Goal: Task Accomplishment & Management: Complete application form

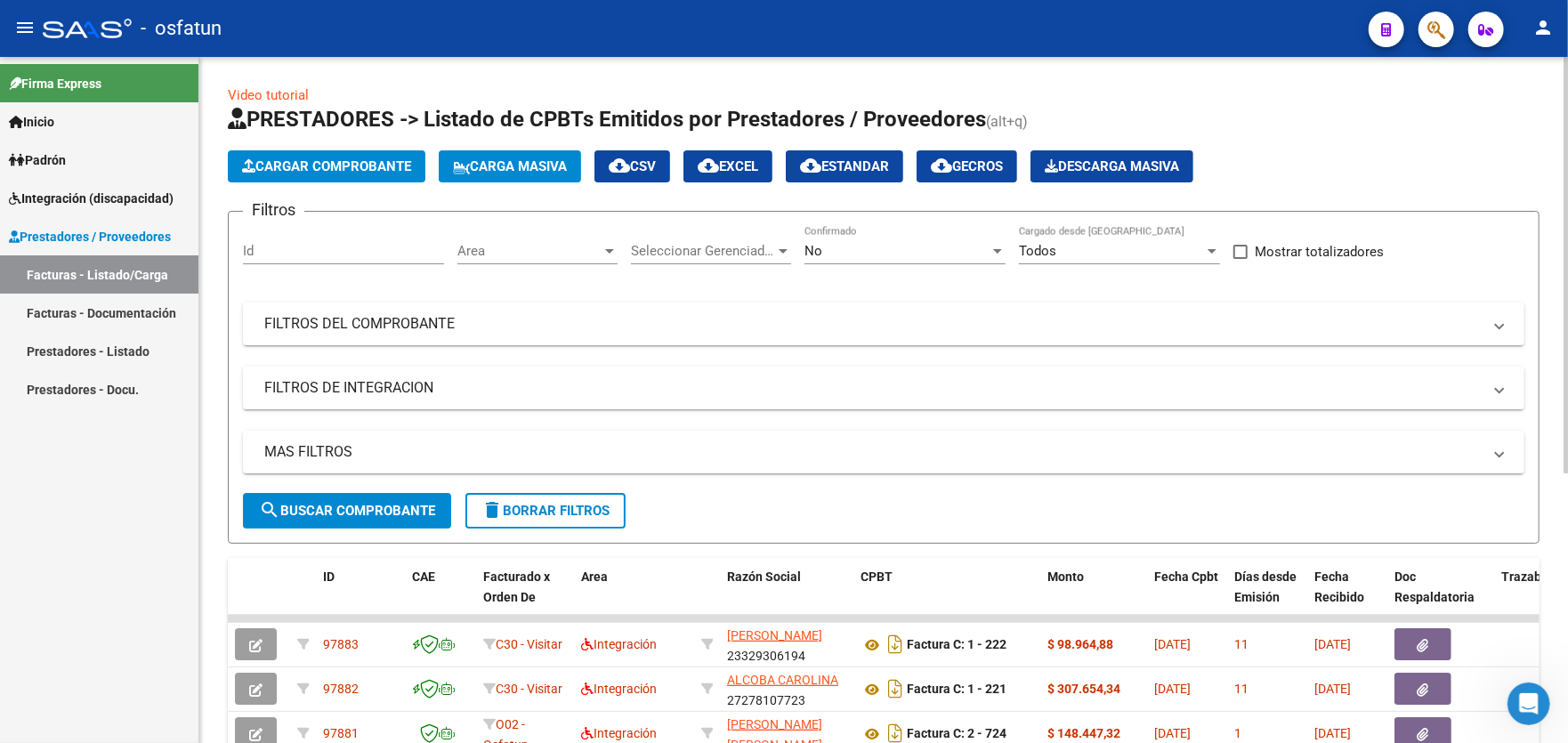
click at [296, 161] on span "Cargar Comprobante" at bounding box center [326, 166] width 169 height 16
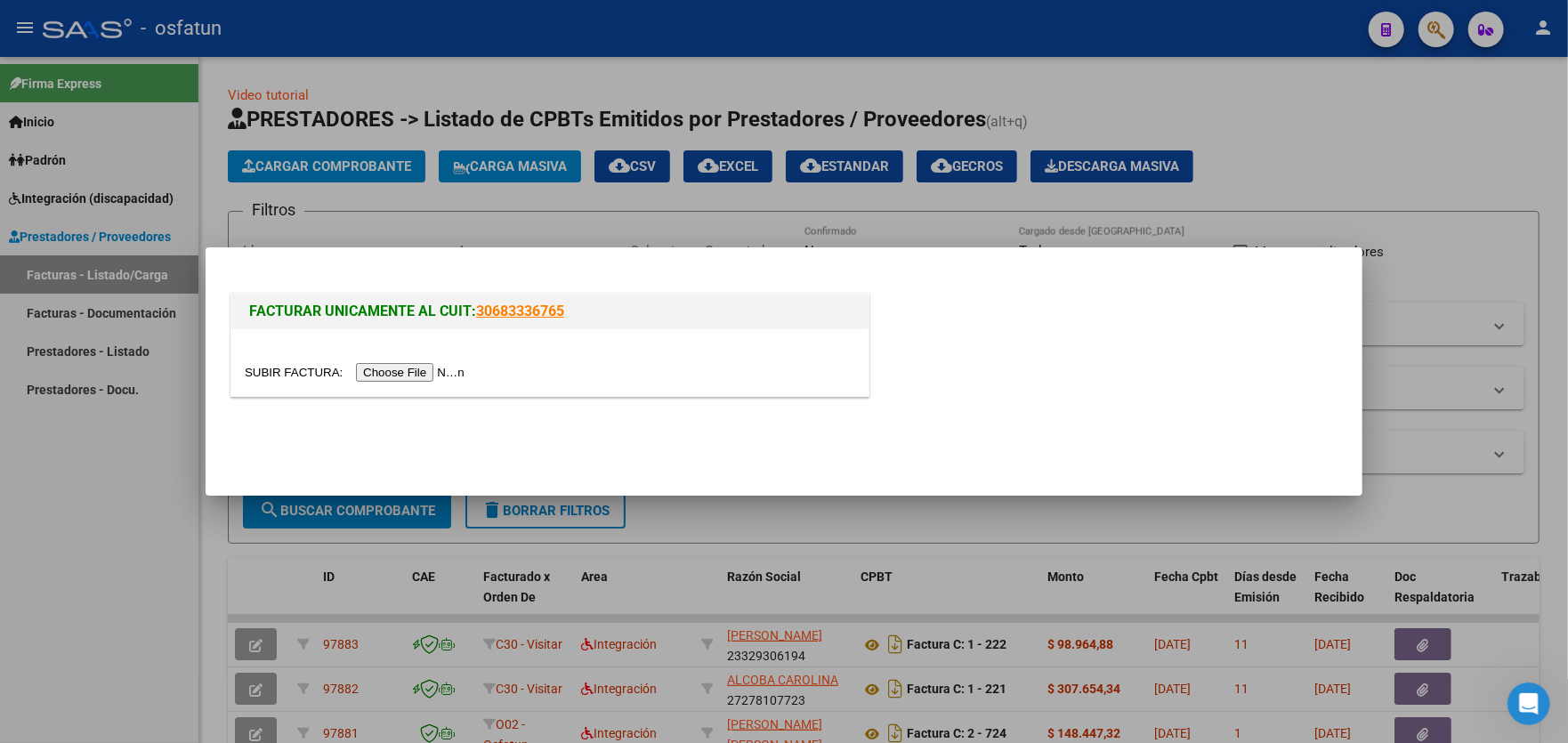
click at [428, 376] on input "file" at bounding box center [357, 372] width 226 height 19
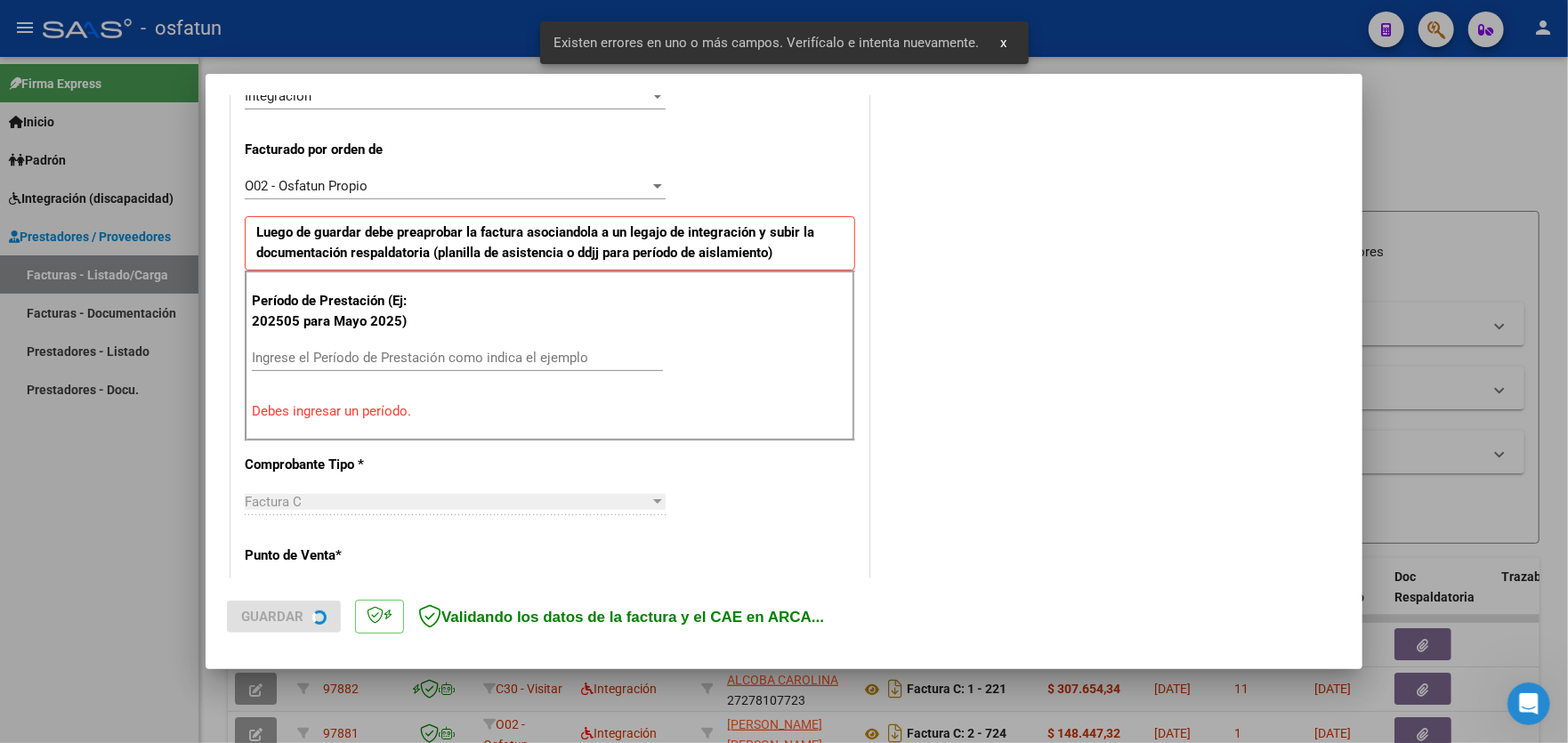
scroll to position [466, 0]
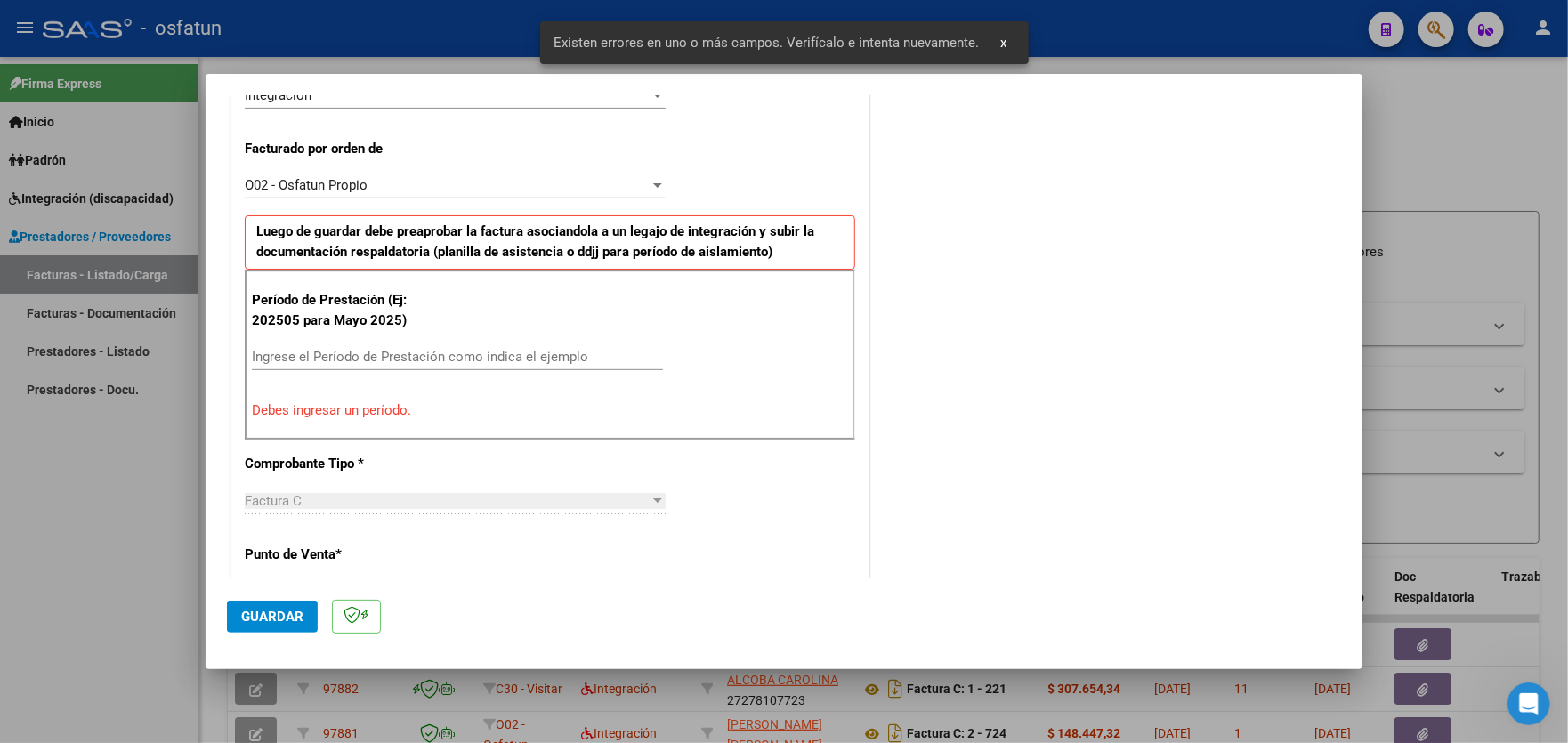
click at [446, 355] on input "Ingrese el Período de Prestación como indica el ejemplo" at bounding box center [457, 356] width 411 height 16
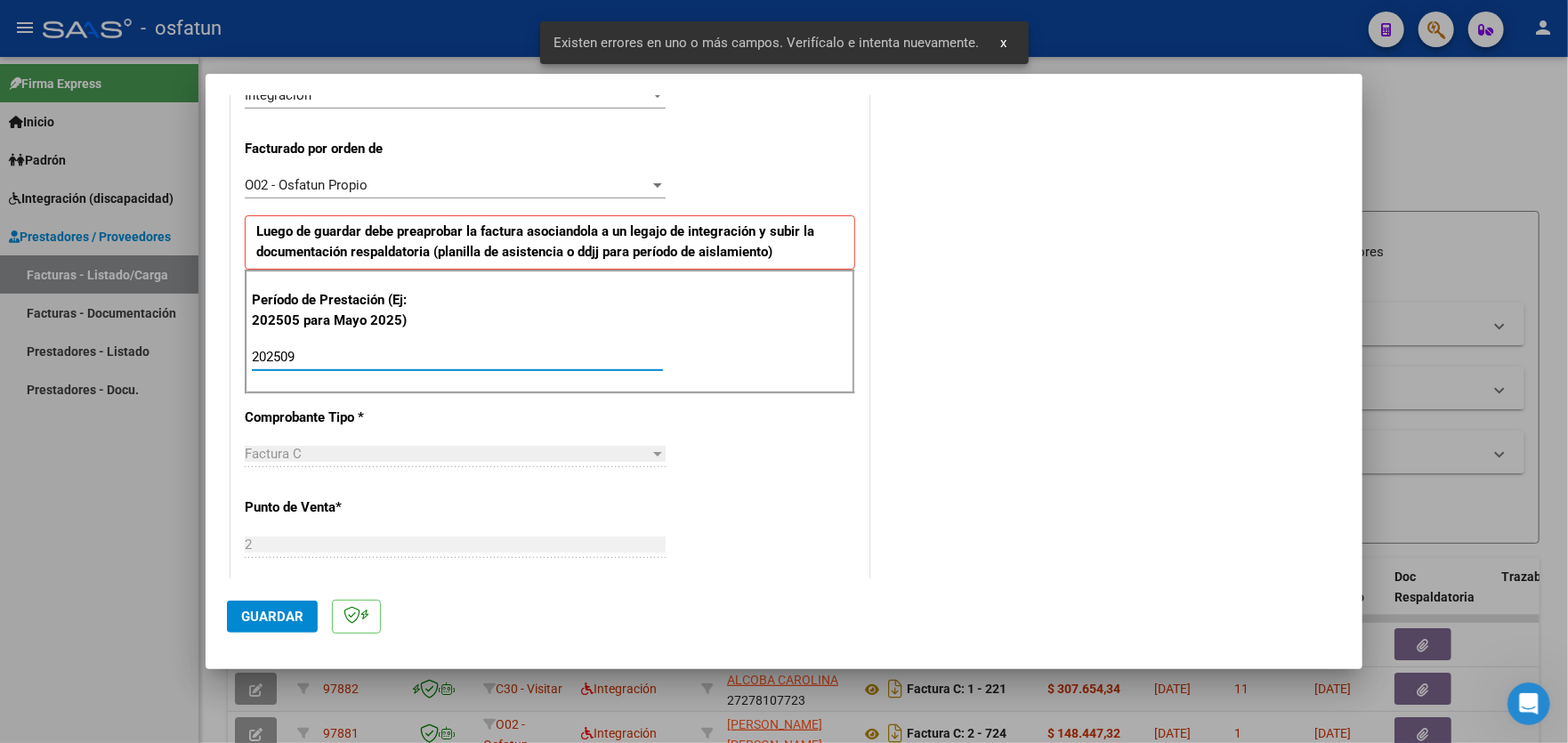
type input "202509"
click at [277, 619] on span "Guardar" at bounding box center [272, 616] width 62 height 16
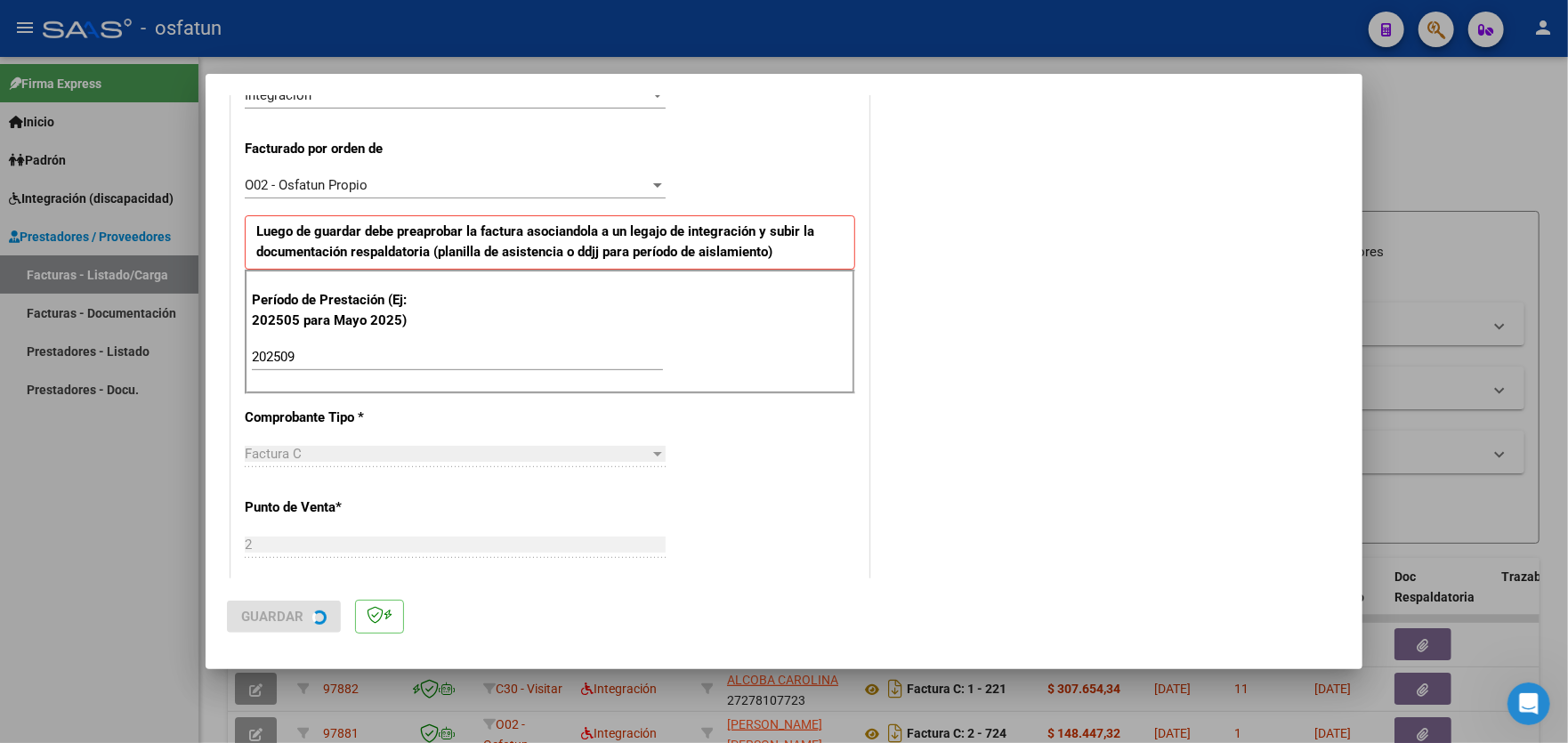
scroll to position [0, 0]
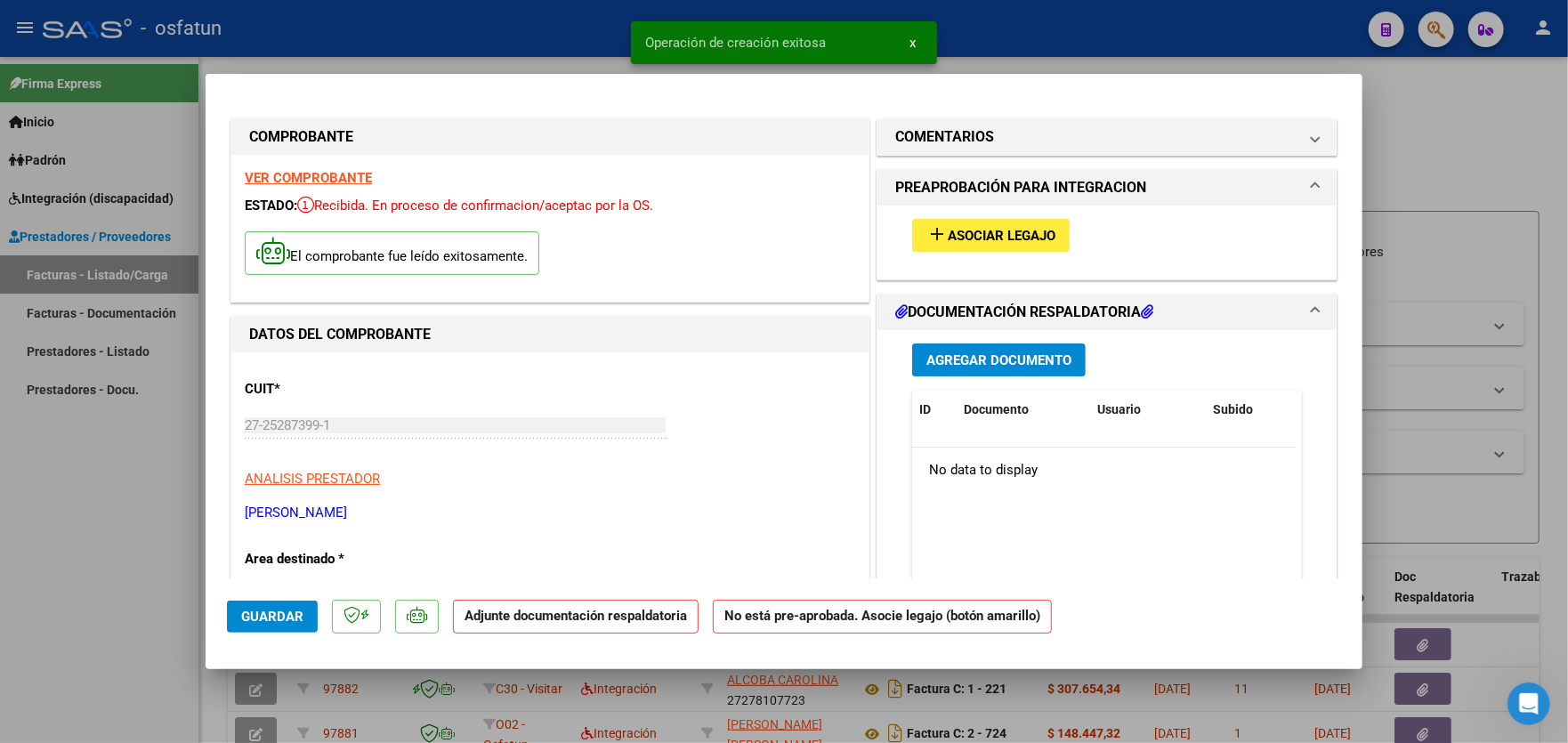
click at [954, 236] on span "Asociar Legajo" at bounding box center [1001, 235] width 107 height 16
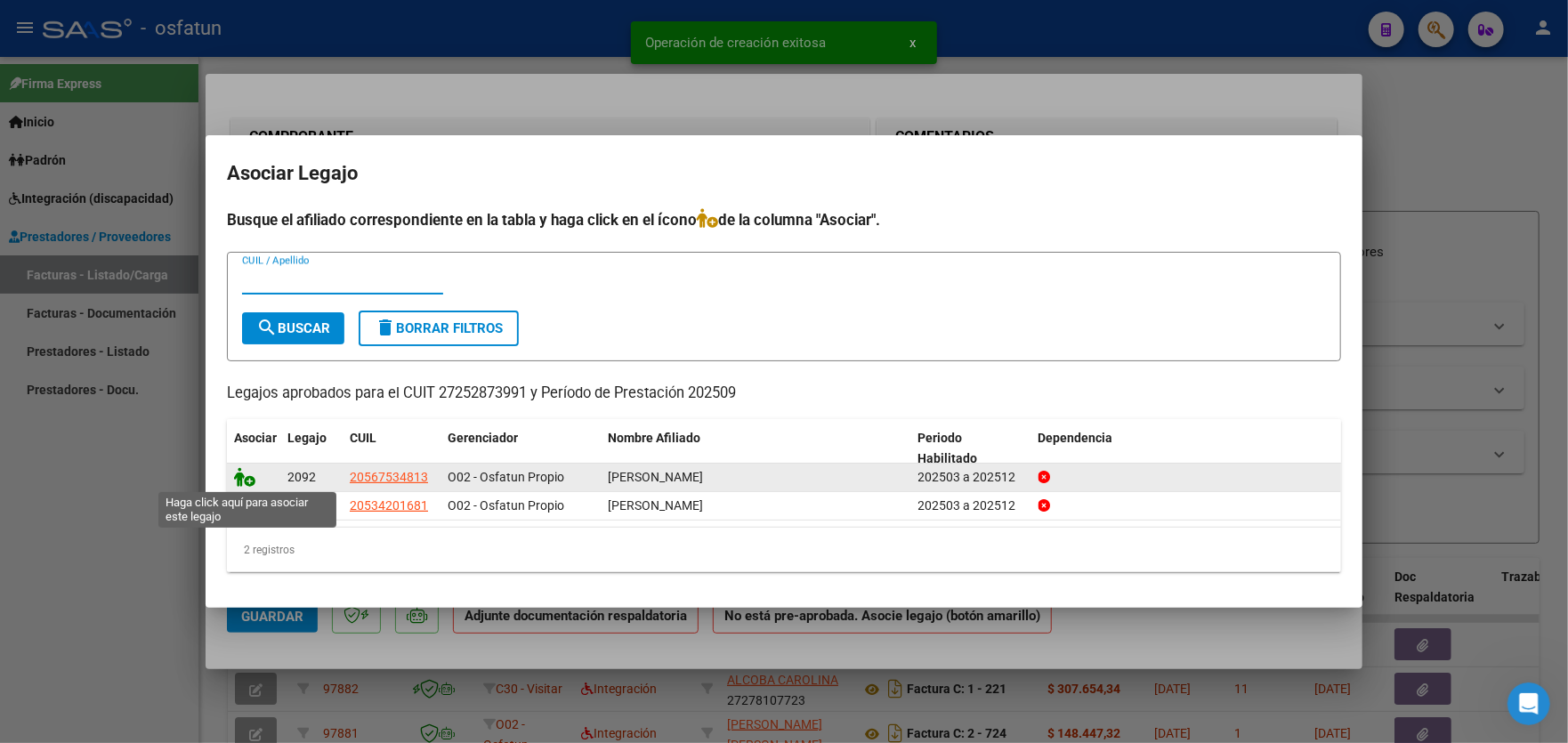
click at [248, 476] on icon at bounding box center [245, 476] width 21 height 20
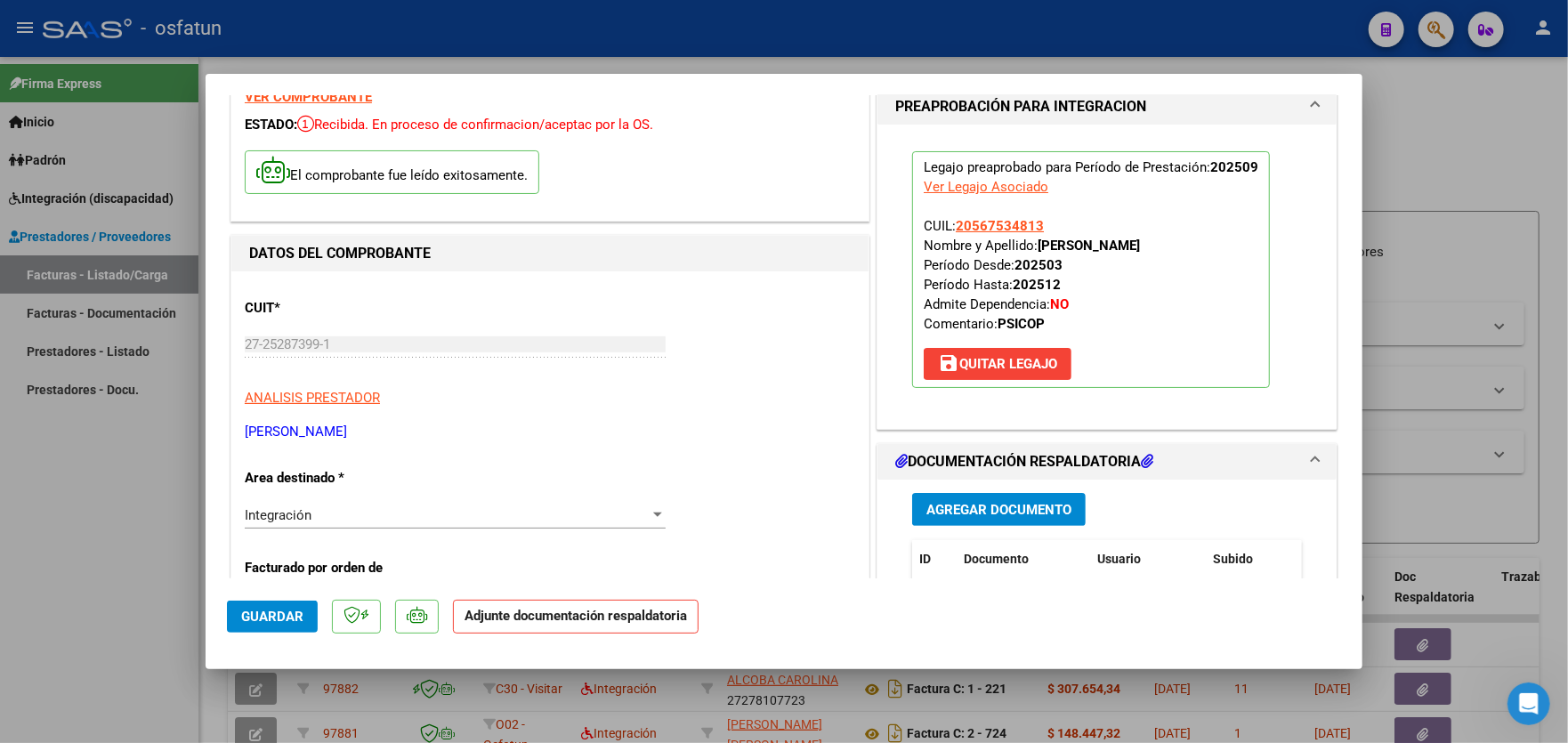
scroll to position [89, 0]
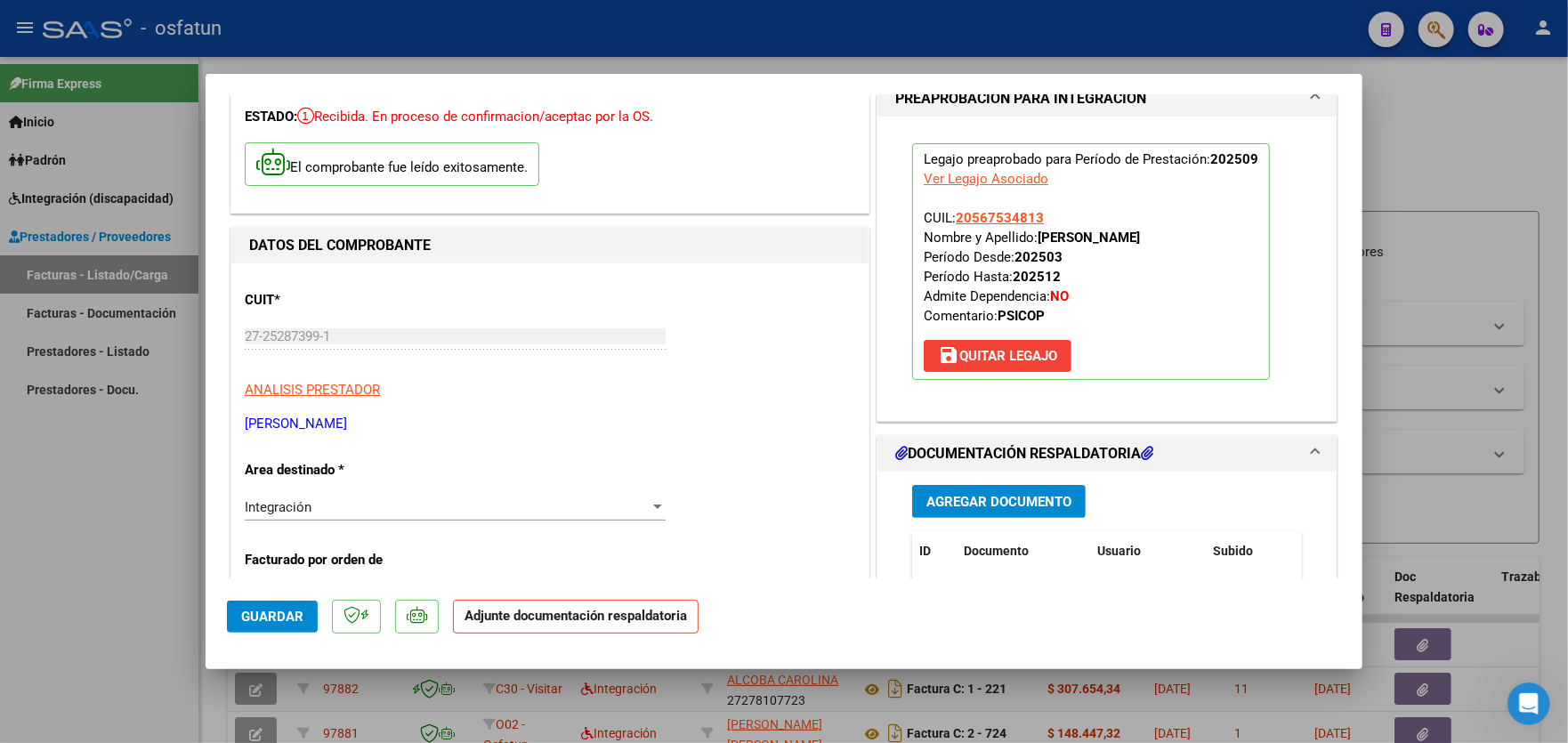
click at [1026, 497] on span "Agregar Documento" at bounding box center [999, 502] width 145 height 16
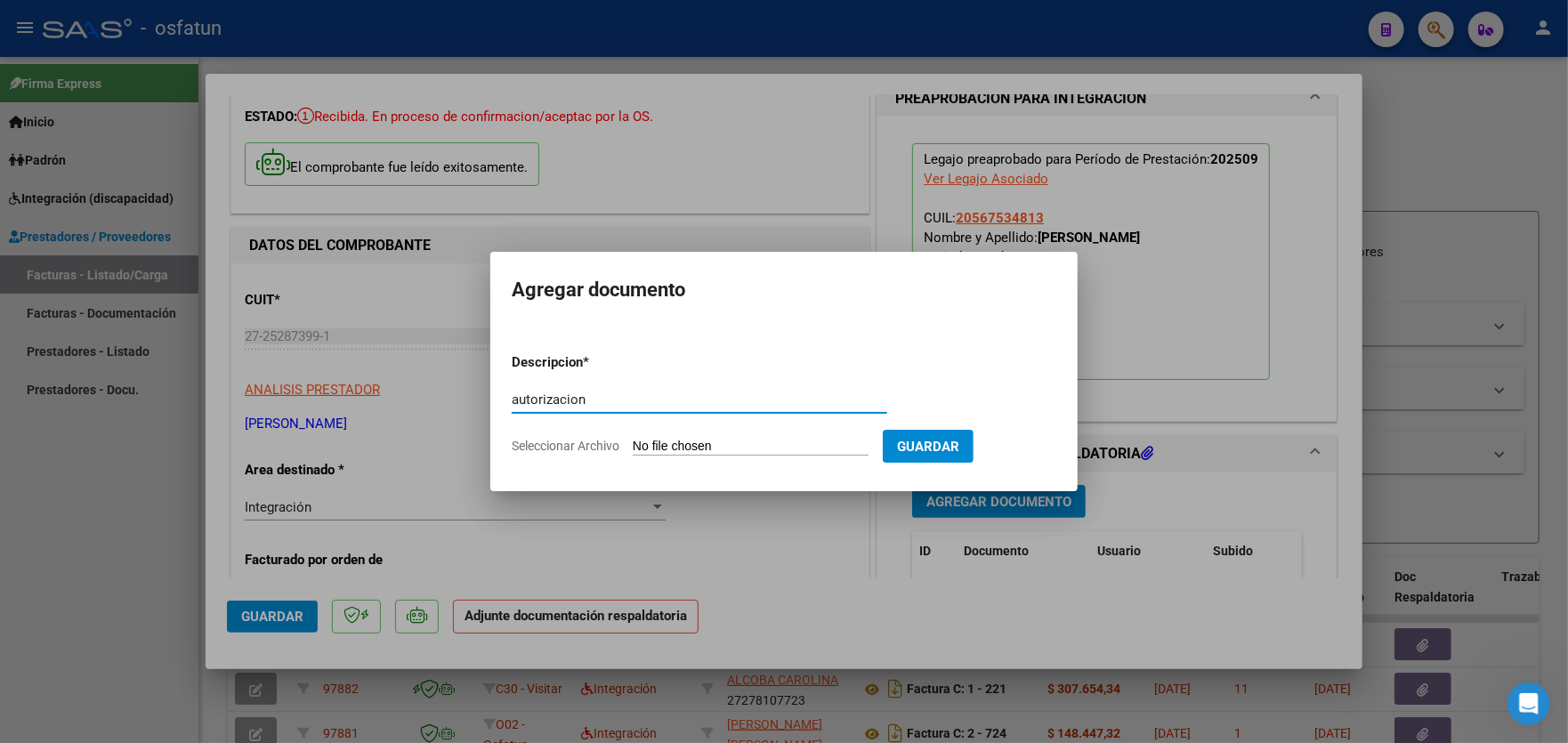
type input "autorizacion"
click at [741, 441] on input "Seleccionar Archivo" at bounding box center [750, 446] width 235 height 17
type input "C:\fakepath\aut psicopedagogia [PERSON_NAME].pdf"
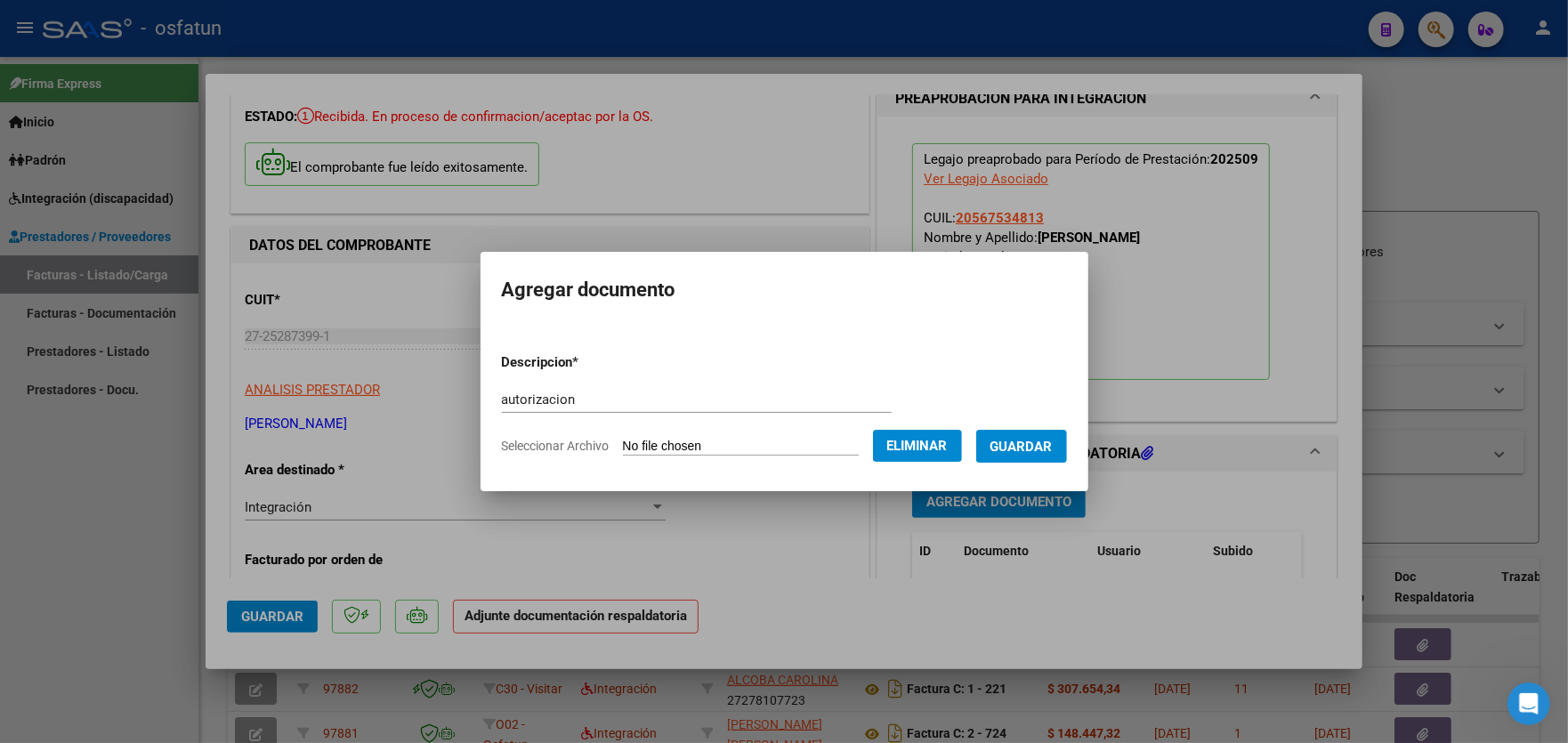
drag, startPoint x: 1047, startPoint y: 450, endPoint x: 1056, endPoint y: 442, distance: 12.0
click at [1049, 448] on span "Guardar" at bounding box center [1021, 446] width 62 height 16
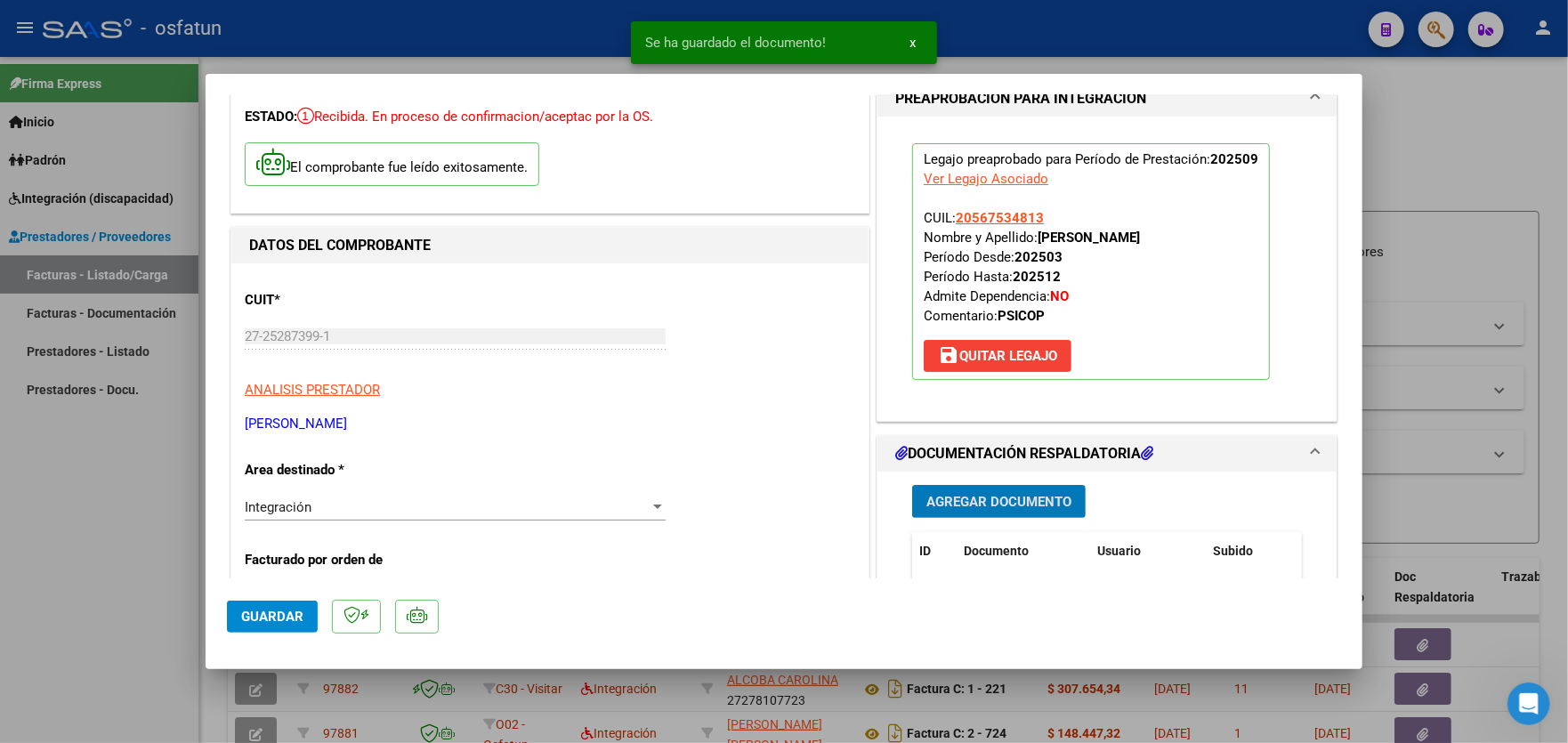
click at [1011, 505] on span "Agregar Documento" at bounding box center [999, 502] width 145 height 16
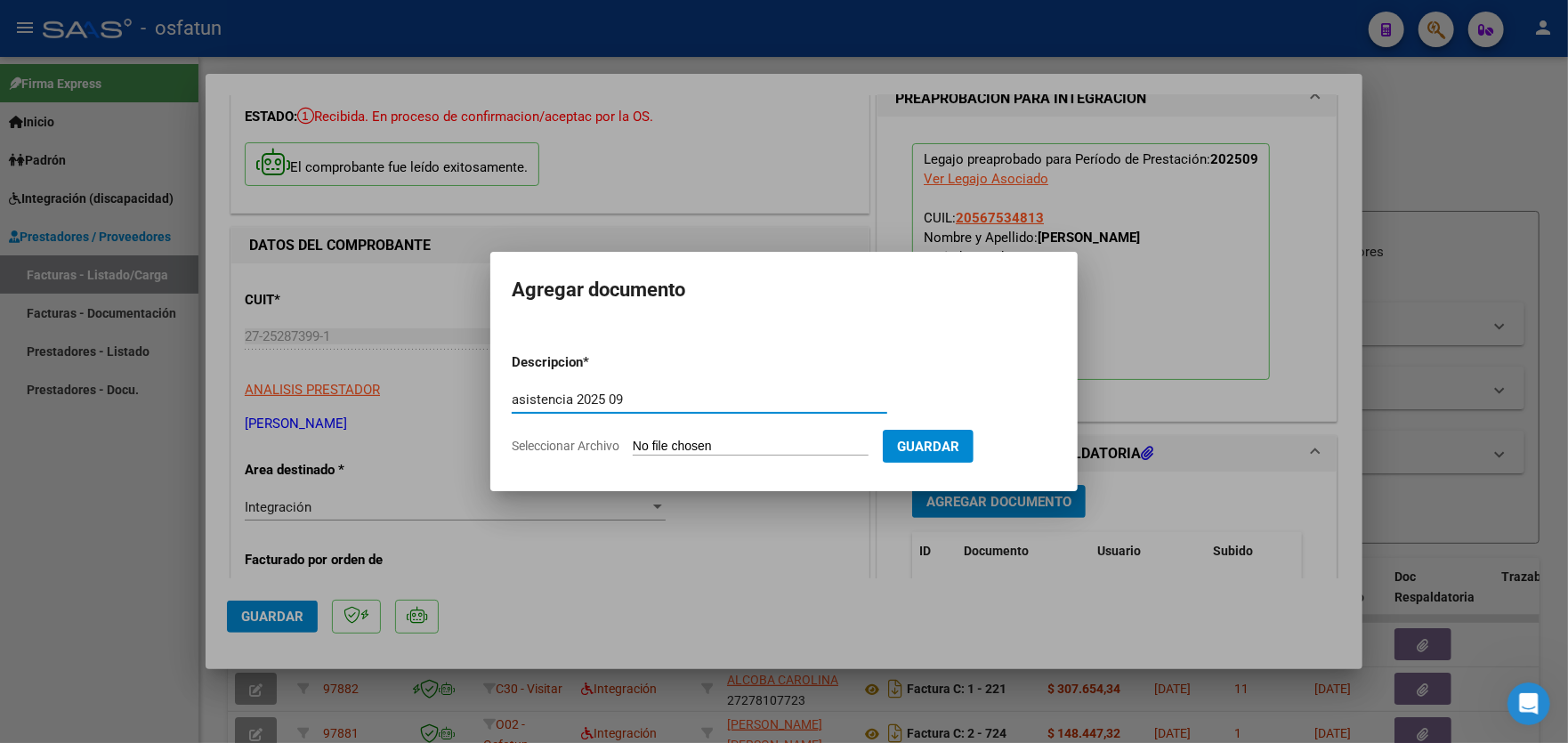
type input "asistencia 2025 09"
click at [819, 446] on input "Seleccionar Archivo" at bounding box center [750, 446] width 235 height 17
type input "C:\fakepath\asist.OSFATUN FERNAND9.pdf"
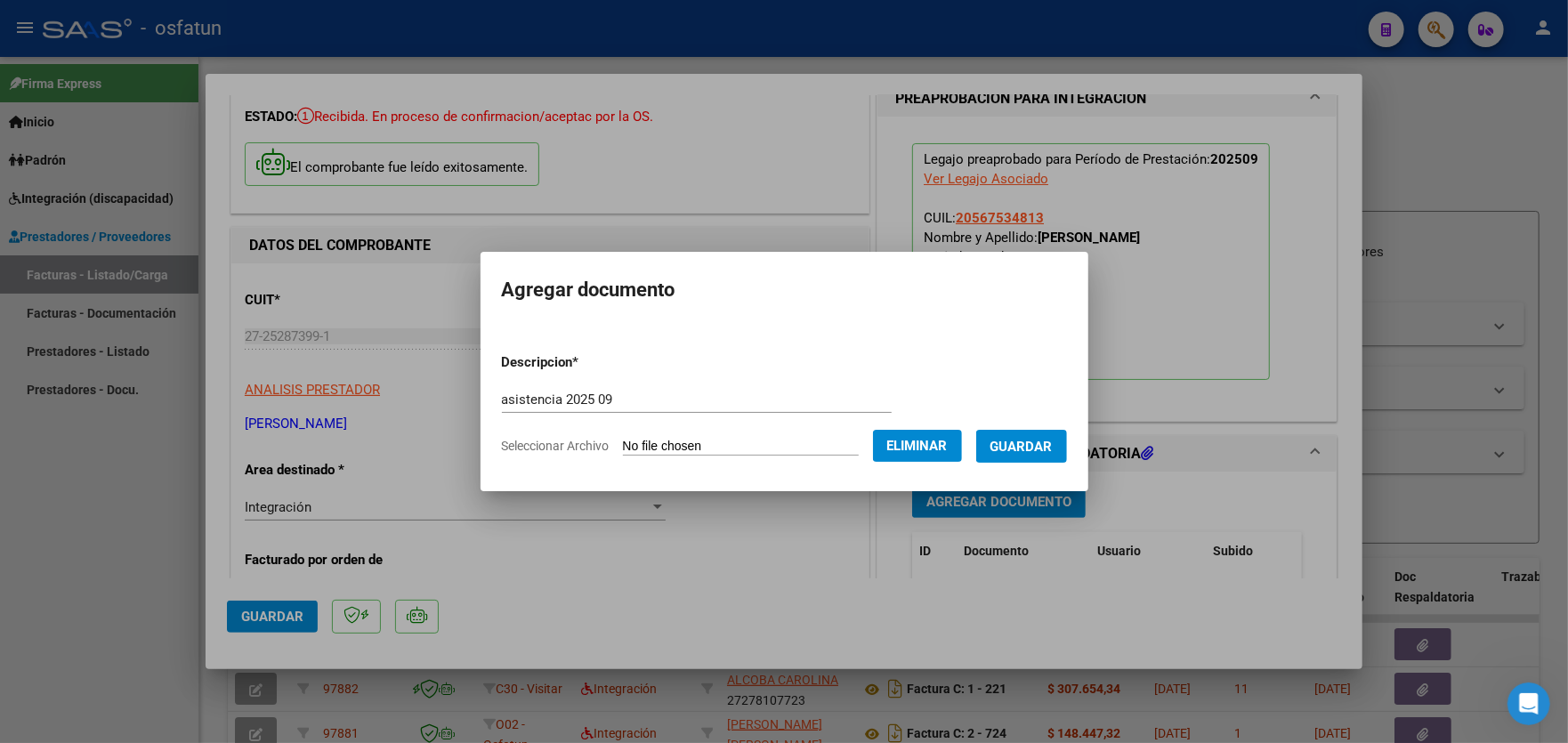
click at [1044, 447] on span "Guardar" at bounding box center [1021, 446] width 62 height 16
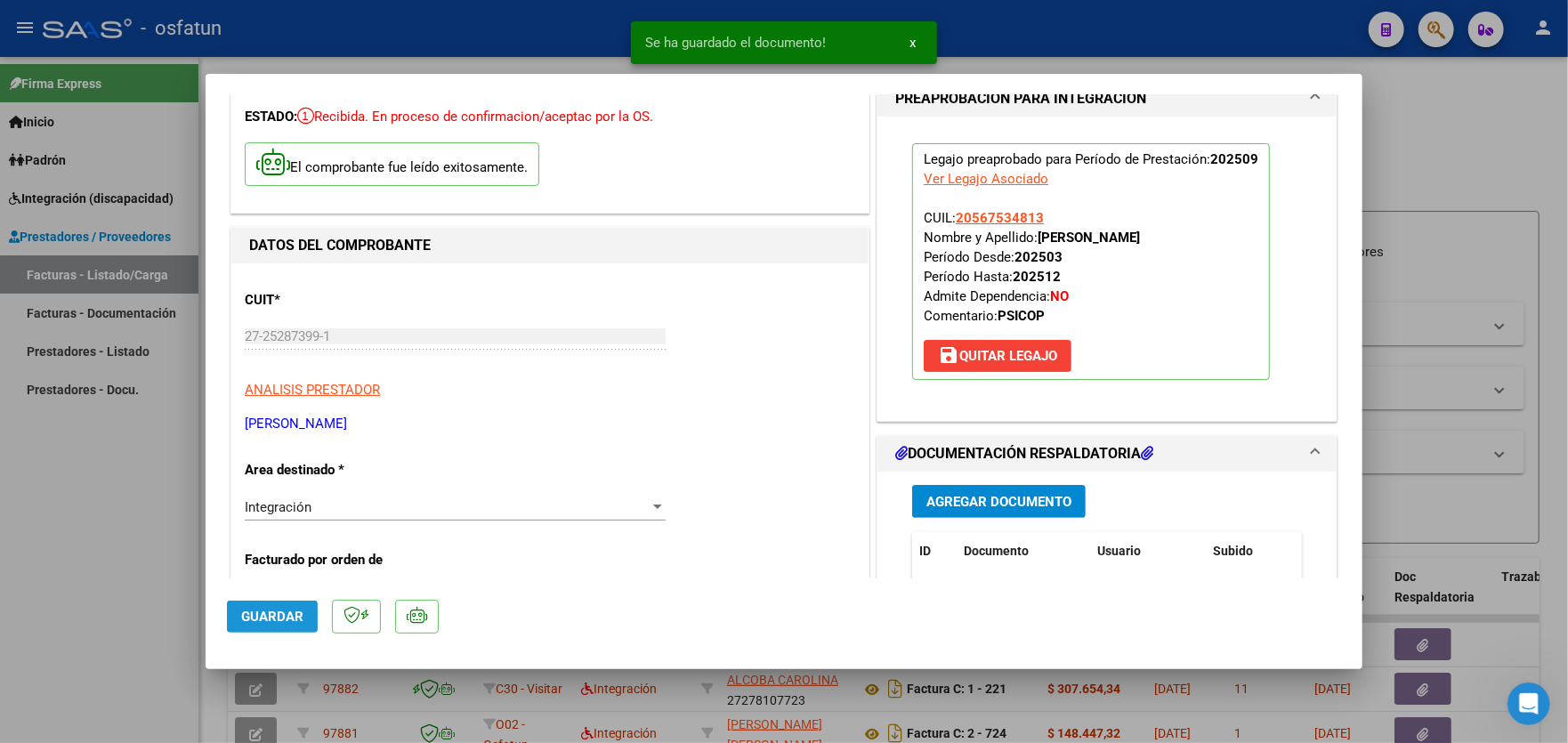
click at [264, 614] on span "Guardar" at bounding box center [272, 616] width 62 height 16
click at [68, 514] on div at bounding box center [784, 371] width 1568 height 743
type input "$ 0,00"
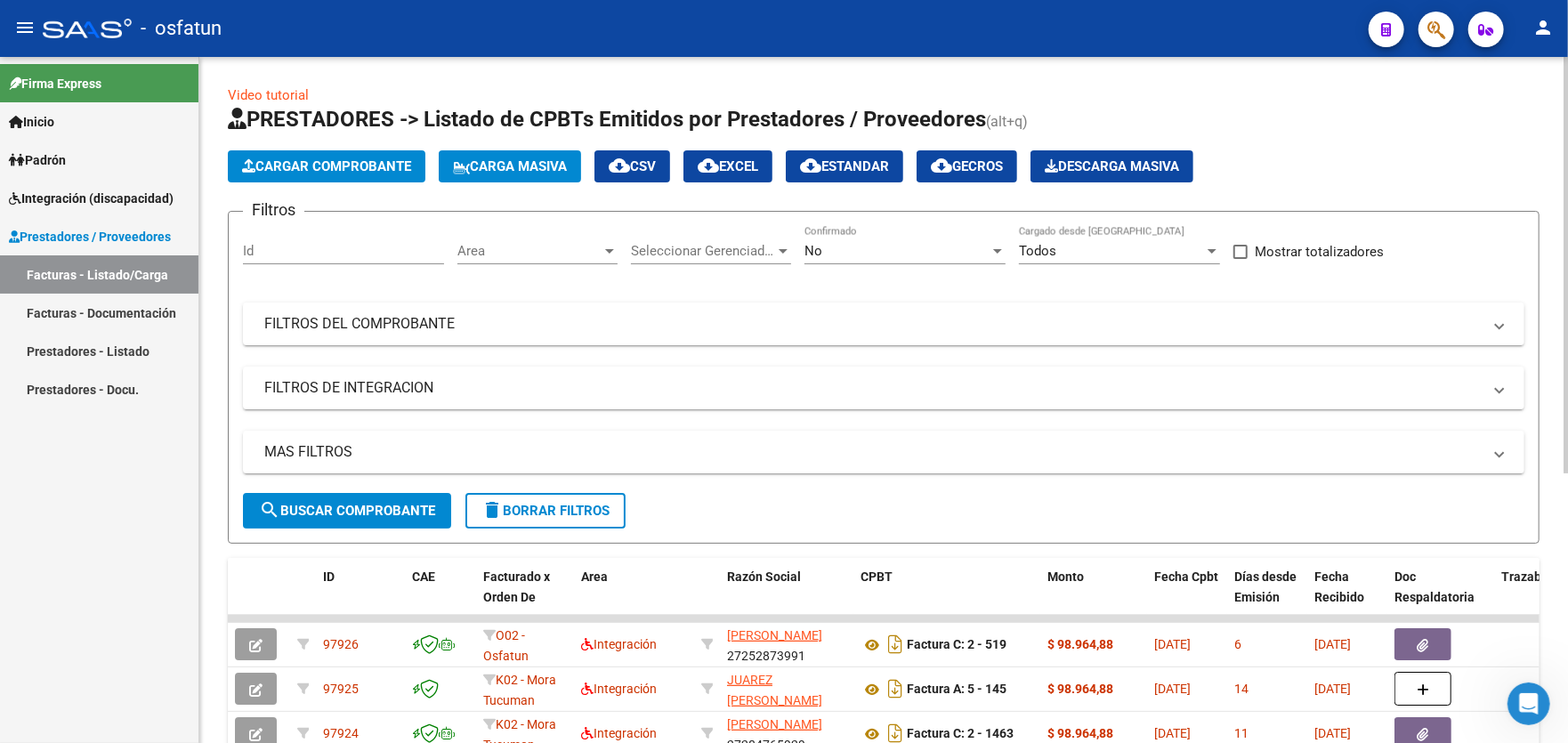
click at [285, 168] on span "Cargar Comprobante" at bounding box center [326, 166] width 169 height 16
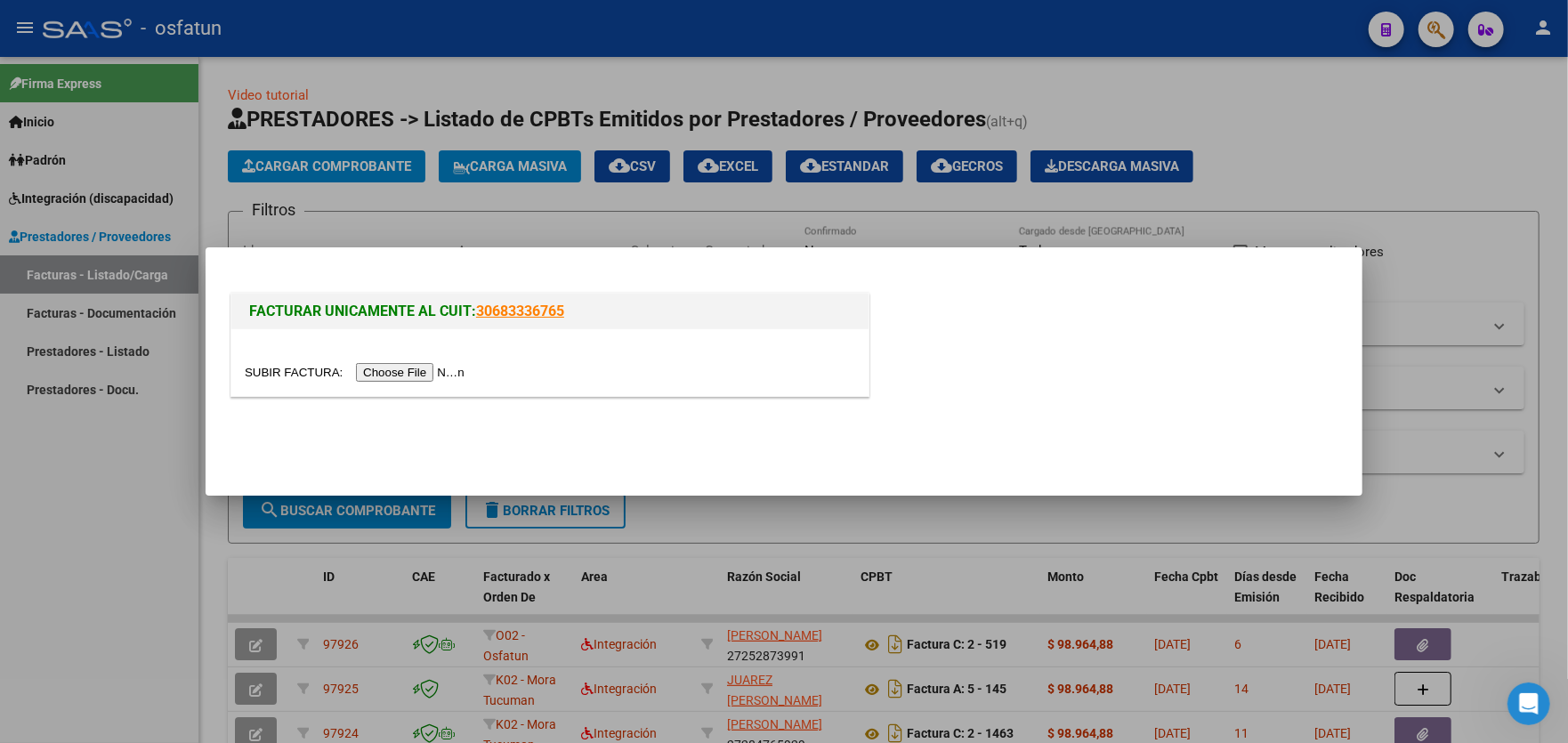
click at [423, 375] on input "file" at bounding box center [357, 372] width 226 height 19
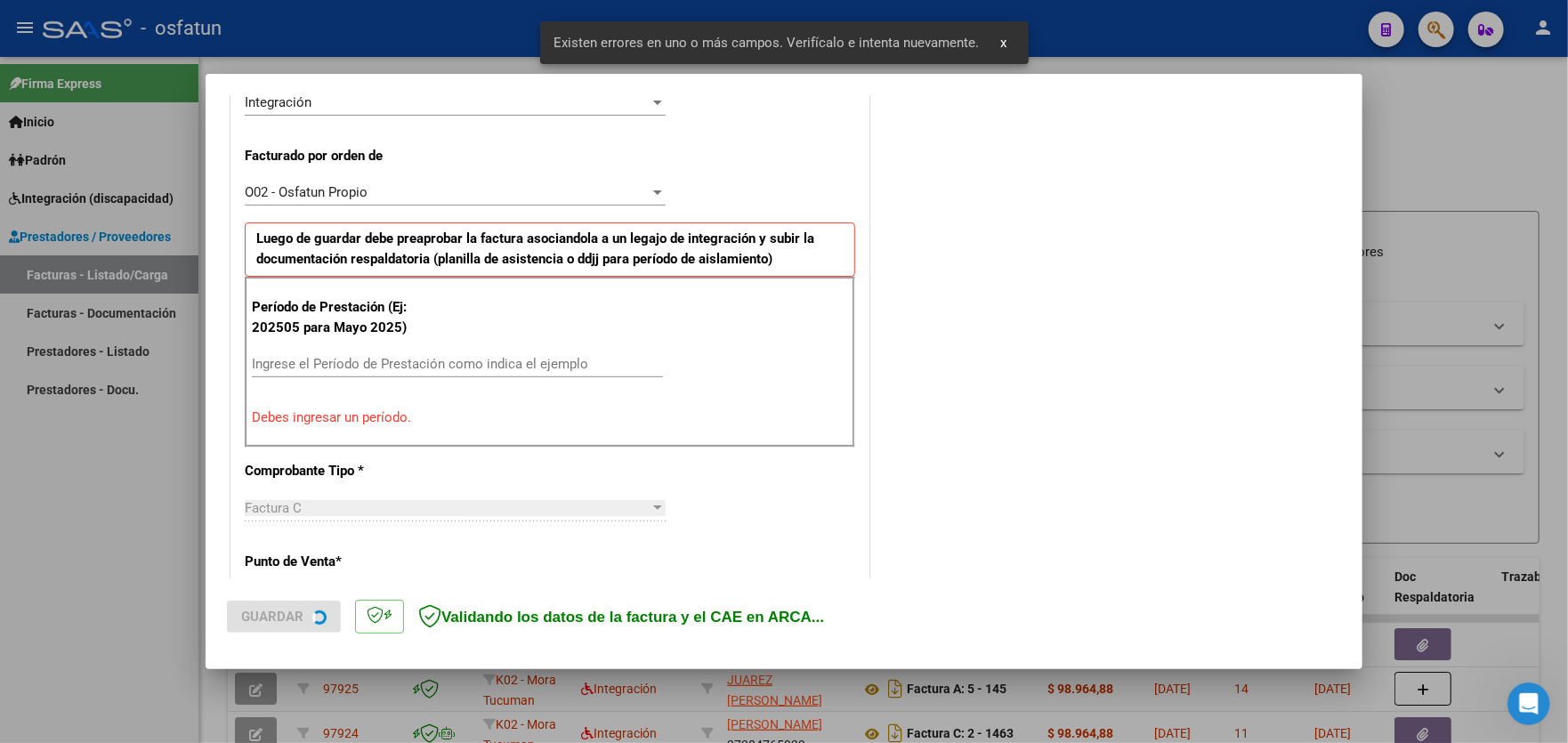
scroll to position [466, 0]
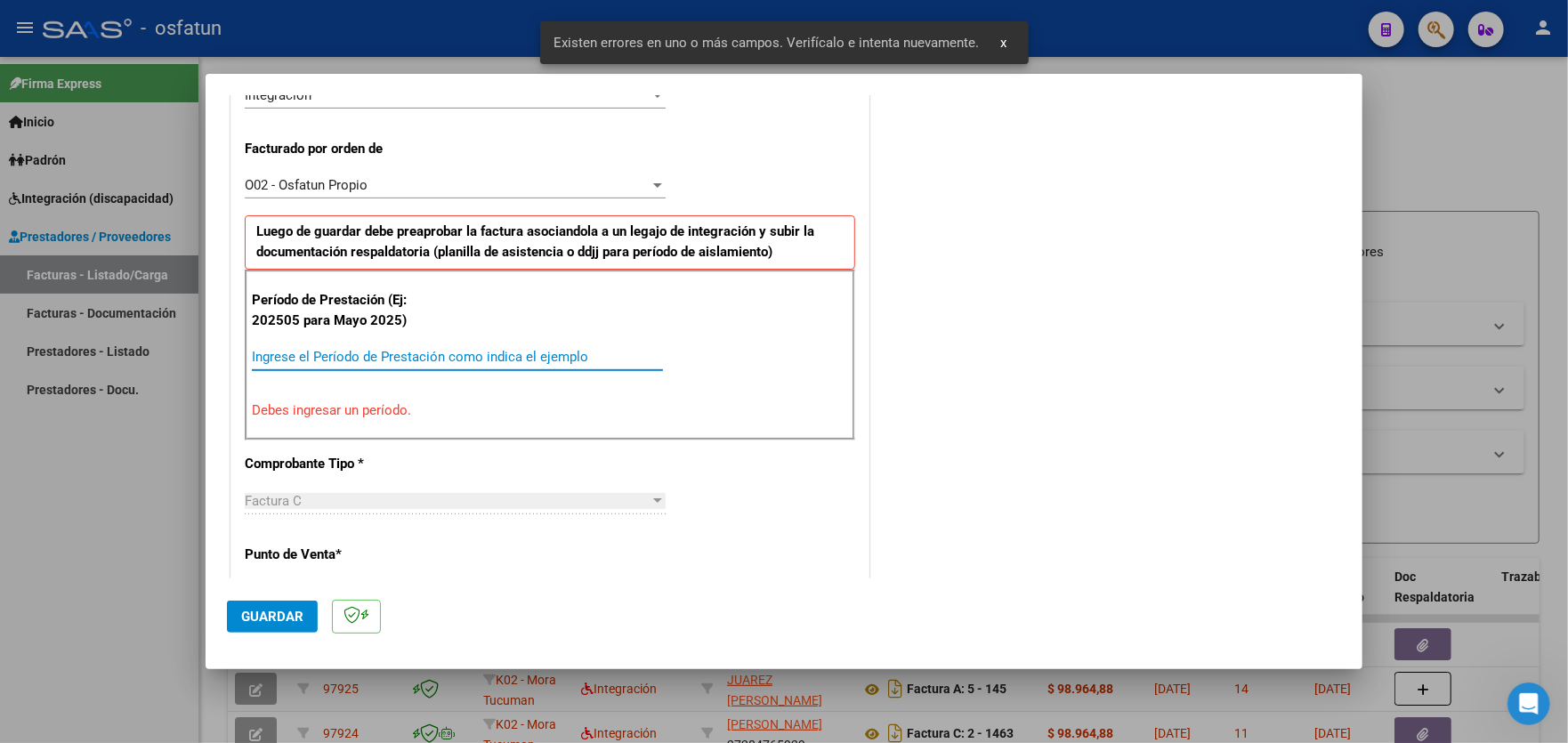
click at [382, 352] on input "Ingrese el Período de Prestación como indica el ejemplo" at bounding box center [457, 356] width 411 height 16
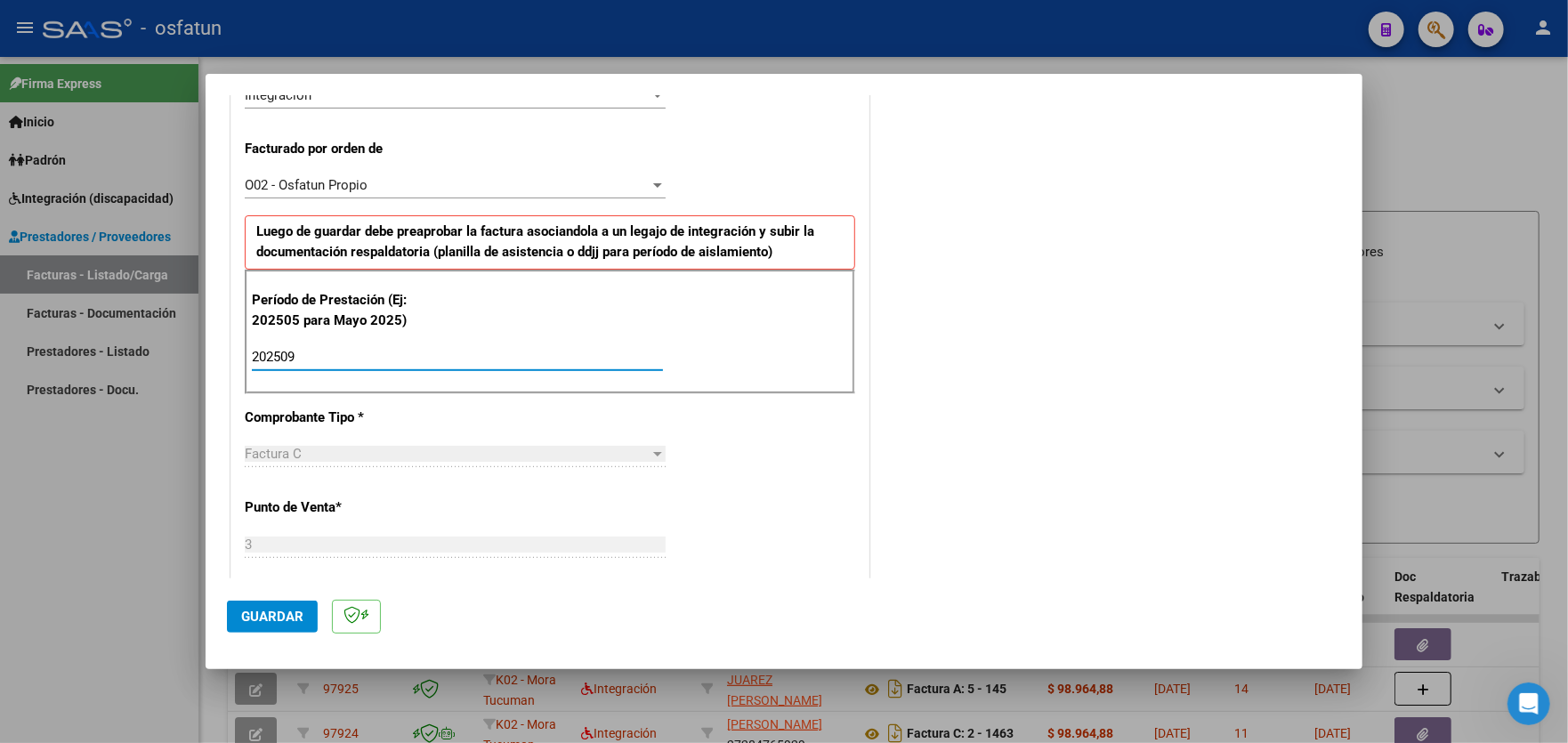
type input "202509"
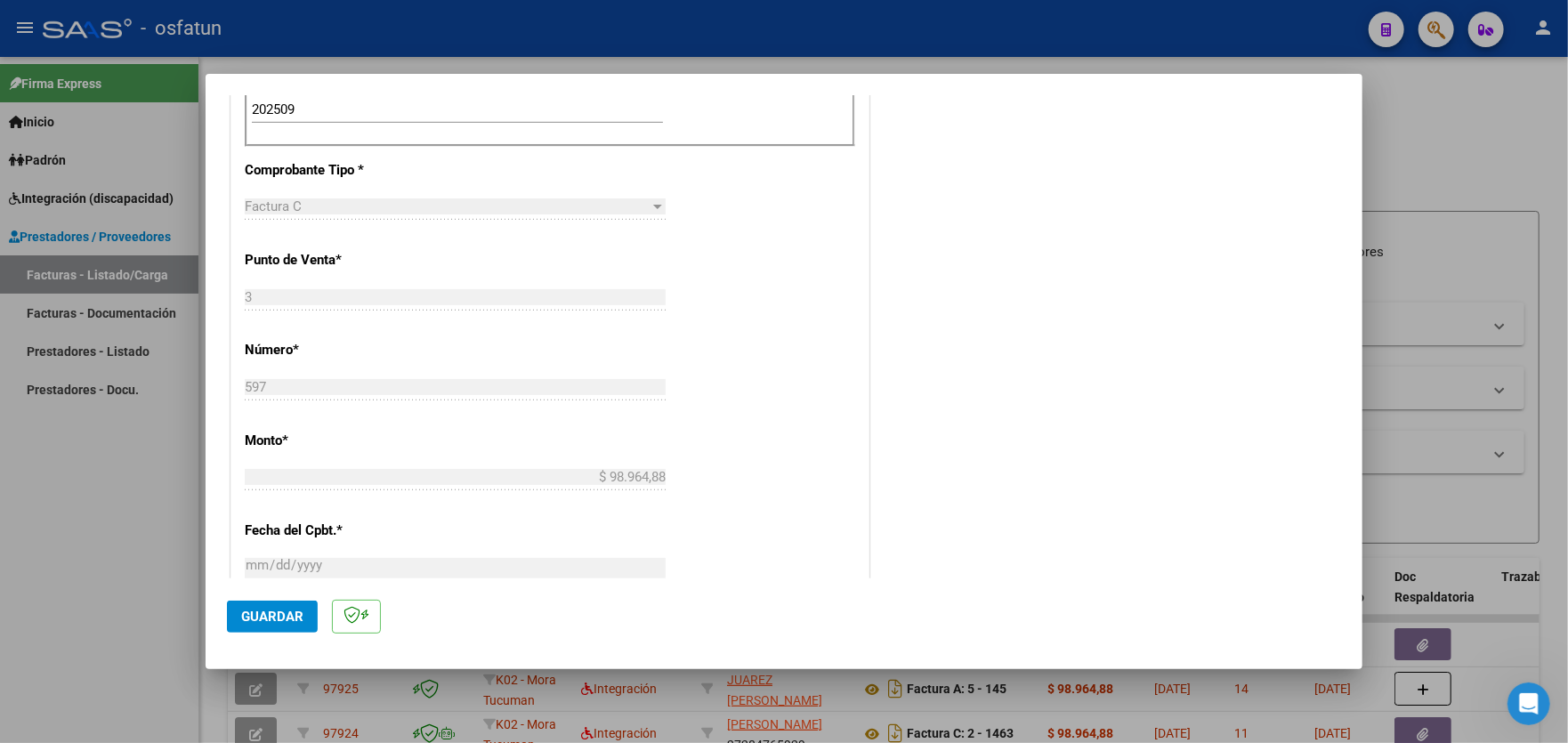
scroll to position [446, 0]
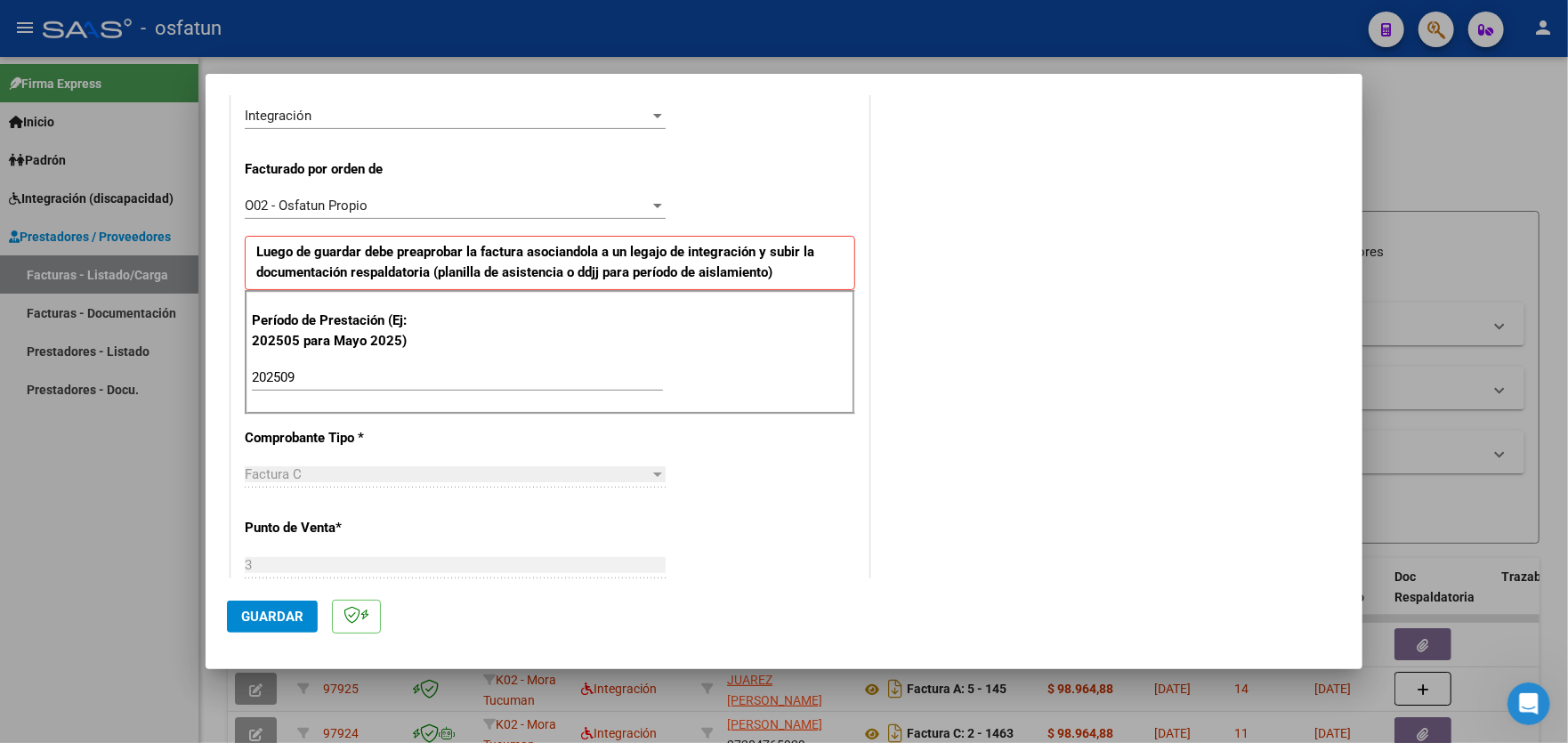
click at [275, 618] on span "Guardar" at bounding box center [272, 616] width 62 height 16
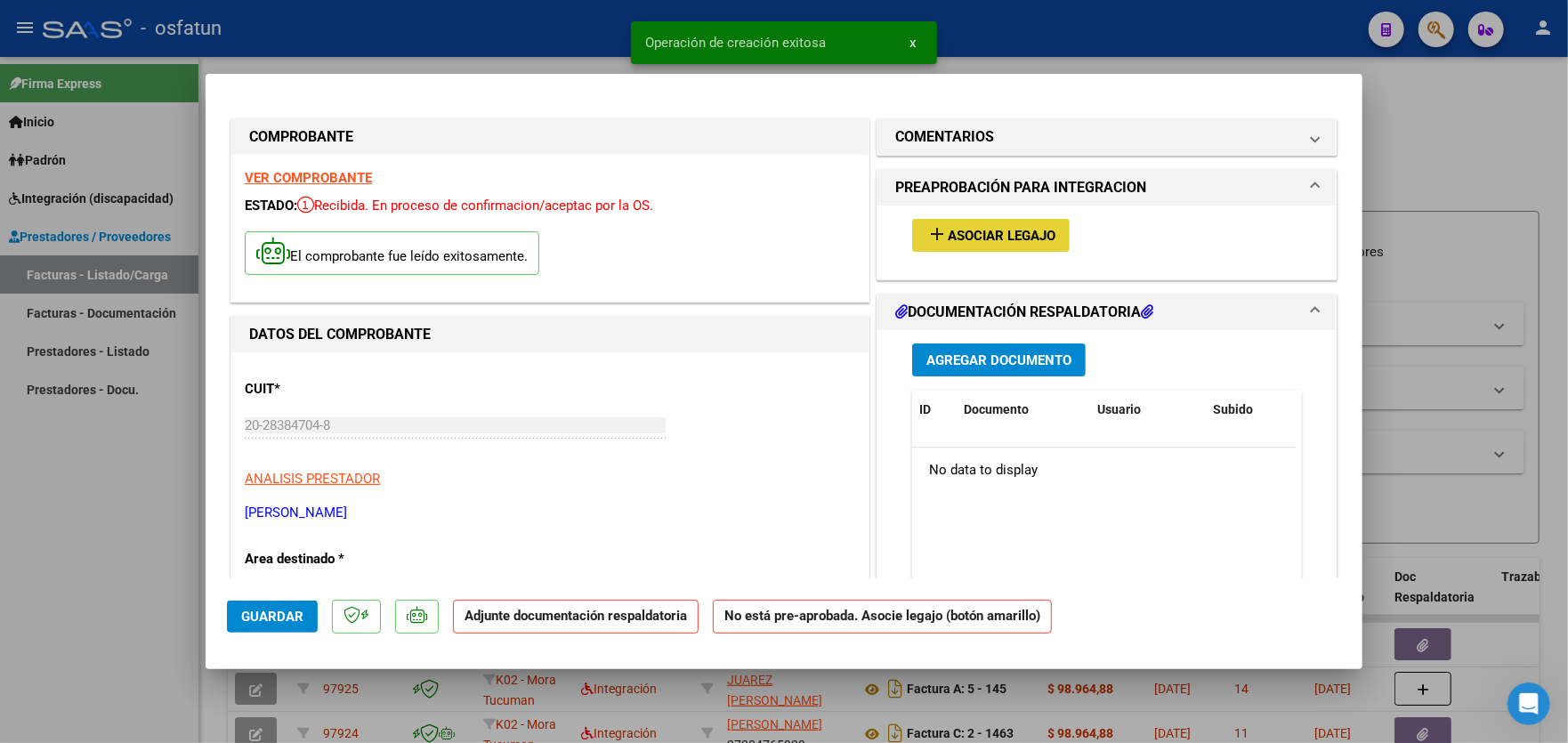
click at [995, 235] on span "Asociar Legajo" at bounding box center [1001, 235] width 107 height 16
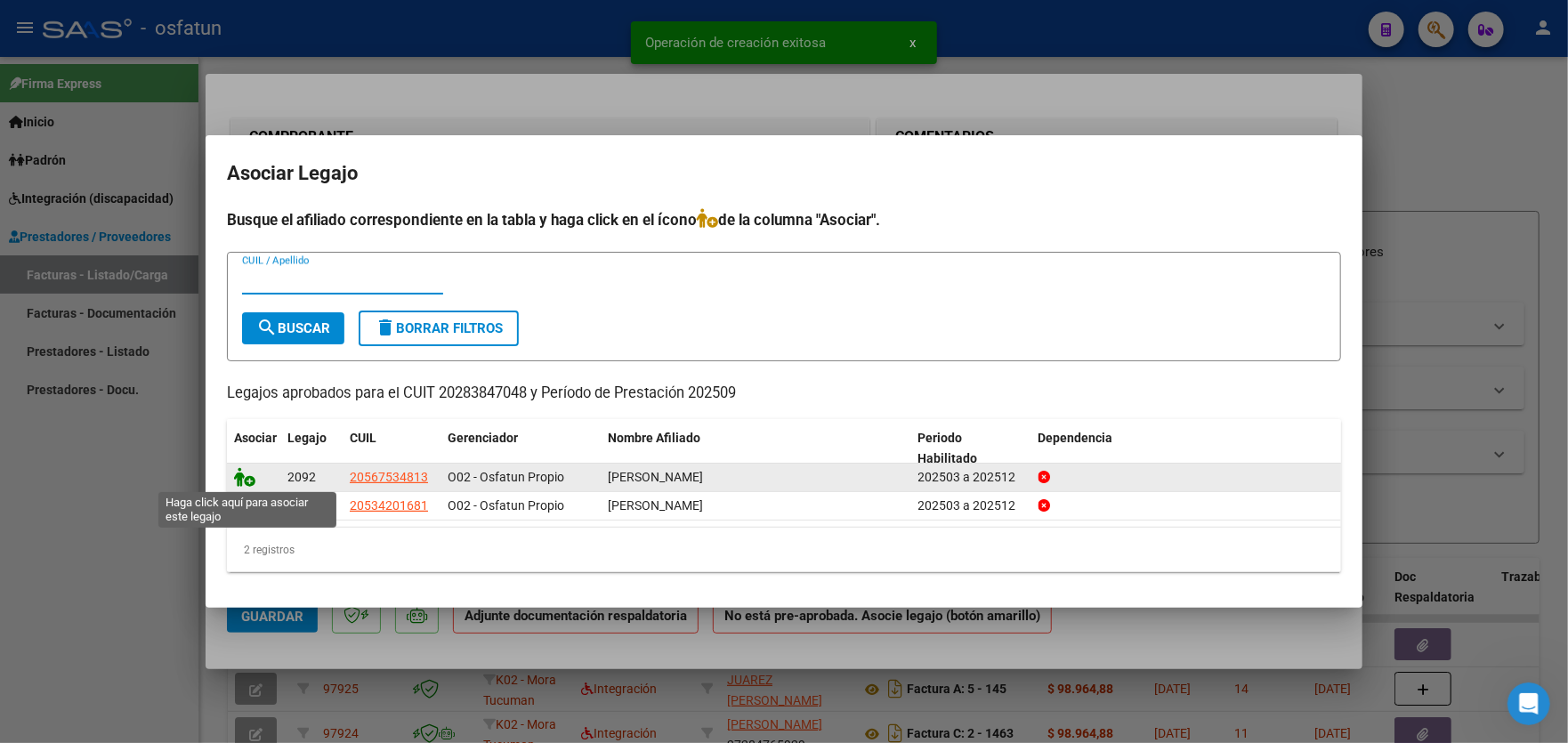
click at [248, 475] on icon at bounding box center [245, 476] width 21 height 20
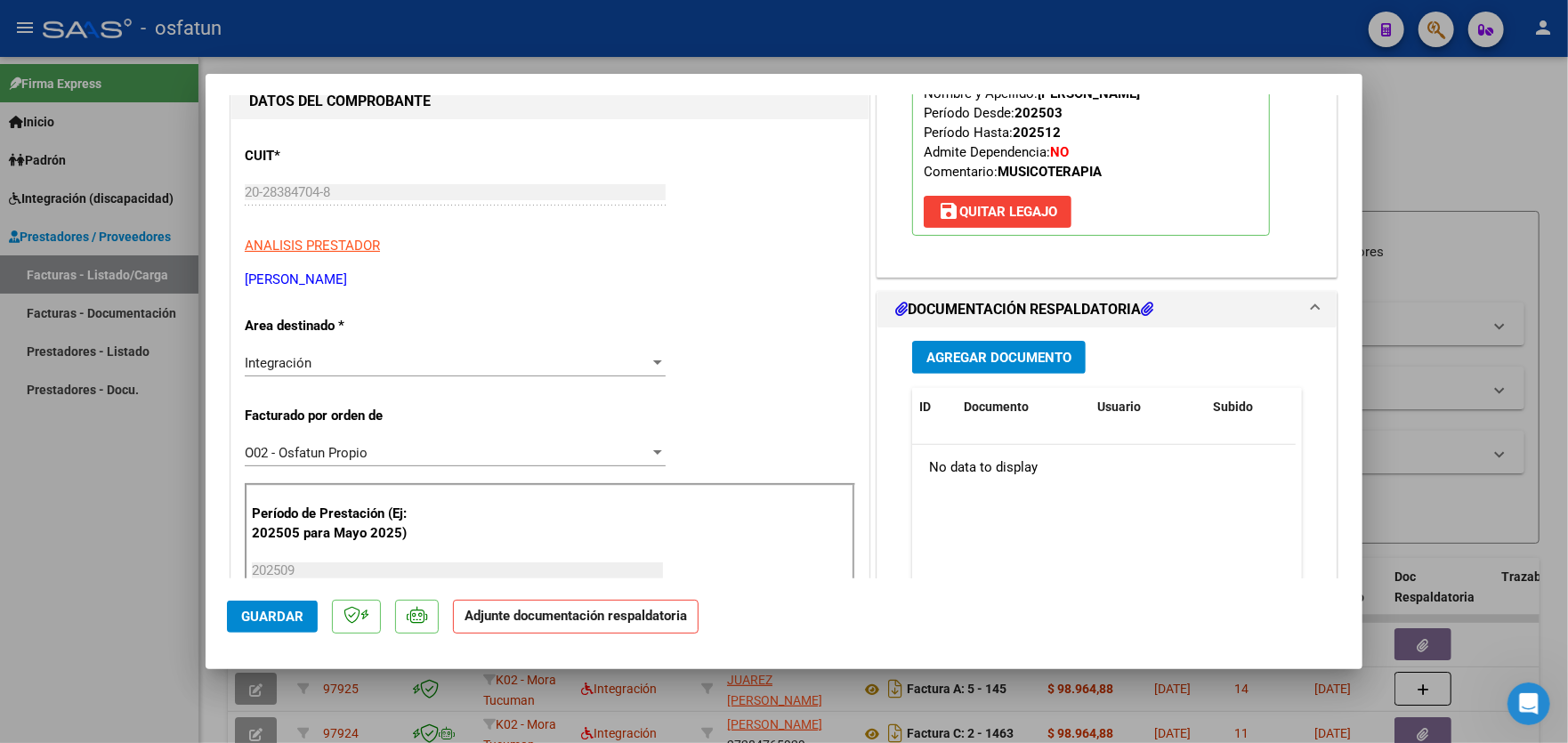
scroll to position [267, 0]
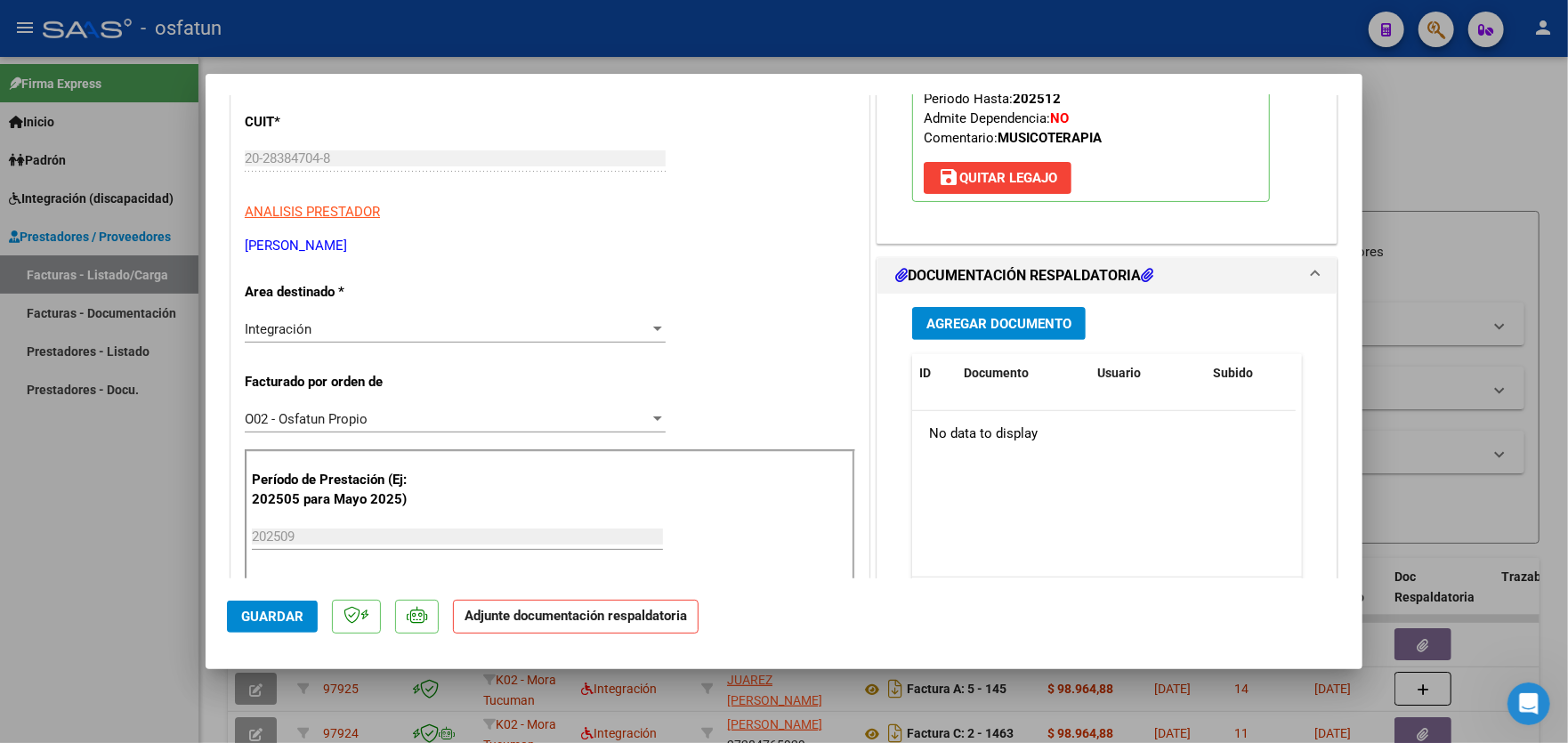
click at [999, 317] on span "Agregar Documento" at bounding box center [999, 323] width 145 height 16
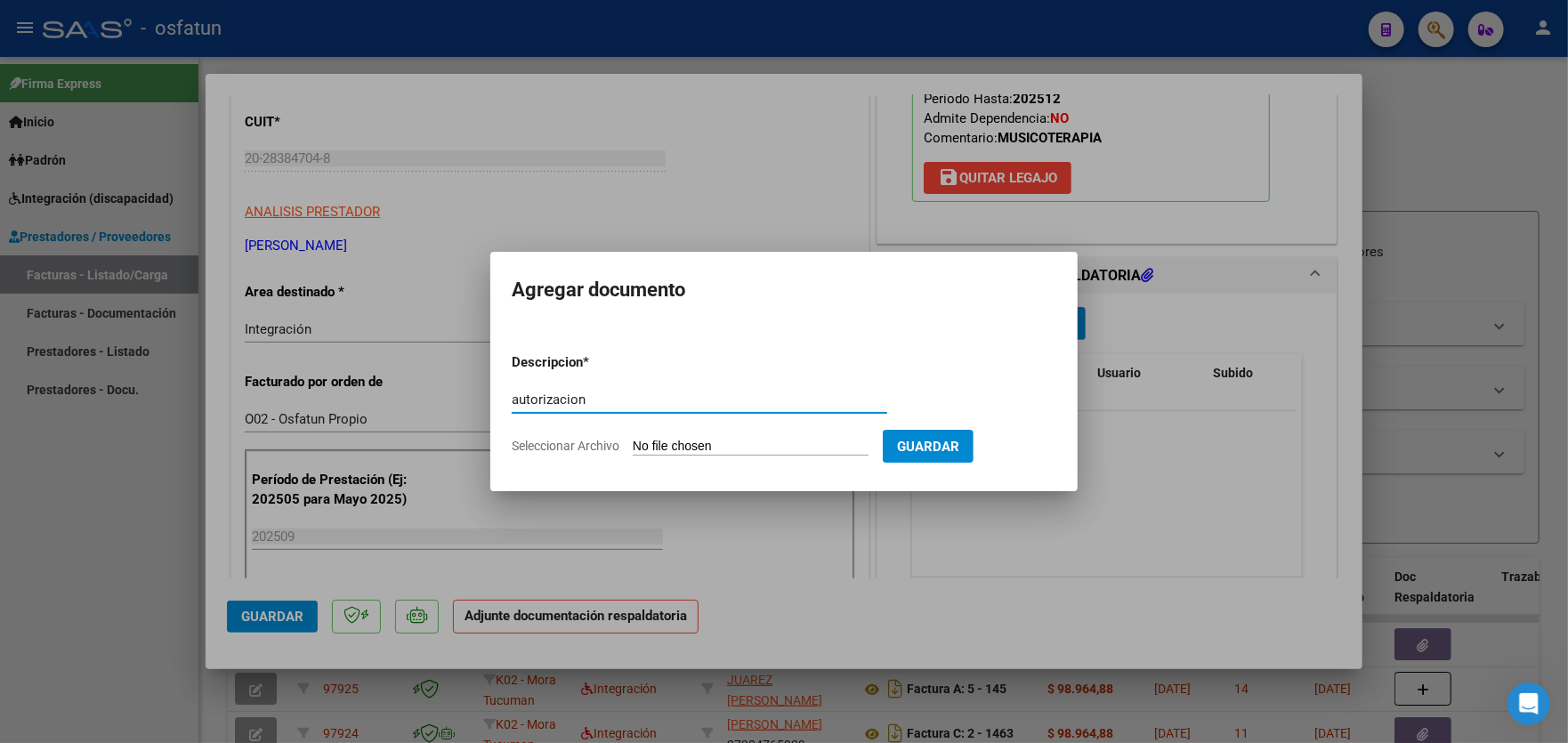
type input "autorizacion"
click at [692, 438] on input "Seleccionar Archivo" at bounding box center [750, 446] width 235 height 17
type input "C:\fakepath\aut [MEDICAL_DATA] [PERSON_NAME].pdf"
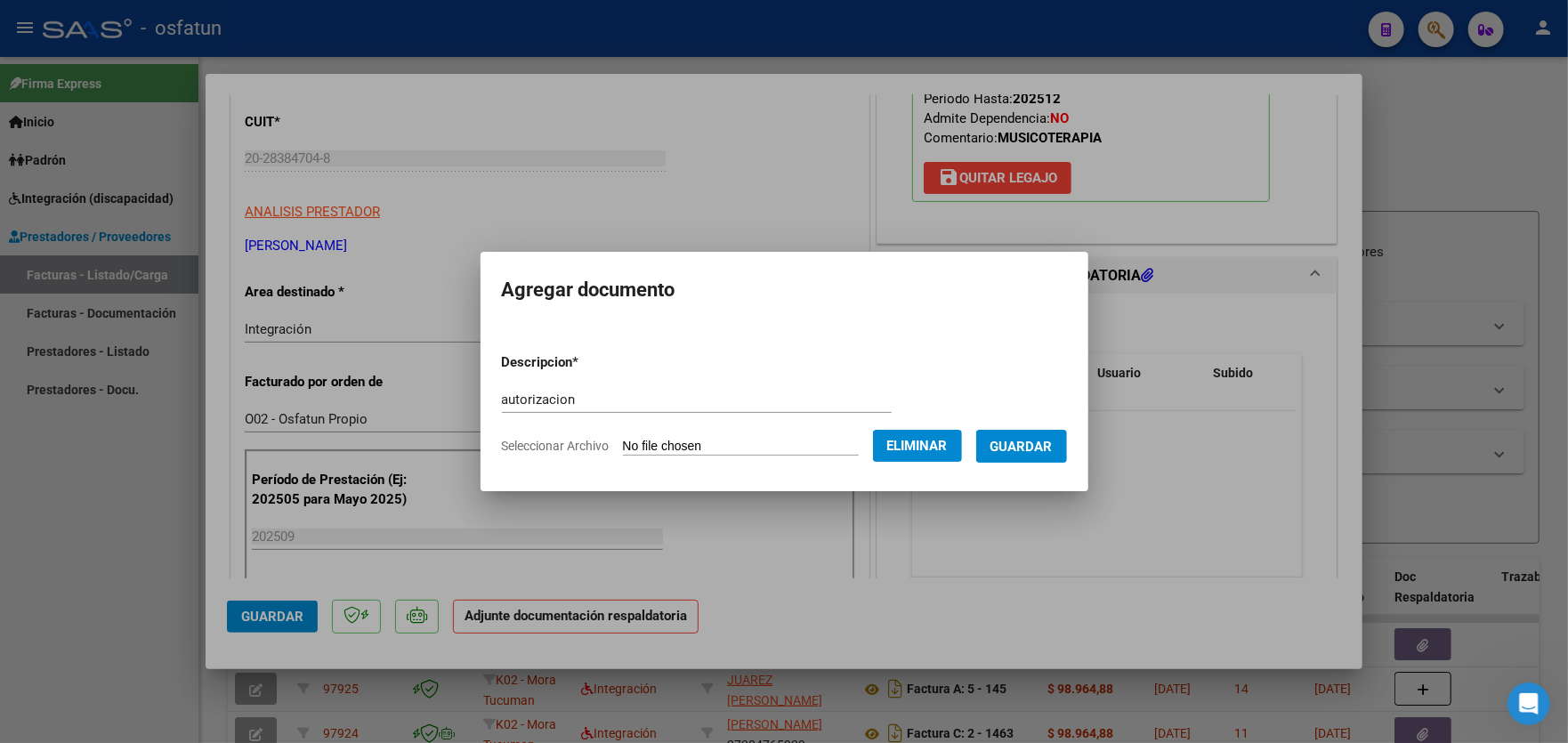
click at [1034, 446] on span "Guardar" at bounding box center [1021, 446] width 62 height 16
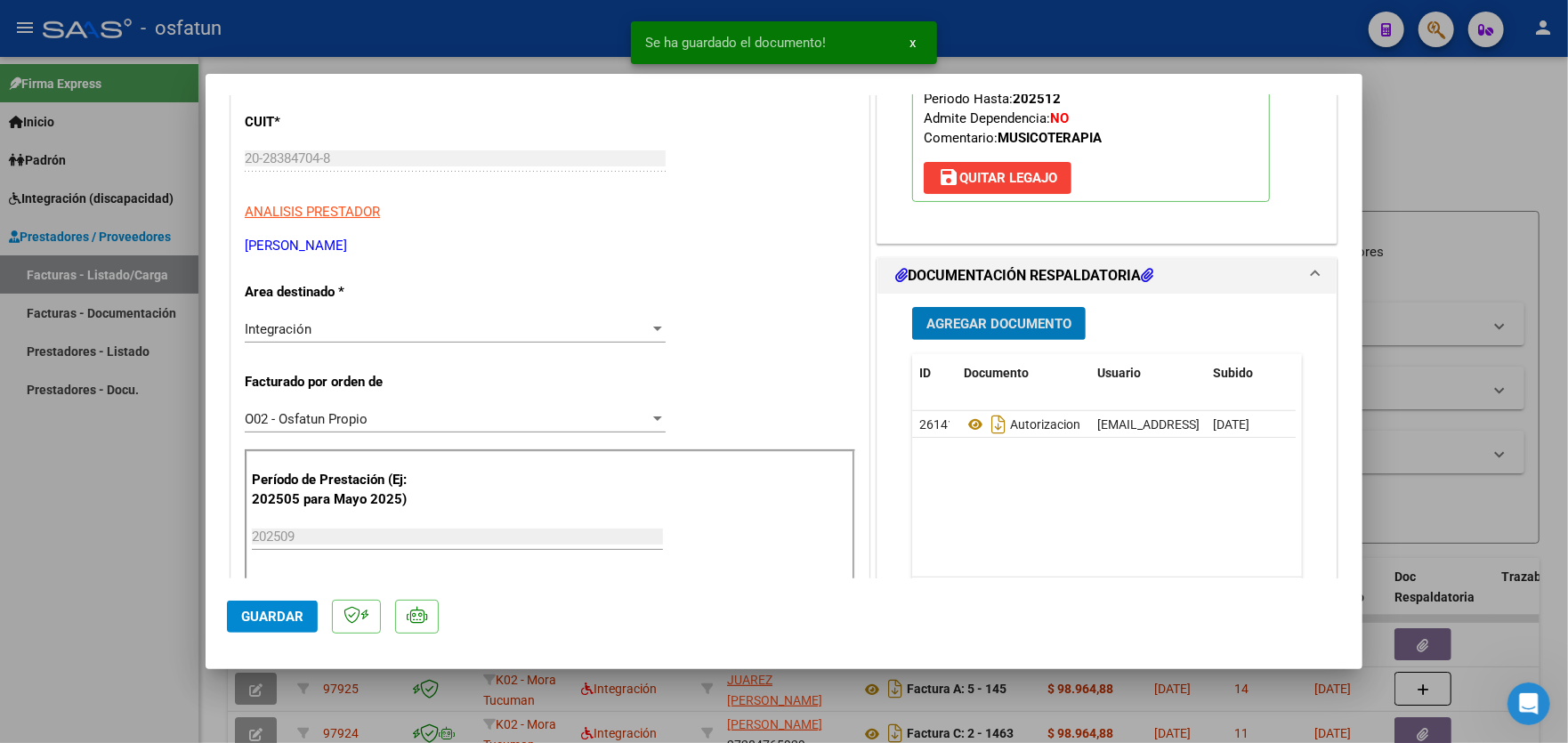
click at [987, 321] on span "Agregar Documento" at bounding box center [999, 323] width 145 height 16
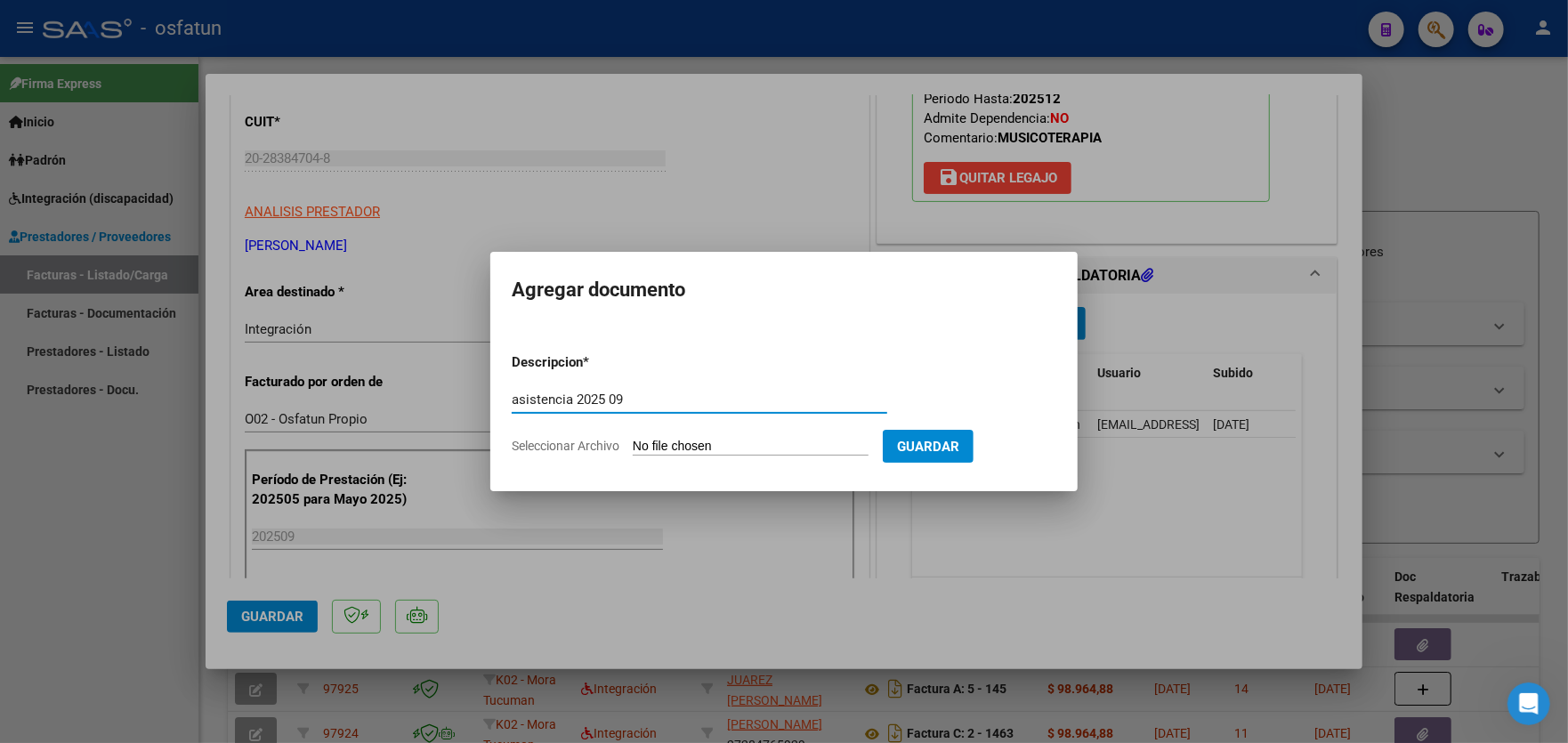
type input "asistencia 2025 09"
click at [730, 435] on form "Descripcion * asistencia 2025 09 Escriba aquí una descripcion Seleccionar Archi…" at bounding box center [784, 403] width 545 height 130
click at [733, 442] on input "Seleccionar Archivo" at bounding box center [750, 446] width 235 height 17
click at [714, 443] on input "Seleccionar Archivo" at bounding box center [750, 446] width 235 height 17
type input "C:\fakepath\[PERSON_NAME] asistencia Septiembre.pdf"
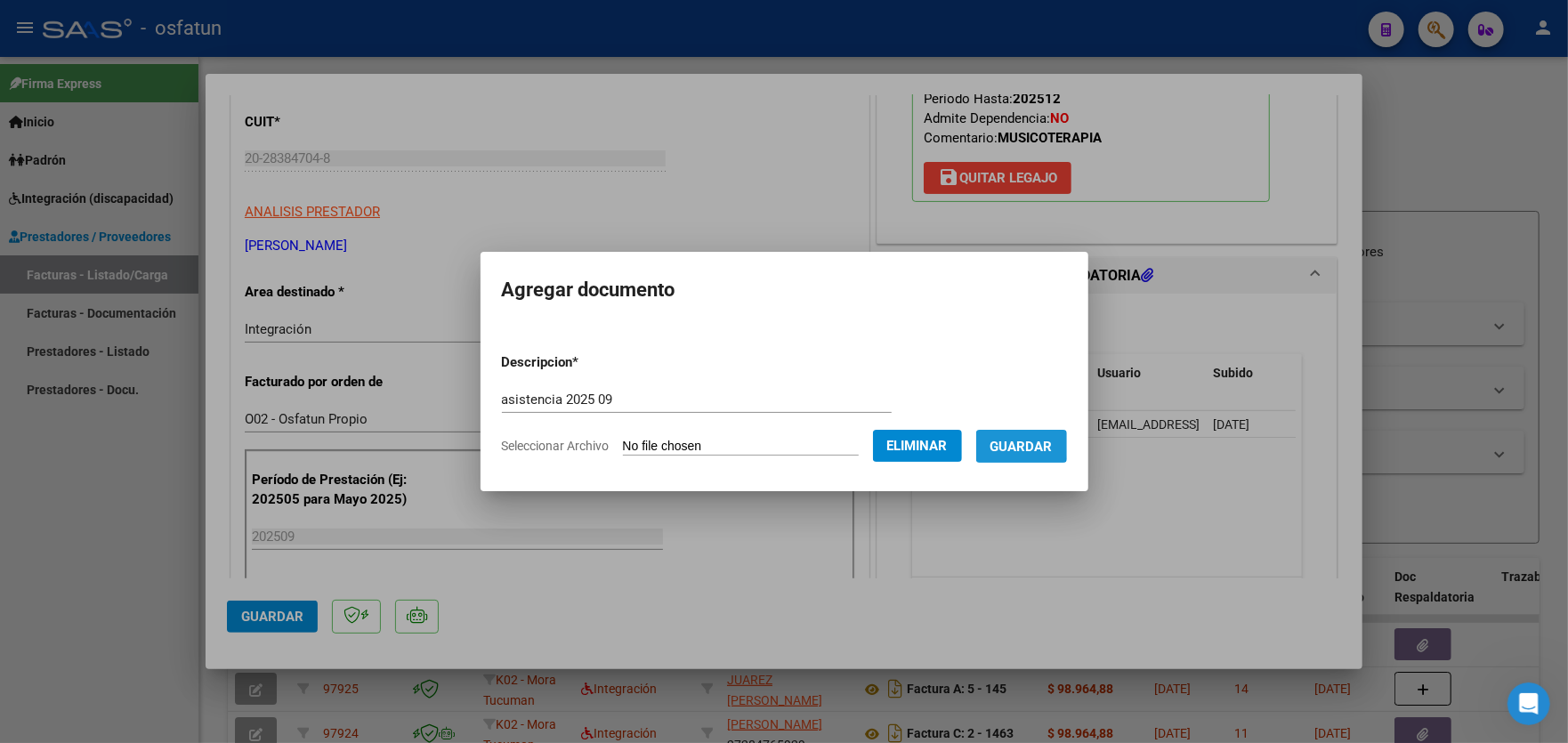
click at [1024, 445] on span "Guardar" at bounding box center [1021, 446] width 62 height 16
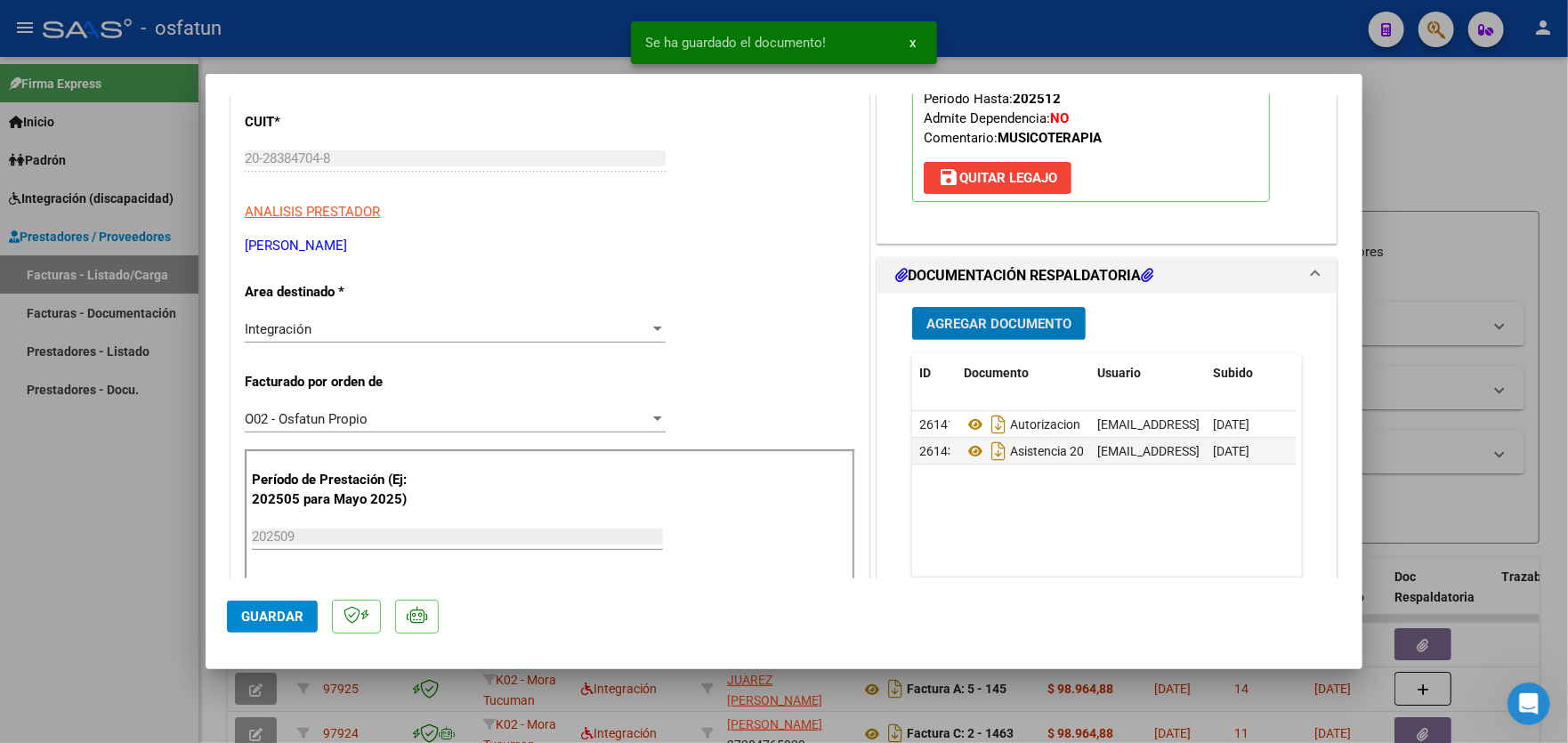
click at [268, 615] on span "Guardar" at bounding box center [272, 616] width 62 height 16
click at [89, 511] on div at bounding box center [784, 371] width 1568 height 743
type input "$ 0,00"
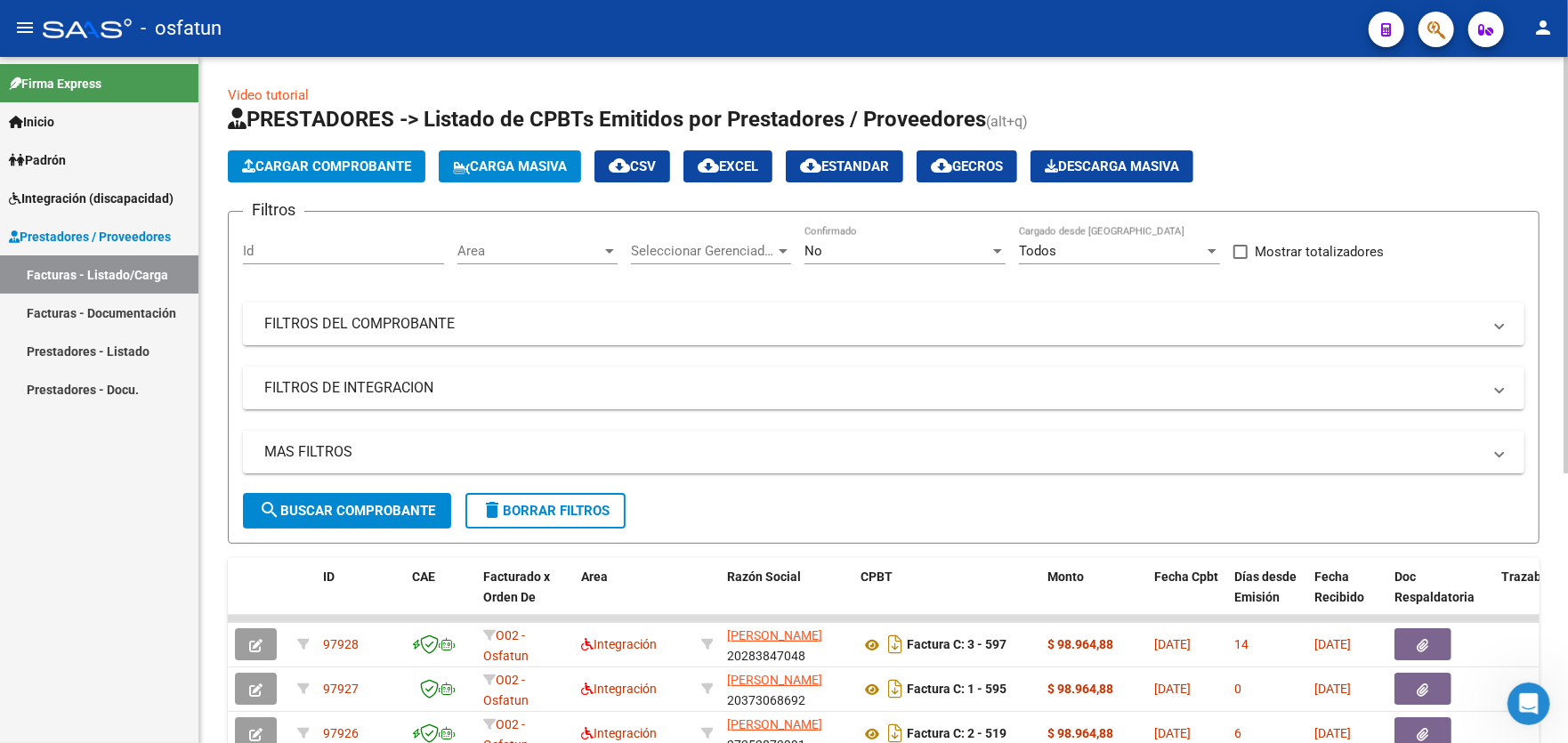
click at [308, 168] on span "Cargar Comprobante" at bounding box center [326, 166] width 169 height 16
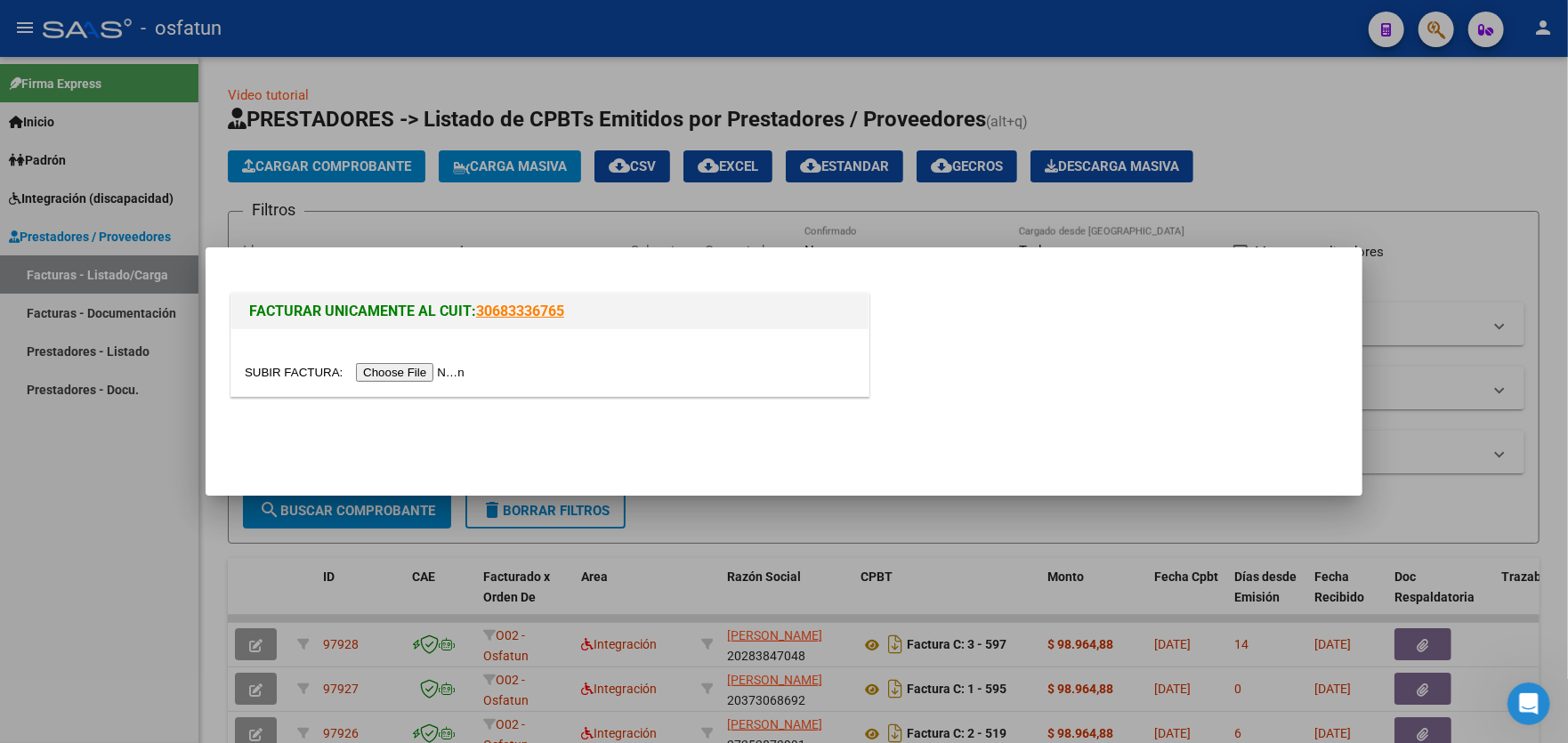
click at [398, 369] on input "file" at bounding box center [357, 372] width 226 height 19
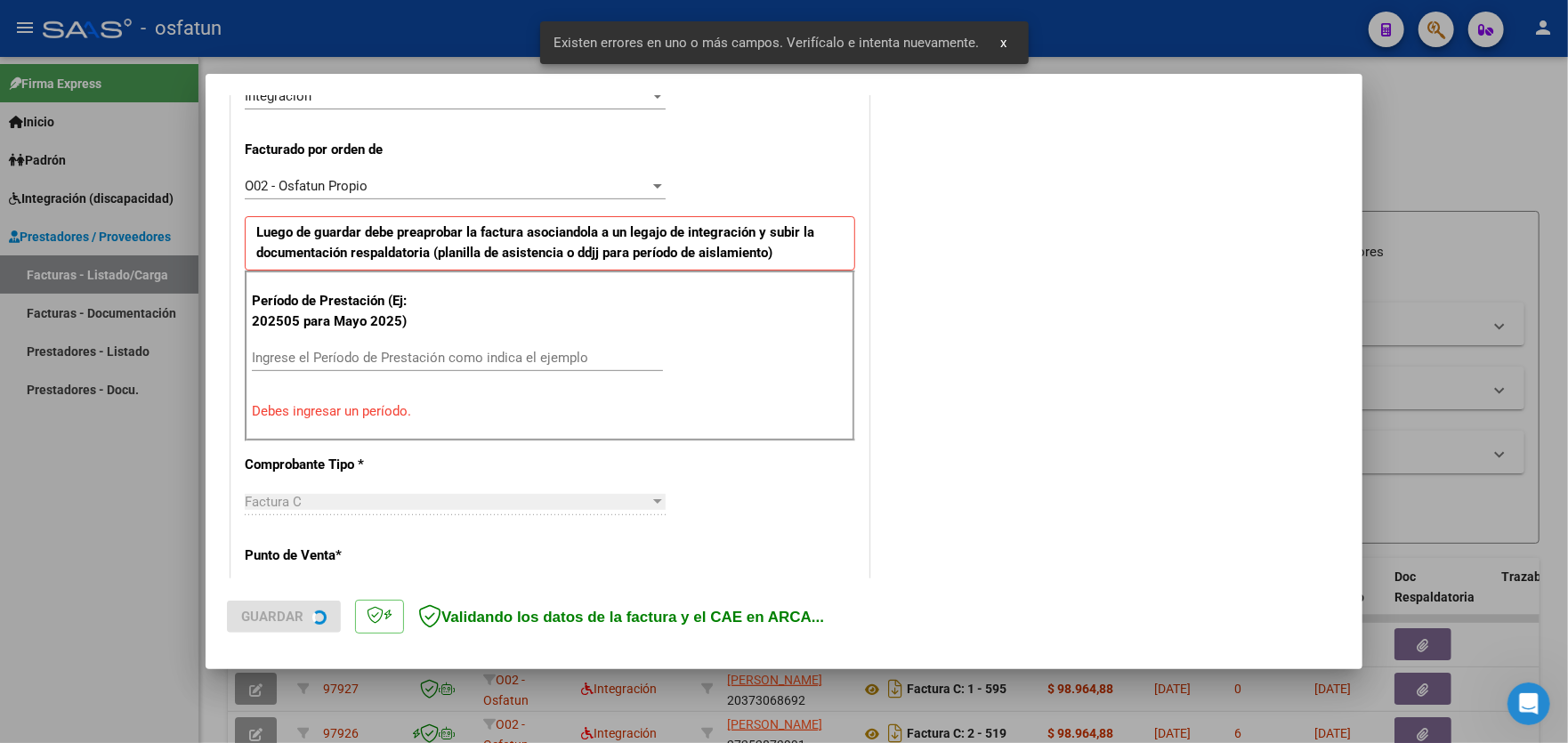
scroll to position [466, 0]
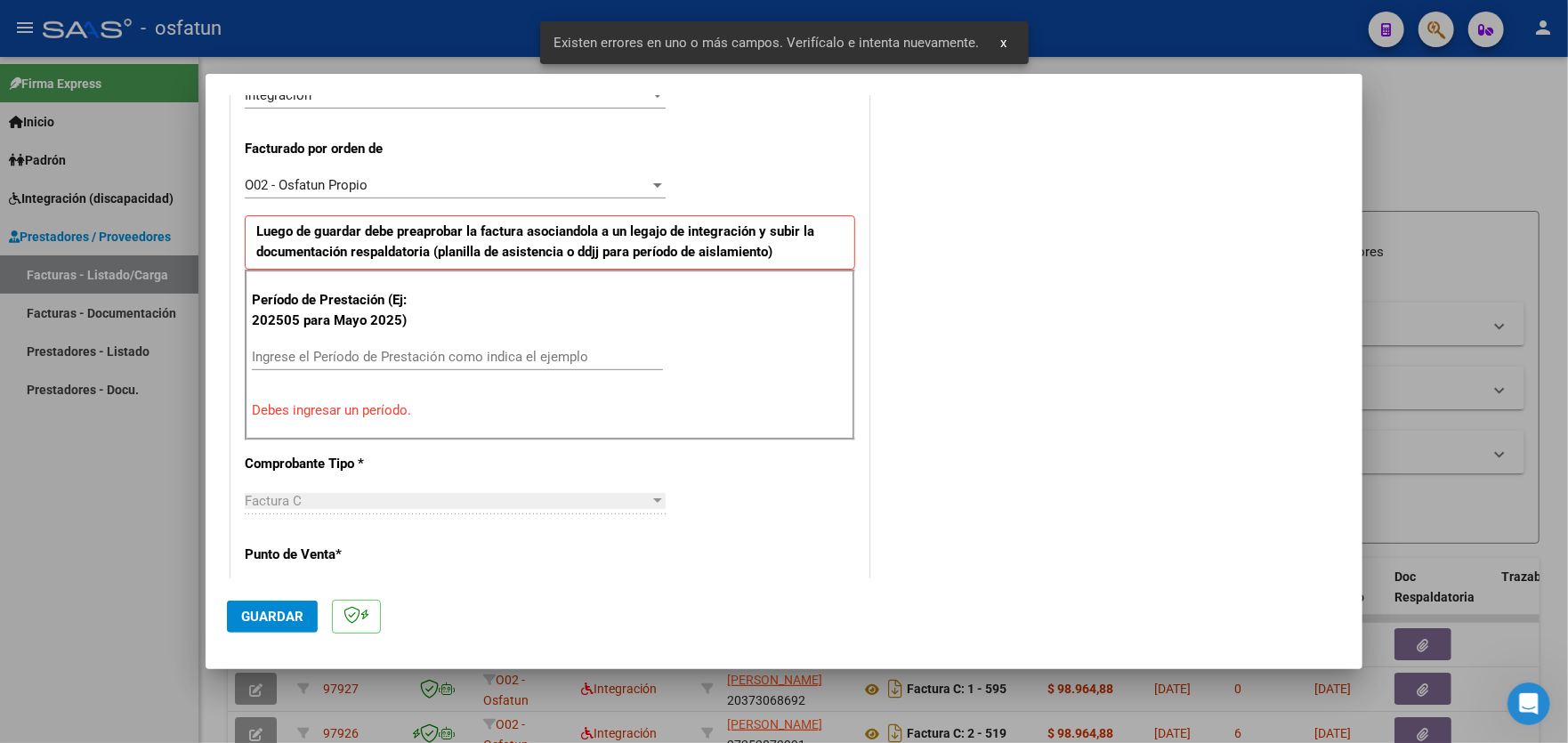
click at [425, 349] on input "Ingrese el Período de Prestación como indica el ejemplo" at bounding box center [457, 356] width 411 height 16
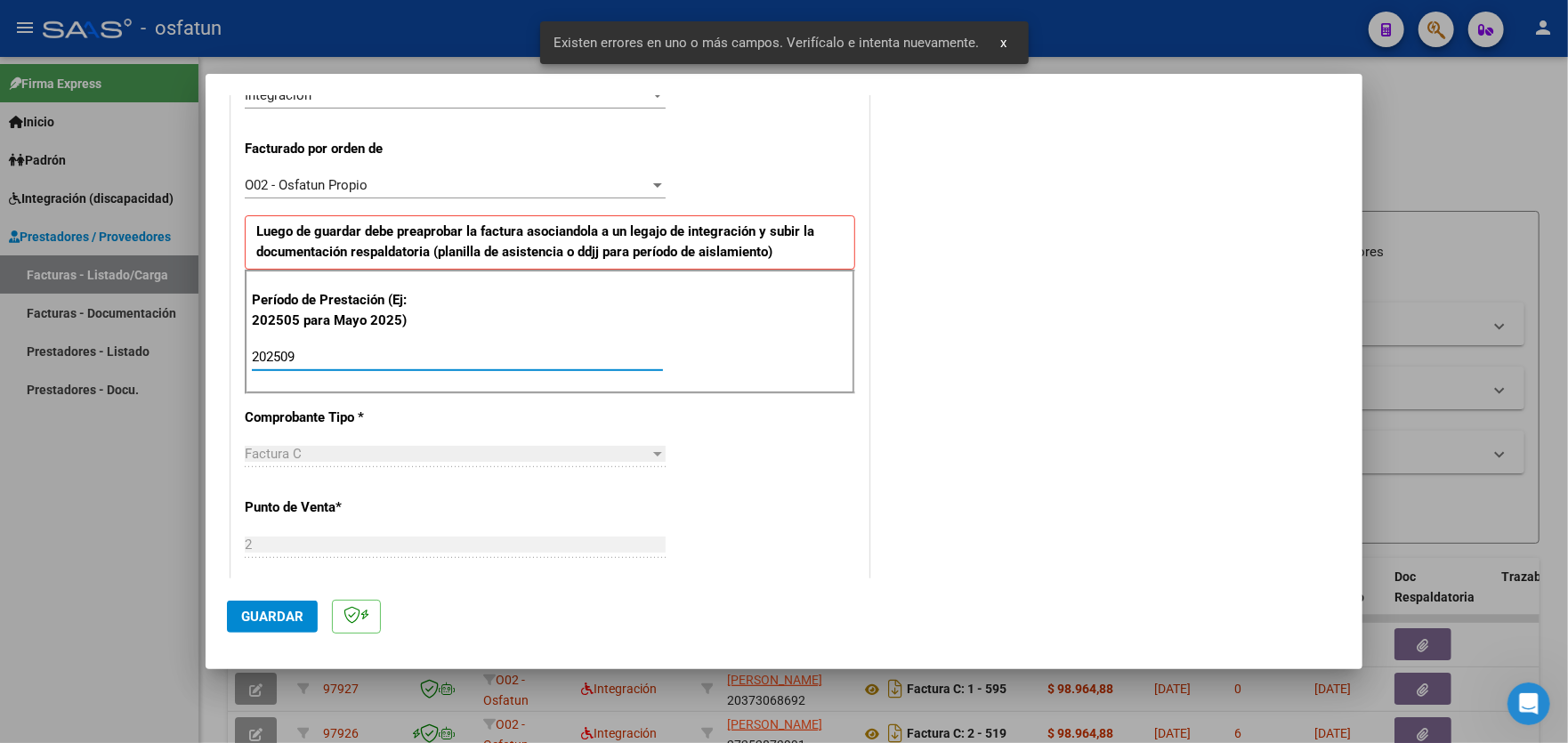
type input "202509"
click at [276, 597] on mat-dialog-actions "Guardar" at bounding box center [783, 613] width 1114 height 70
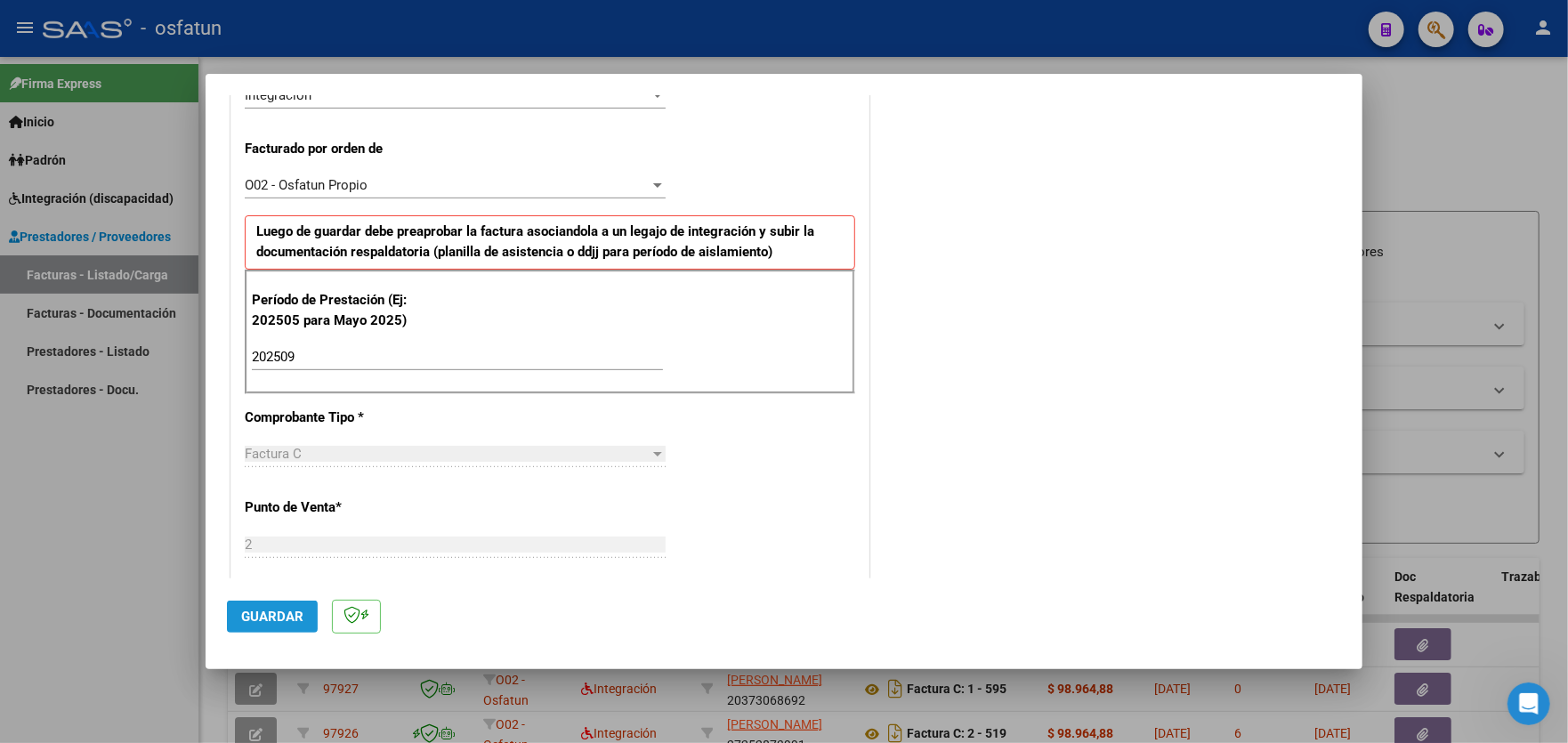
click at [275, 601] on button "Guardar" at bounding box center [271, 616] width 91 height 32
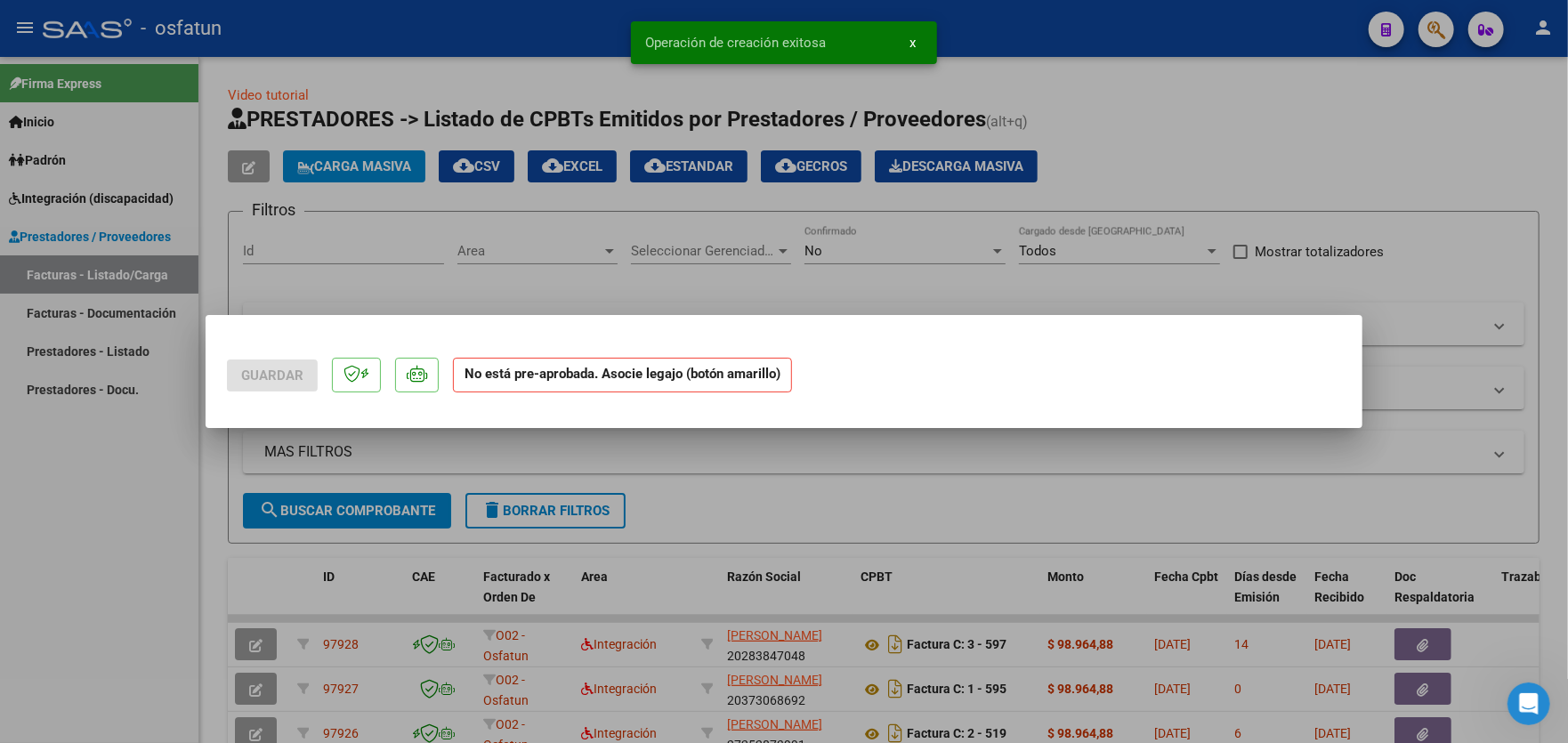
scroll to position [0, 0]
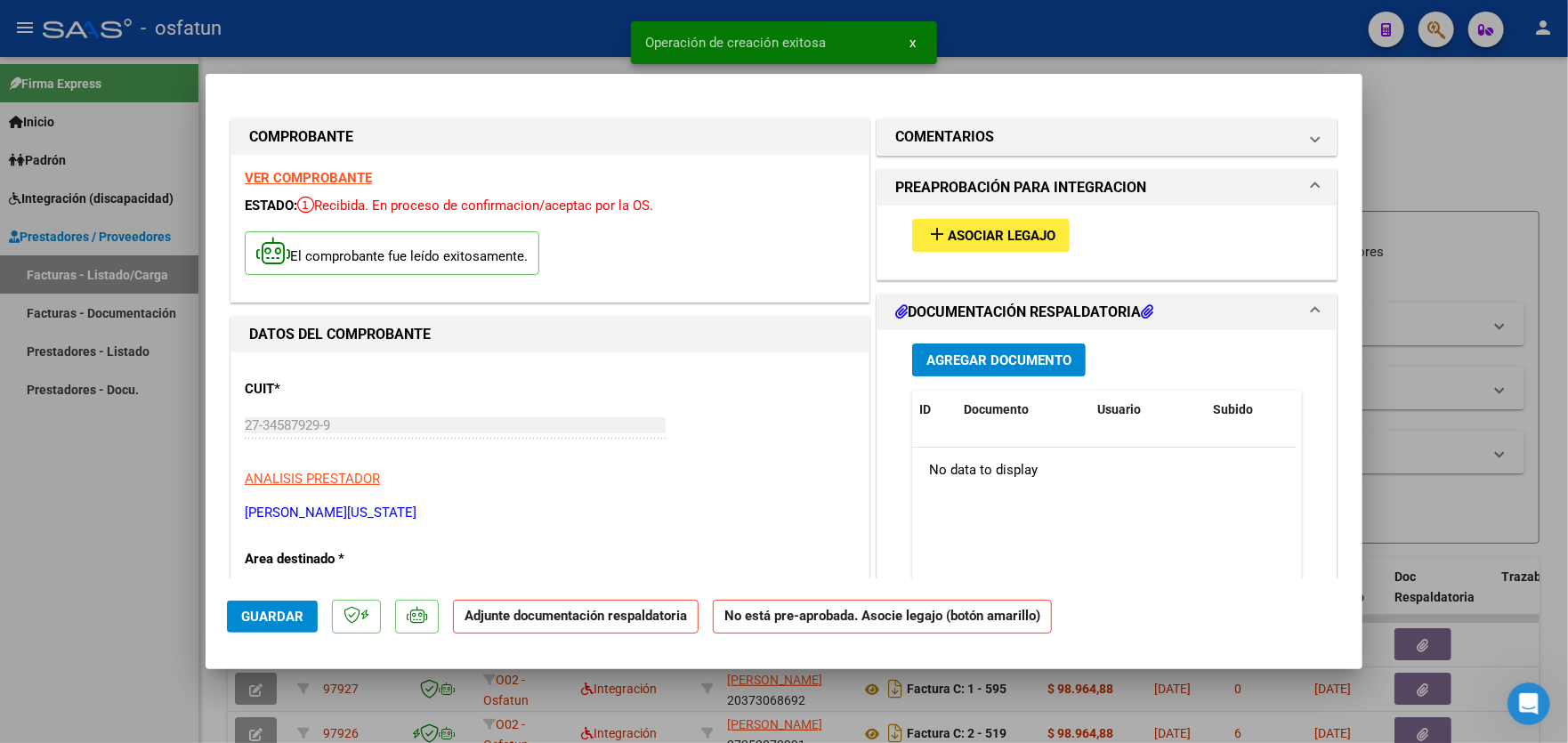
click at [1016, 228] on span "Asociar Legajo" at bounding box center [1001, 235] width 107 height 16
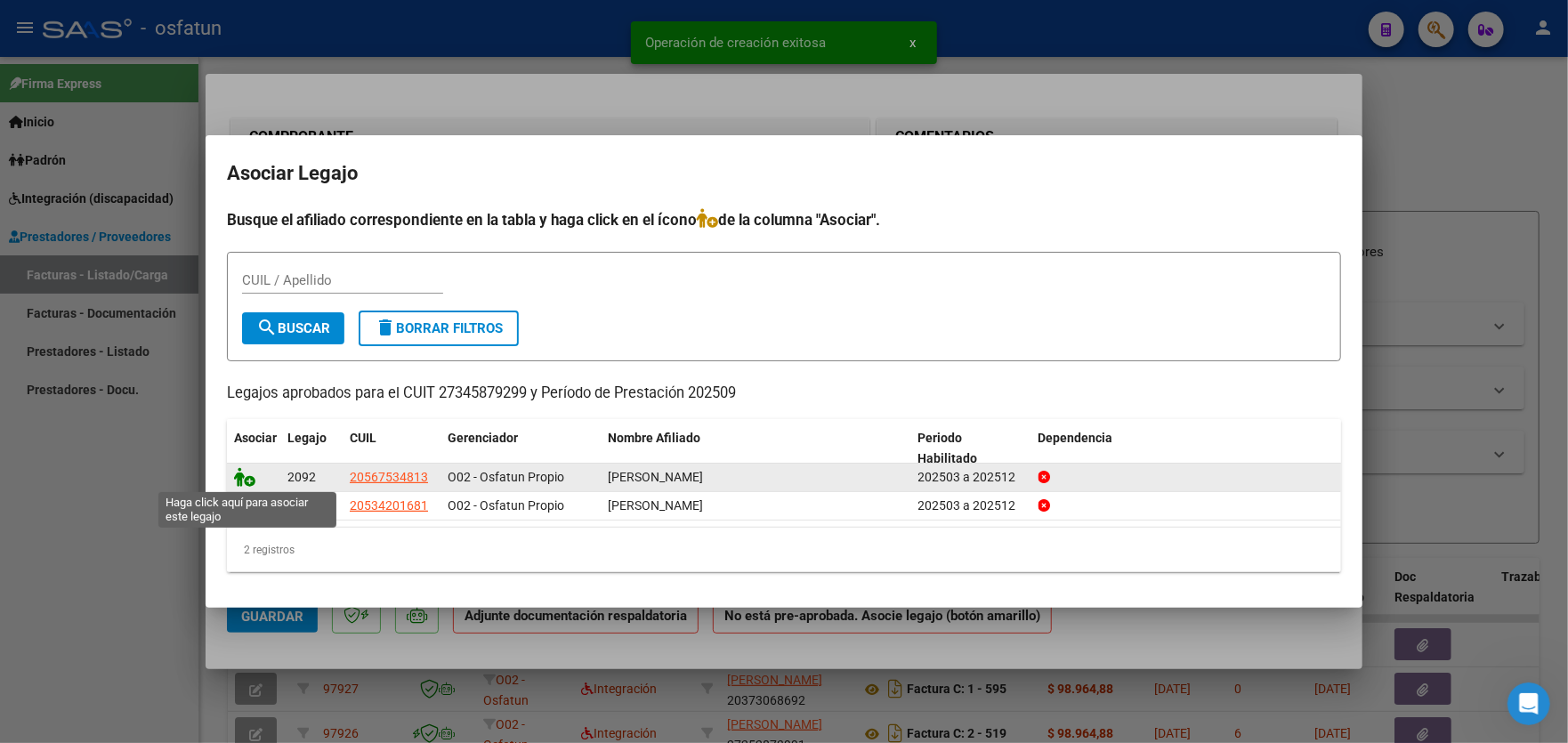
click at [250, 475] on icon at bounding box center [245, 476] width 21 height 20
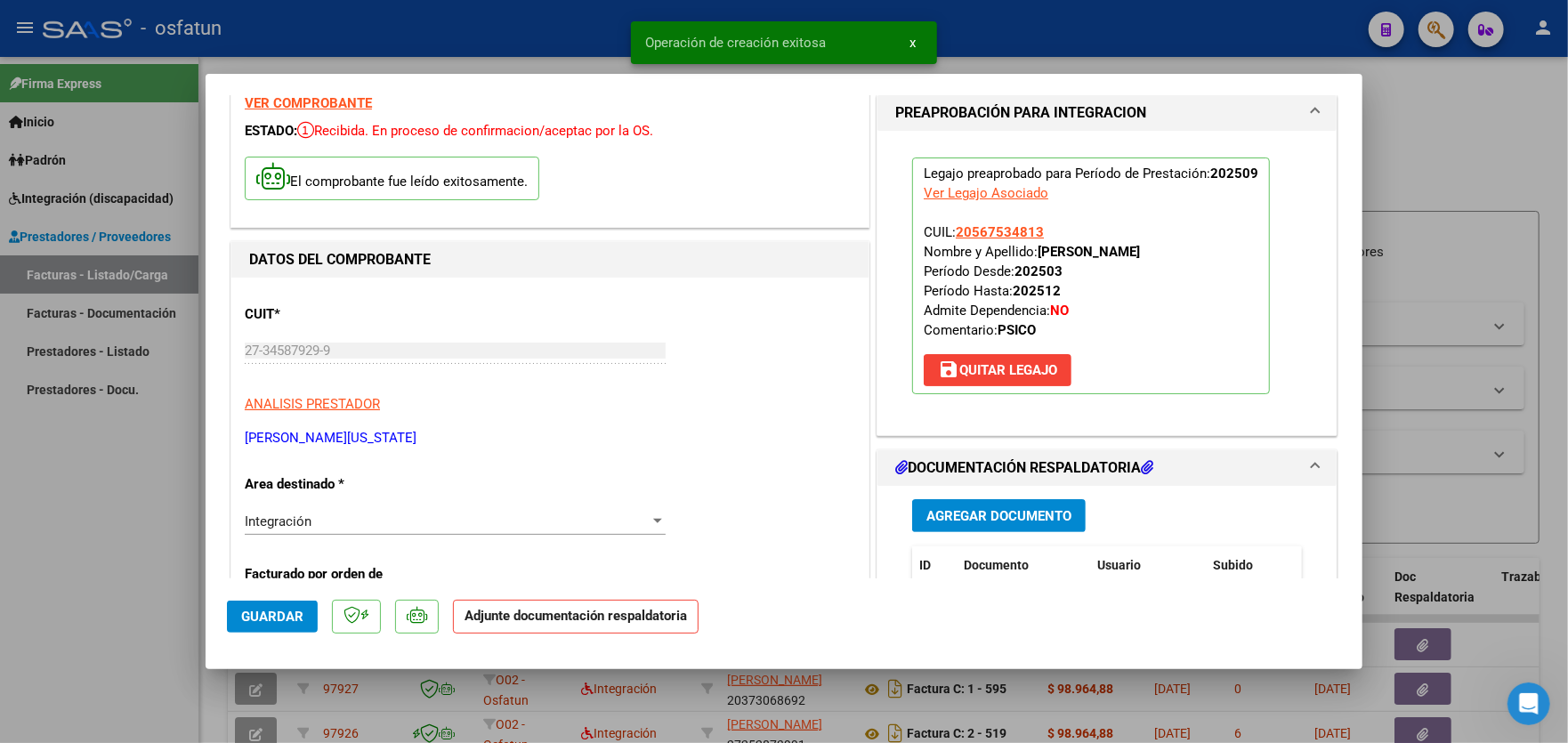
scroll to position [355, 0]
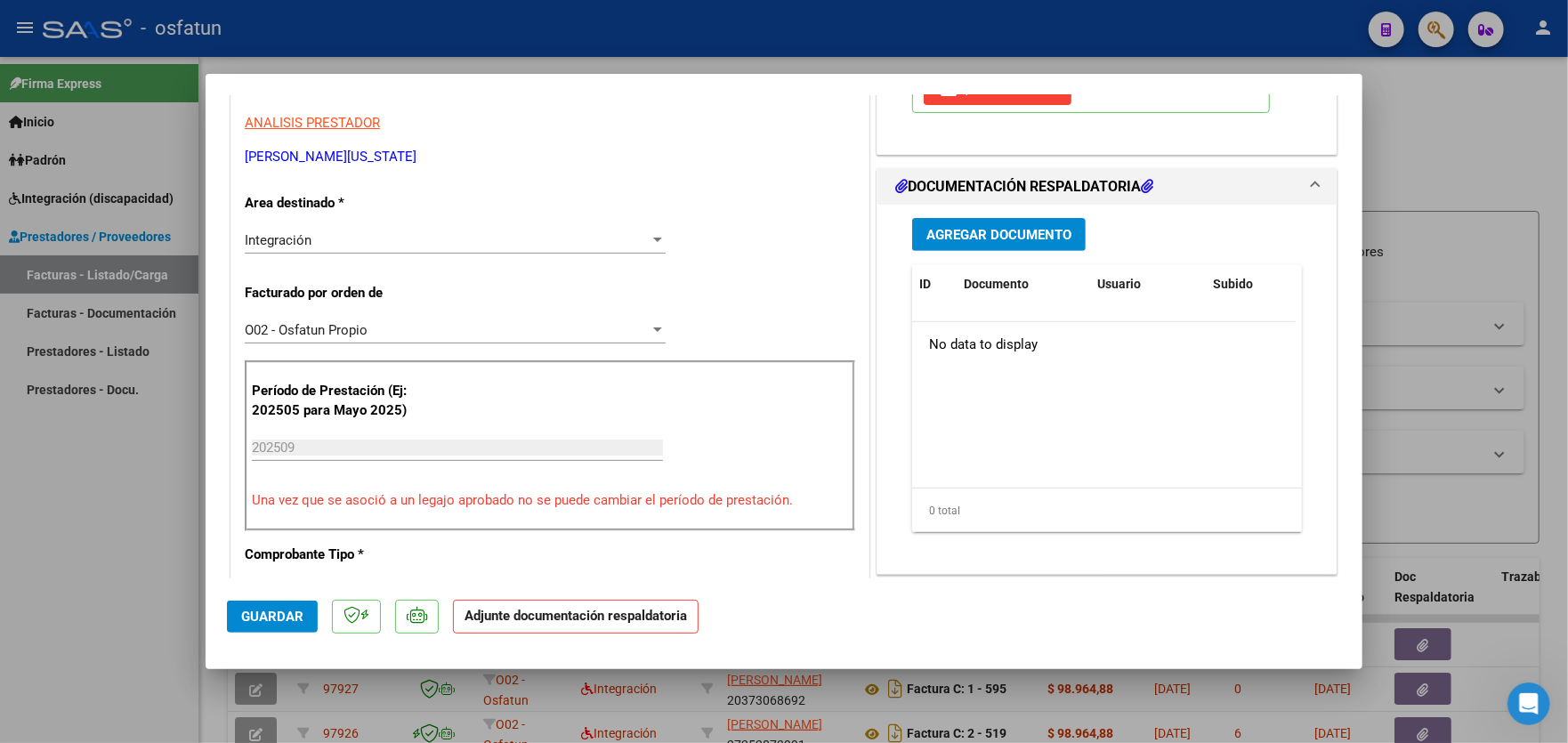
click at [1007, 232] on span "Agregar Documento" at bounding box center [999, 234] width 145 height 16
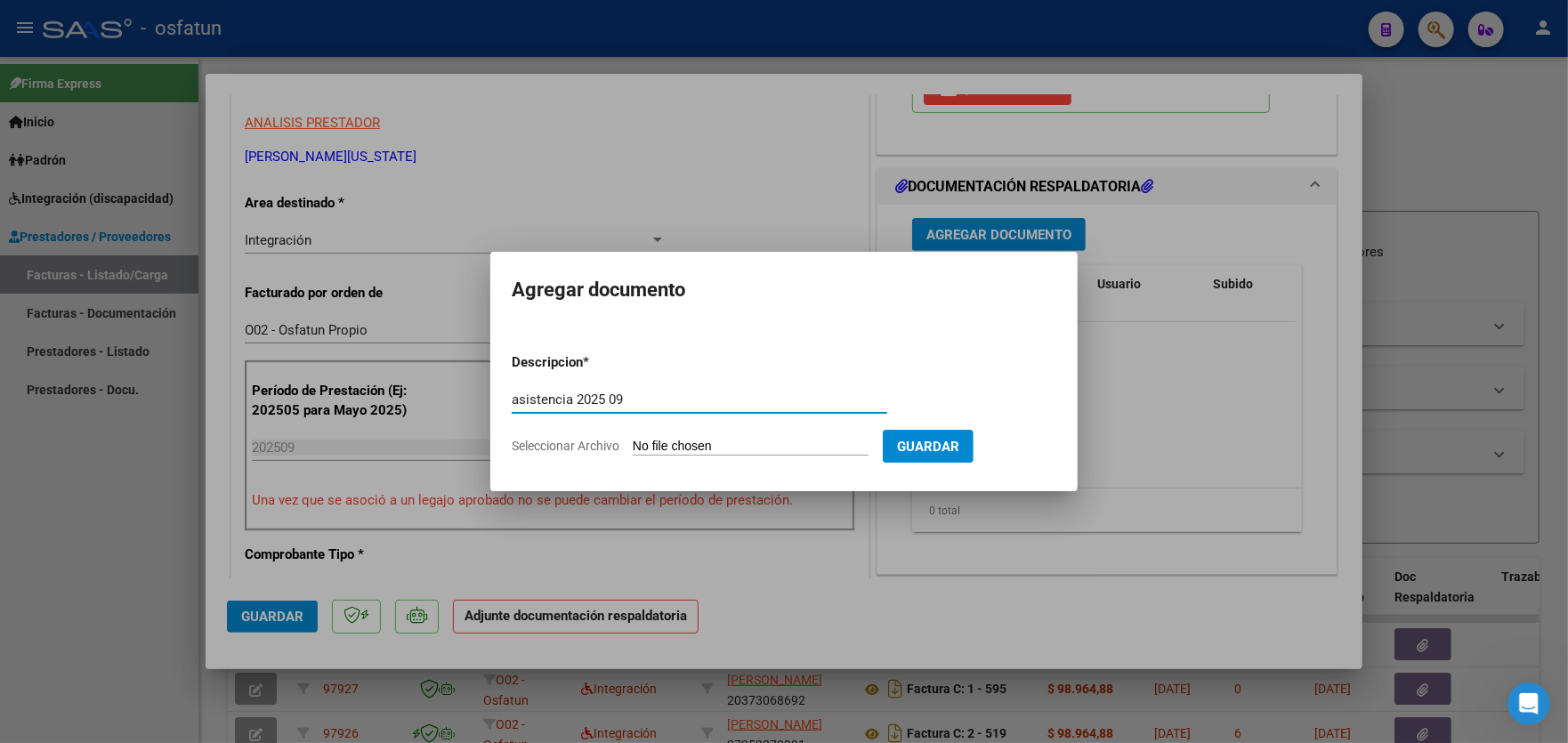
type input "asistencia 2025 09"
click at [708, 446] on input "Seleccionar Archivo" at bounding box center [750, 446] width 235 height 17
click at [845, 442] on input "Seleccionar Archivo" at bounding box center [750, 446] width 235 height 17
type input "C:\fakepath\Planilla de Asistencia [DATE] [PERSON_NAME].pdf"
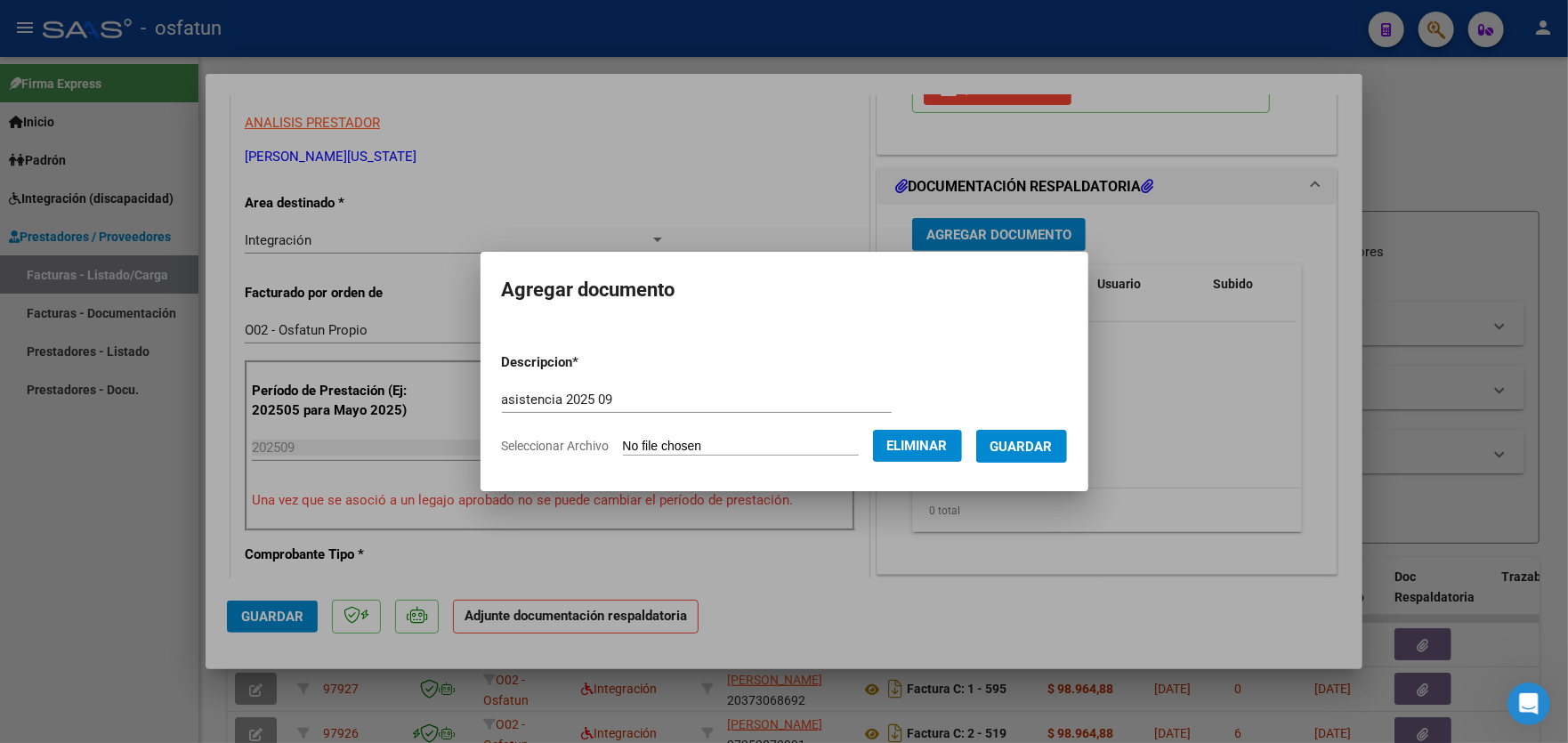
click at [1033, 443] on span "Guardar" at bounding box center [1021, 446] width 62 height 16
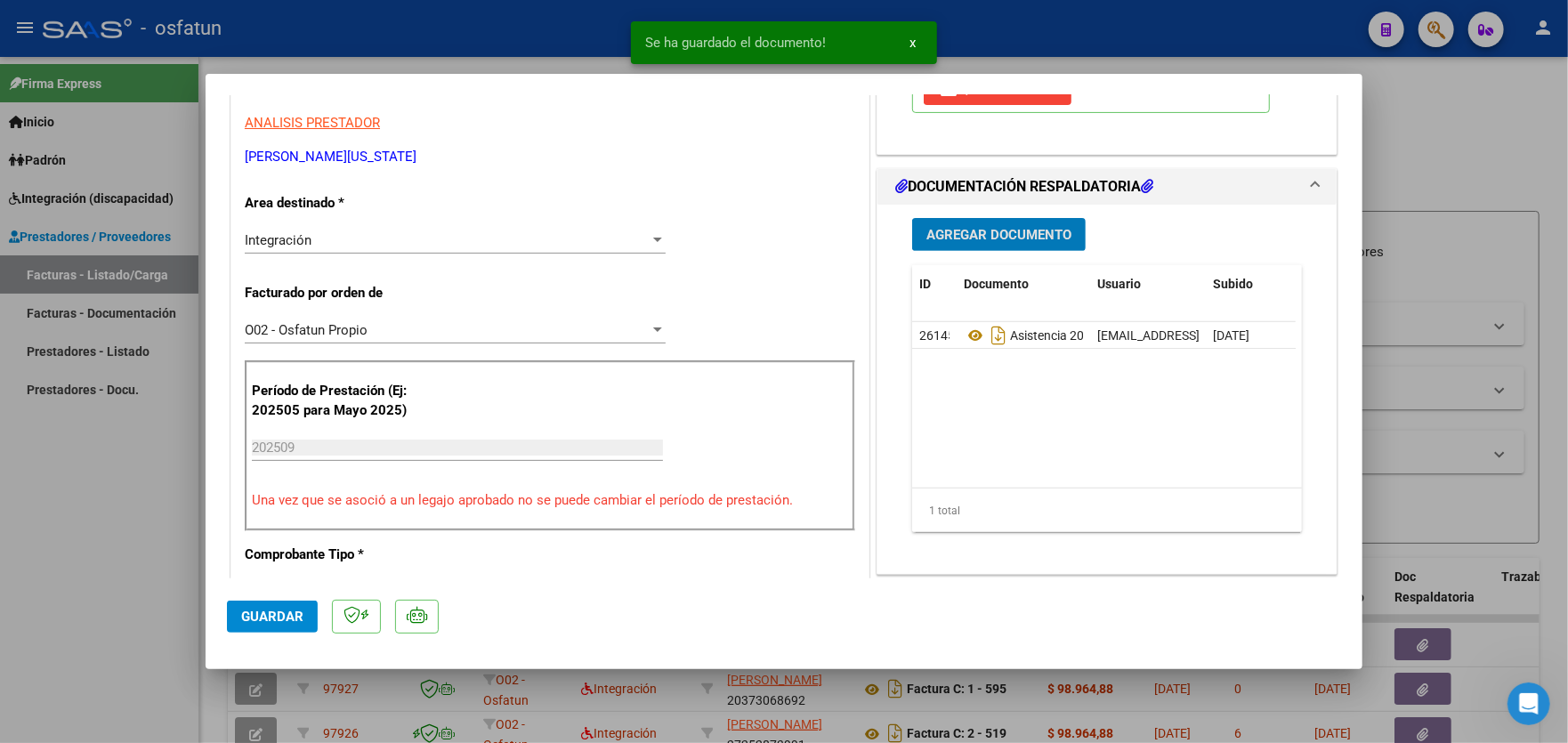
click at [1009, 227] on span "Agregar Documento" at bounding box center [999, 234] width 145 height 16
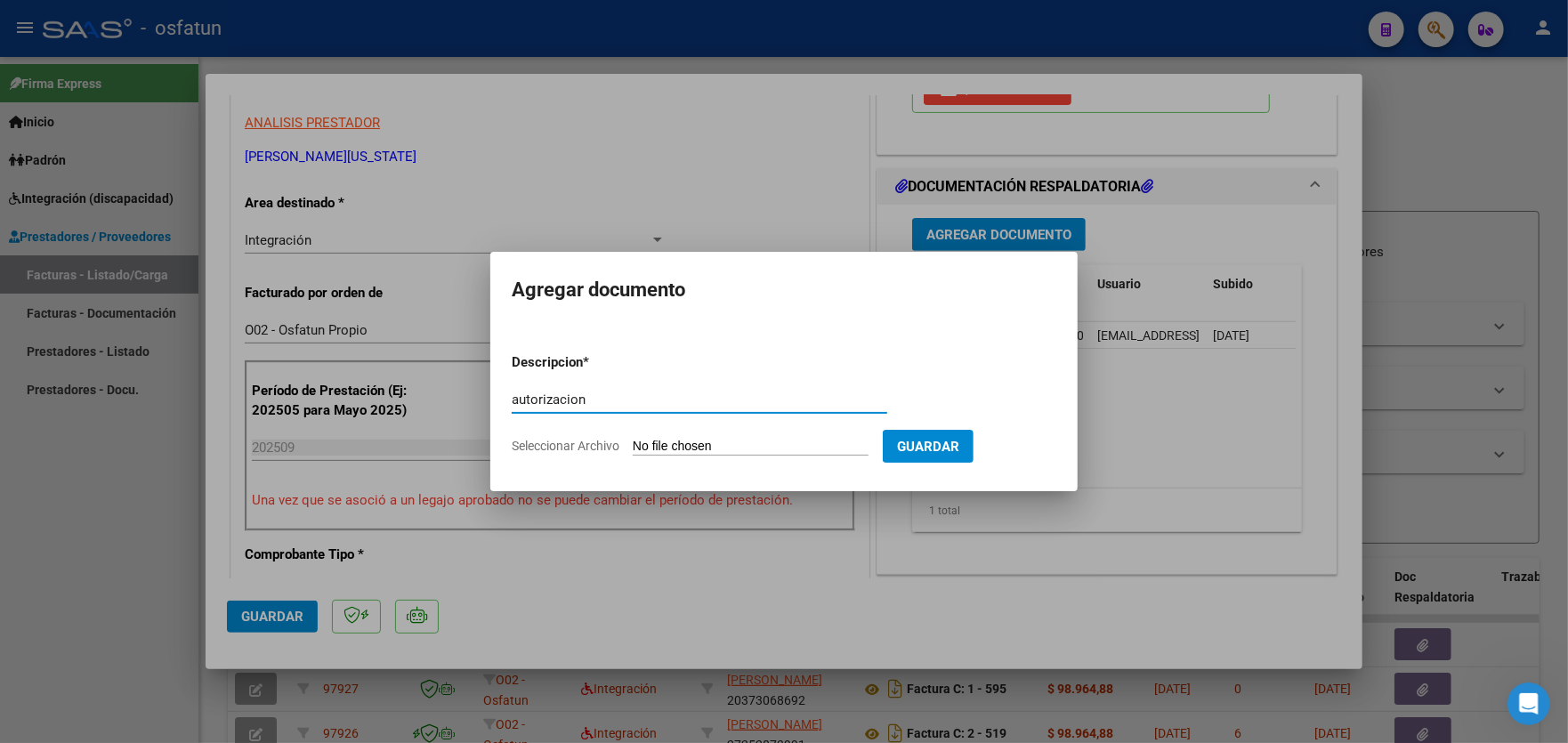
type input "autorizacion"
click at [769, 438] on input "Seleccionar Archivo" at bounding box center [750, 446] width 235 height 17
type input "C:\fakepath\aut [PERSON_NAME].pdf"
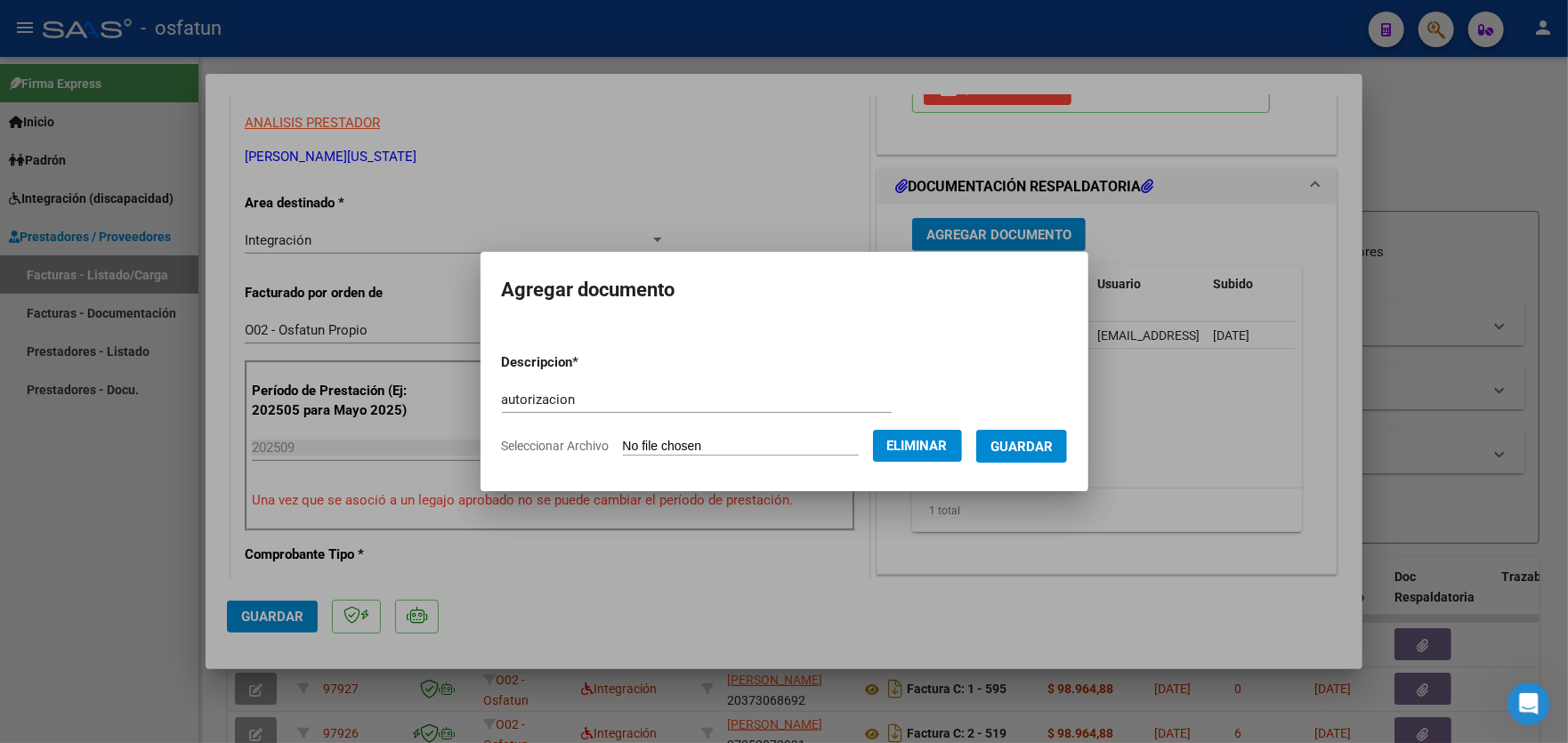
click at [1030, 435] on button "Guardar" at bounding box center [1021, 446] width 91 height 33
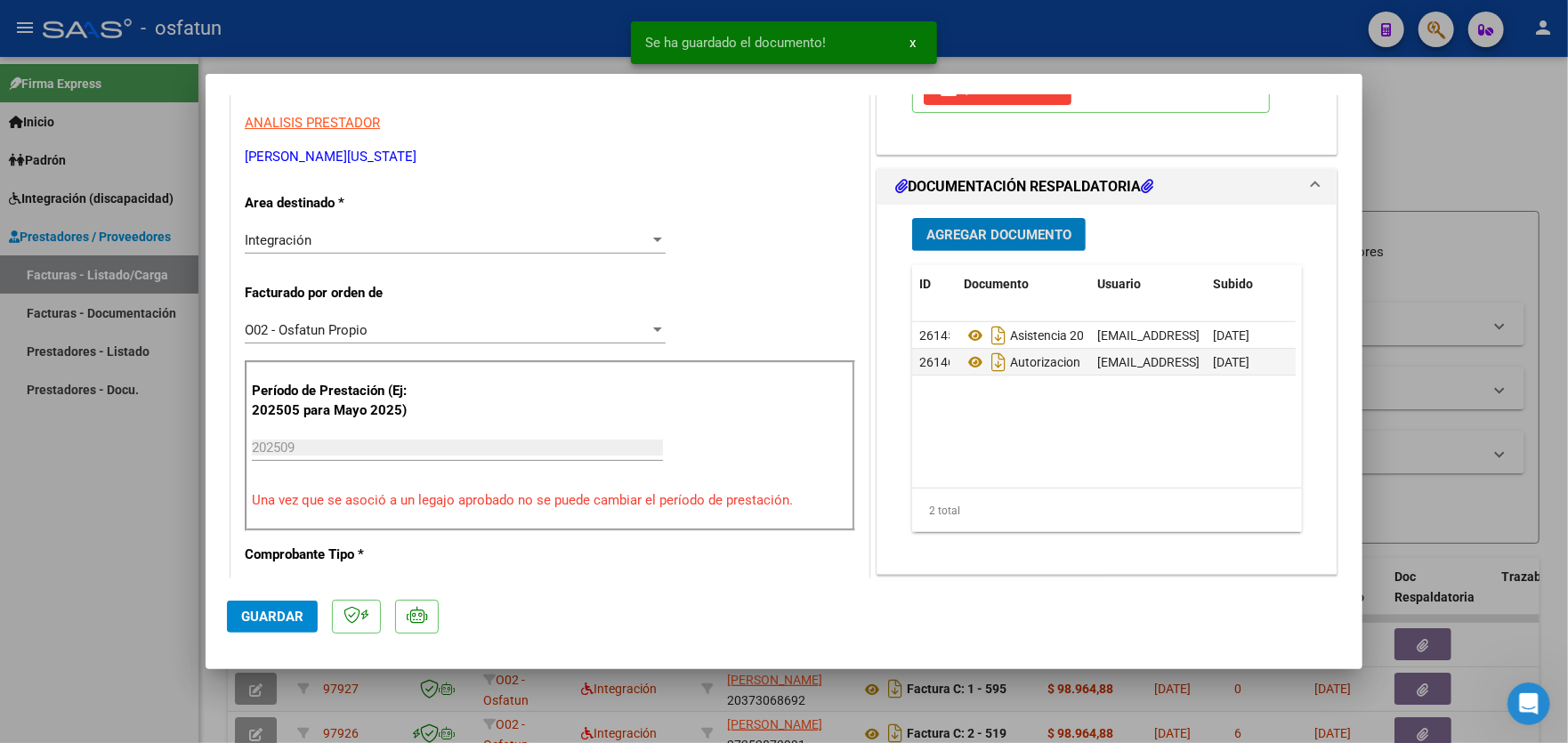
click at [276, 609] on span "Guardar" at bounding box center [272, 616] width 62 height 16
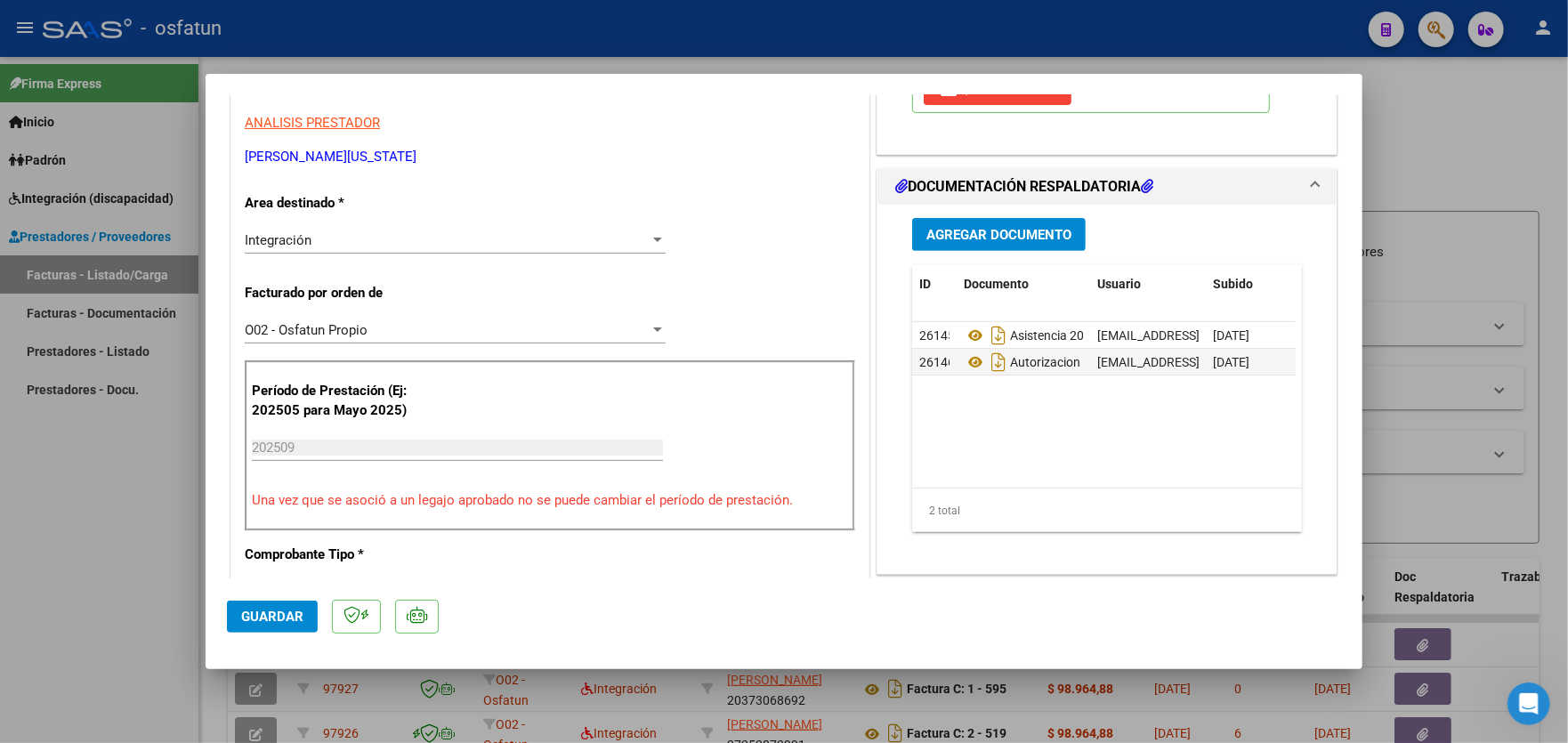
click at [252, 617] on span "Guardar" at bounding box center [272, 616] width 62 height 16
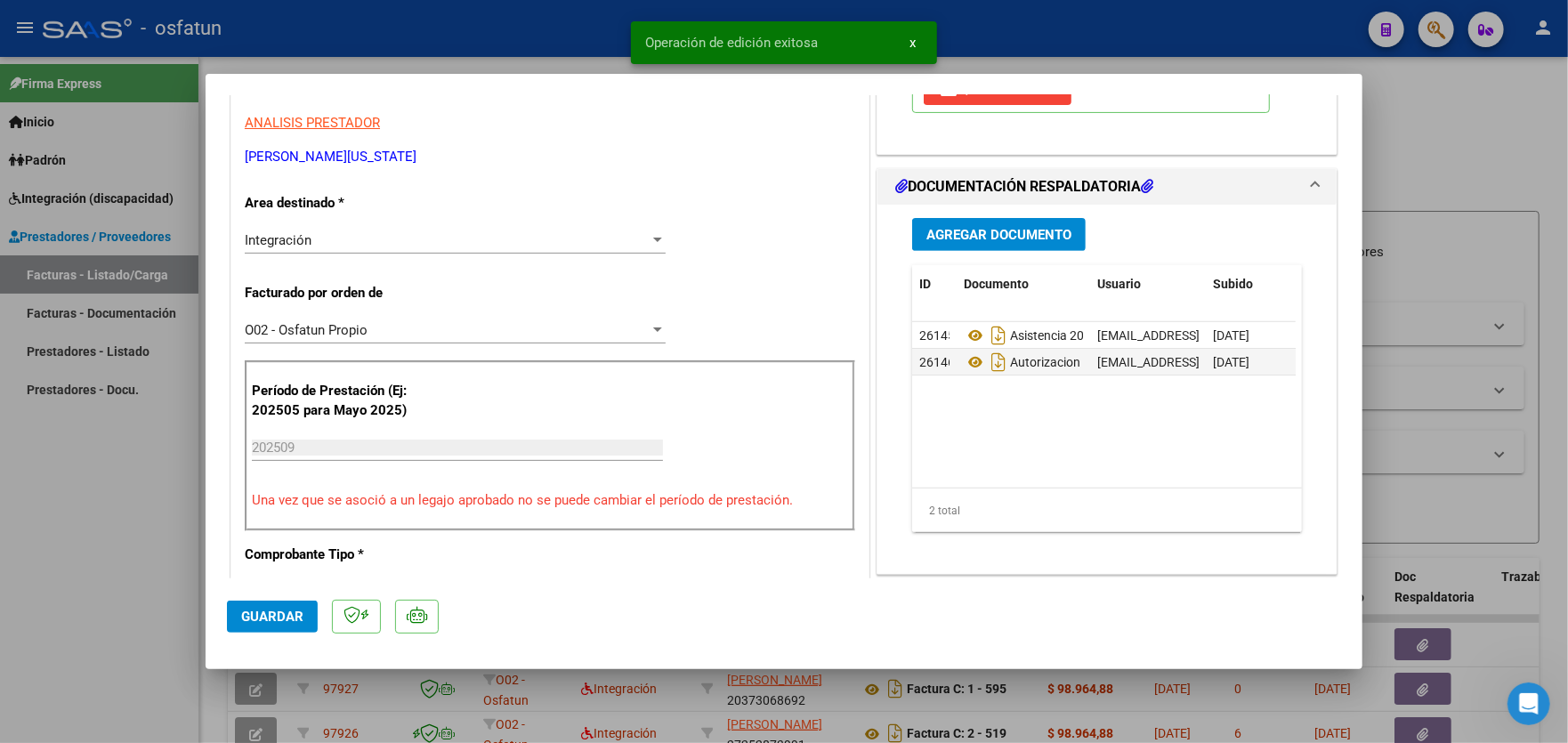
click at [135, 516] on div at bounding box center [784, 371] width 1568 height 743
type input "$ 0,00"
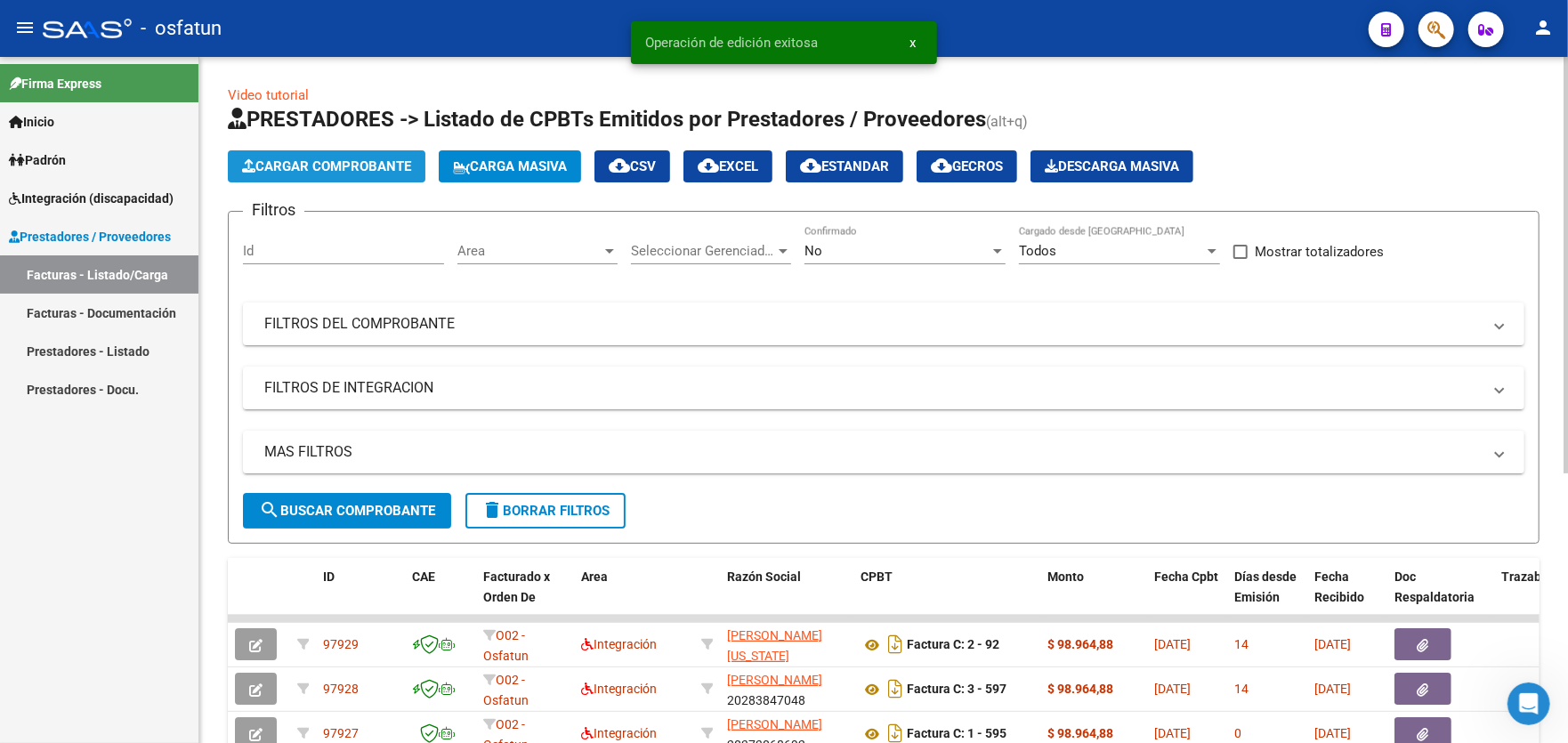
click at [350, 165] on span "Cargar Comprobante" at bounding box center [326, 166] width 169 height 16
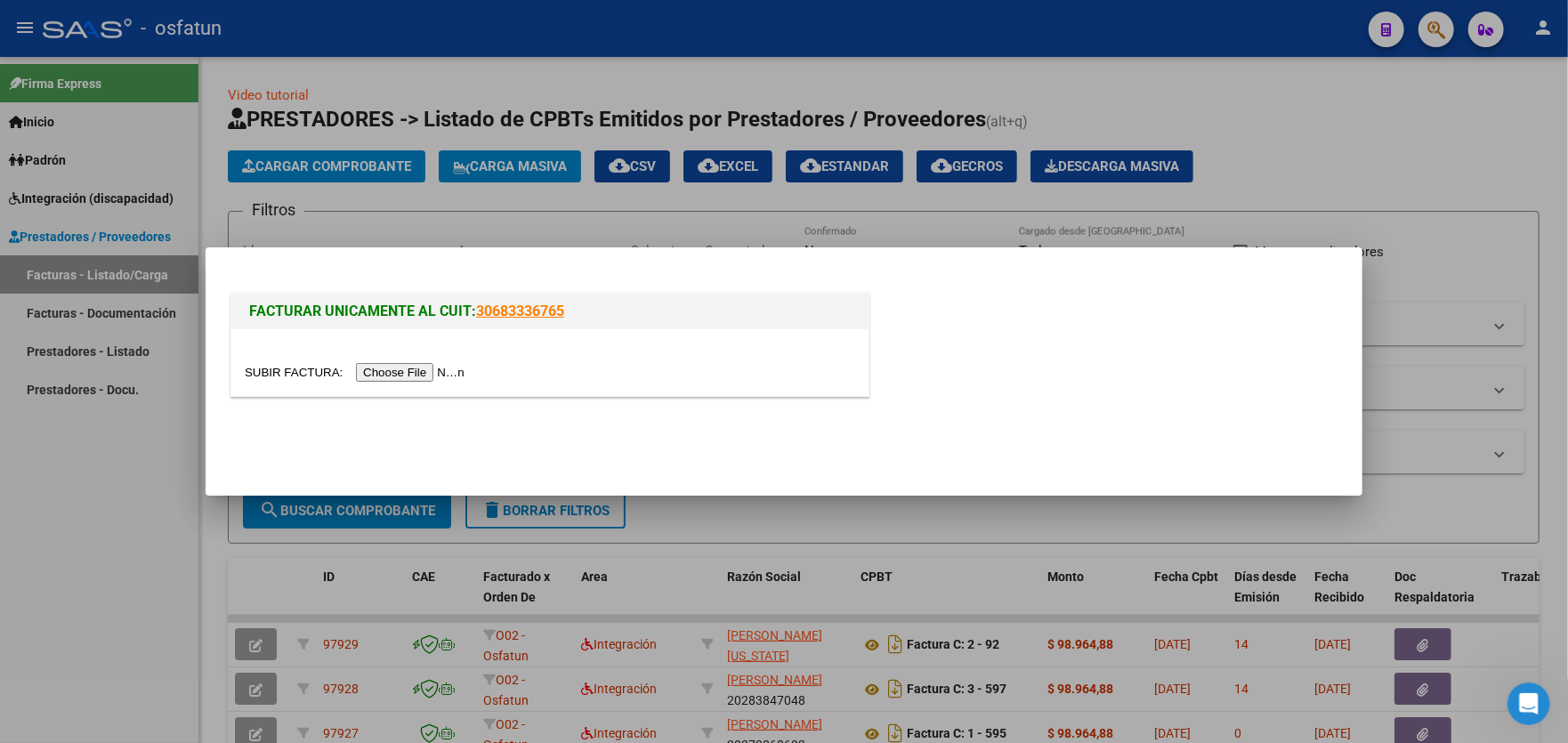
click at [406, 376] on input "file" at bounding box center [357, 372] width 226 height 19
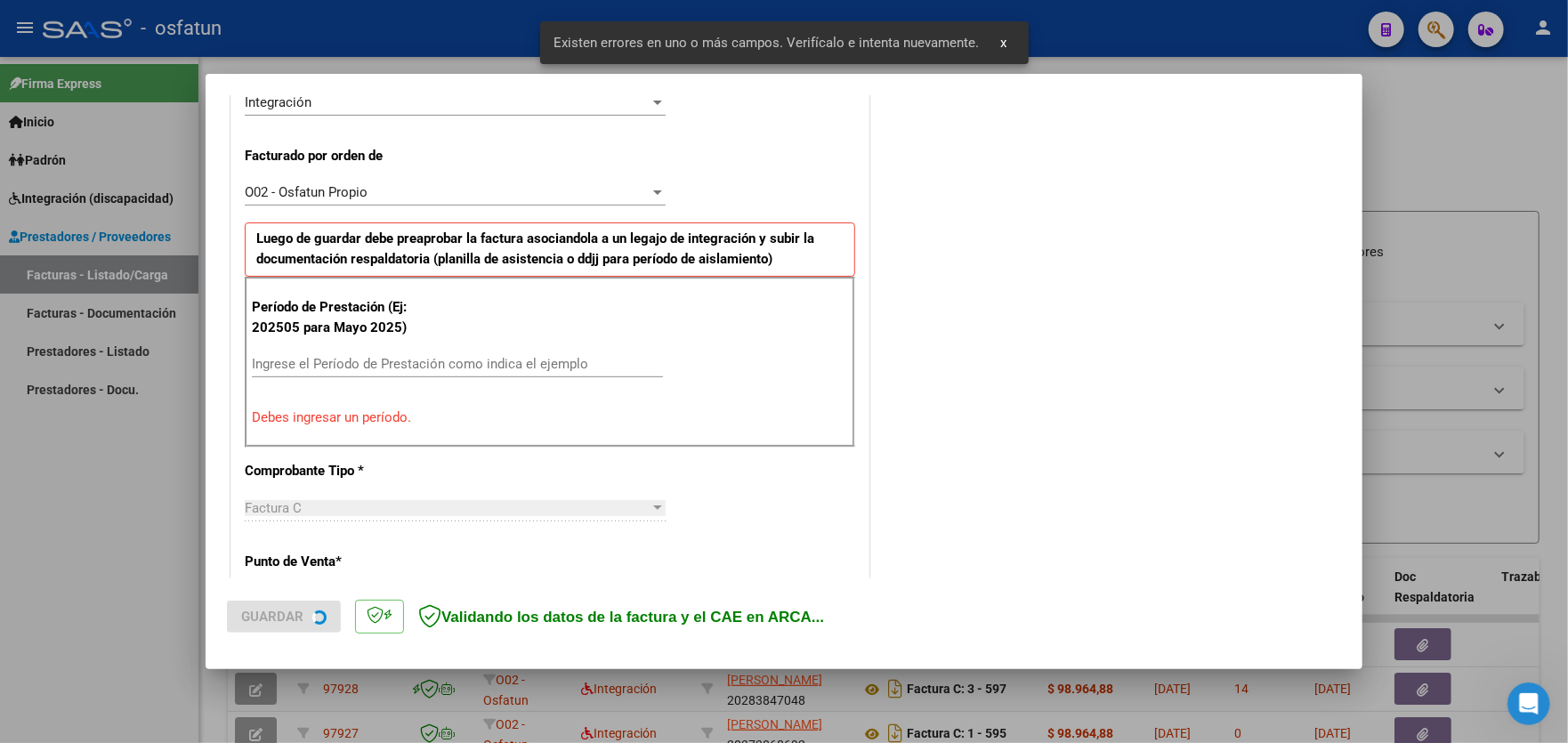
scroll to position [466, 0]
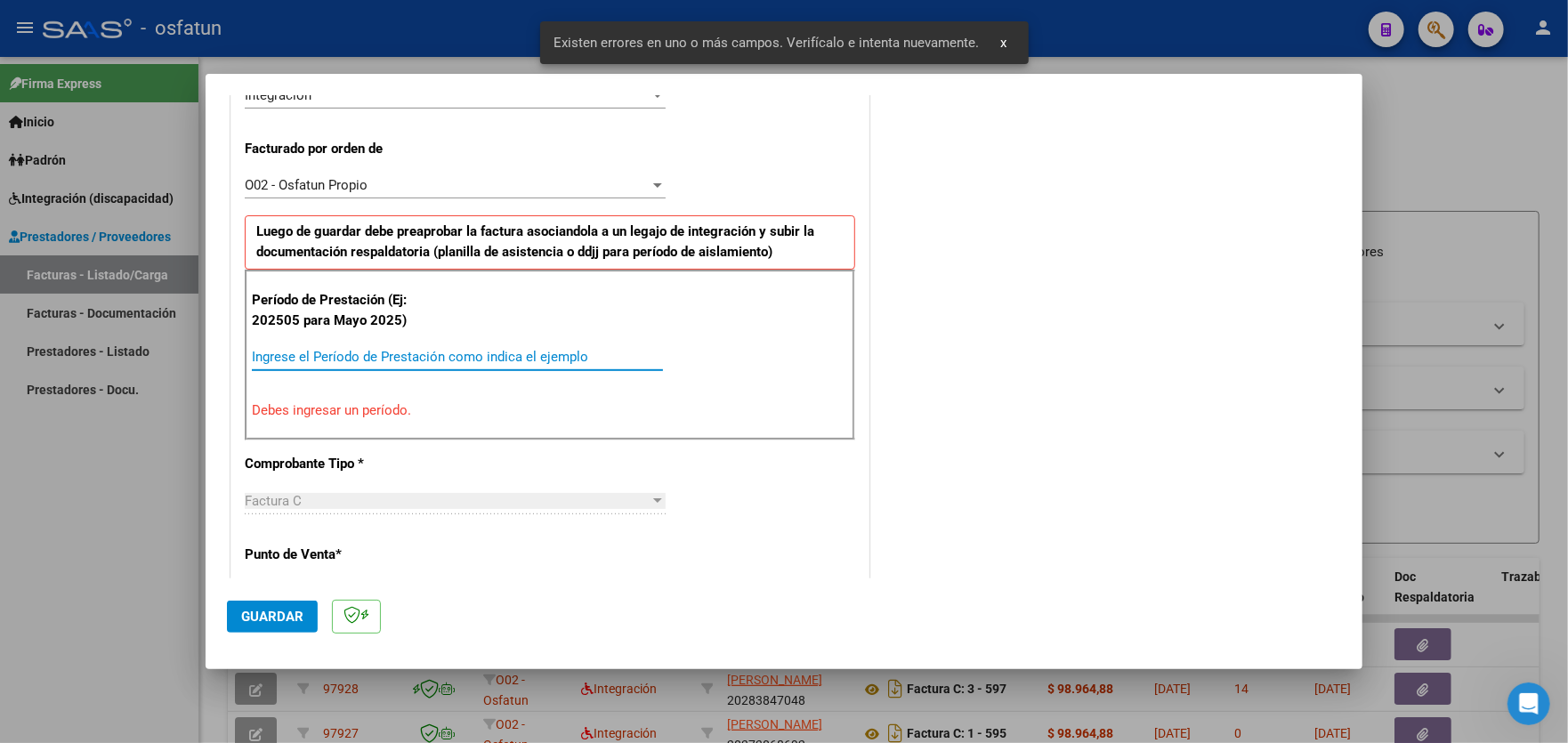
click at [406, 349] on input "Ingrese el Período de Prestación como indica el ejemplo" at bounding box center [457, 356] width 411 height 16
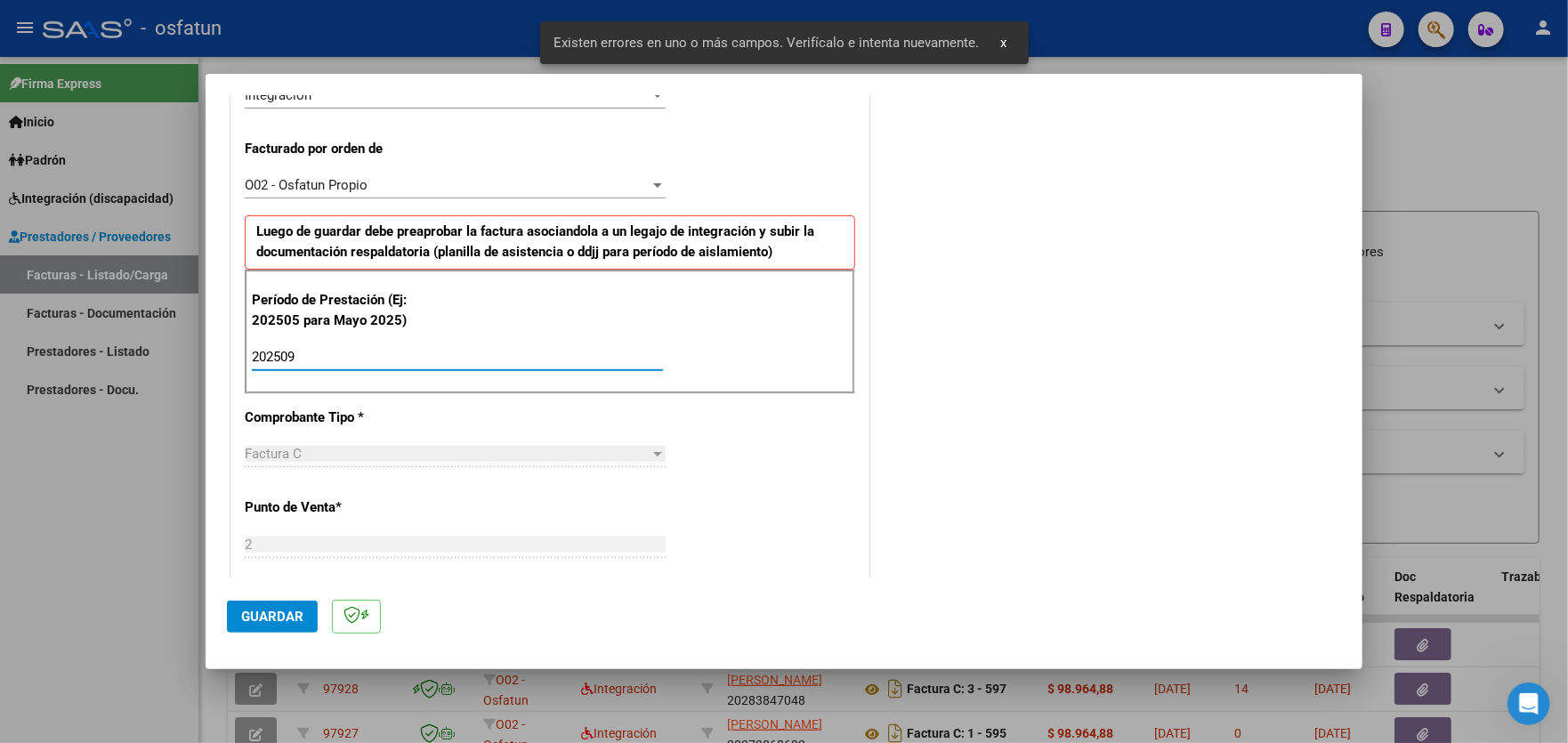
type input "202509"
click at [271, 617] on span "Guardar" at bounding box center [272, 616] width 62 height 16
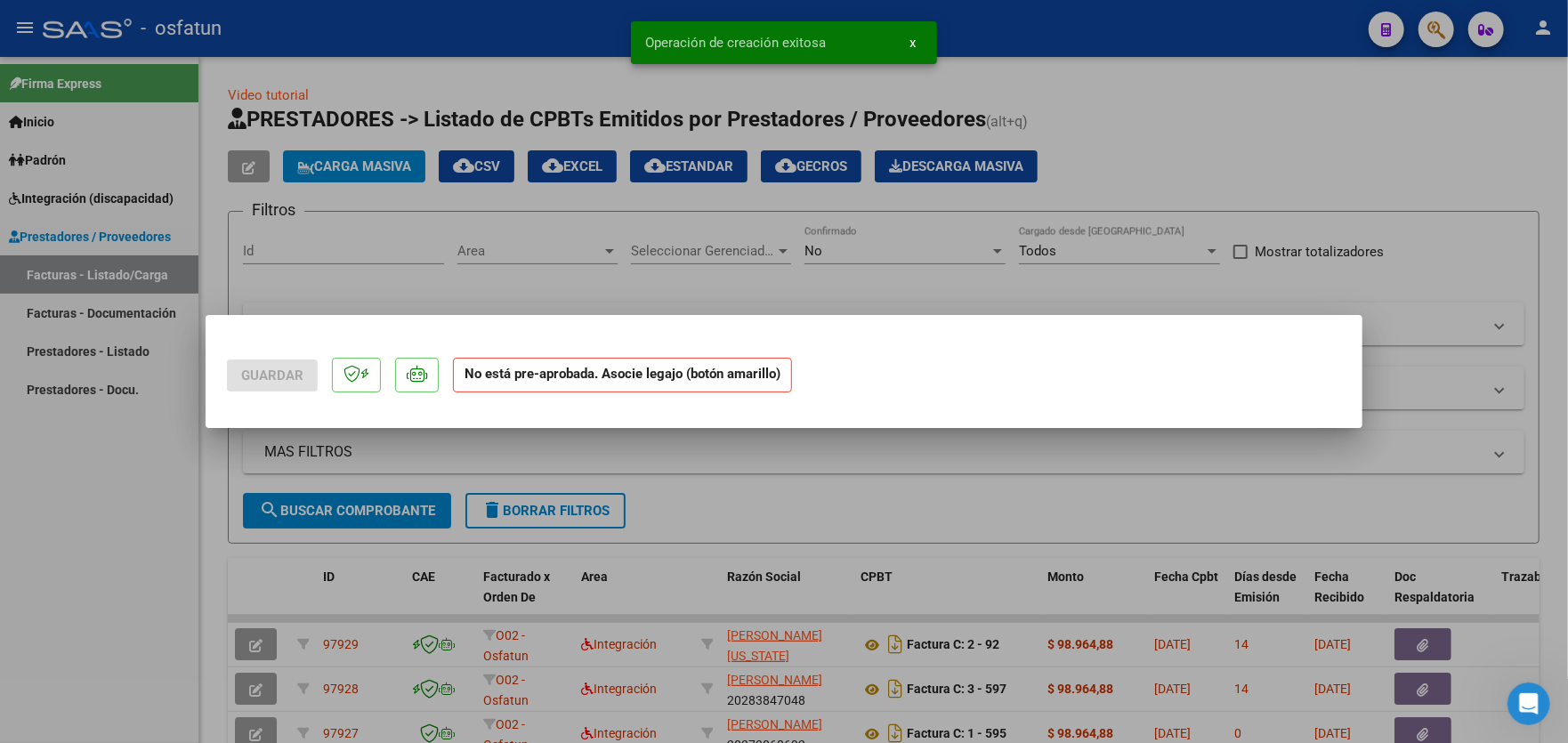
scroll to position [0, 0]
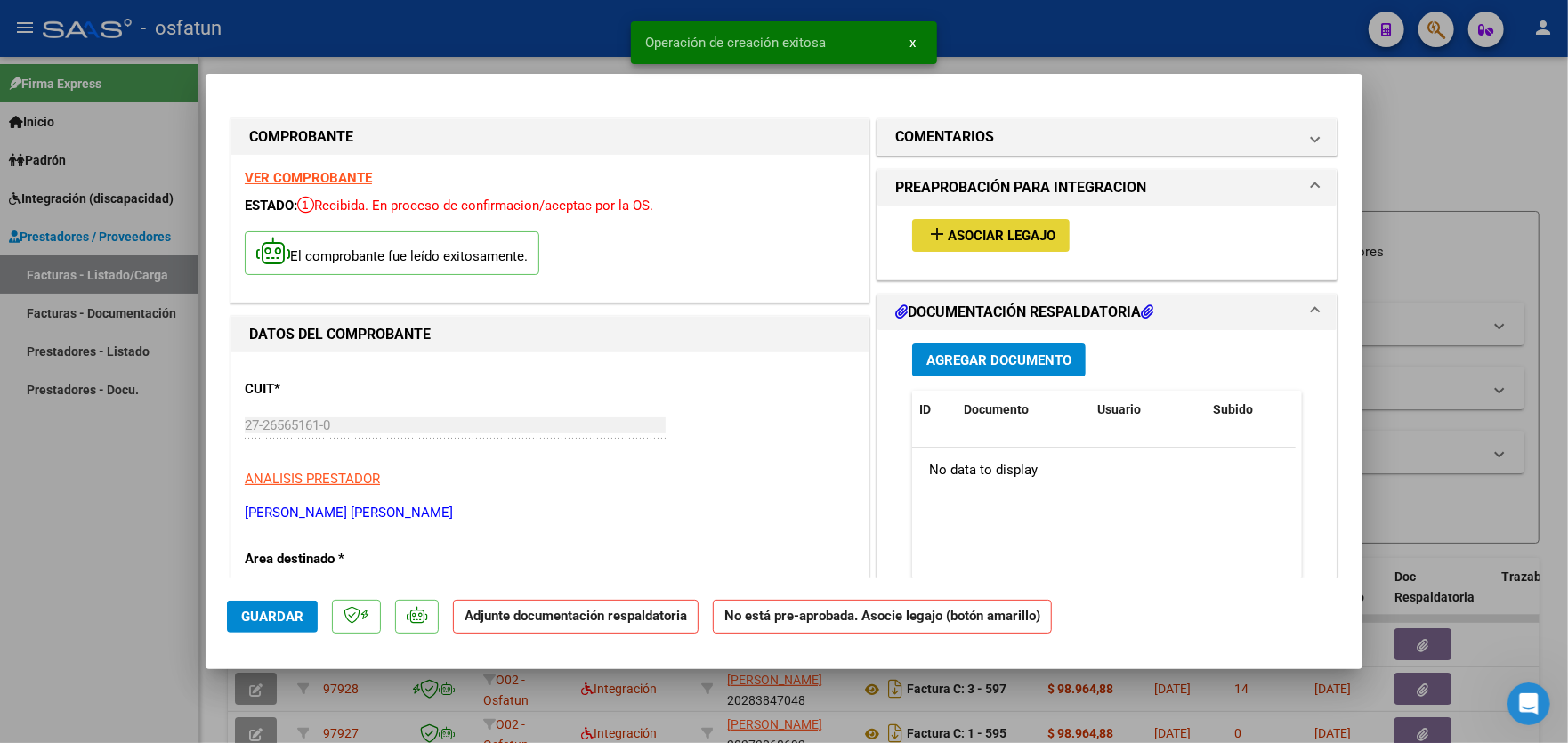
click at [997, 231] on span "Asociar Legajo" at bounding box center [1001, 235] width 107 height 16
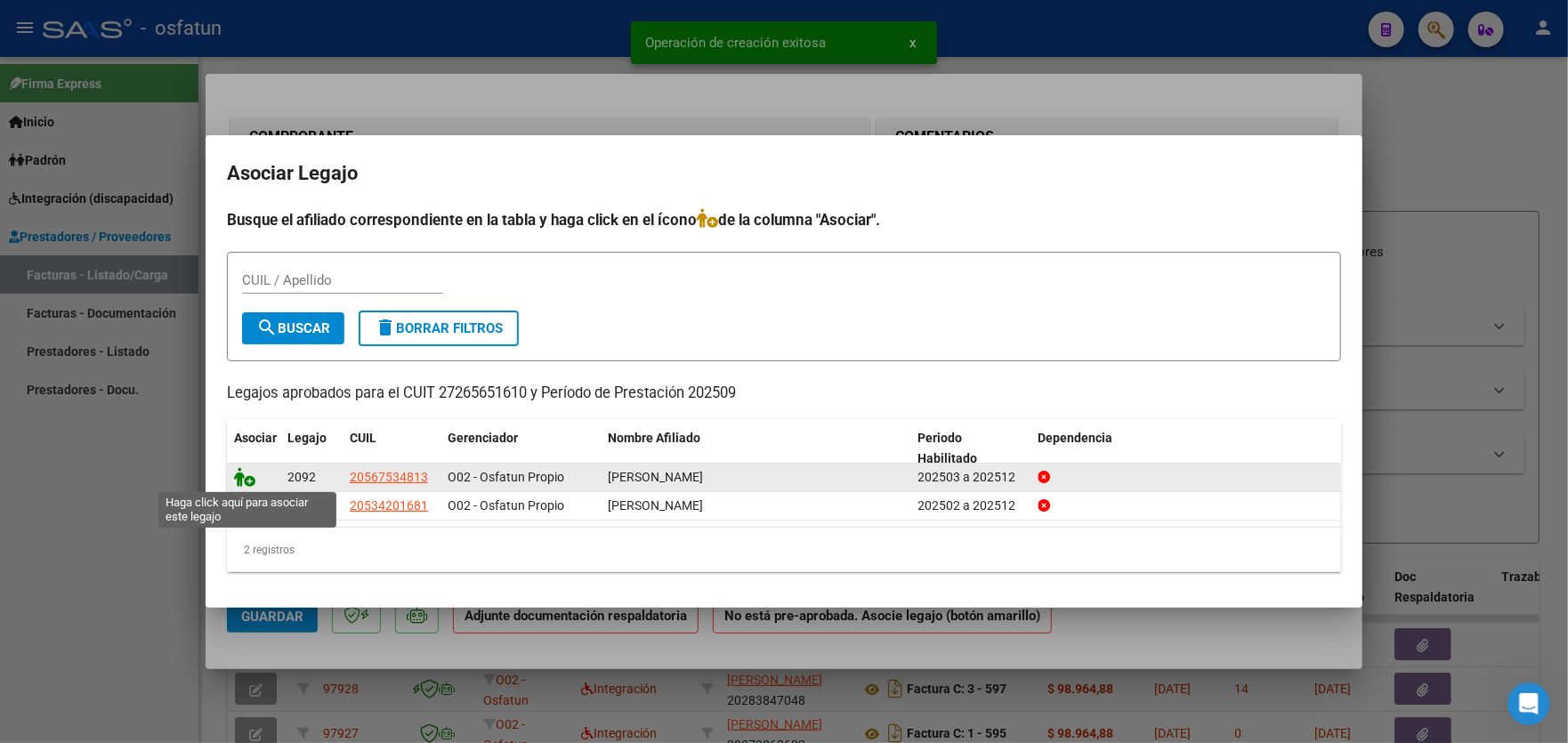
click at [250, 476] on icon at bounding box center [245, 476] width 21 height 20
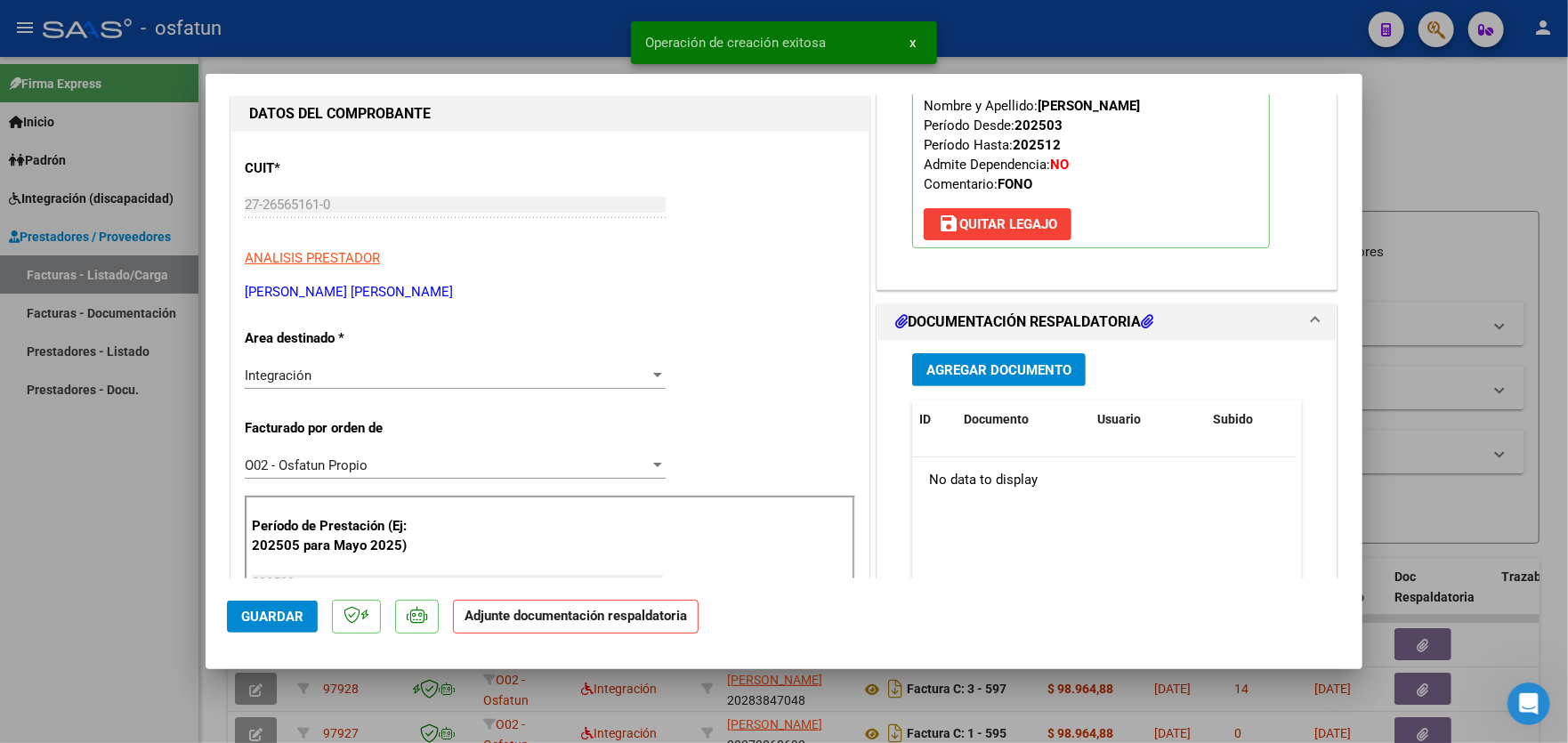
scroll to position [267, 0]
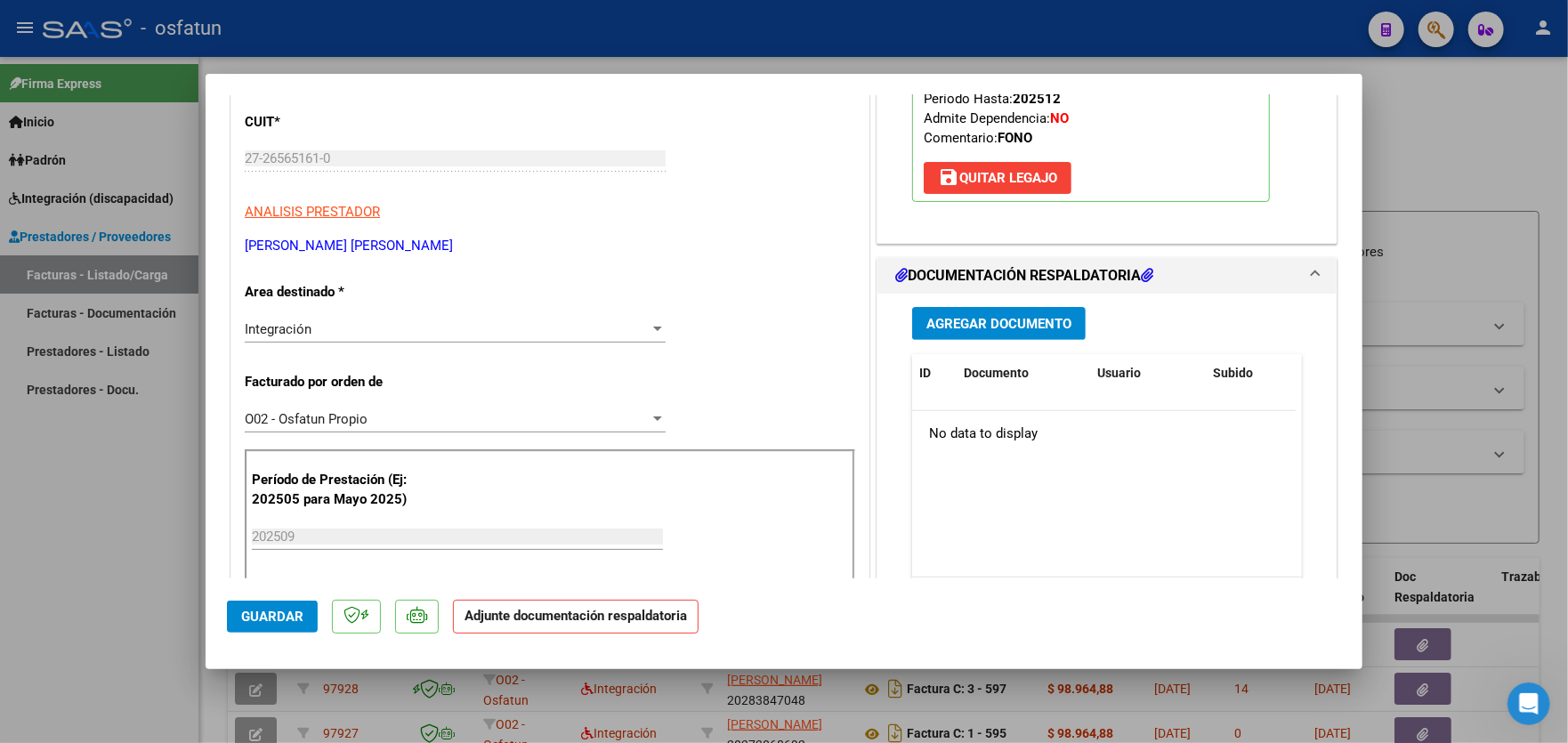
click at [978, 331] on button "Agregar Documento" at bounding box center [999, 323] width 174 height 33
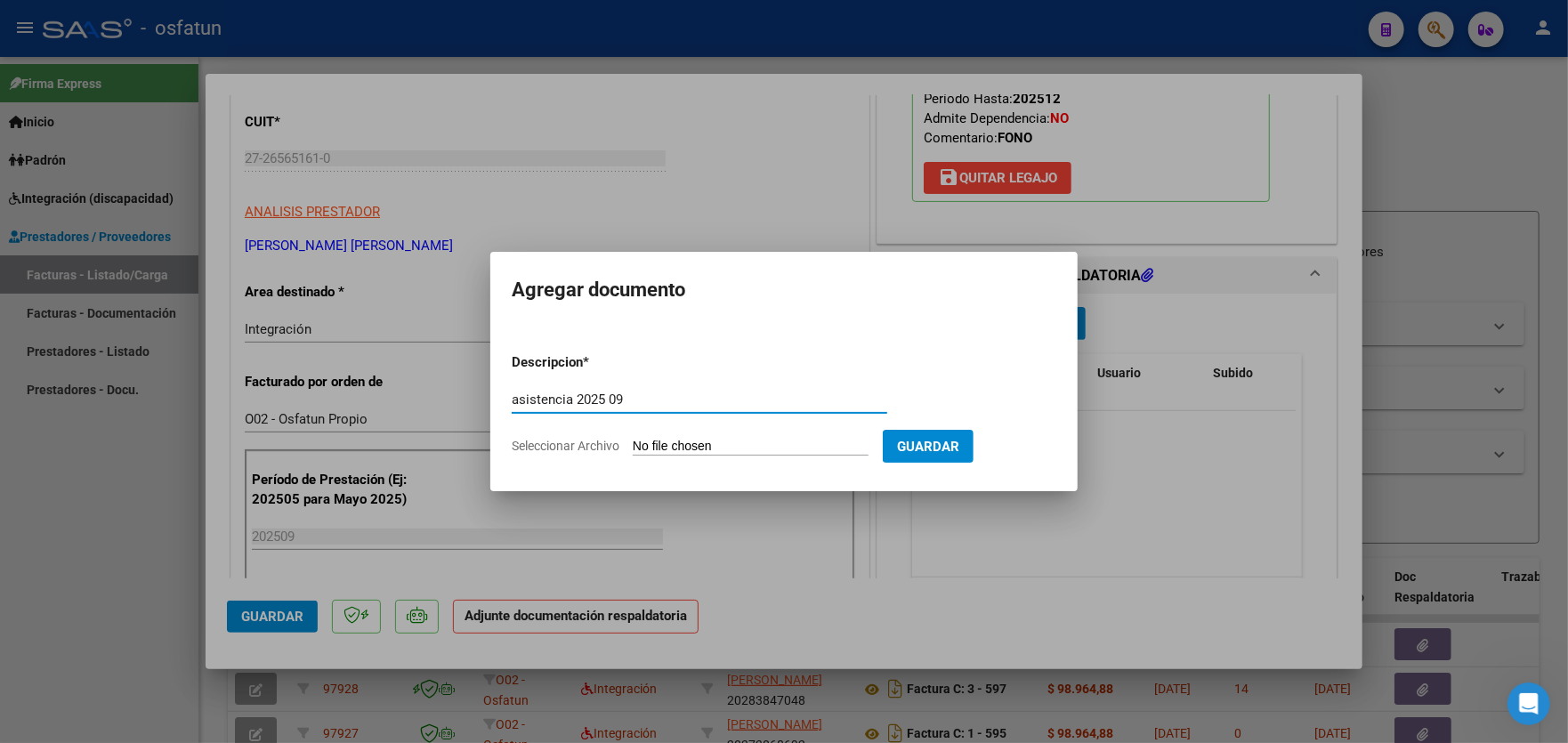
type input "asistencia 2025 09"
click at [681, 437] on app-file-uploader "Seleccionar Archivo" at bounding box center [697, 445] width 371 height 16
click at [812, 446] on input "Seleccionar Archivo" at bounding box center [750, 446] width 235 height 17
type input "C:\fakepath\PLANILLA [PERSON_NAME] [DATE].pdf"
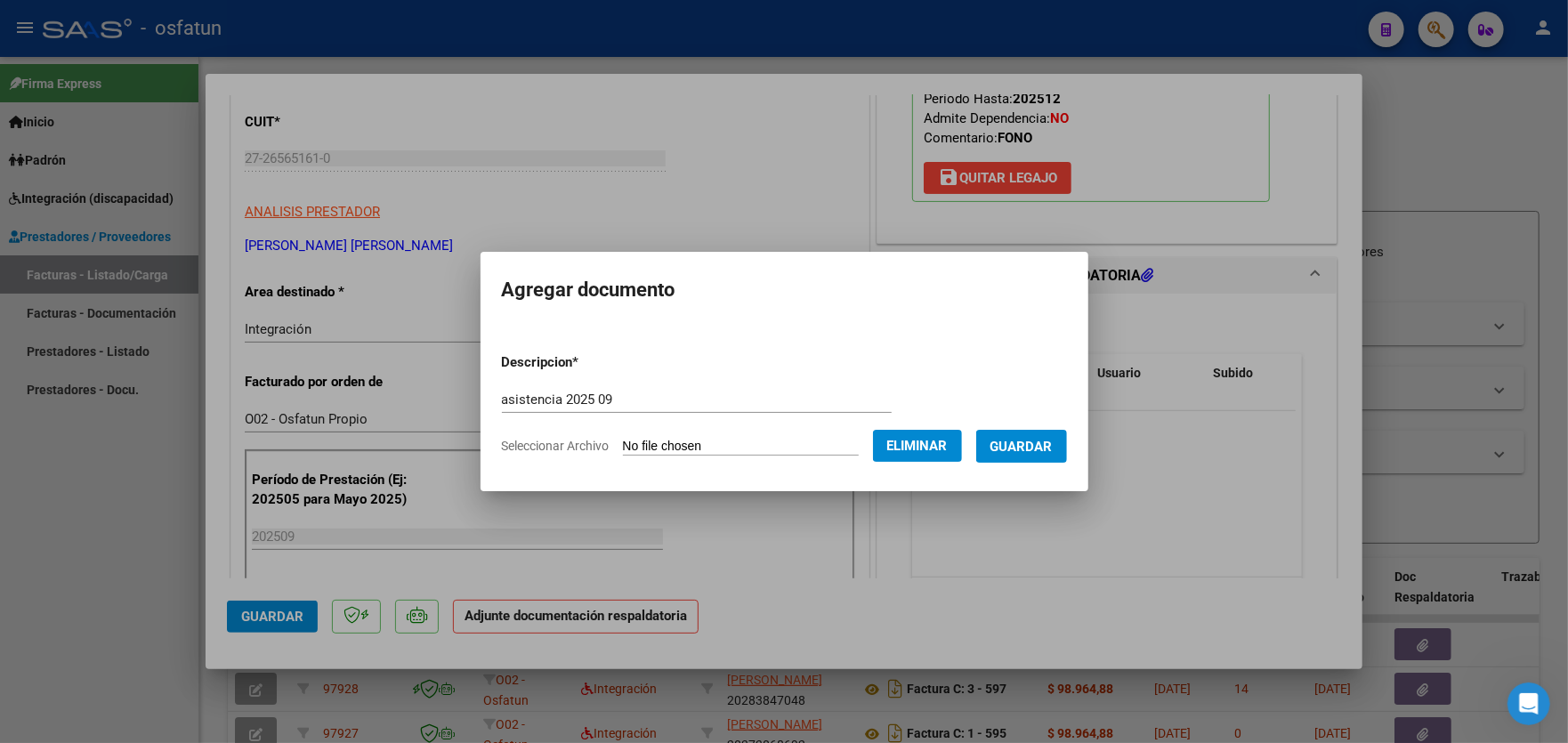
click at [1035, 438] on span "Guardar" at bounding box center [1021, 446] width 62 height 16
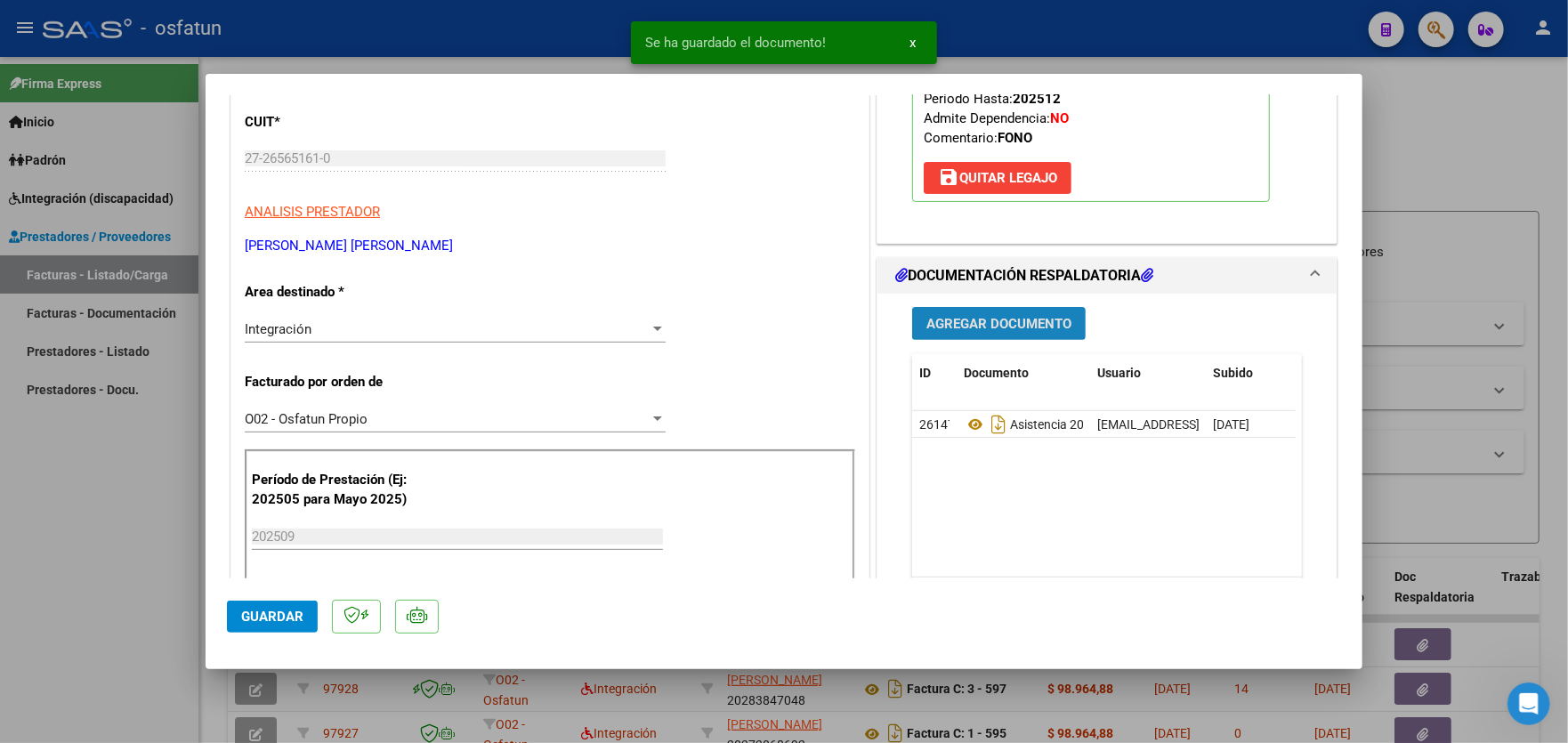
click at [1021, 331] on button "Agregar Documento" at bounding box center [999, 323] width 174 height 33
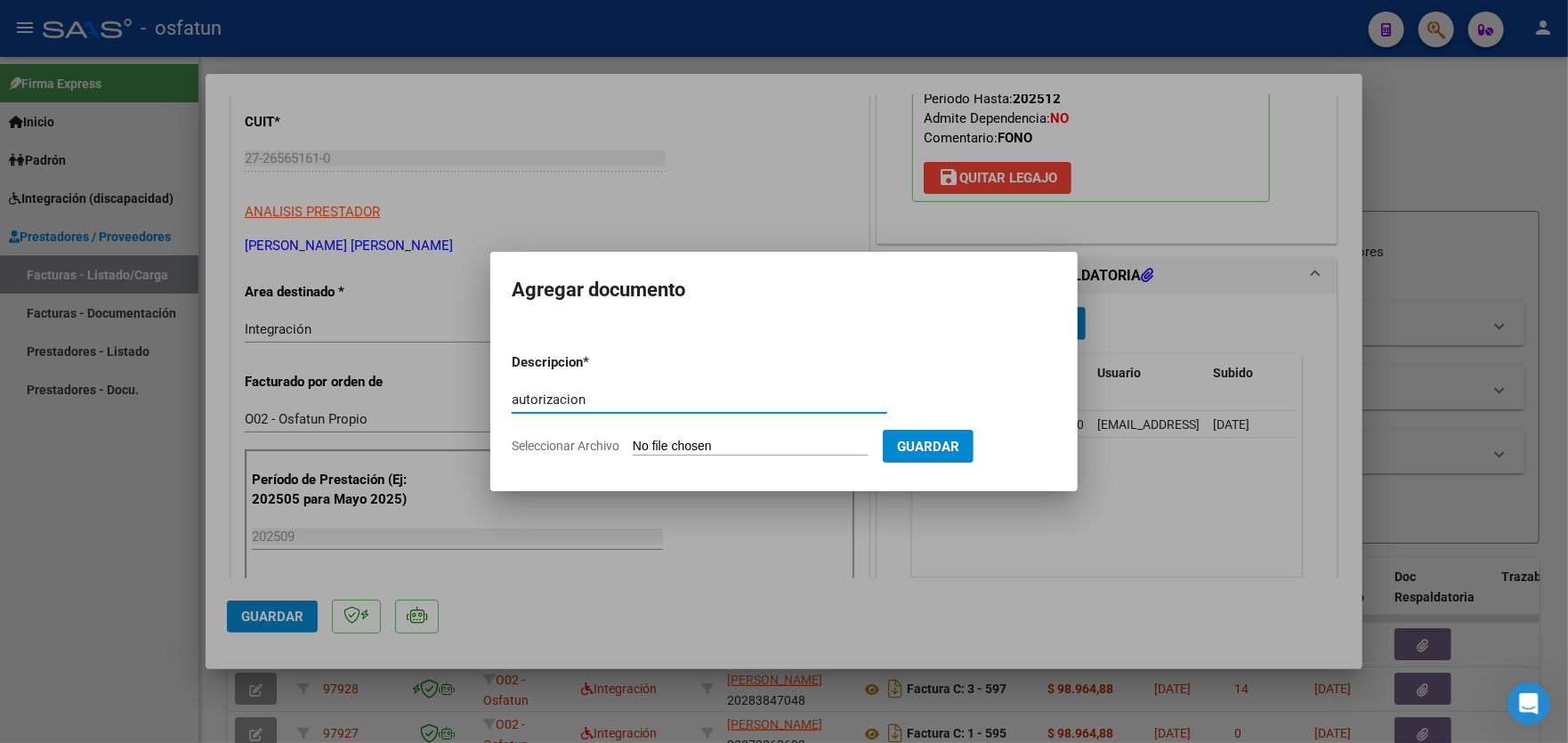
type input "autorizacion"
click at [661, 446] on input "Seleccionar Archivo" at bounding box center [750, 446] width 235 height 17
type input "C:\fakepath\aut [PERSON_NAME].pdf"
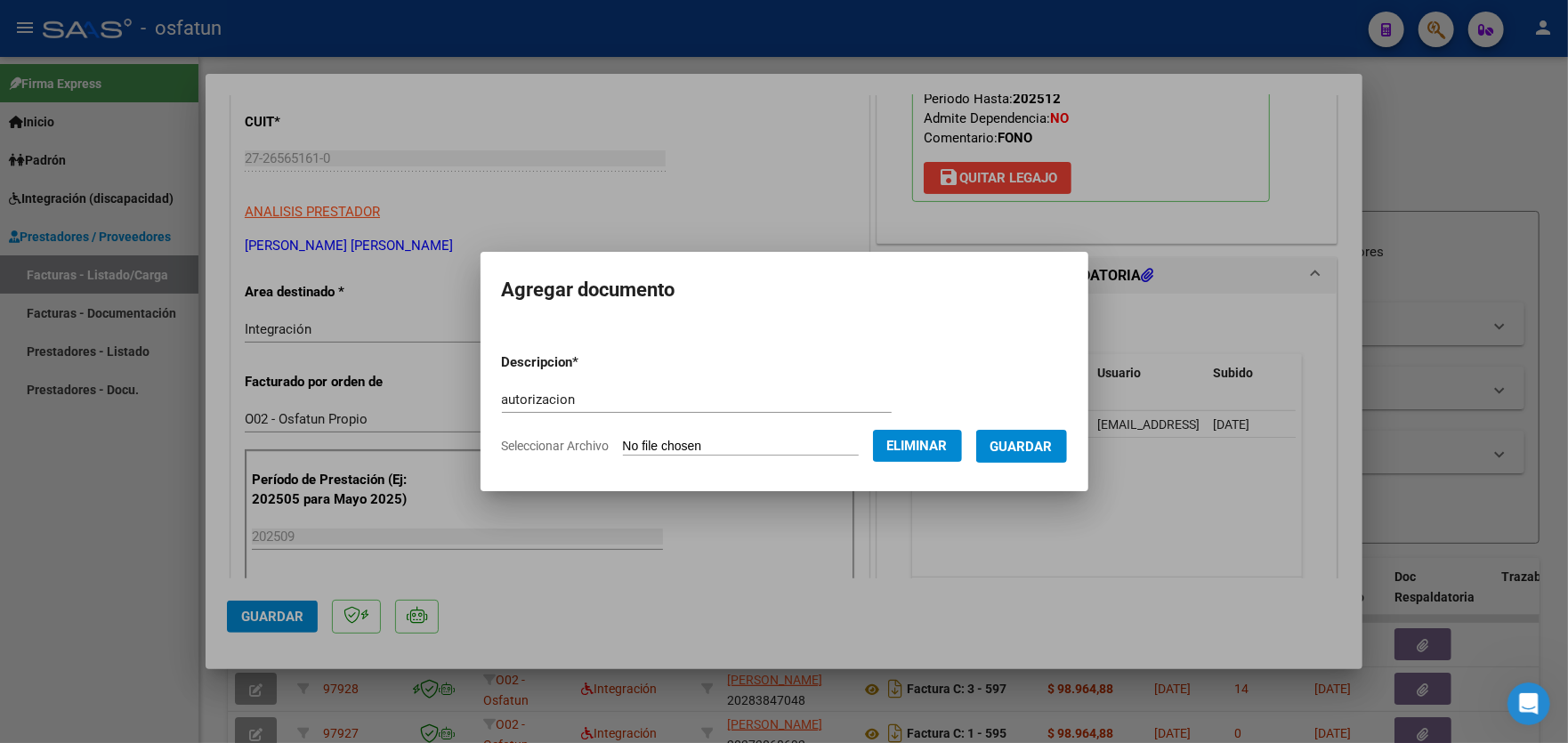
click at [1027, 449] on span "Guardar" at bounding box center [1021, 446] width 62 height 16
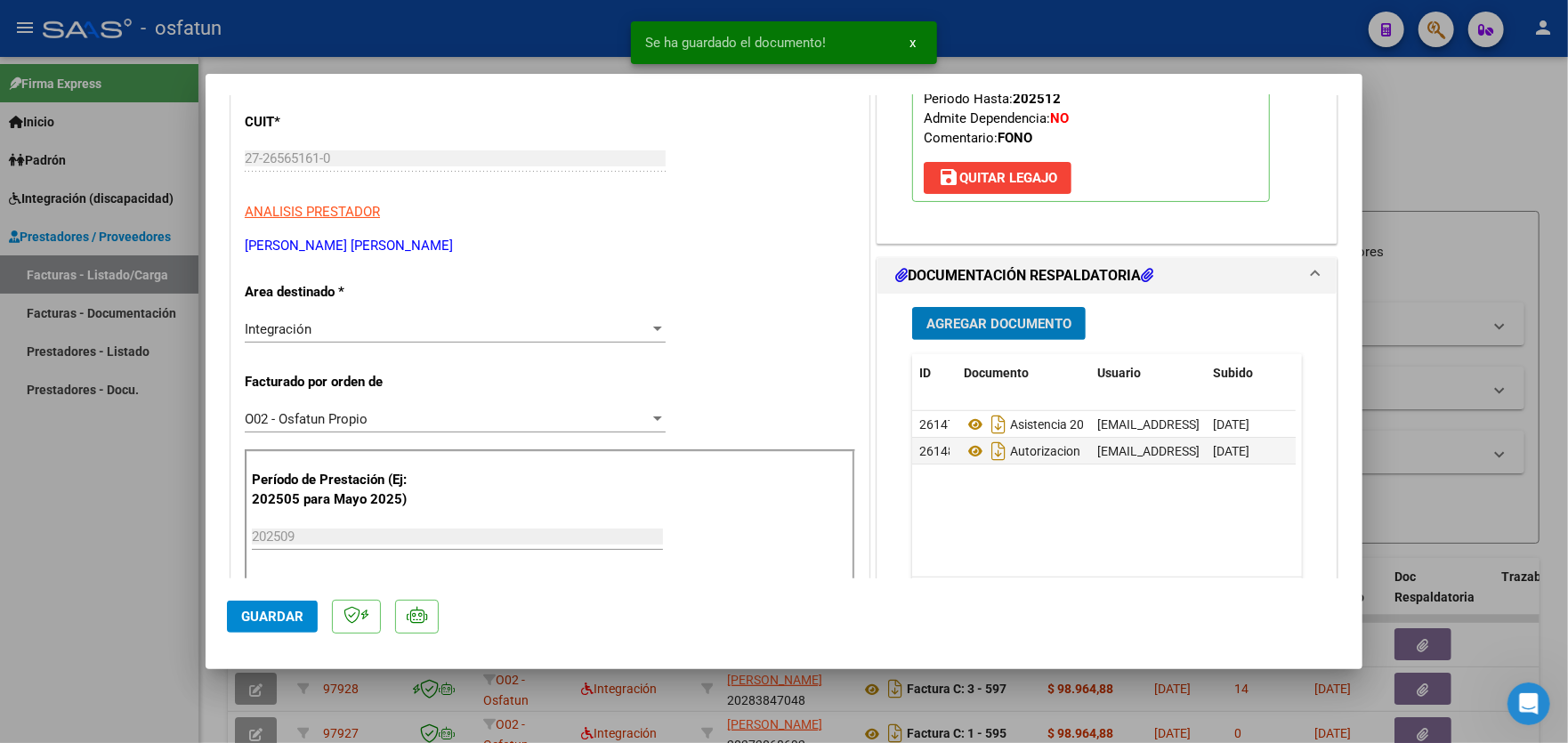
click at [268, 612] on span "Guardar" at bounding box center [272, 616] width 62 height 16
click at [71, 485] on div at bounding box center [784, 371] width 1568 height 743
type input "$ 0,00"
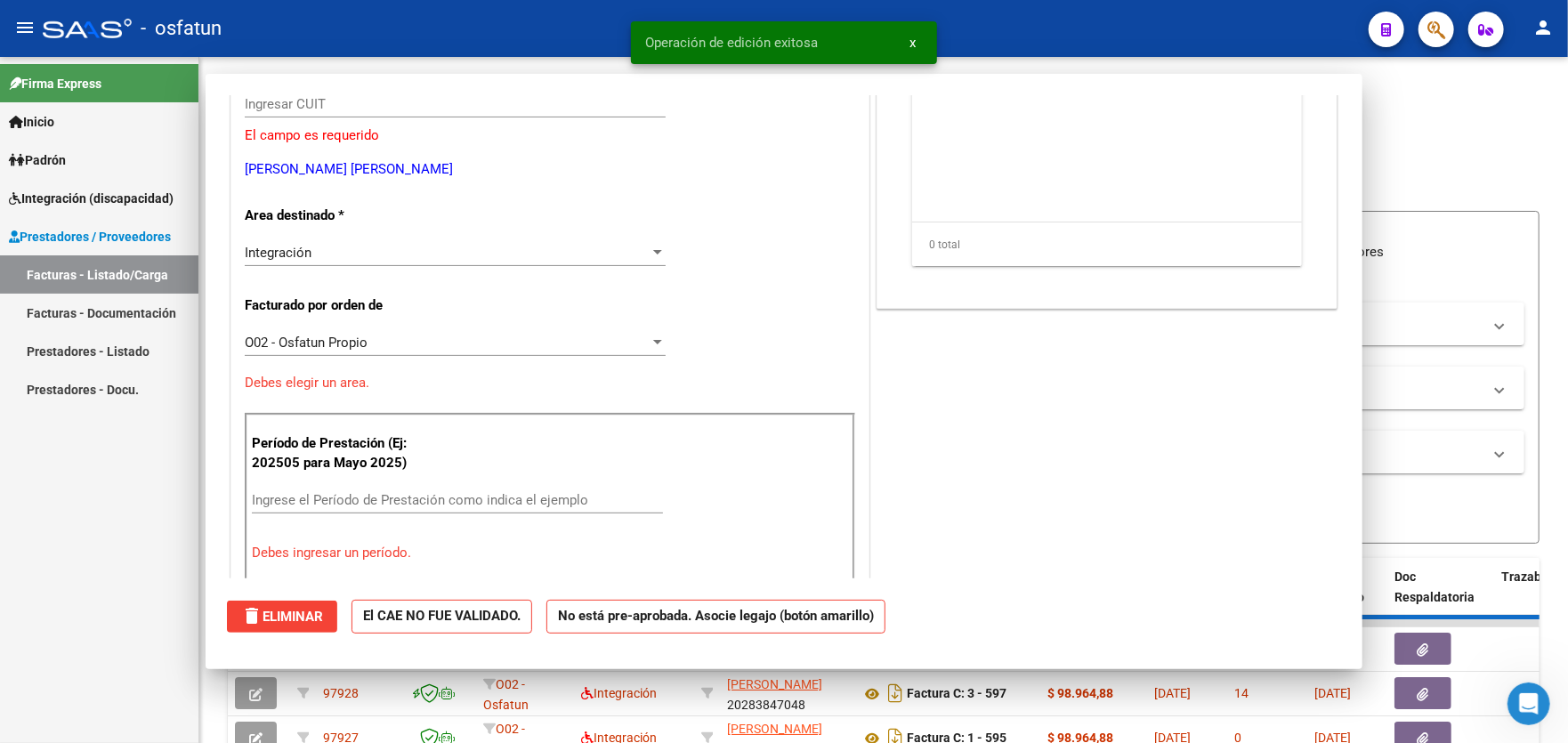
scroll to position [0, 0]
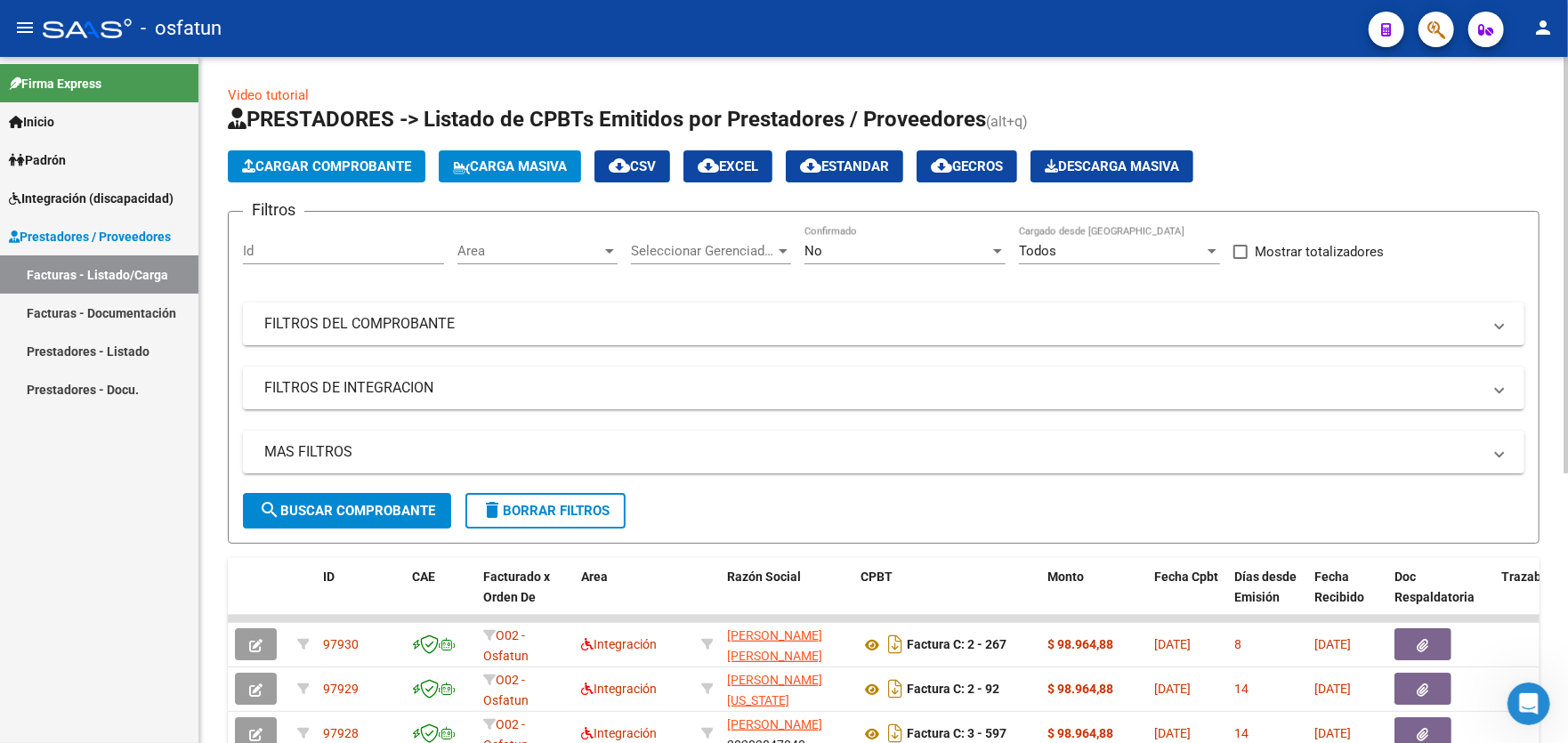
click at [277, 168] on span "Cargar Comprobante" at bounding box center [326, 166] width 169 height 16
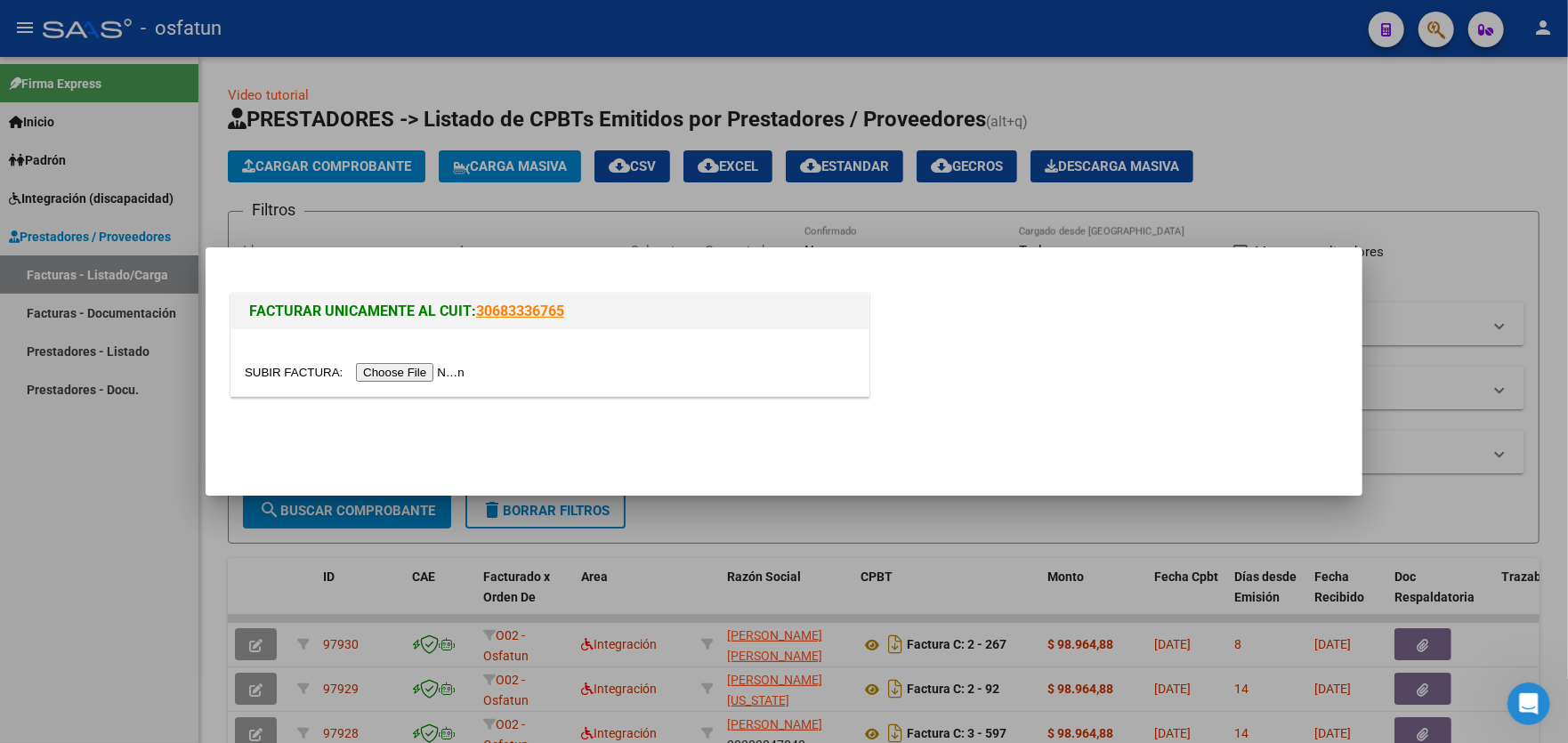
click at [398, 376] on input "file" at bounding box center [357, 372] width 226 height 19
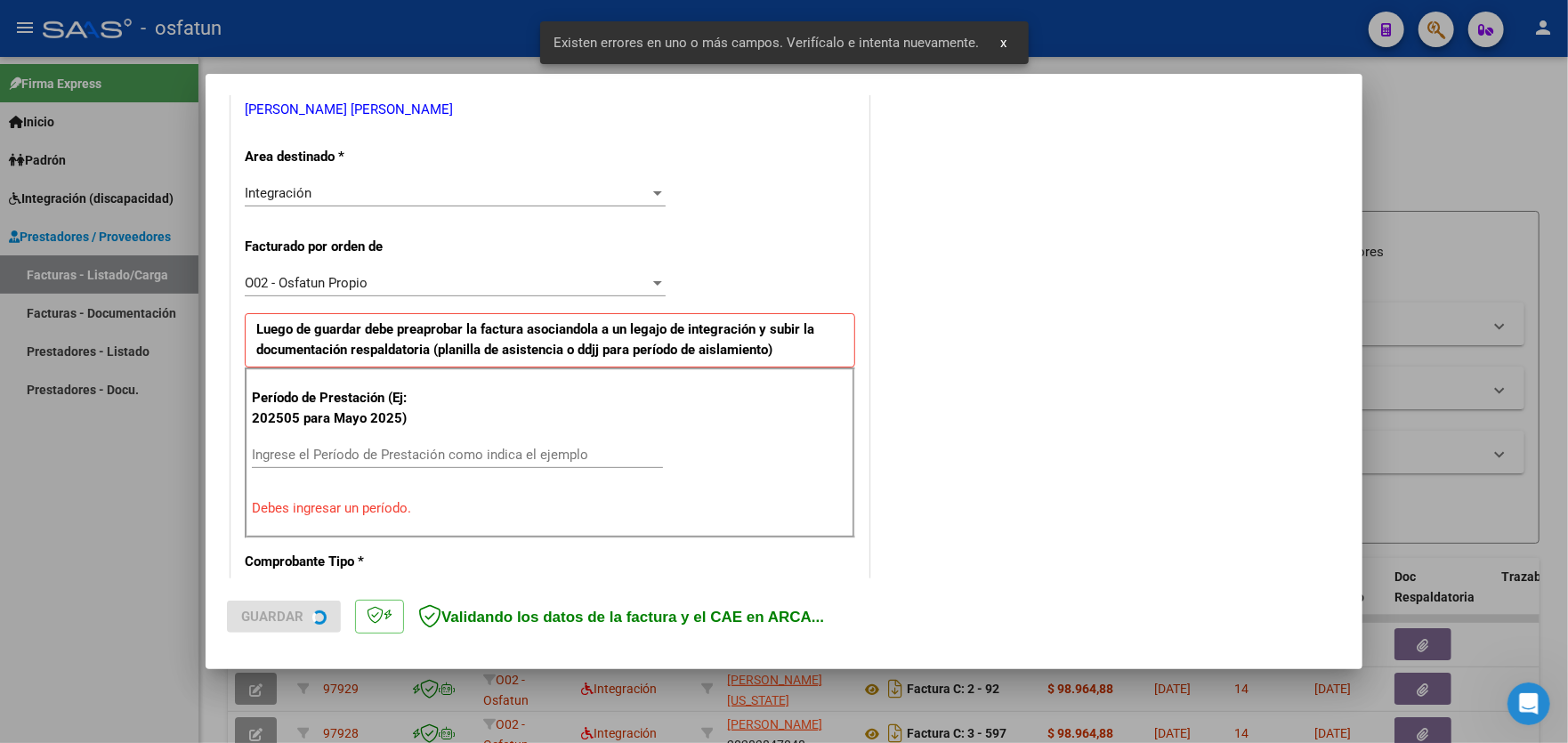
scroll to position [433, 0]
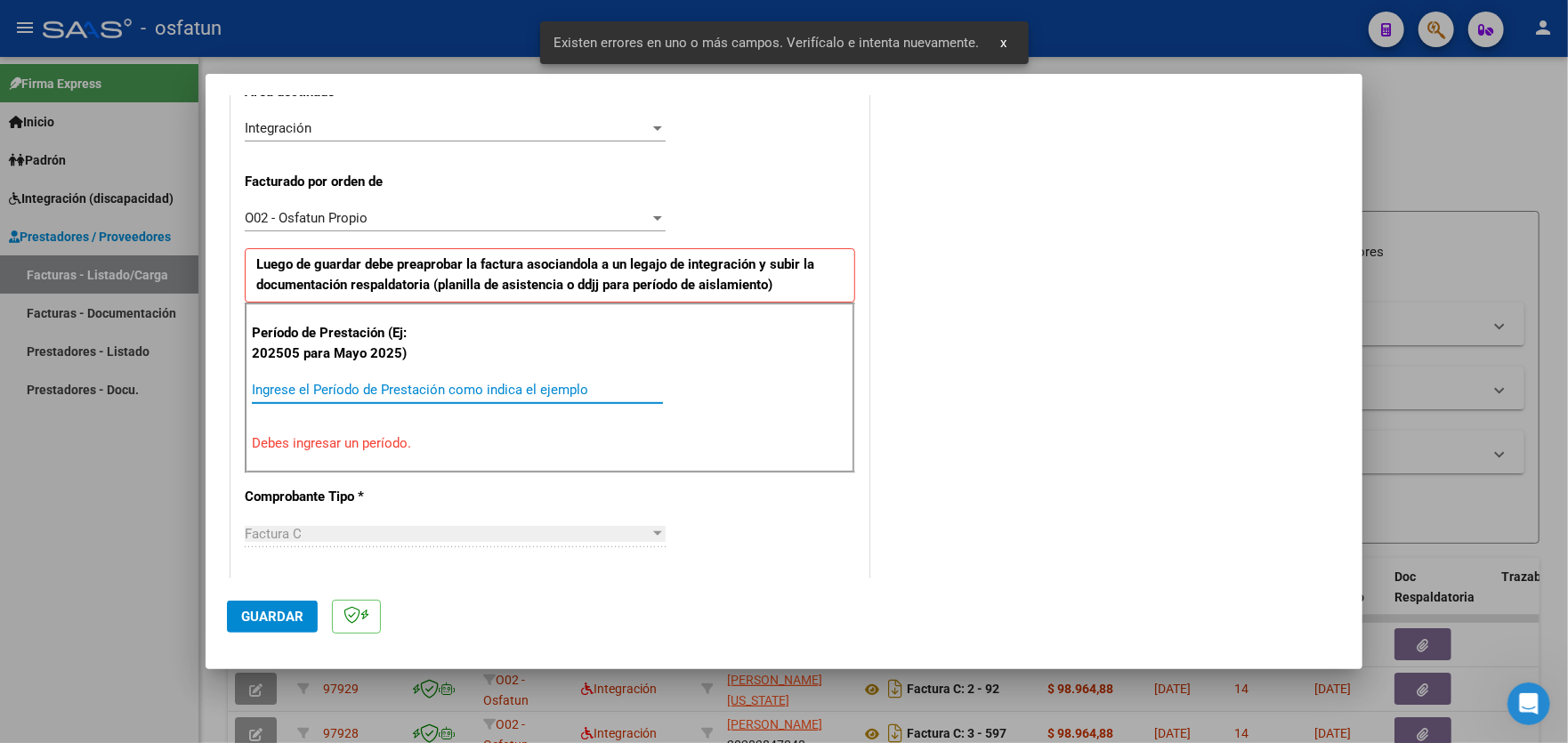
click at [455, 382] on input "Ingrese el Período de Prestación como indica el ejemplo" at bounding box center [457, 390] width 411 height 16
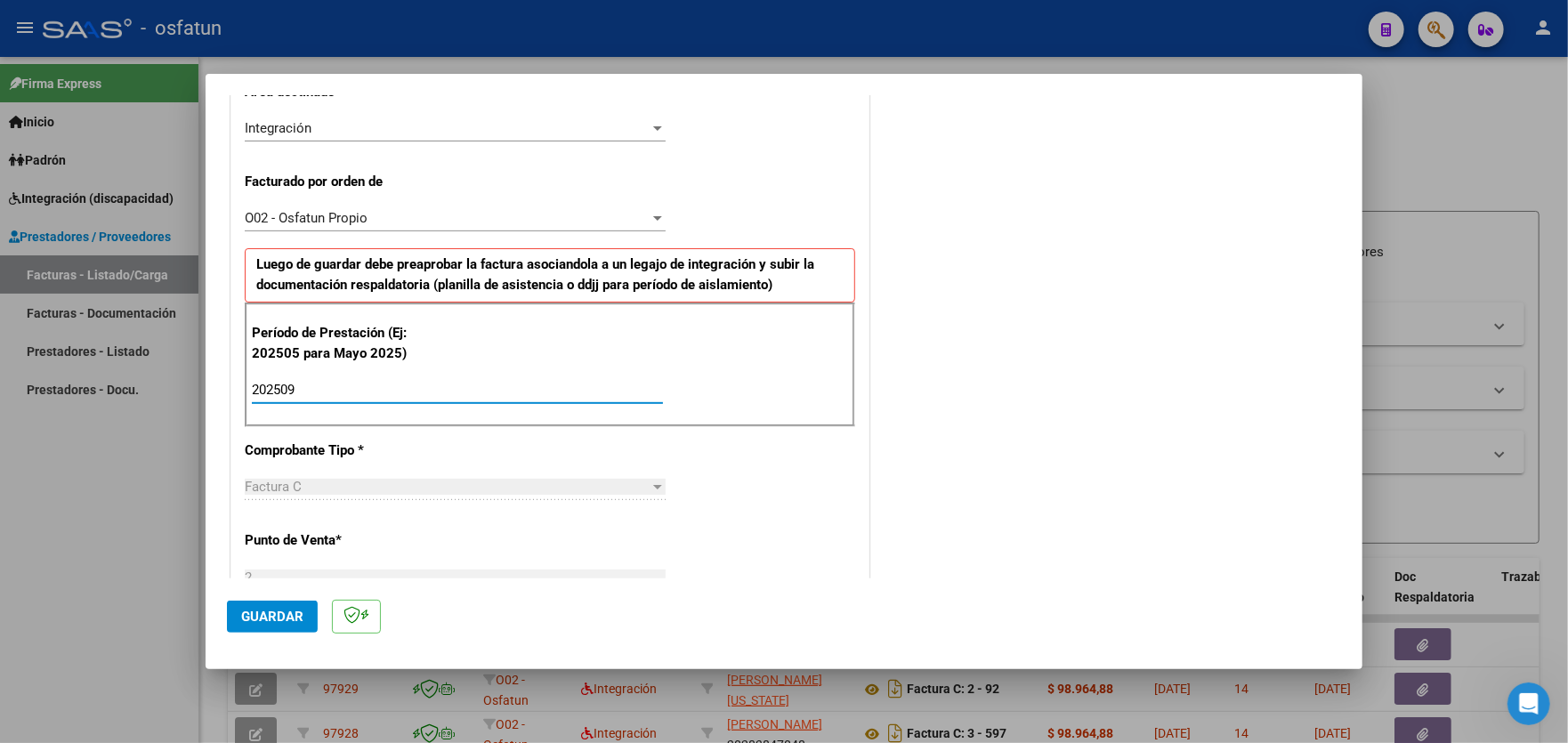
type input "202509"
click at [280, 613] on span "Guardar" at bounding box center [272, 616] width 62 height 16
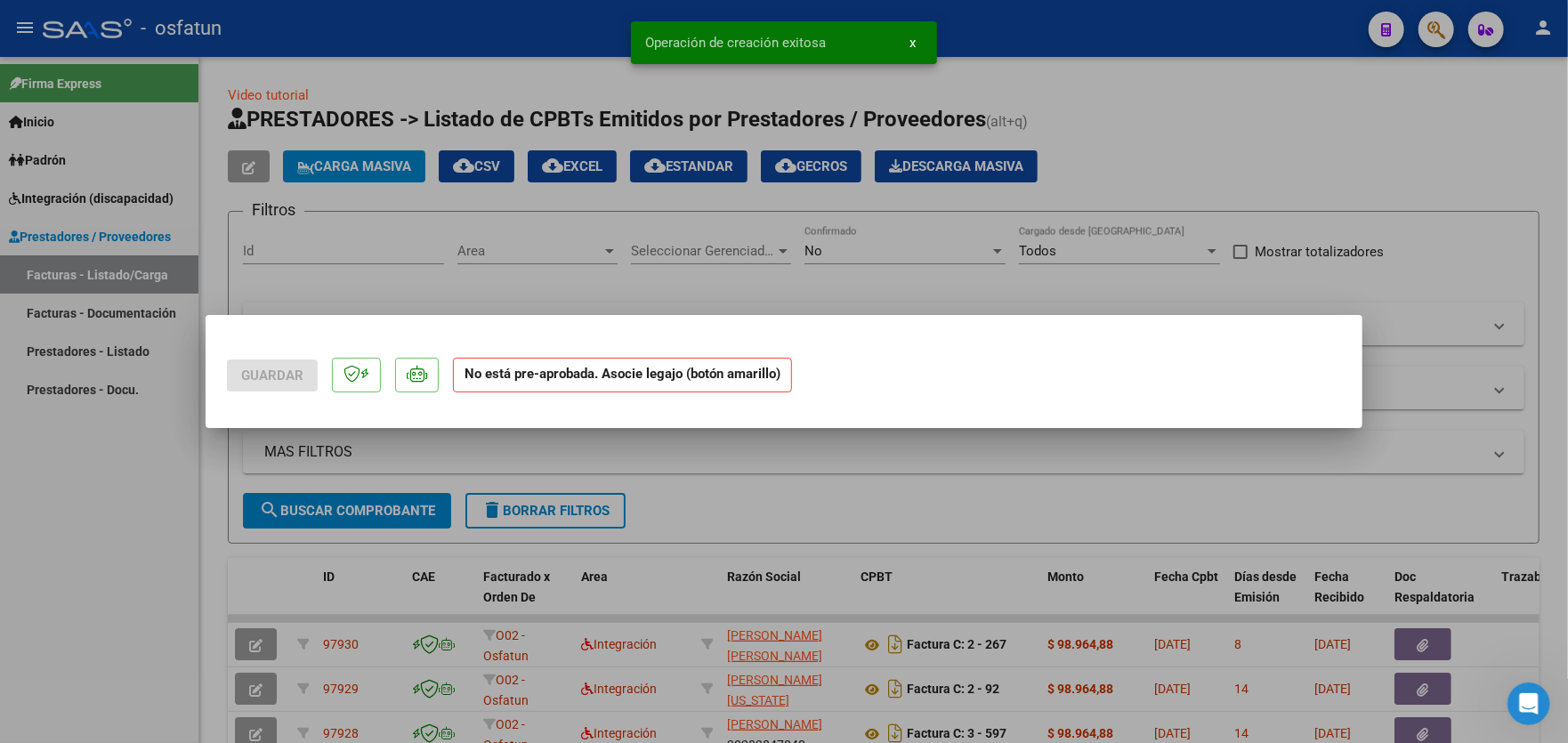
scroll to position [0, 0]
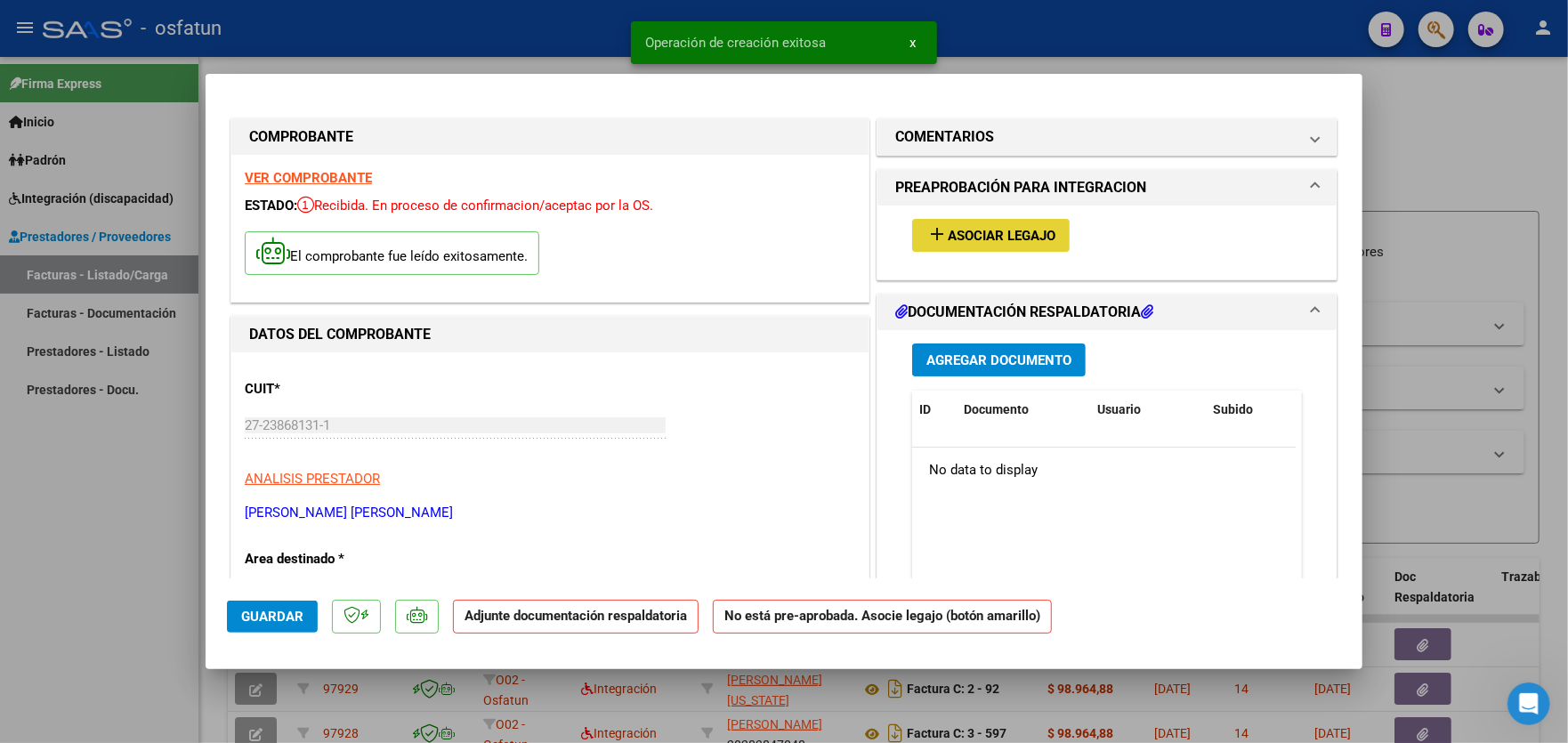
click at [1000, 241] on span "Asociar Legajo" at bounding box center [1001, 235] width 107 height 16
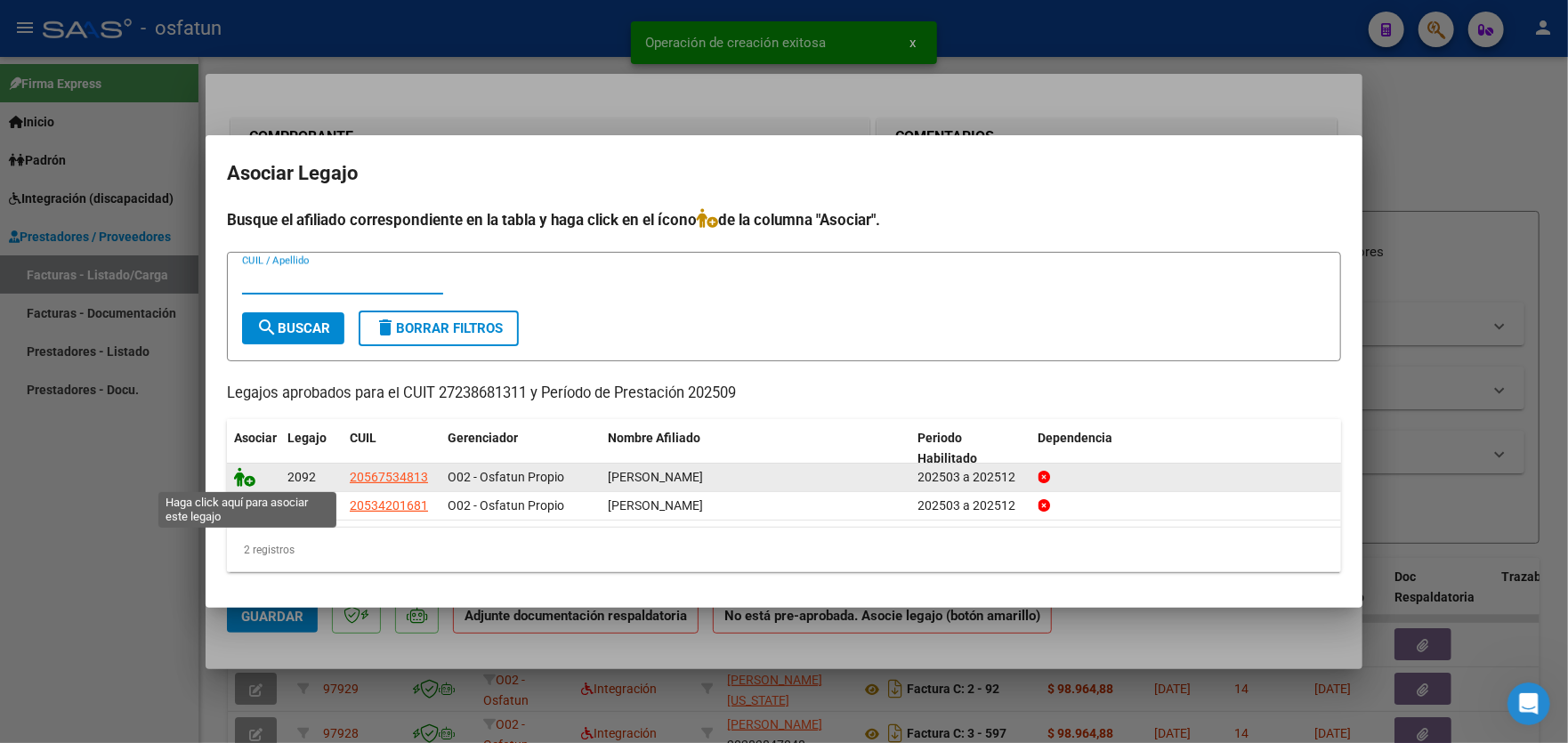
click at [245, 482] on icon at bounding box center [245, 476] width 21 height 20
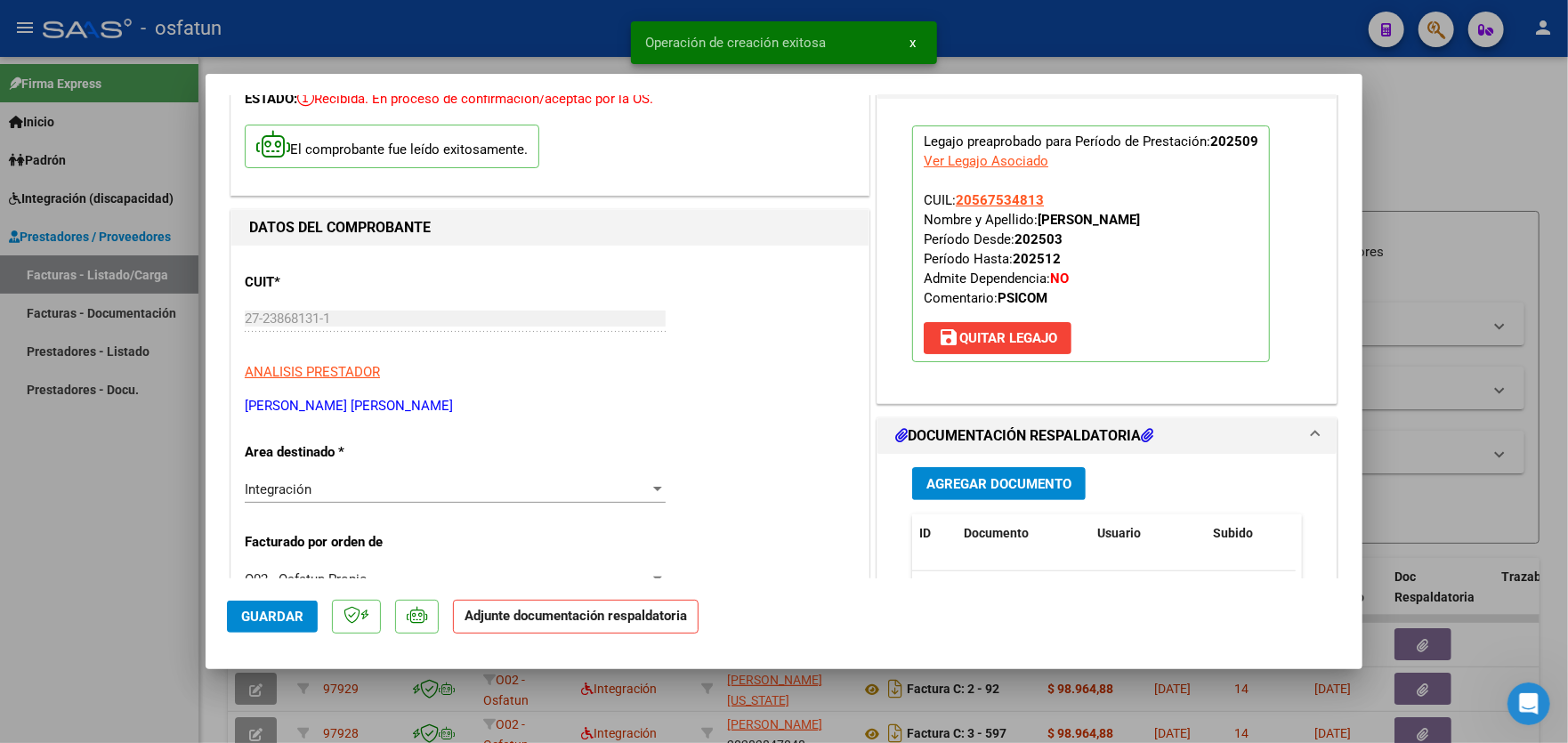
scroll to position [267, 0]
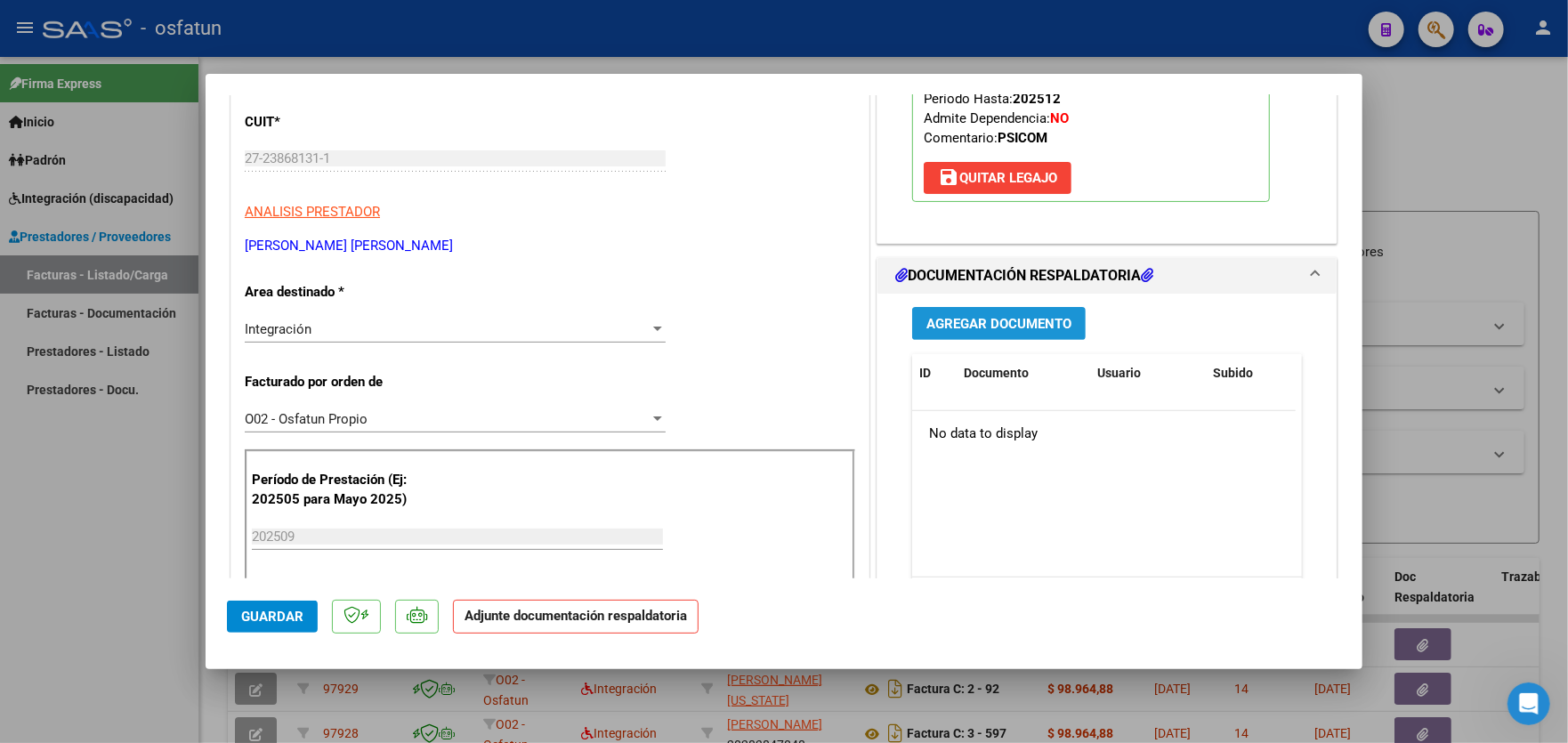
click at [1020, 327] on span "Agregar Documento" at bounding box center [999, 323] width 145 height 16
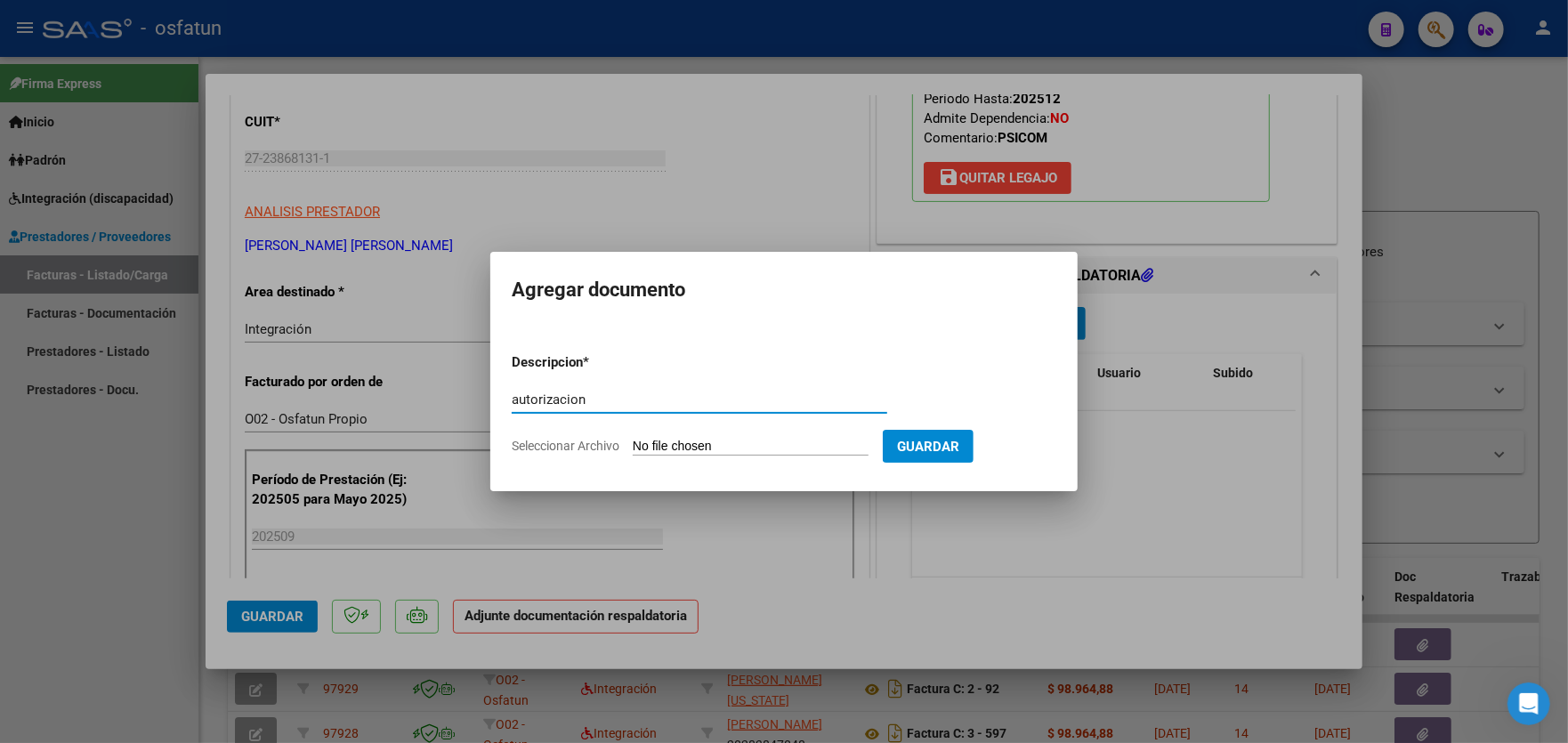
type input "autorizacion"
click at [784, 435] on form "Descripcion * autorizacion Escriba aquí una descripcion Seleccionar Archivo Gua…" at bounding box center [784, 403] width 545 height 130
click at [766, 452] on input "Seleccionar Archivo" at bounding box center [750, 446] width 235 height 17
type input "C:\fakepath\aut [MEDICAL_DATA] [PERSON_NAME].pdf"
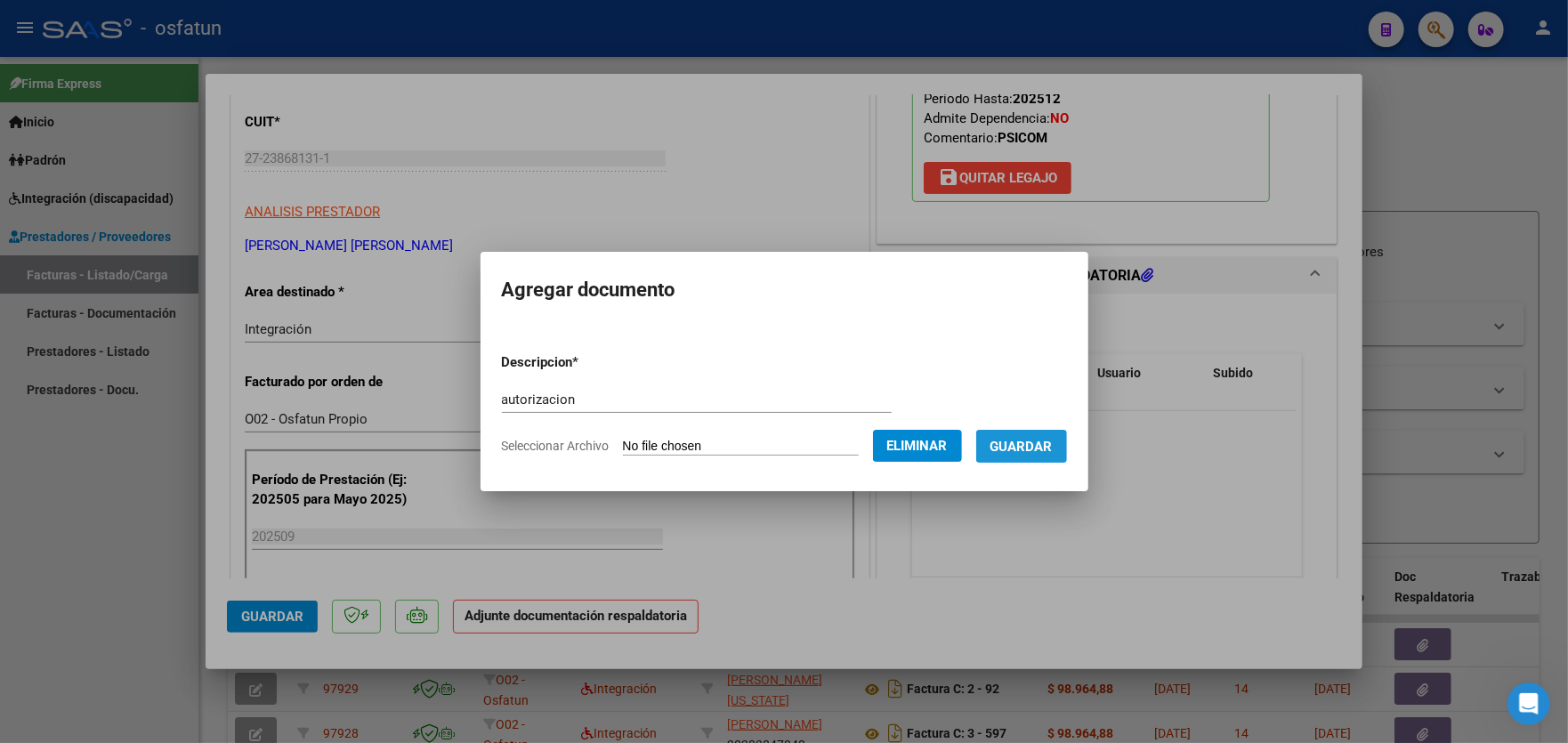
click at [1044, 445] on span "Guardar" at bounding box center [1021, 446] width 62 height 16
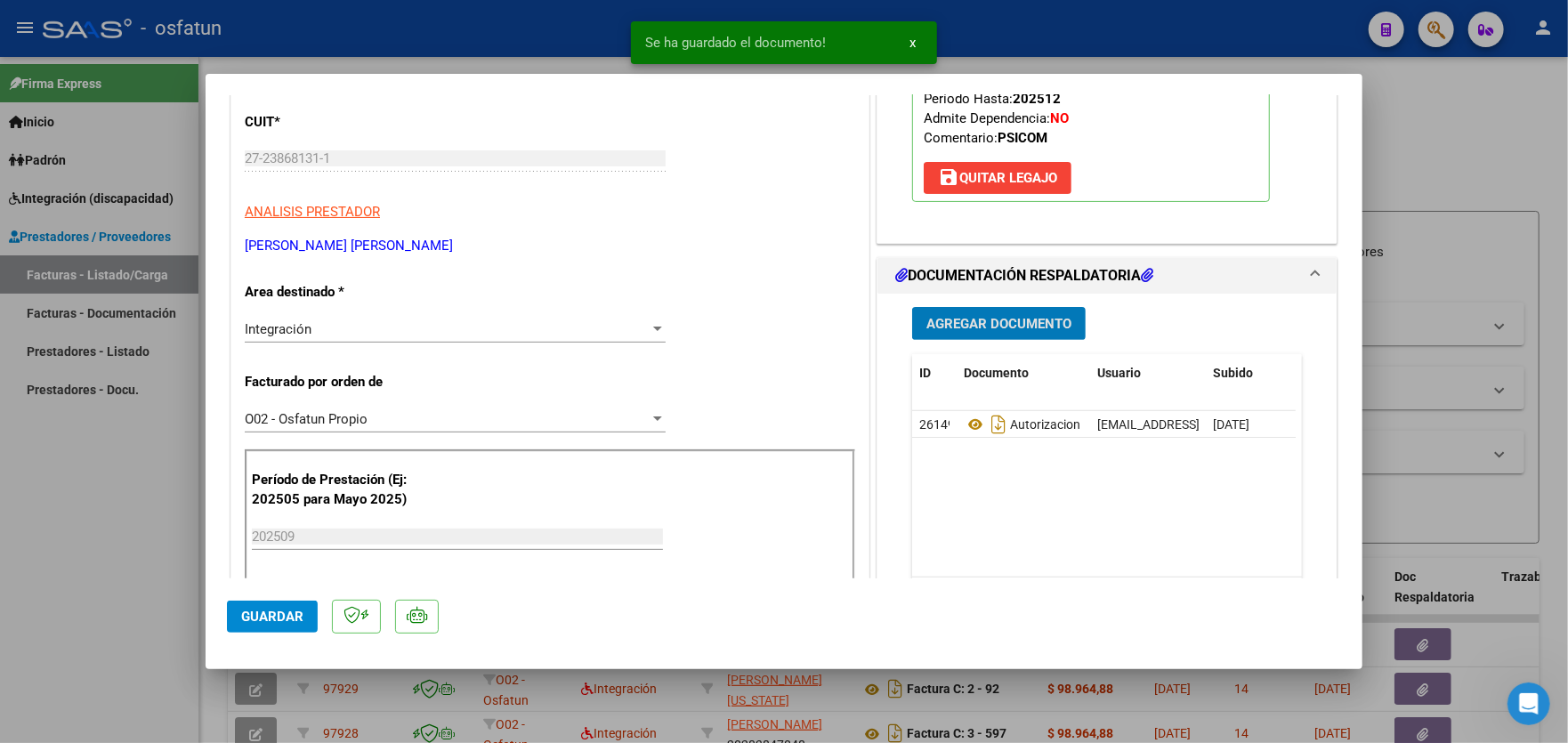
click at [1023, 316] on span "Agregar Documento" at bounding box center [999, 323] width 145 height 16
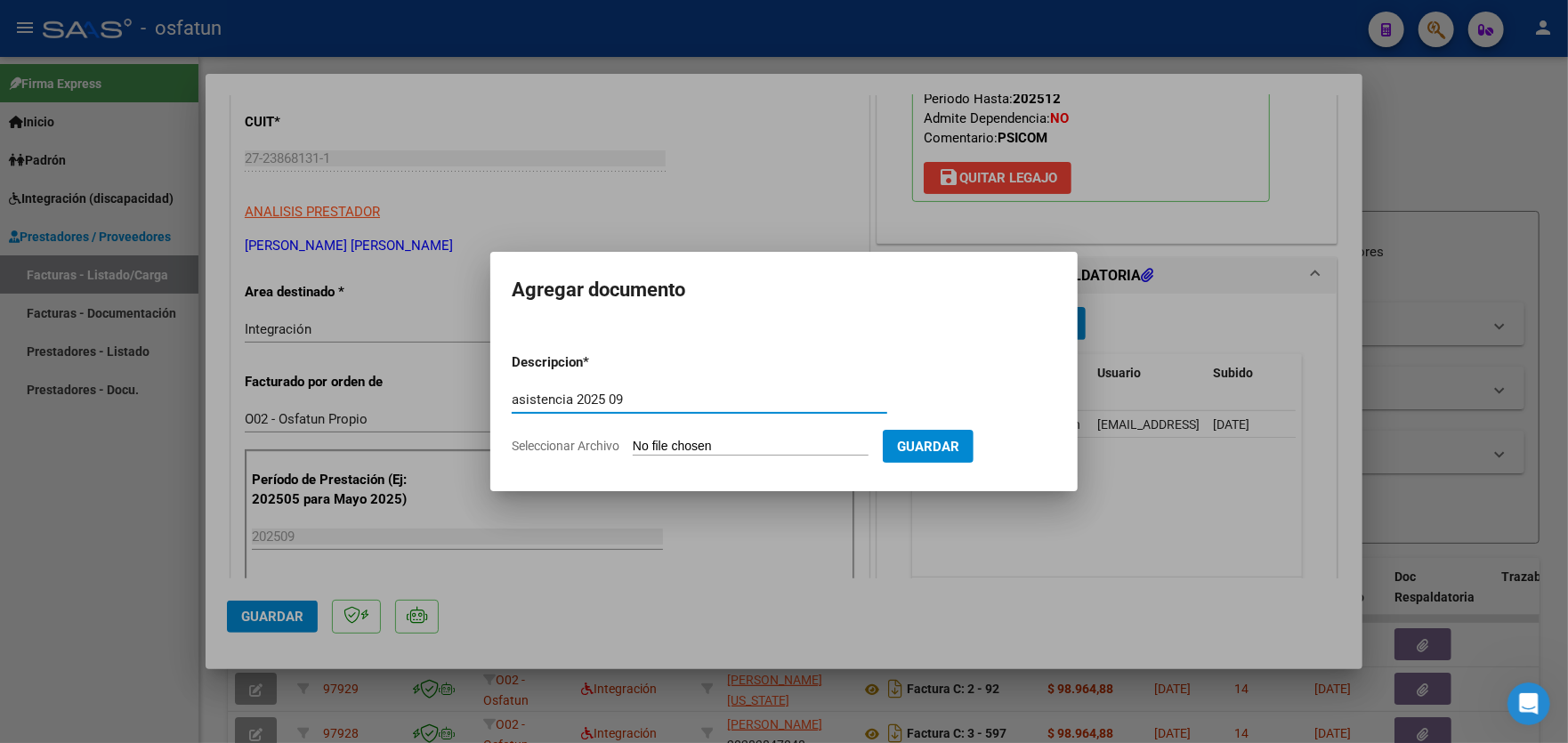
type input "asistencia 2025 09"
click at [769, 438] on input "Seleccionar Archivo" at bounding box center [750, 446] width 235 height 17
type input "C:\fakepath\[PERSON_NAME] 09 25 [MEDICAL_DATA].pdf"
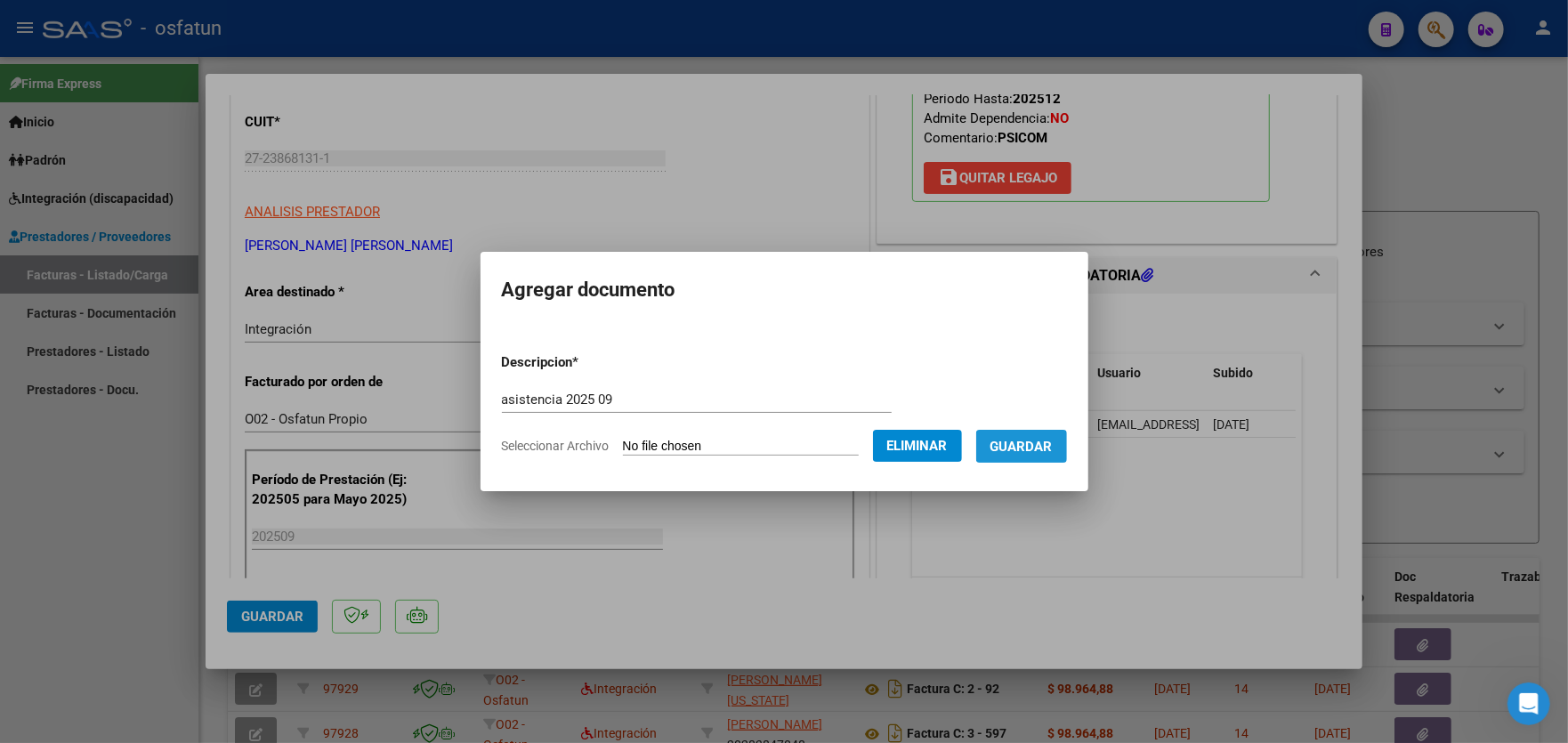
click at [1033, 449] on span "Guardar" at bounding box center [1021, 446] width 62 height 16
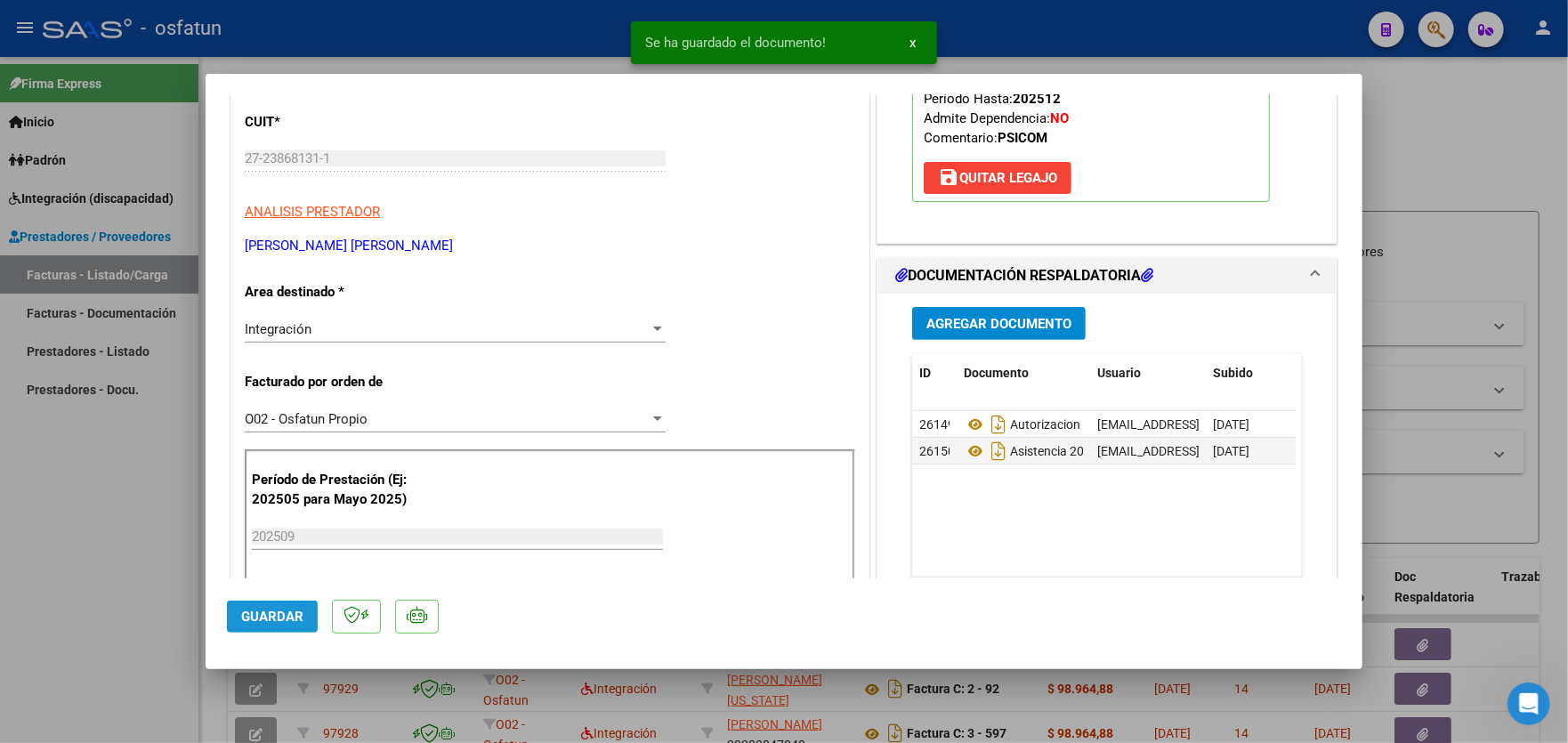
click at [265, 615] on span "Guardar" at bounding box center [272, 616] width 62 height 16
click at [115, 576] on div at bounding box center [784, 371] width 1568 height 743
type input "$ 0,00"
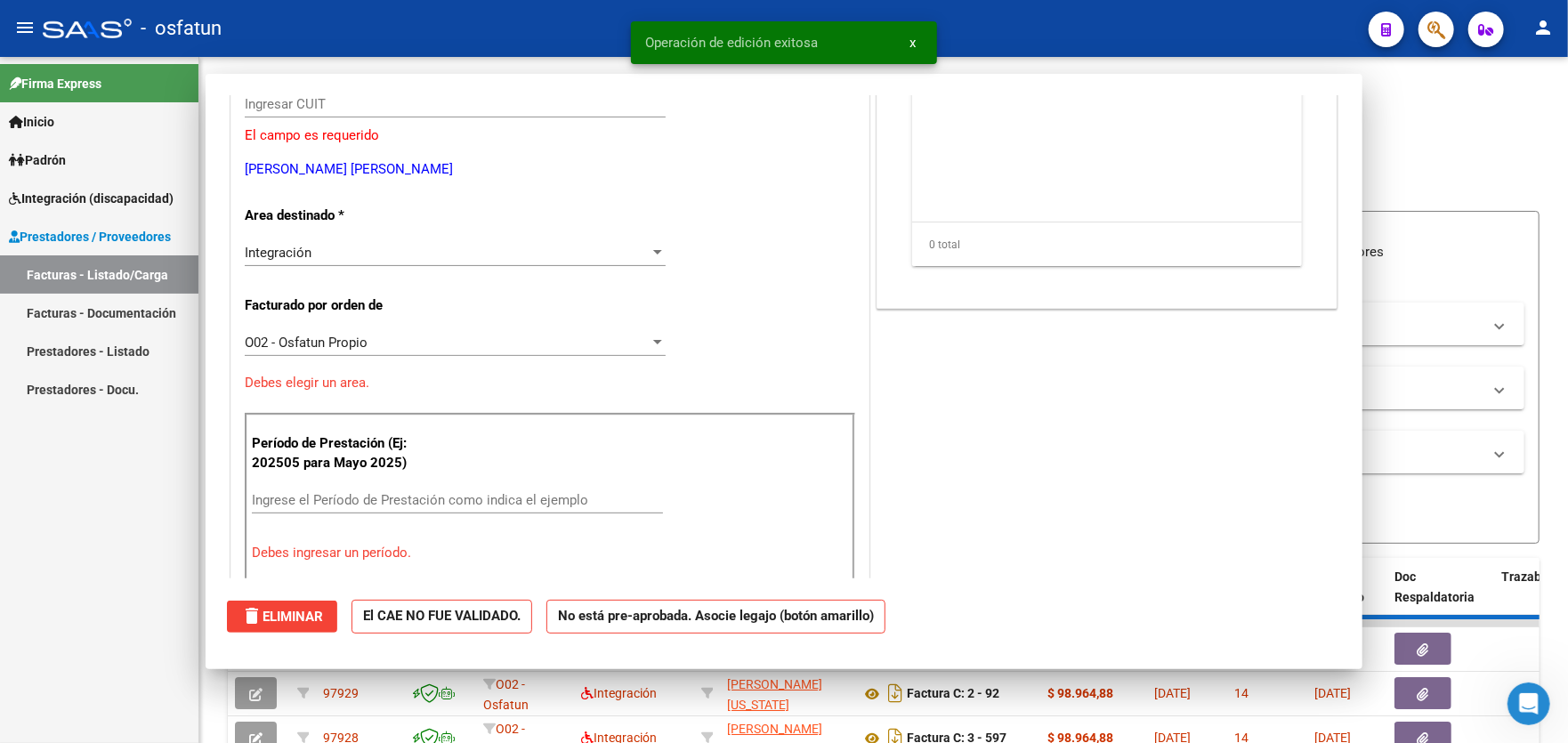
scroll to position [0, 0]
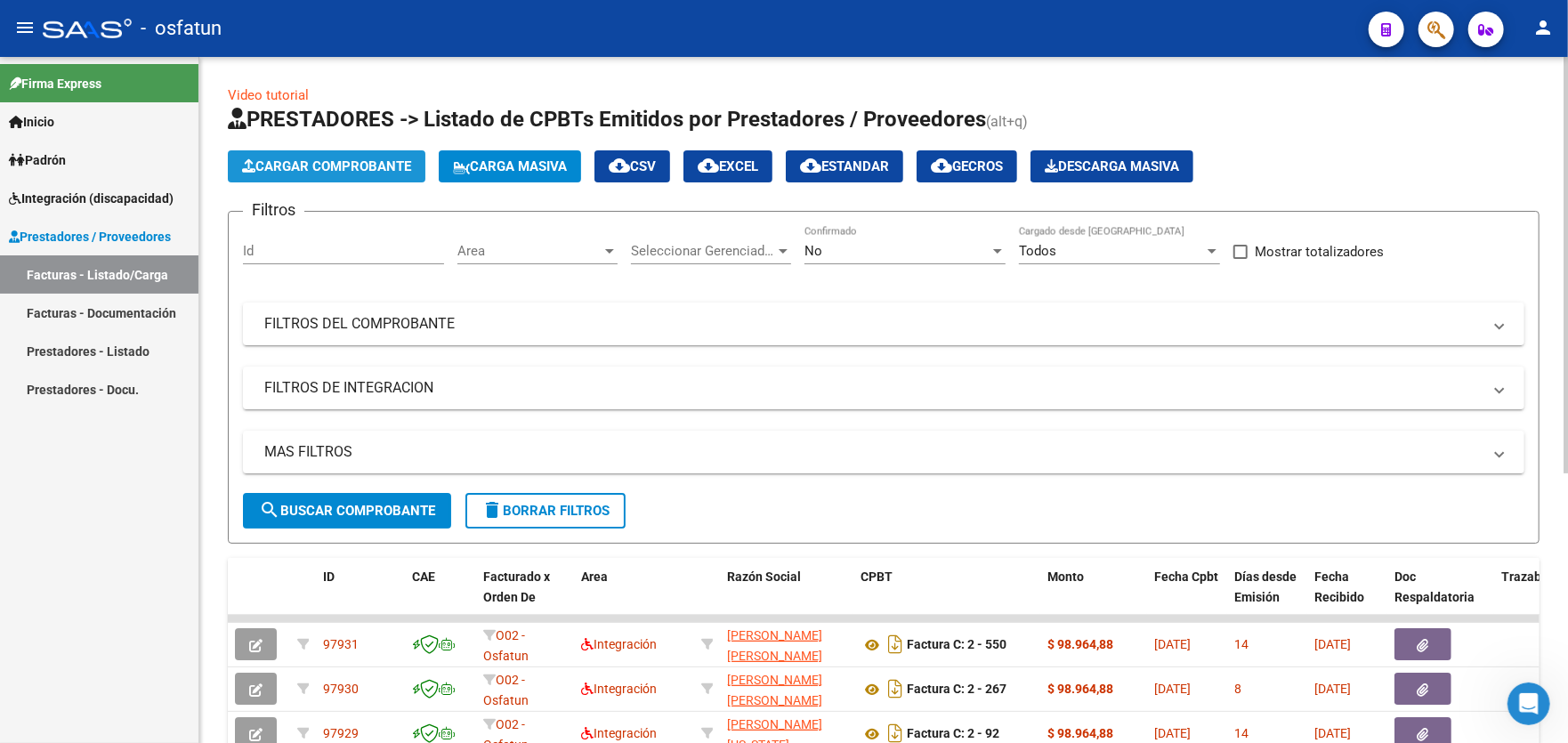
click at [307, 159] on span "Cargar Comprobante" at bounding box center [326, 166] width 169 height 16
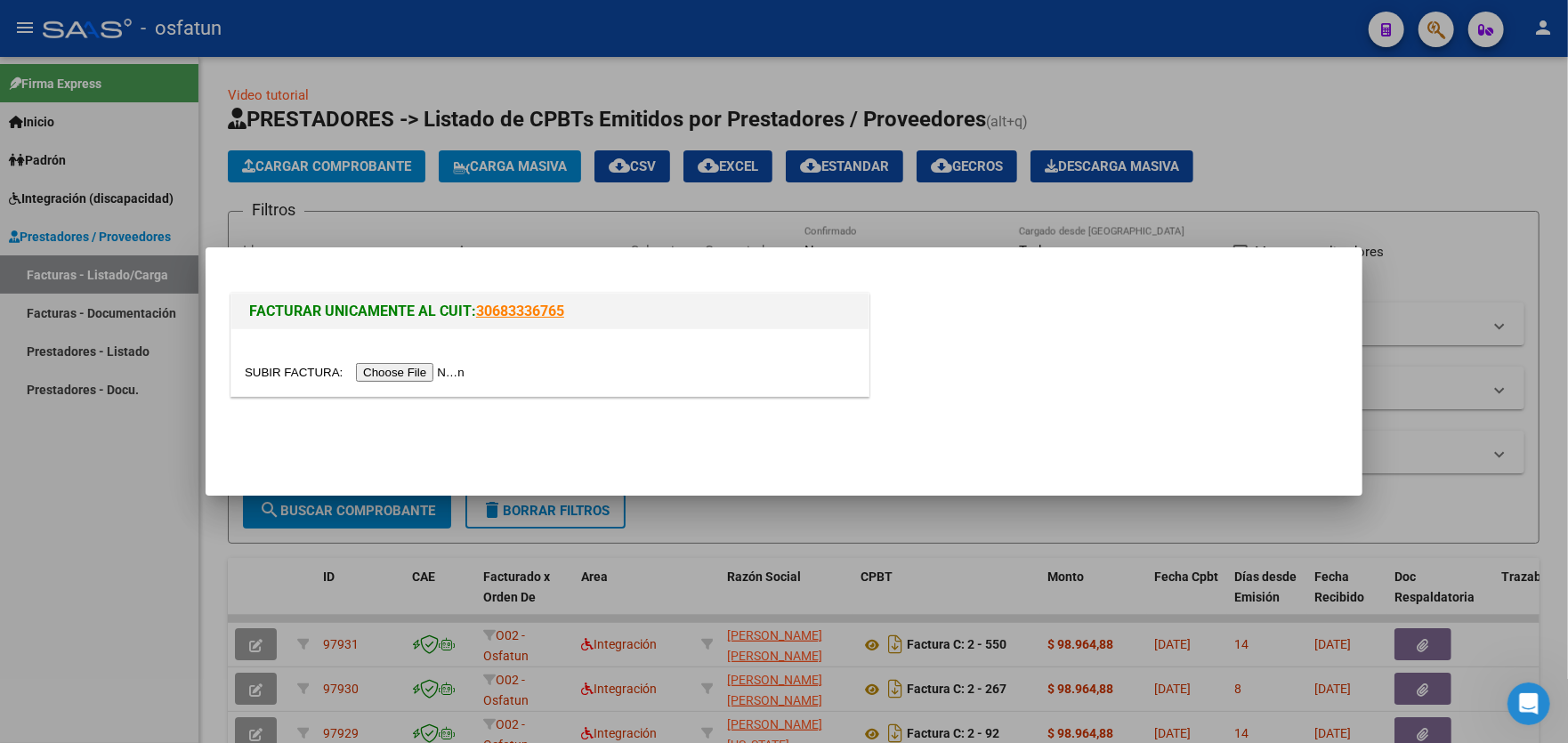
click at [405, 370] on input "file" at bounding box center [357, 372] width 226 height 19
click at [332, 188] on div at bounding box center [784, 371] width 1568 height 743
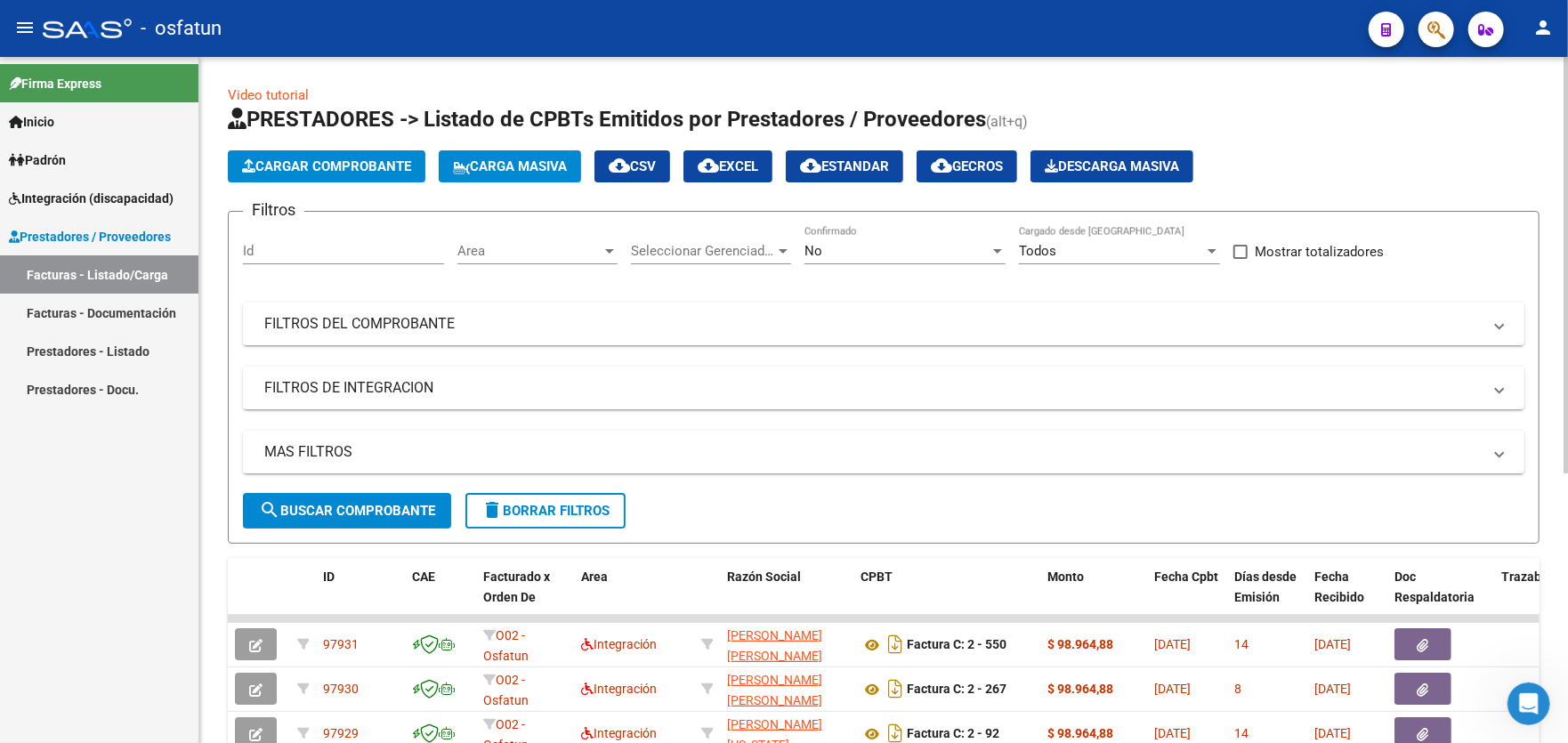
click at [349, 172] on span "Cargar Comprobante" at bounding box center [326, 166] width 169 height 16
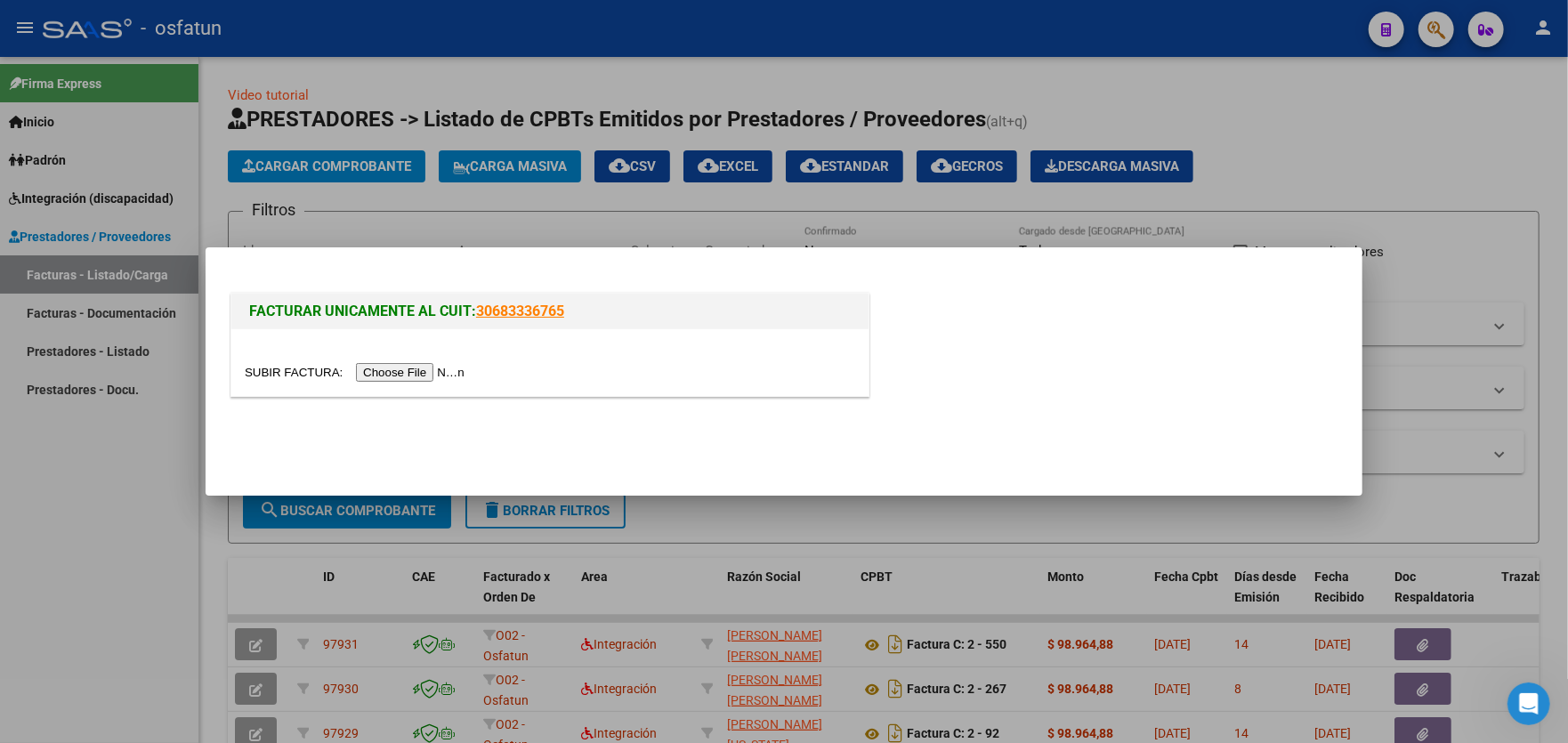
click at [393, 367] on input "file" at bounding box center [357, 372] width 226 height 19
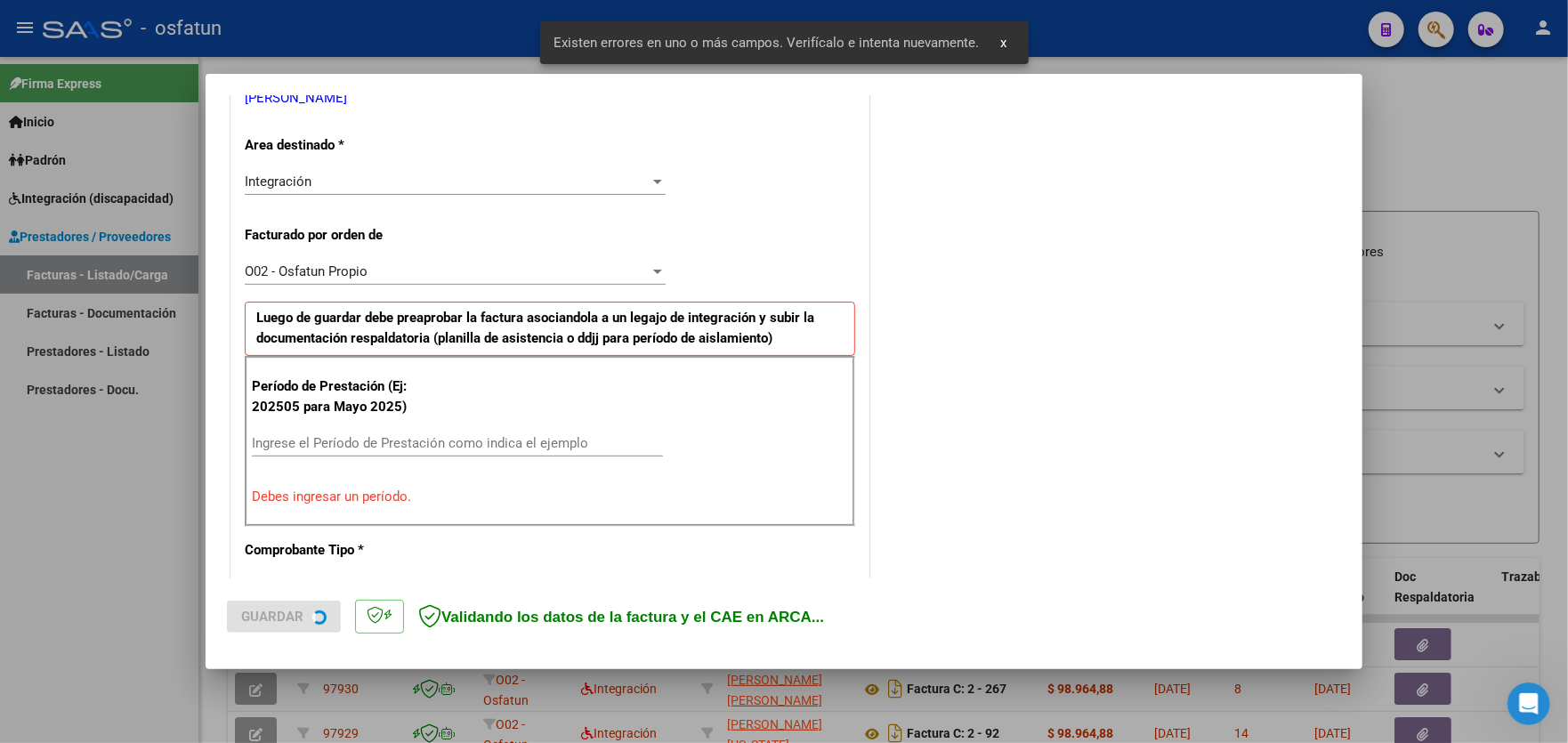
scroll to position [433, 0]
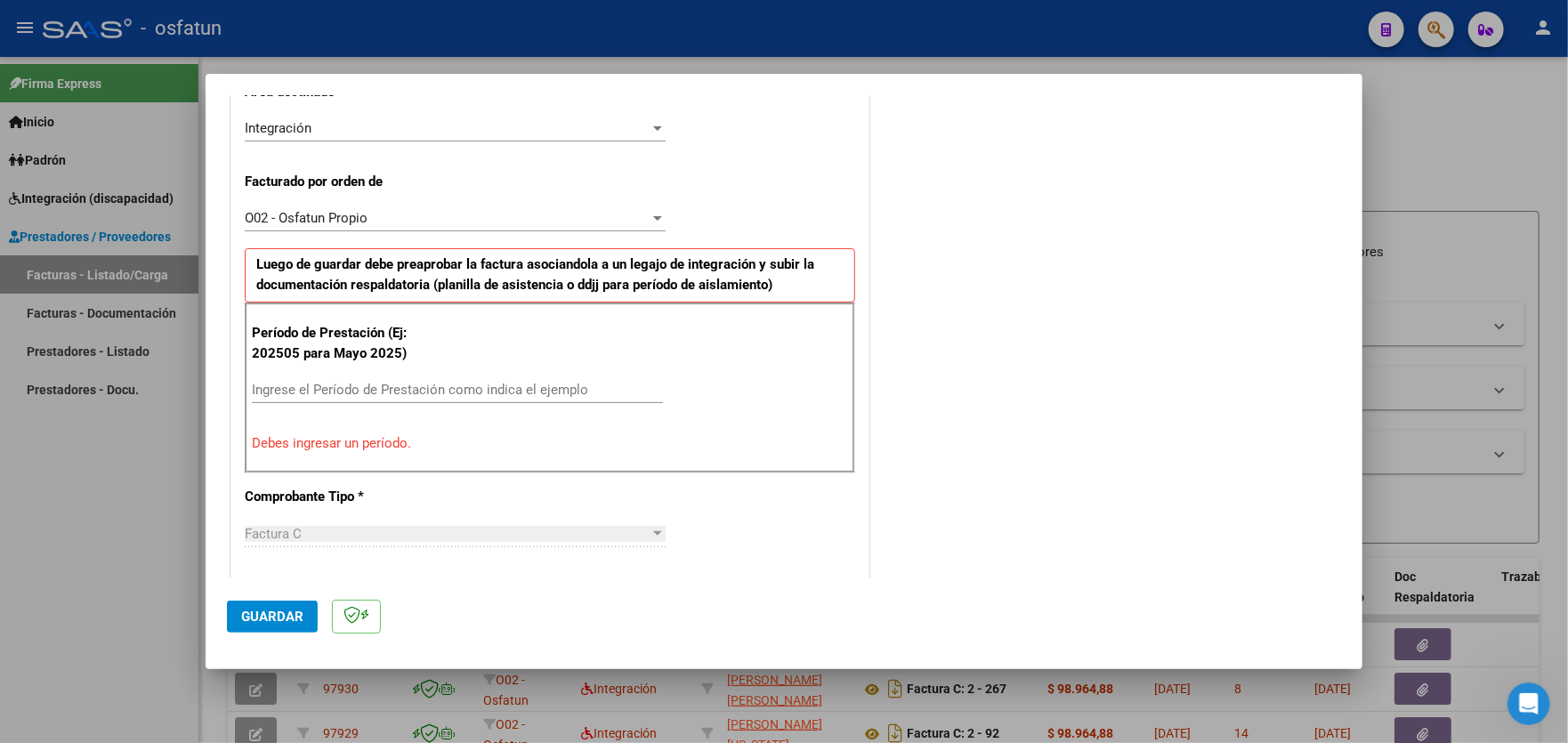
click at [62, 472] on div at bounding box center [784, 371] width 1568 height 743
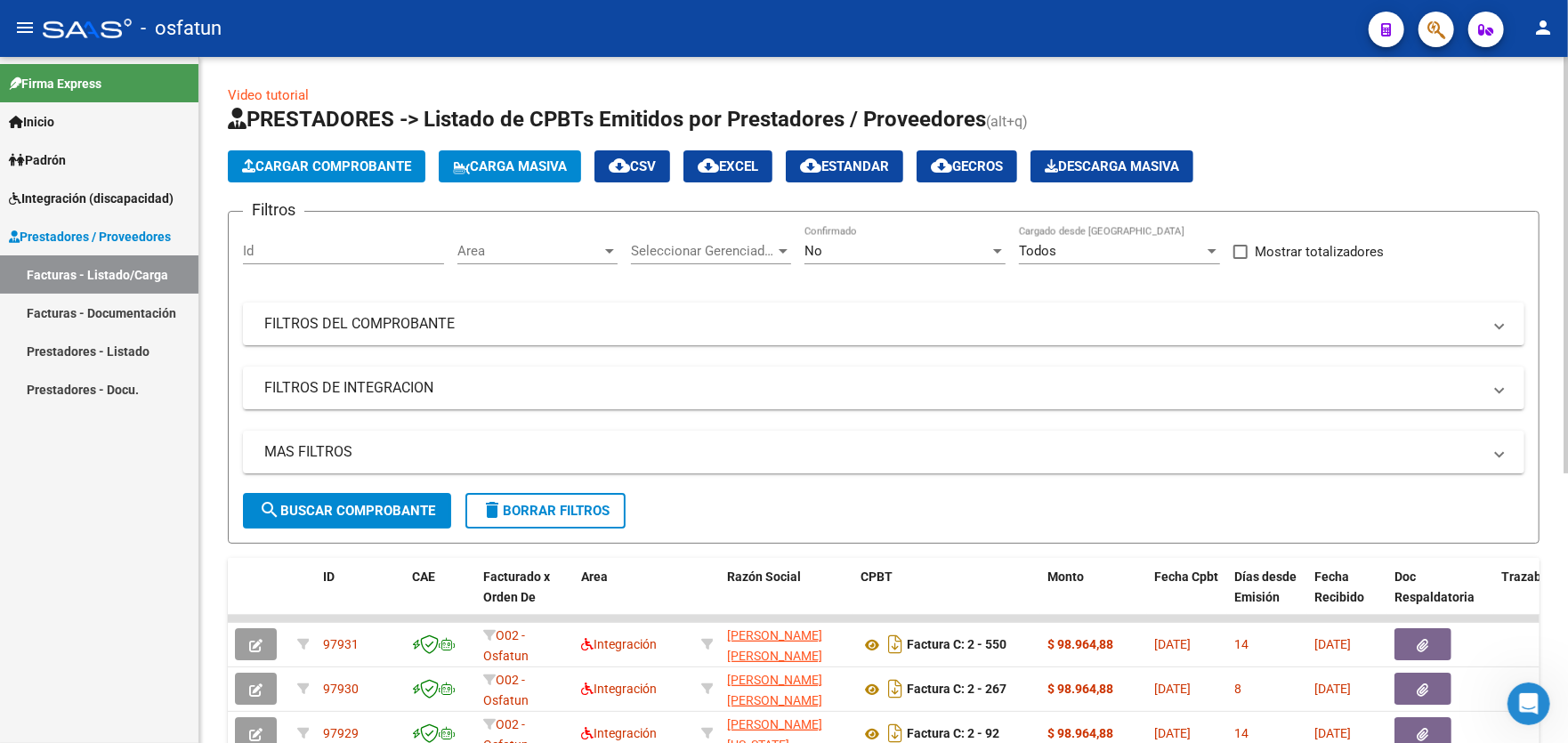
click at [346, 160] on span "Cargar Comprobante" at bounding box center [326, 166] width 169 height 16
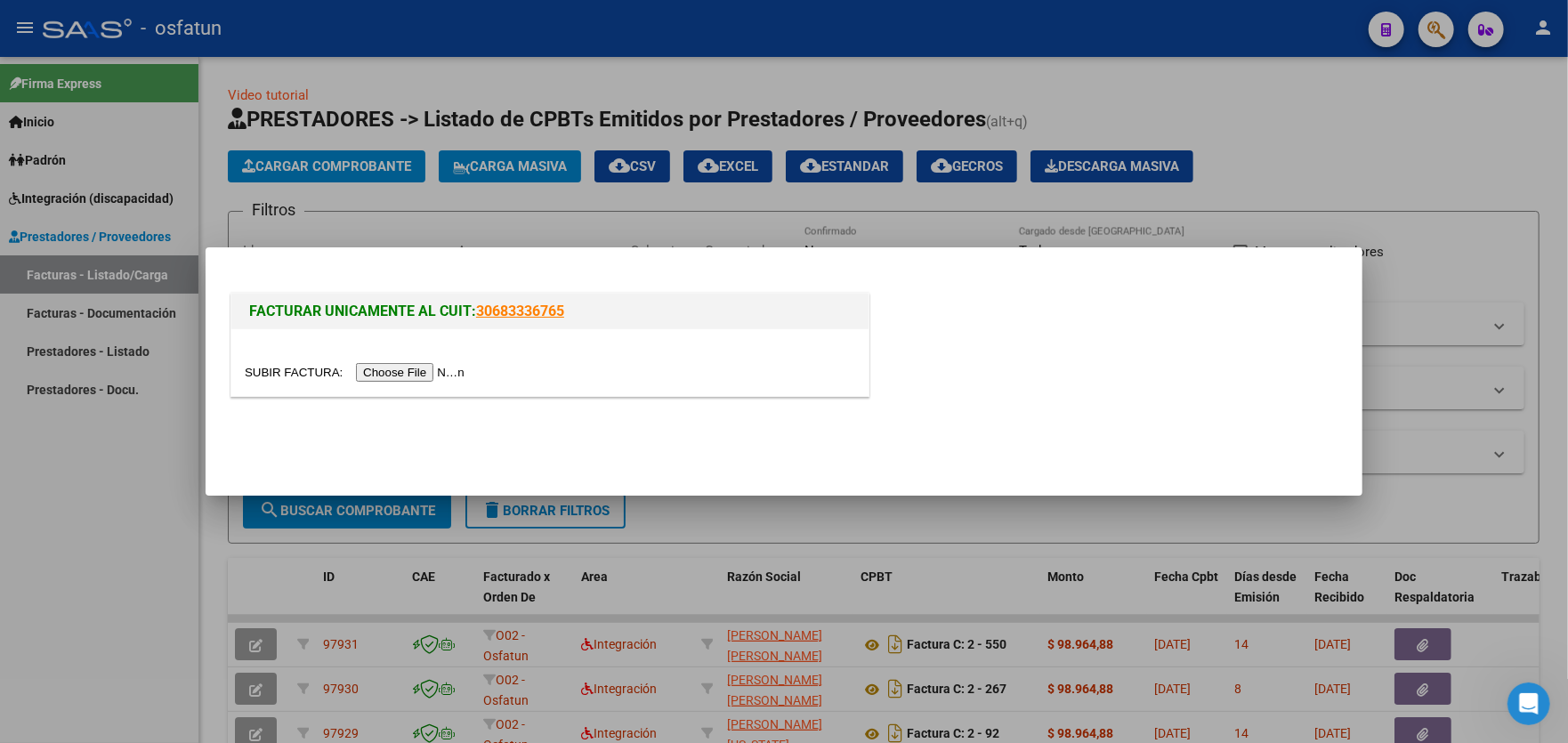
click at [400, 372] on input "file" at bounding box center [357, 372] width 226 height 19
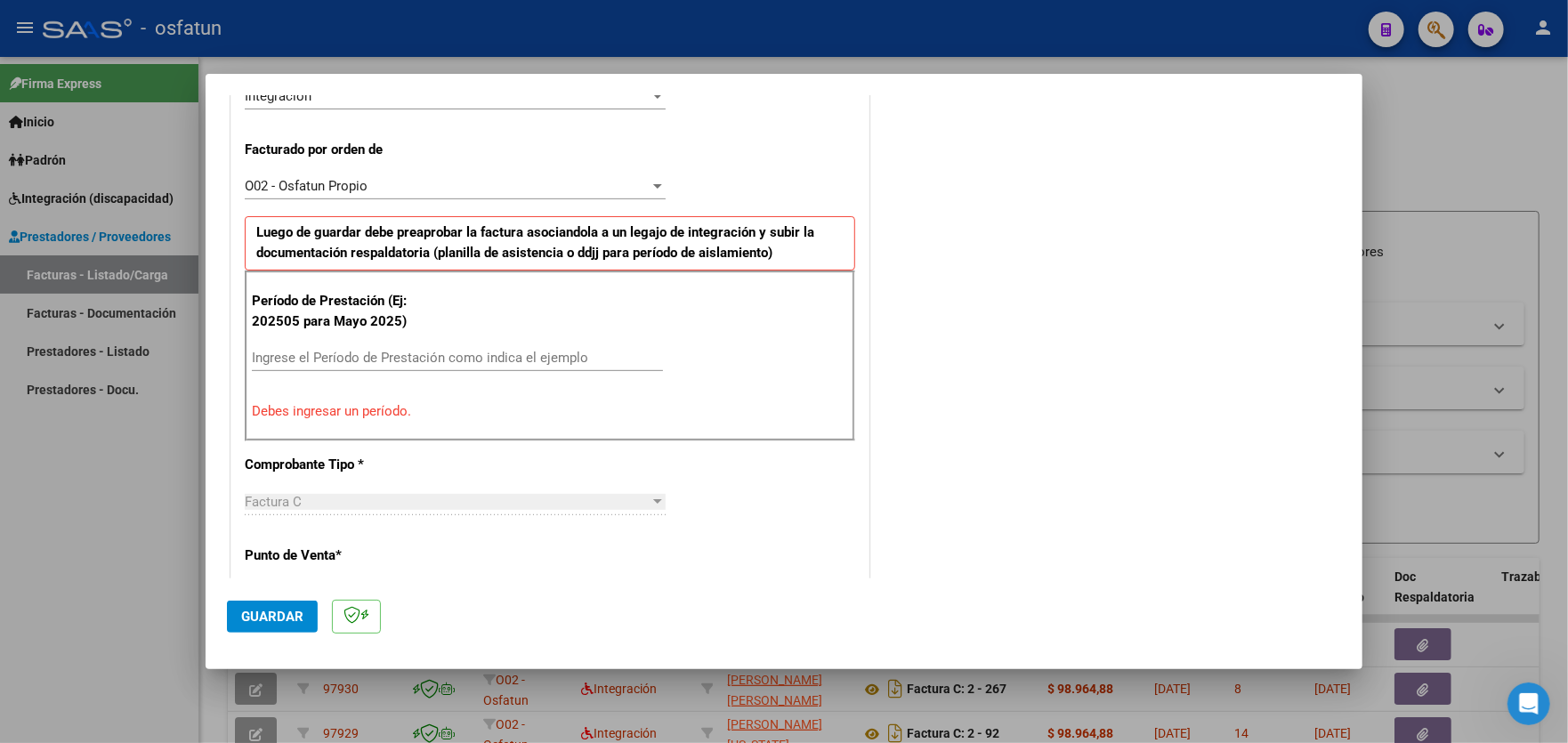
scroll to position [466, 0]
click at [466, 355] on input "Ingrese el Período de Prestación como indica el ejemplo" at bounding box center [457, 356] width 411 height 16
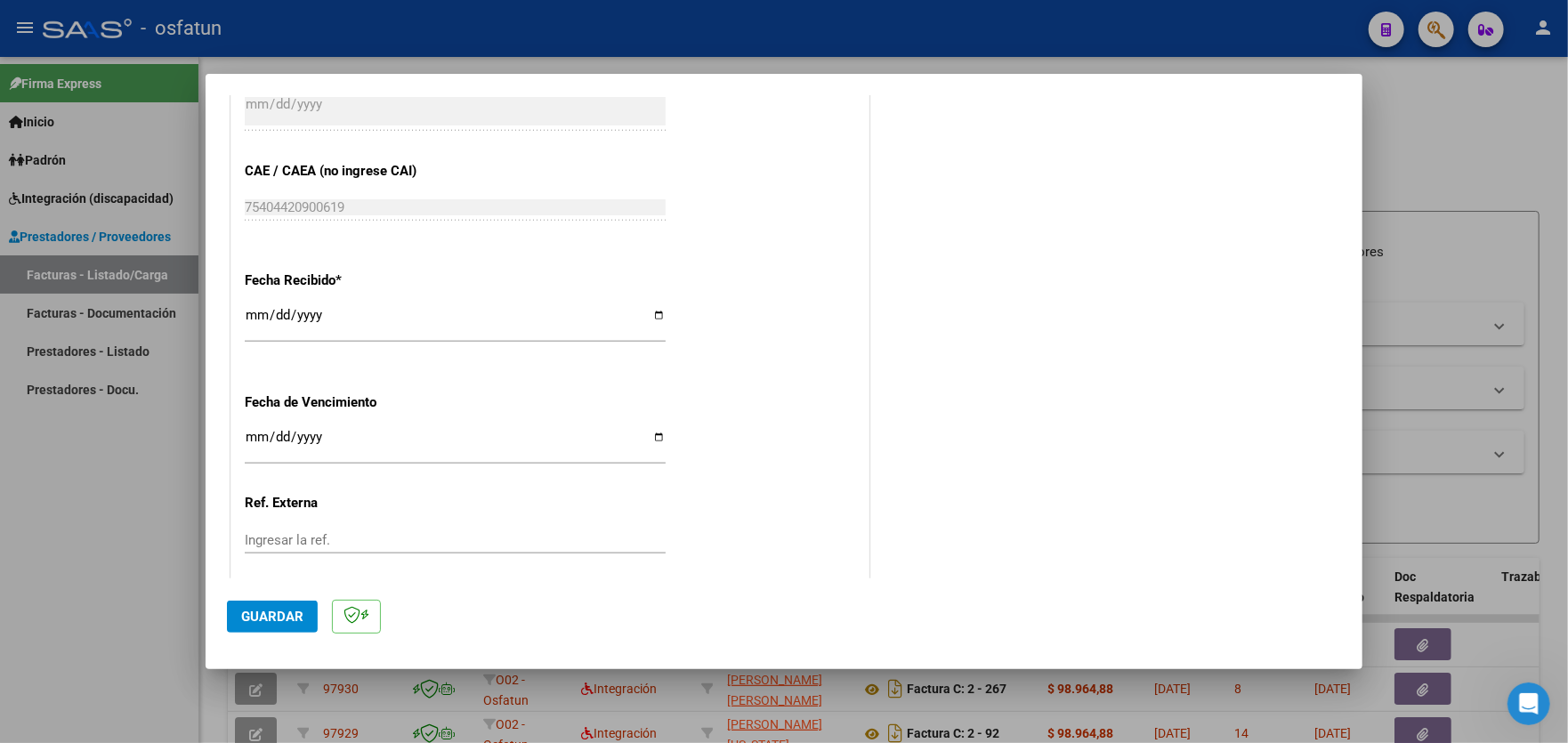
scroll to position [1267, 0]
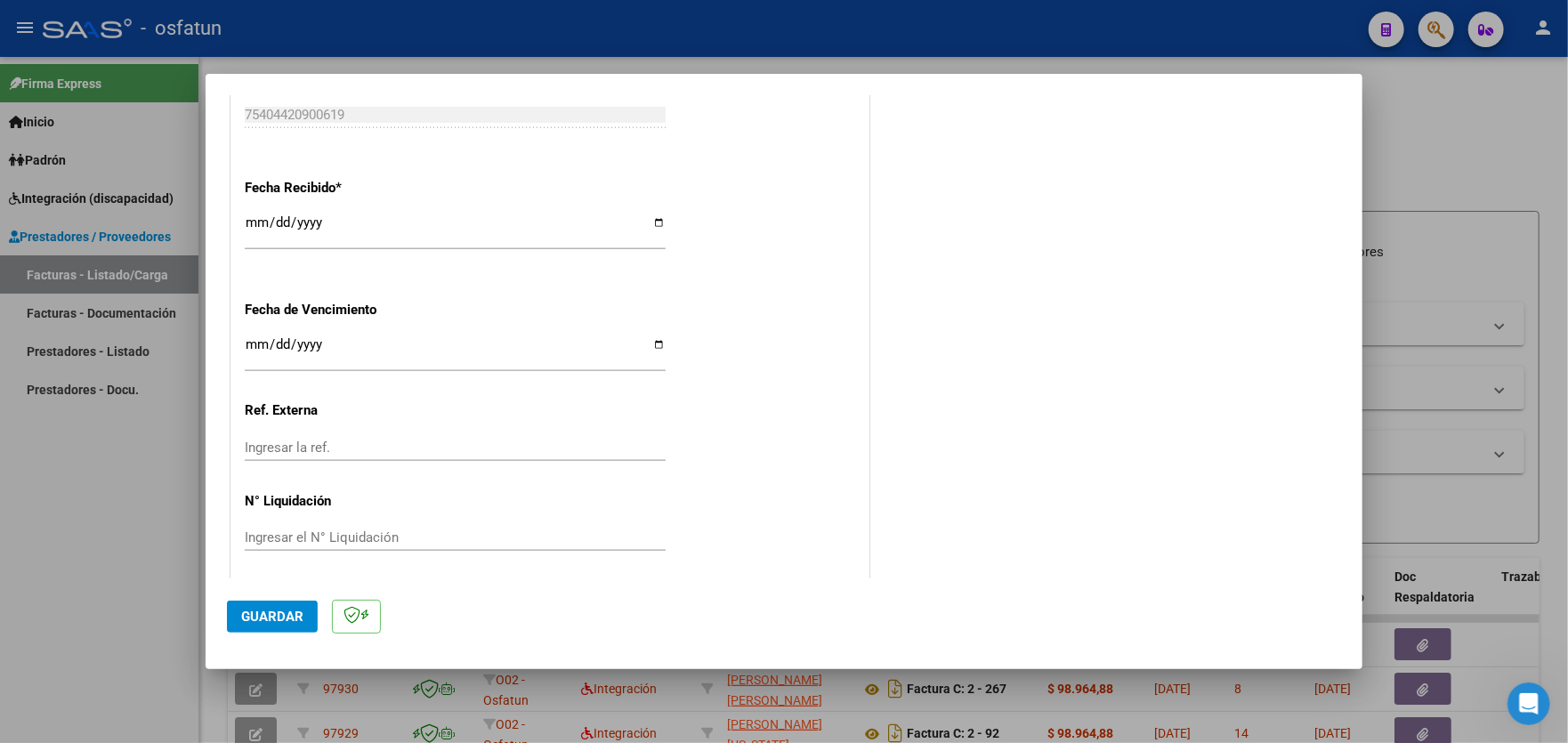
type input "202509"
click at [252, 616] on span "Guardar" at bounding box center [272, 616] width 62 height 16
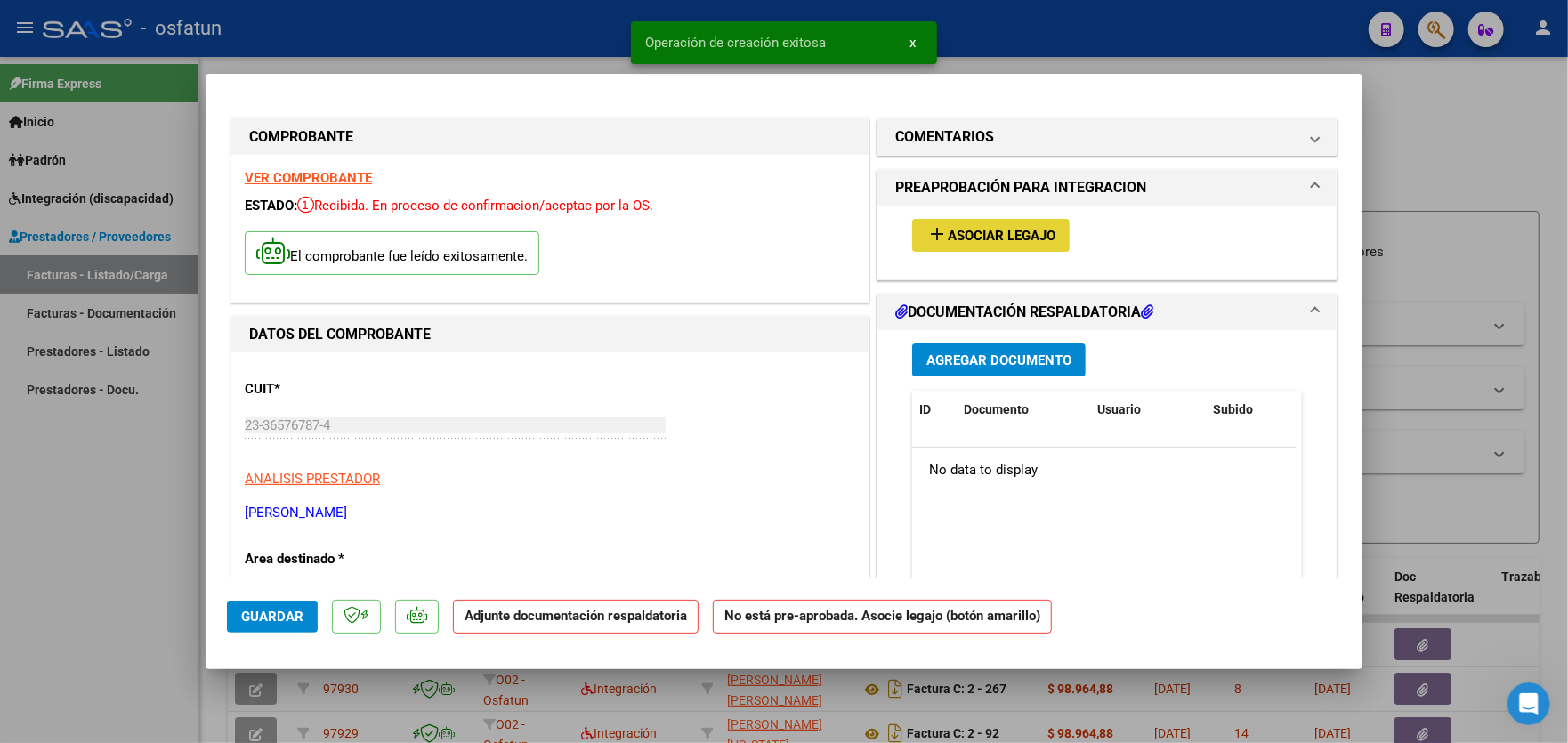
click at [1006, 230] on span "Asociar Legajo" at bounding box center [1001, 235] width 107 height 16
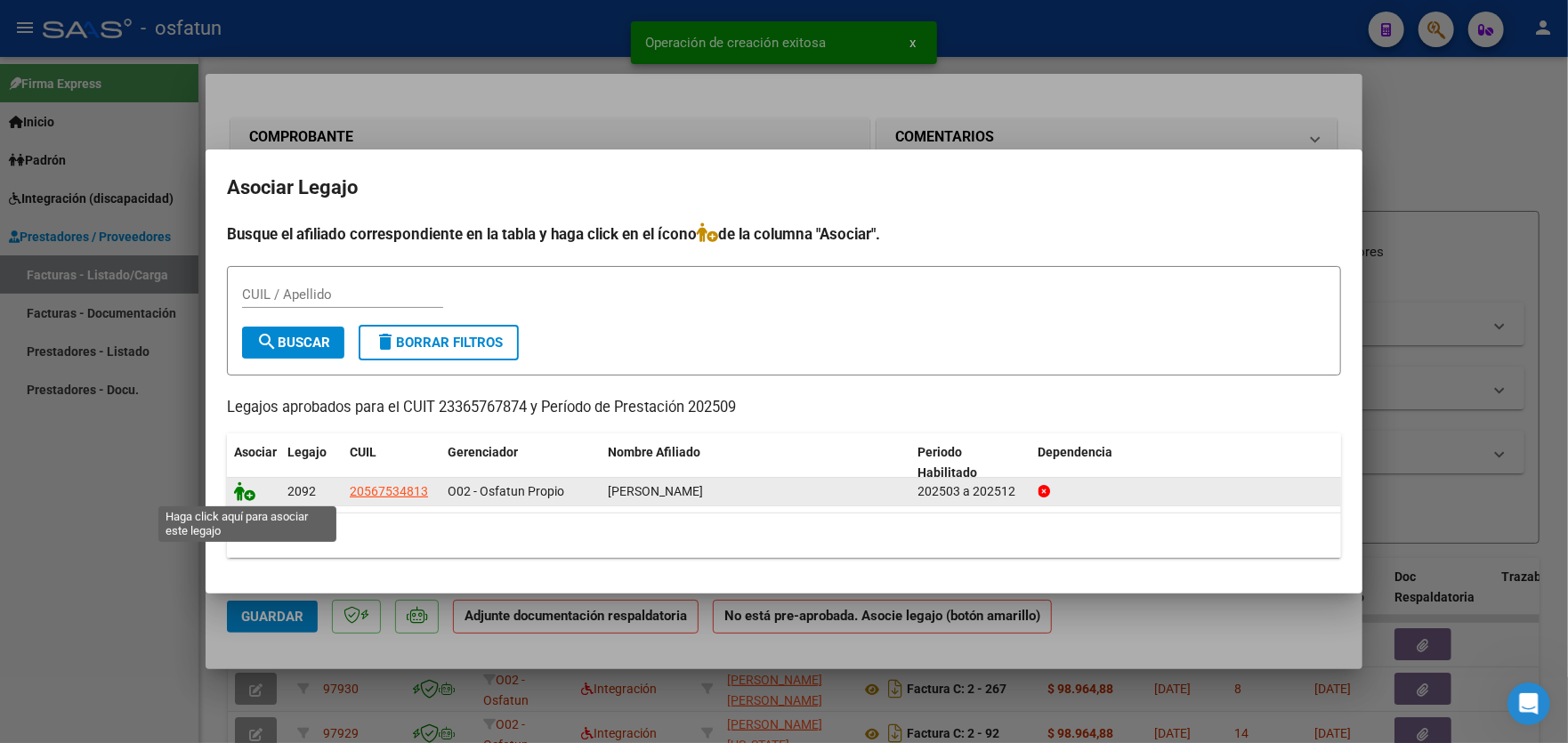
click at [247, 496] on icon at bounding box center [245, 491] width 21 height 20
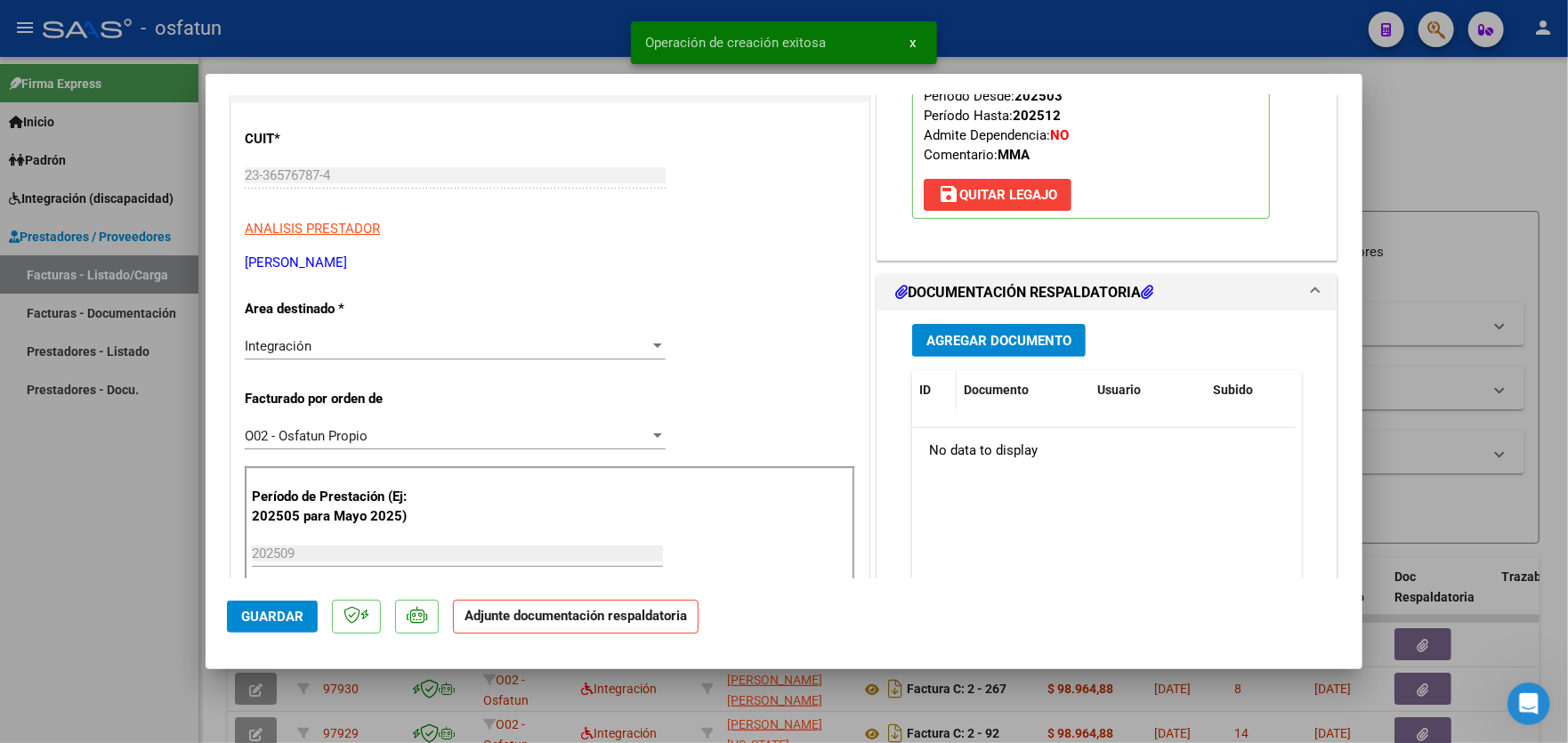
scroll to position [267, 0]
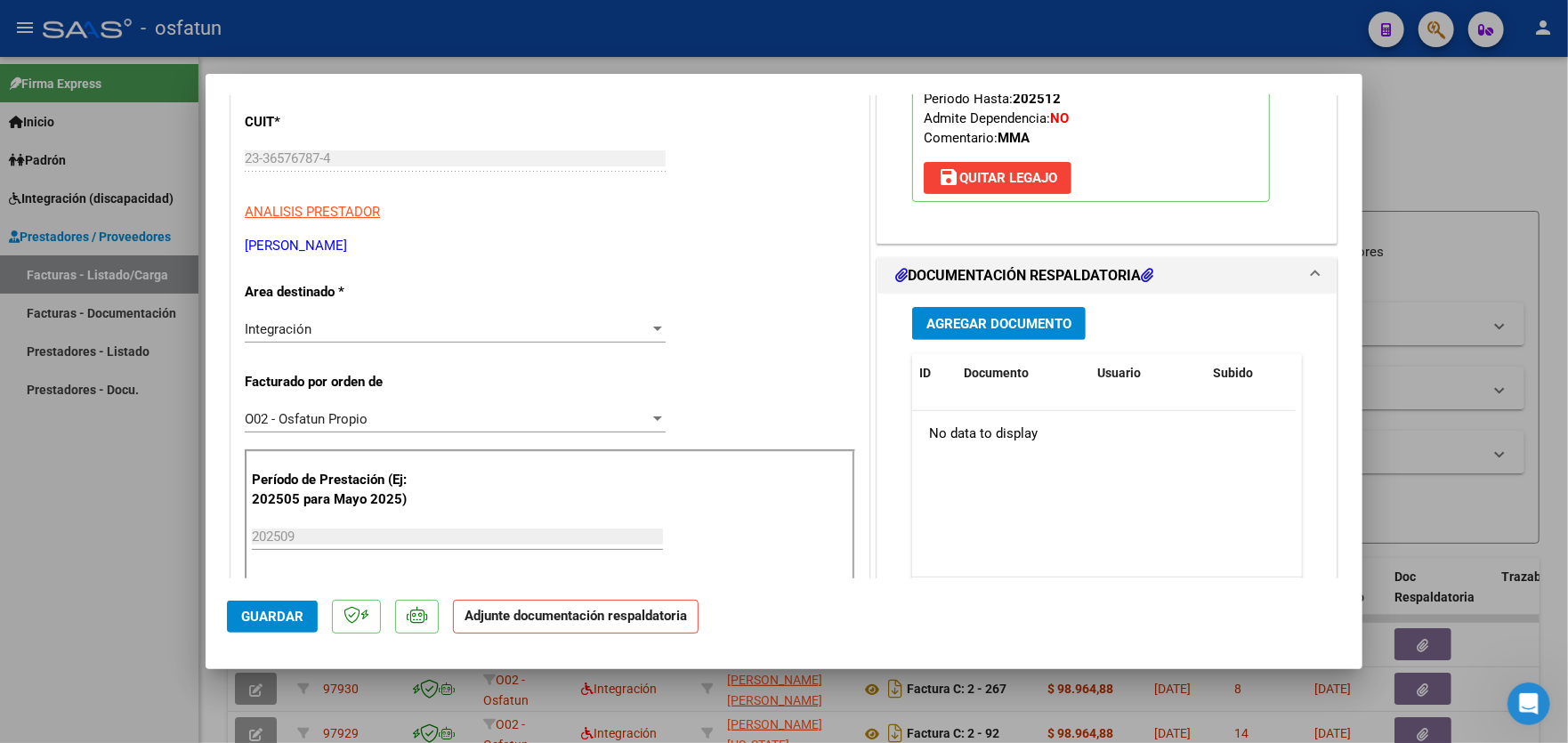
click at [975, 319] on span "Agregar Documento" at bounding box center [999, 323] width 145 height 16
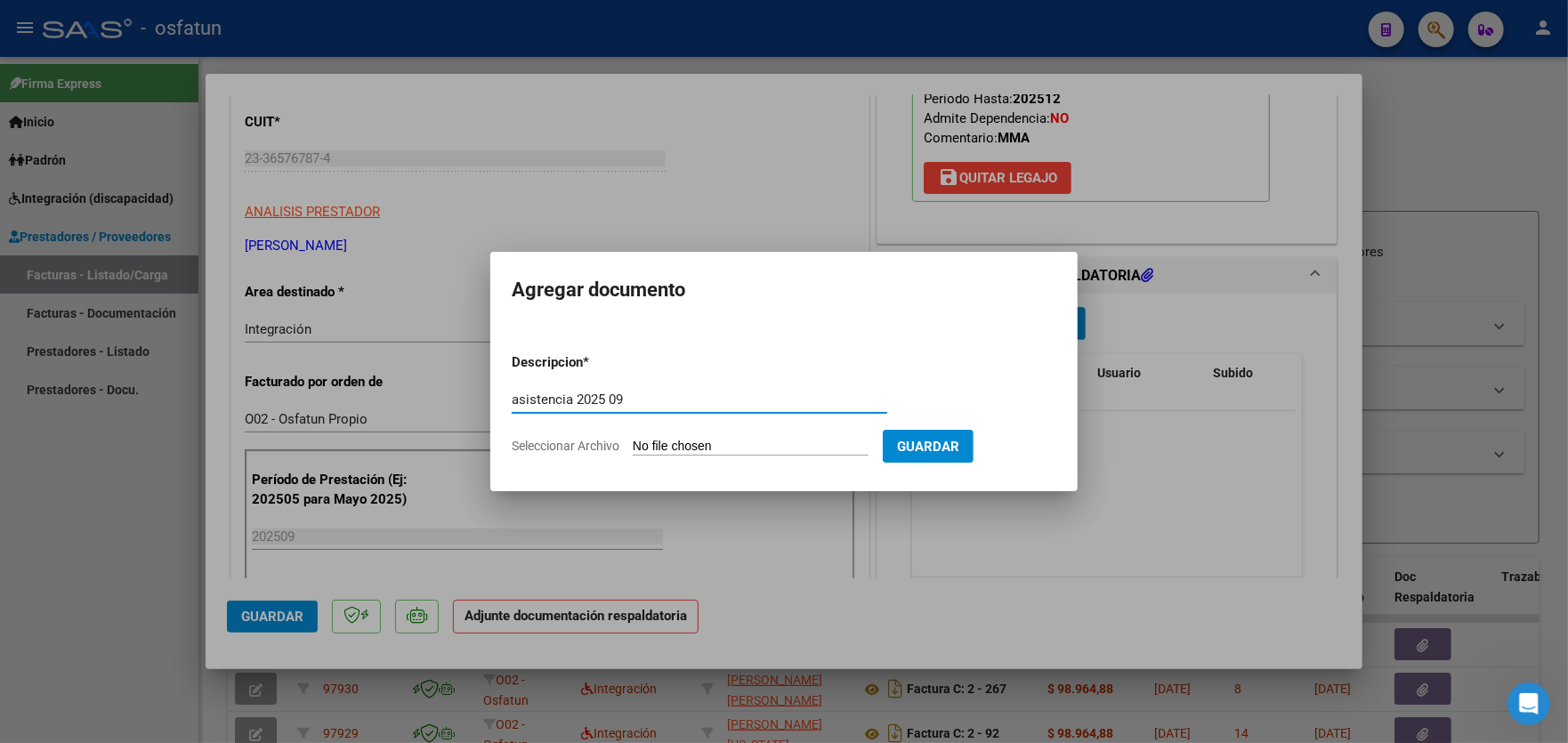
type input "asistencia 2025 09"
click at [757, 442] on input "Seleccionar Archivo" at bounding box center [750, 446] width 235 height 17
type input "C:\fakepath\Asistencia [PERSON_NAME] Sept.pdf"
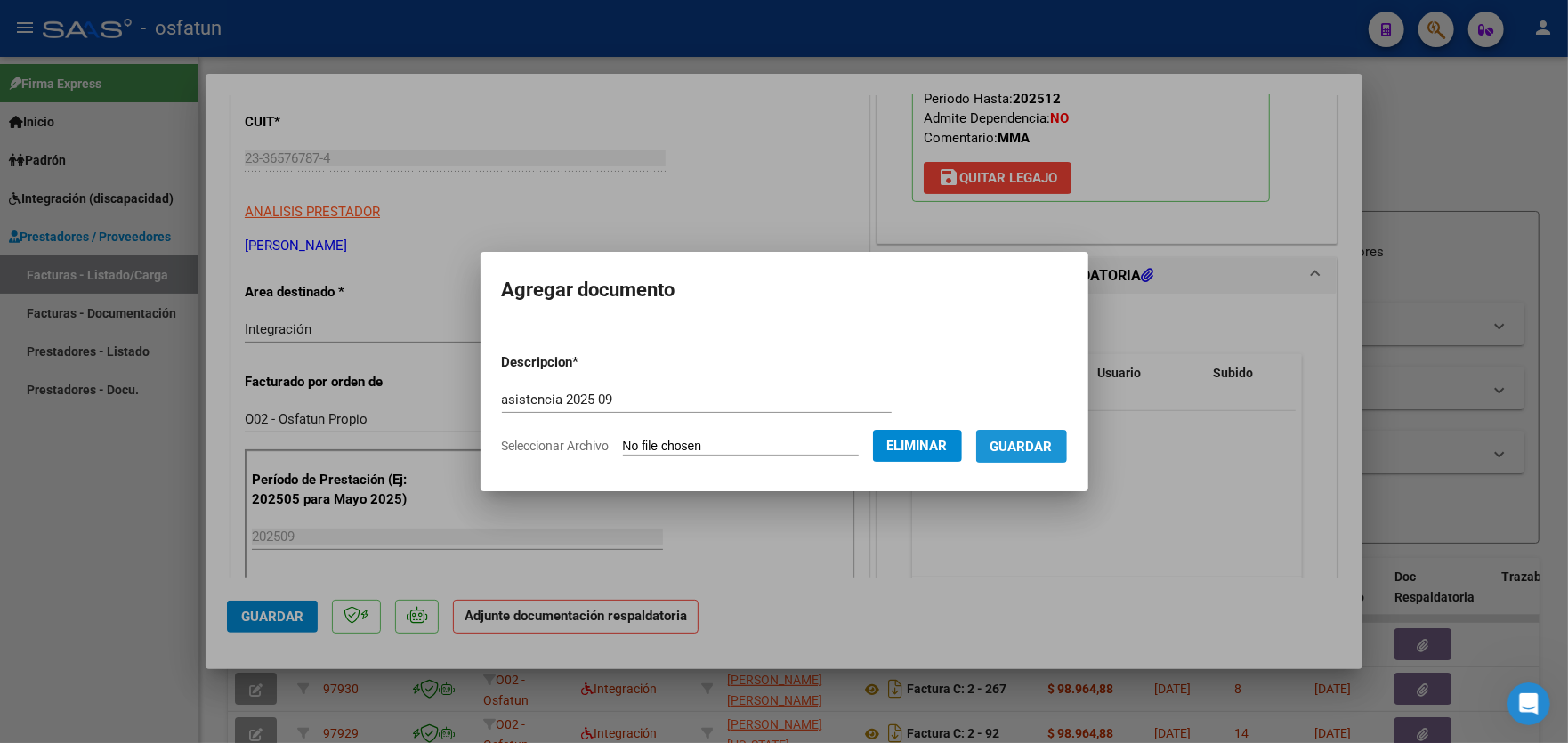
click at [1026, 446] on span "Guardar" at bounding box center [1021, 446] width 62 height 16
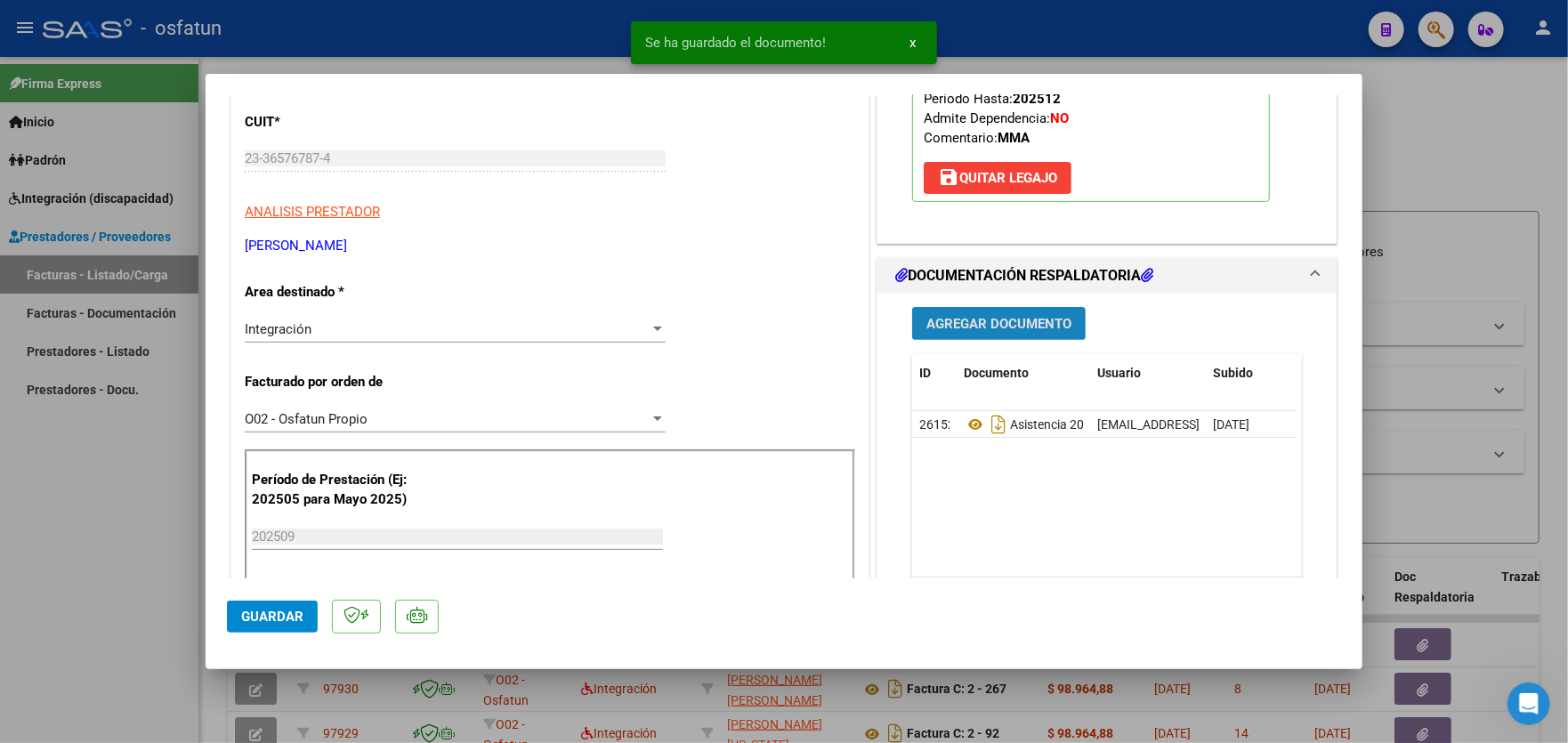
click at [1000, 330] on span "Agregar Documento" at bounding box center [999, 323] width 145 height 16
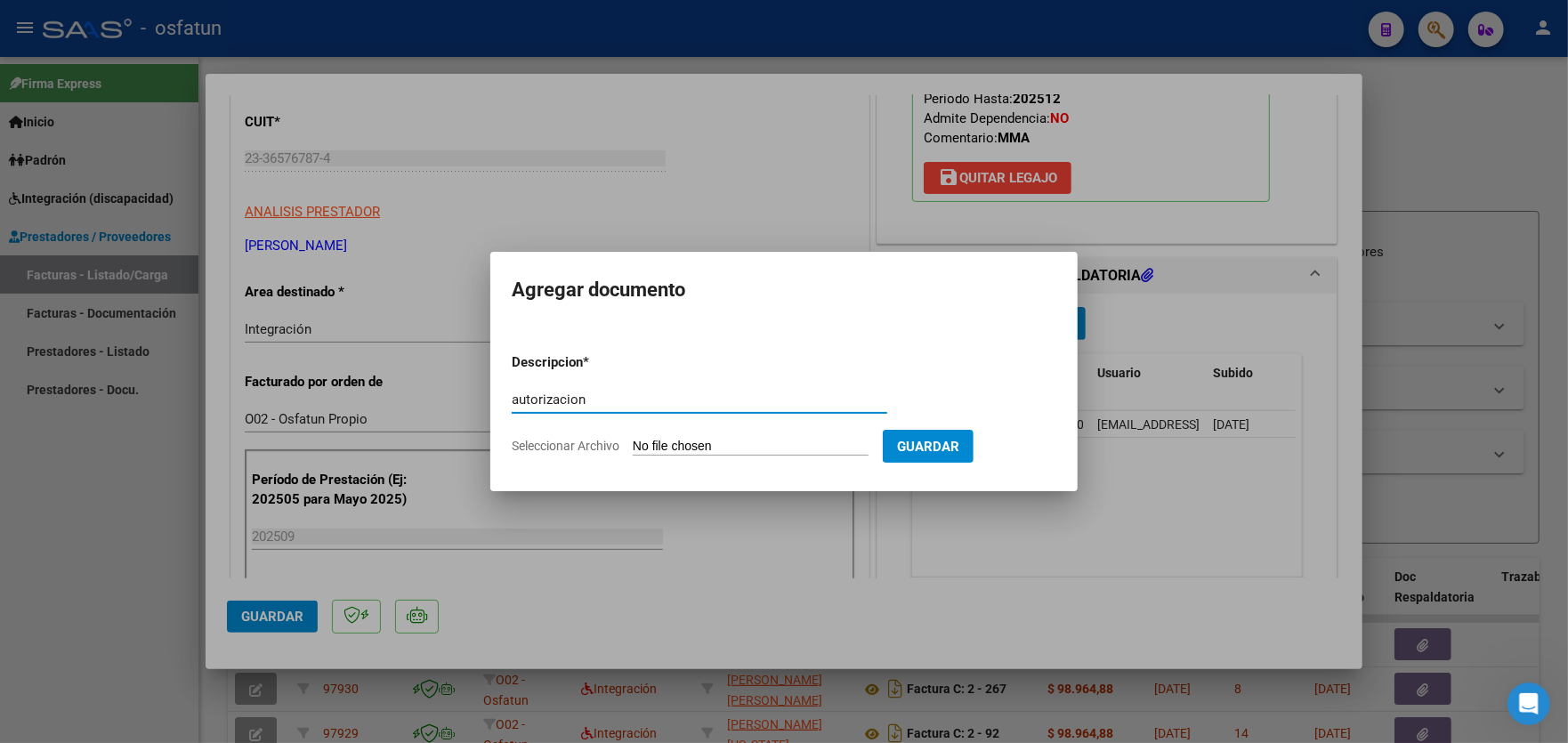
type input "autorizacion"
click at [794, 438] on input "Seleccionar Archivo" at bounding box center [750, 446] width 235 height 17
type input "C:\fakepath\aut maestra [PERSON_NAME].pdf"
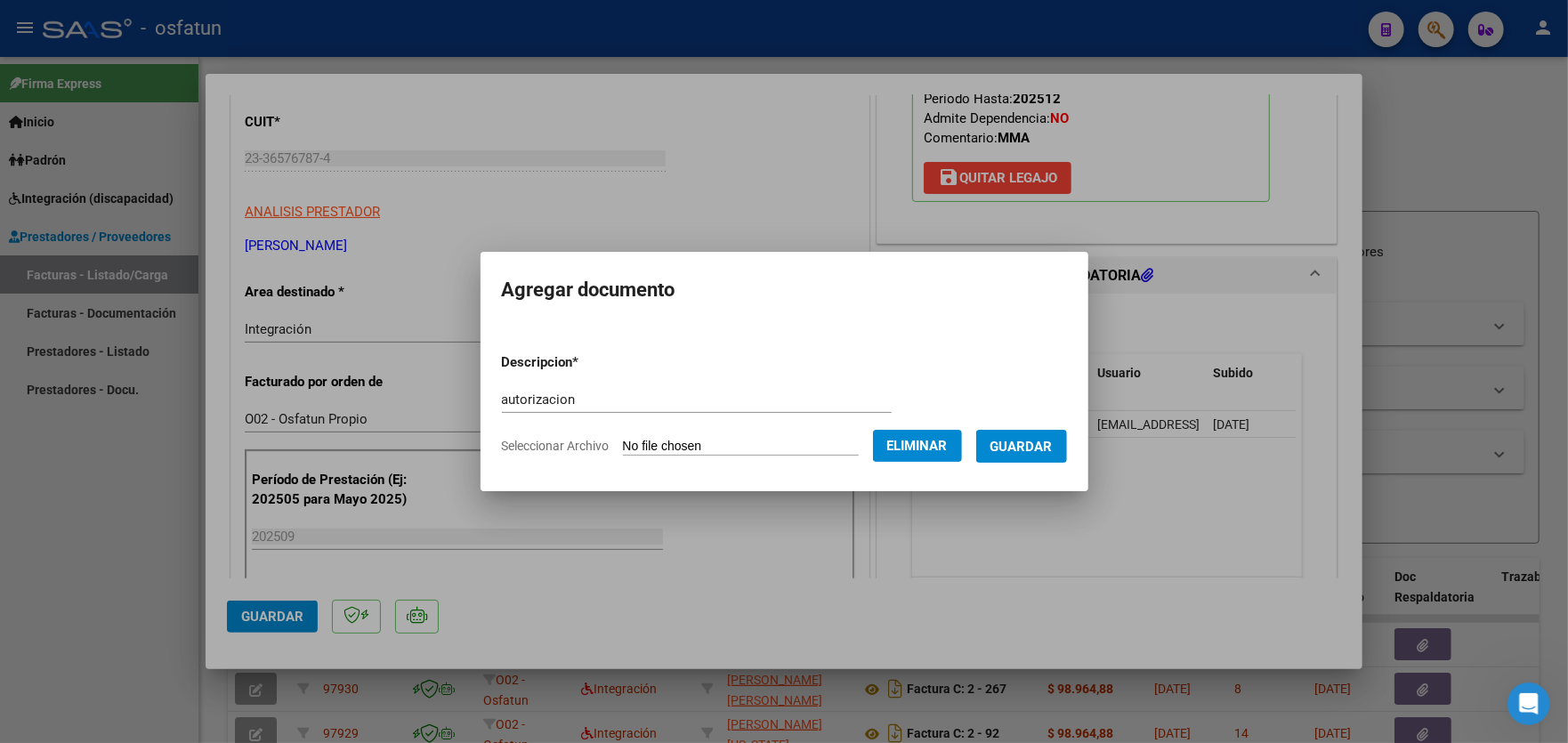
click at [1047, 440] on span "Guardar" at bounding box center [1021, 446] width 62 height 16
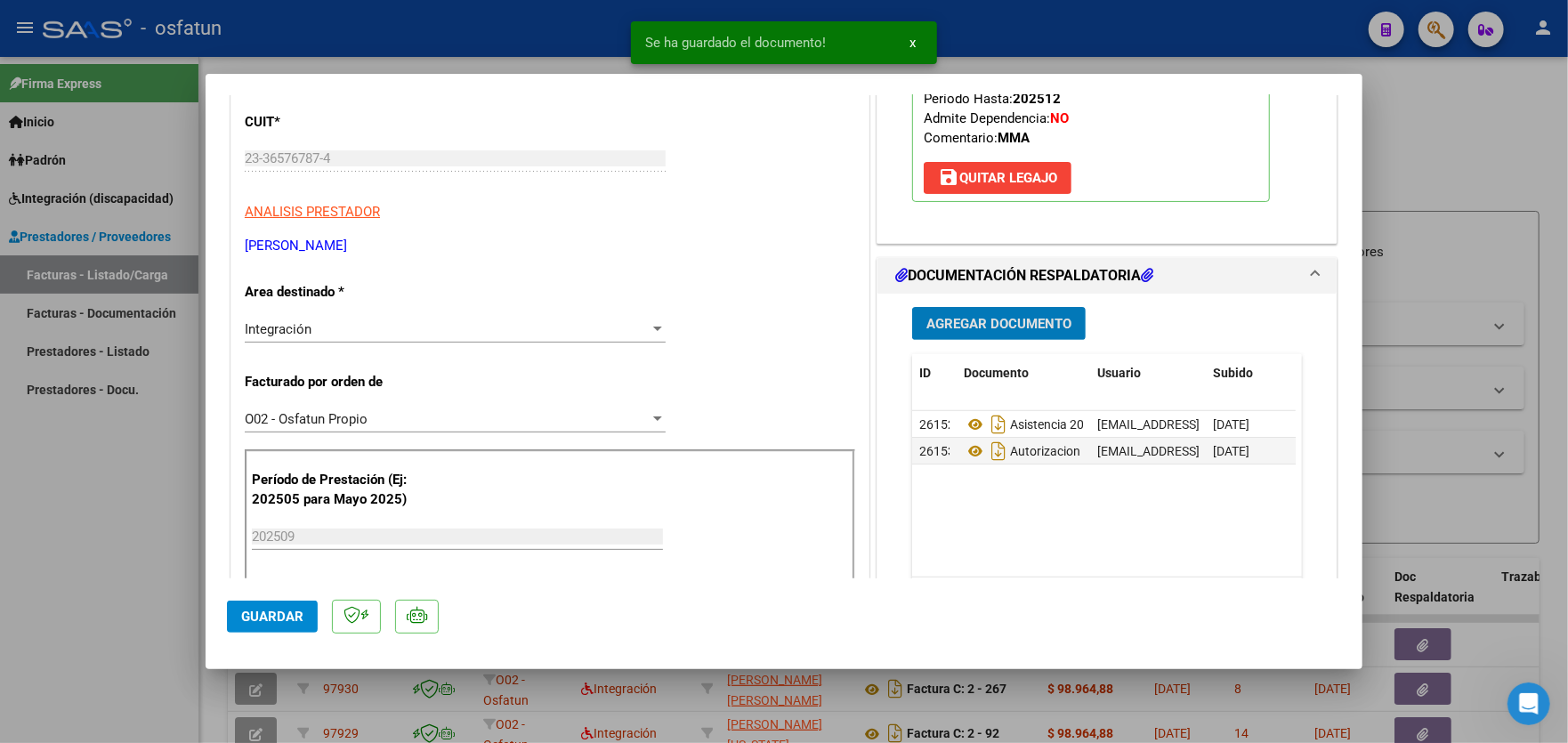
click at [287, 609] on span "Guardar" at bounding box center [272, 616] width 62 height 16
click at [65, 495] on div at bounding box center [784, 371] width 1568 height 743
type input "$ 0,00"
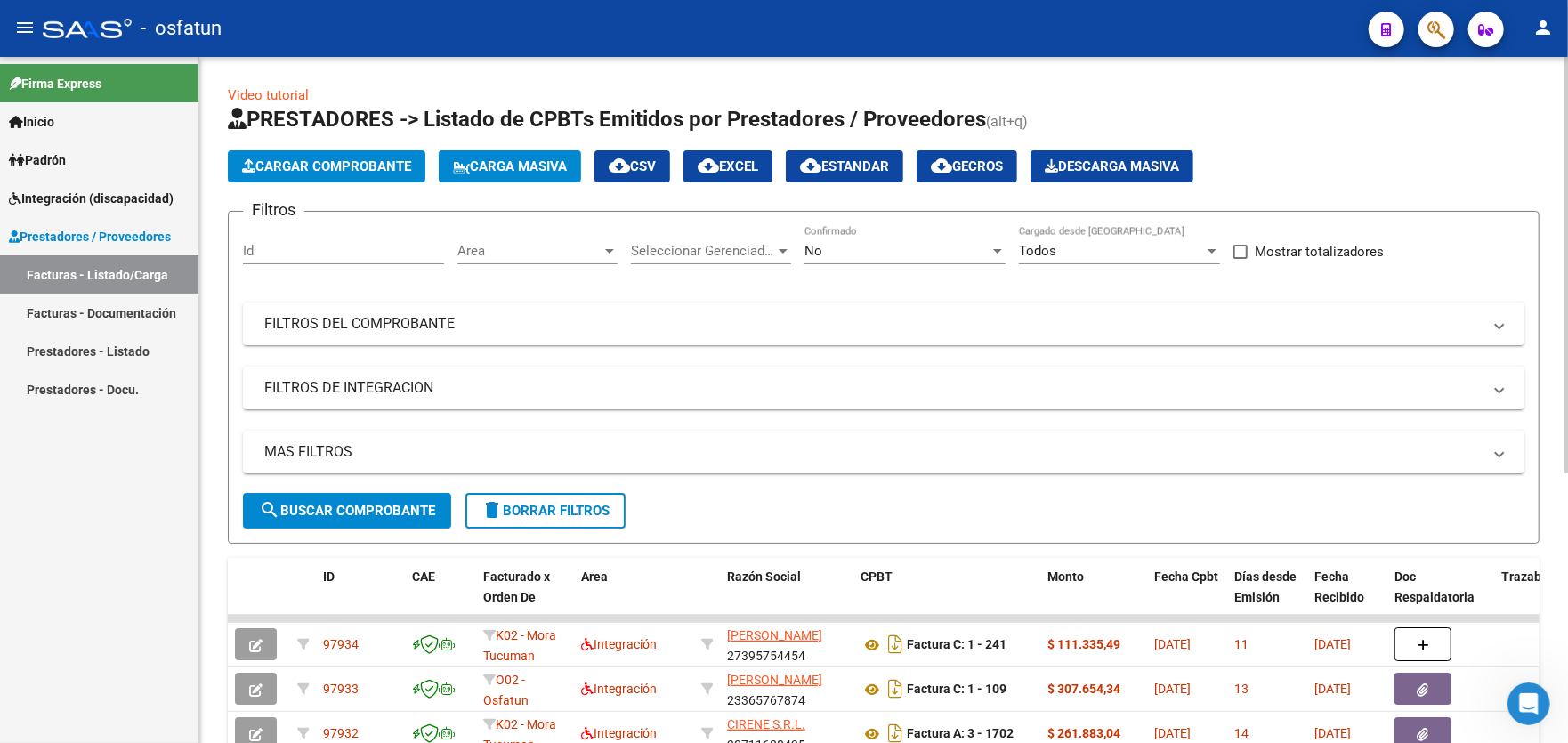
click at [298, 163] on span "Cargar Comprobante" at bounding box center [326, 166] width 169 height 16
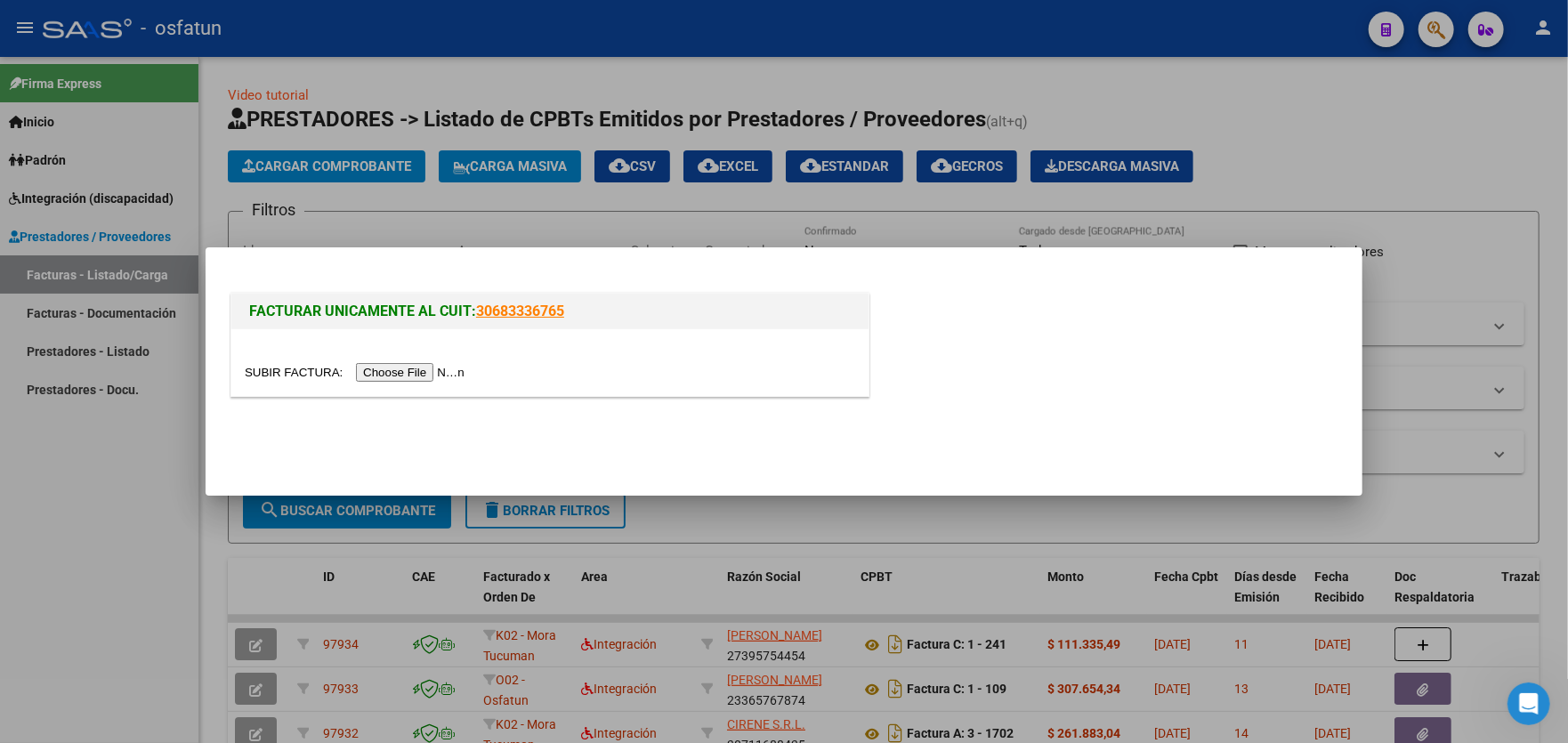
click at [434, 374] on input "file" at bounding box center [357, 372] width 226 height 19
click at [411, 373] on input "file" at bounding box center [357, 372] width 226 height 19
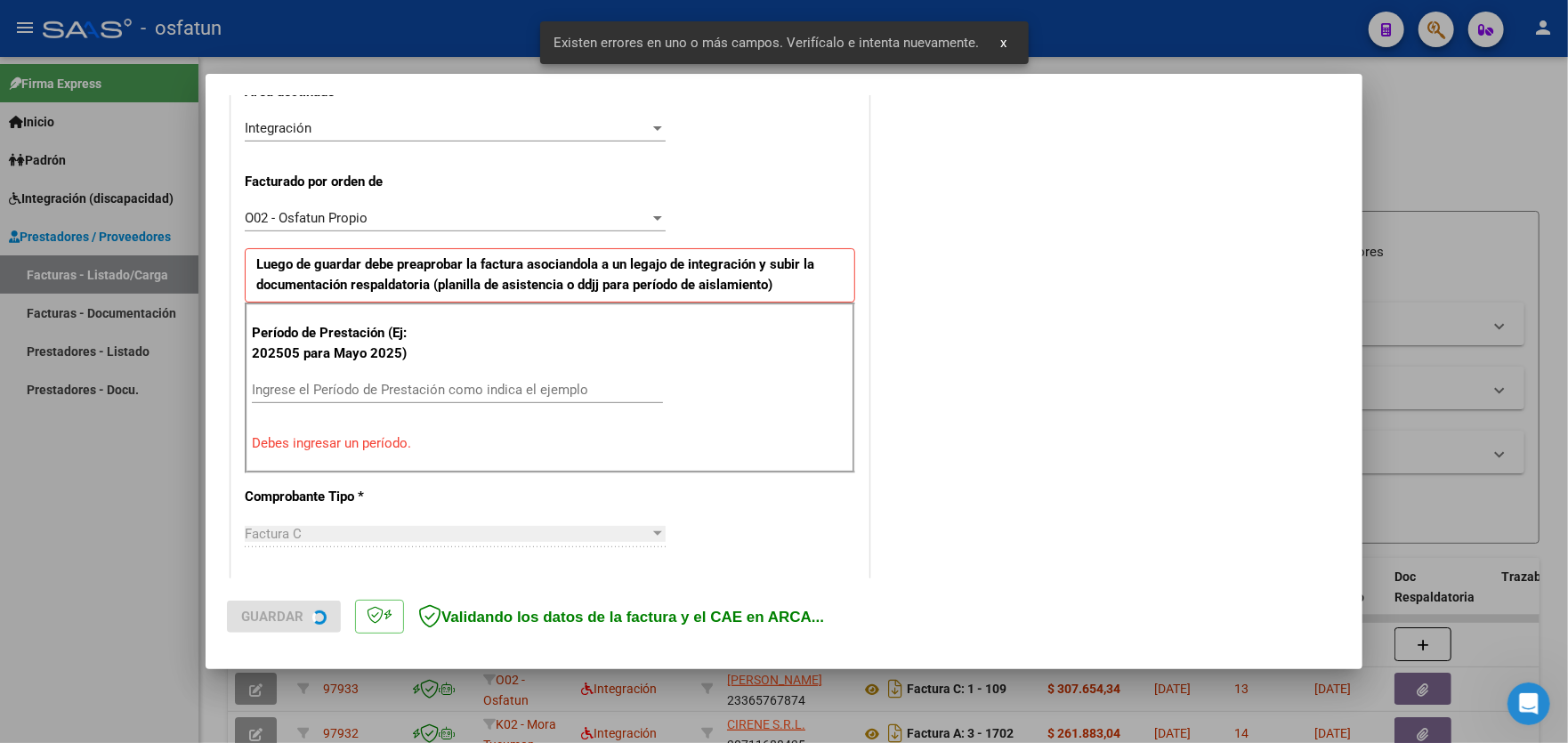
scroll to position [466, 0]
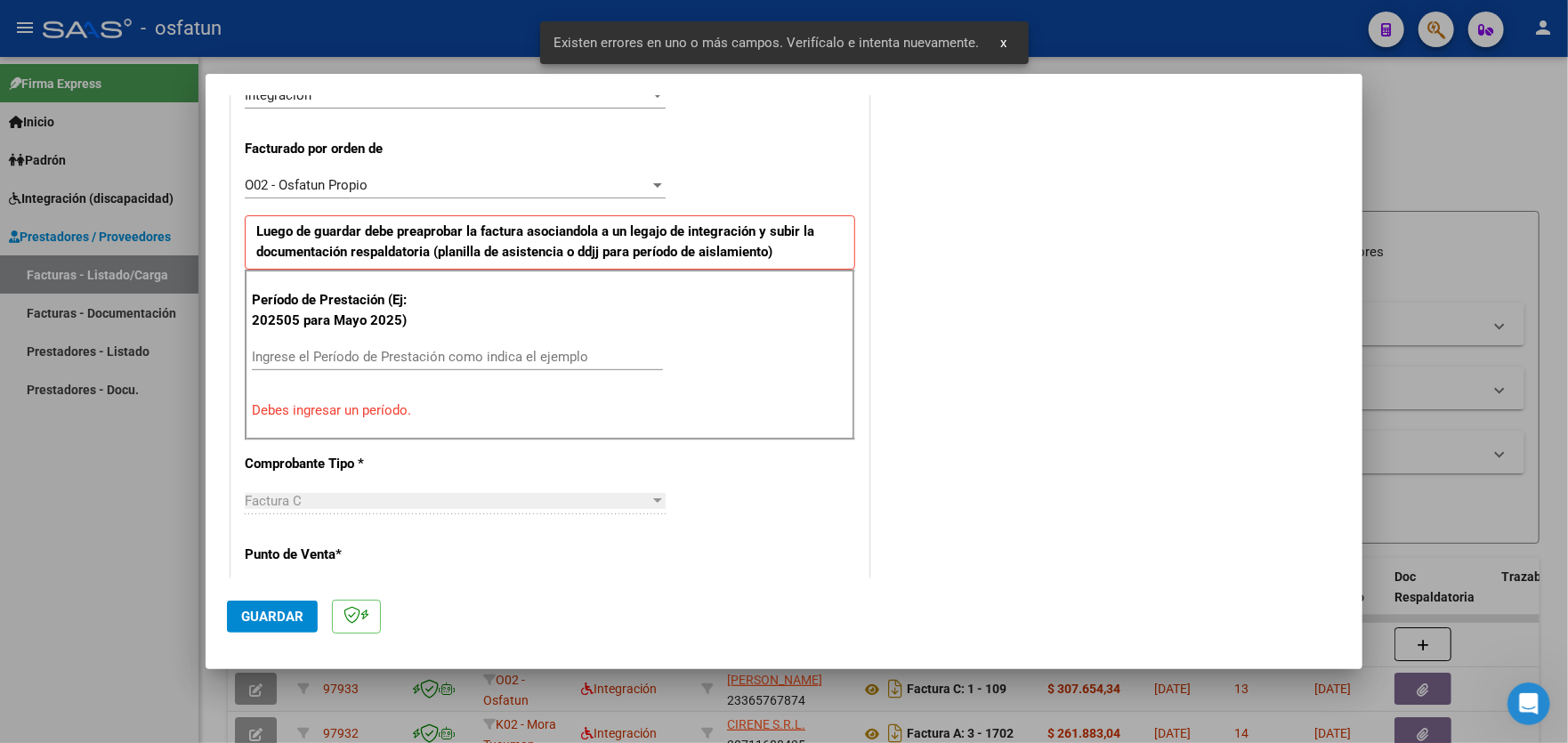
click at [404, 349] on input "Ingrese el Período de Prestación como indica el ejemplo" at bounding box center [457, 356] width 411 height 16
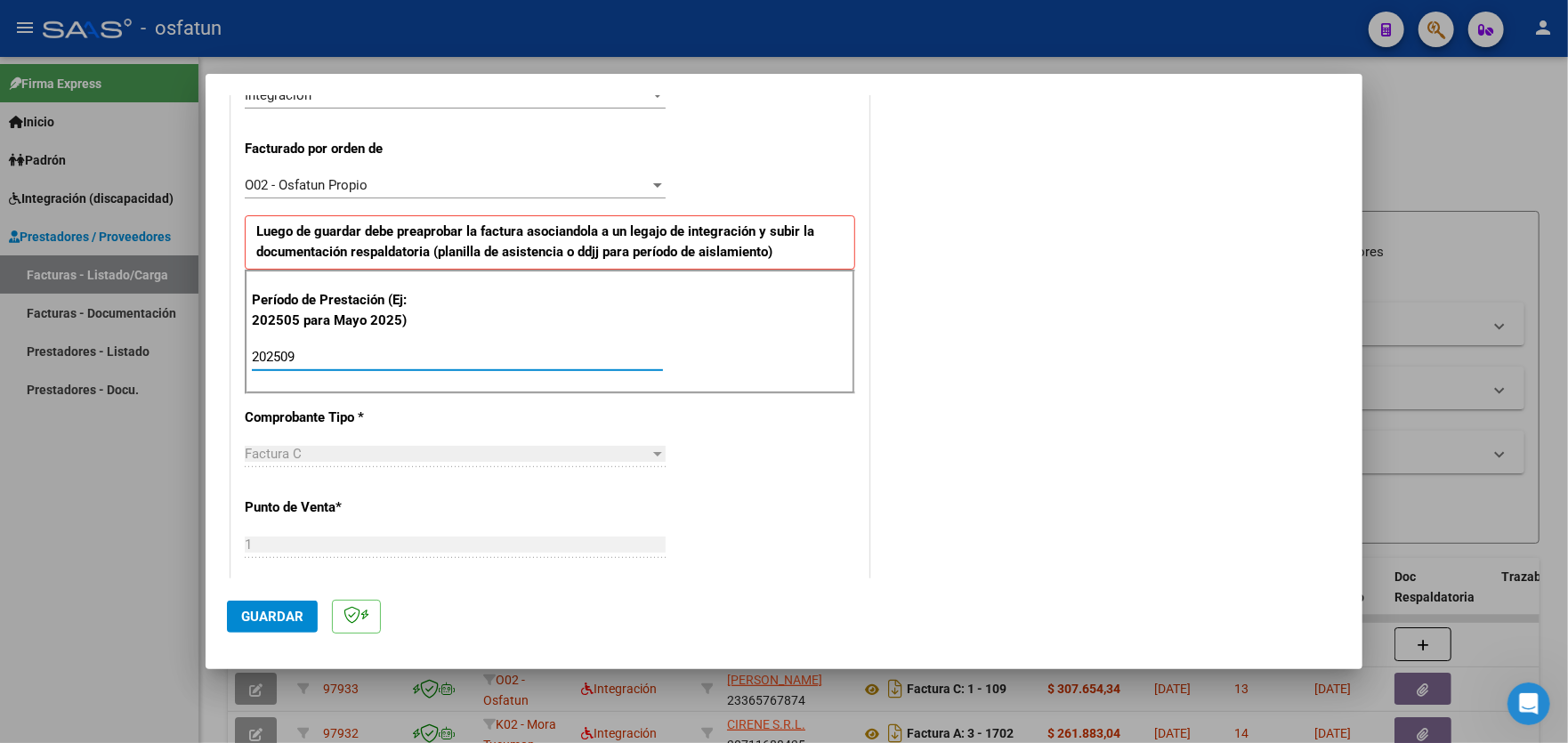
type input "202509"
click at [267, 618] on span "Guardar" at bounding box center [272, 616] width 62 height 16
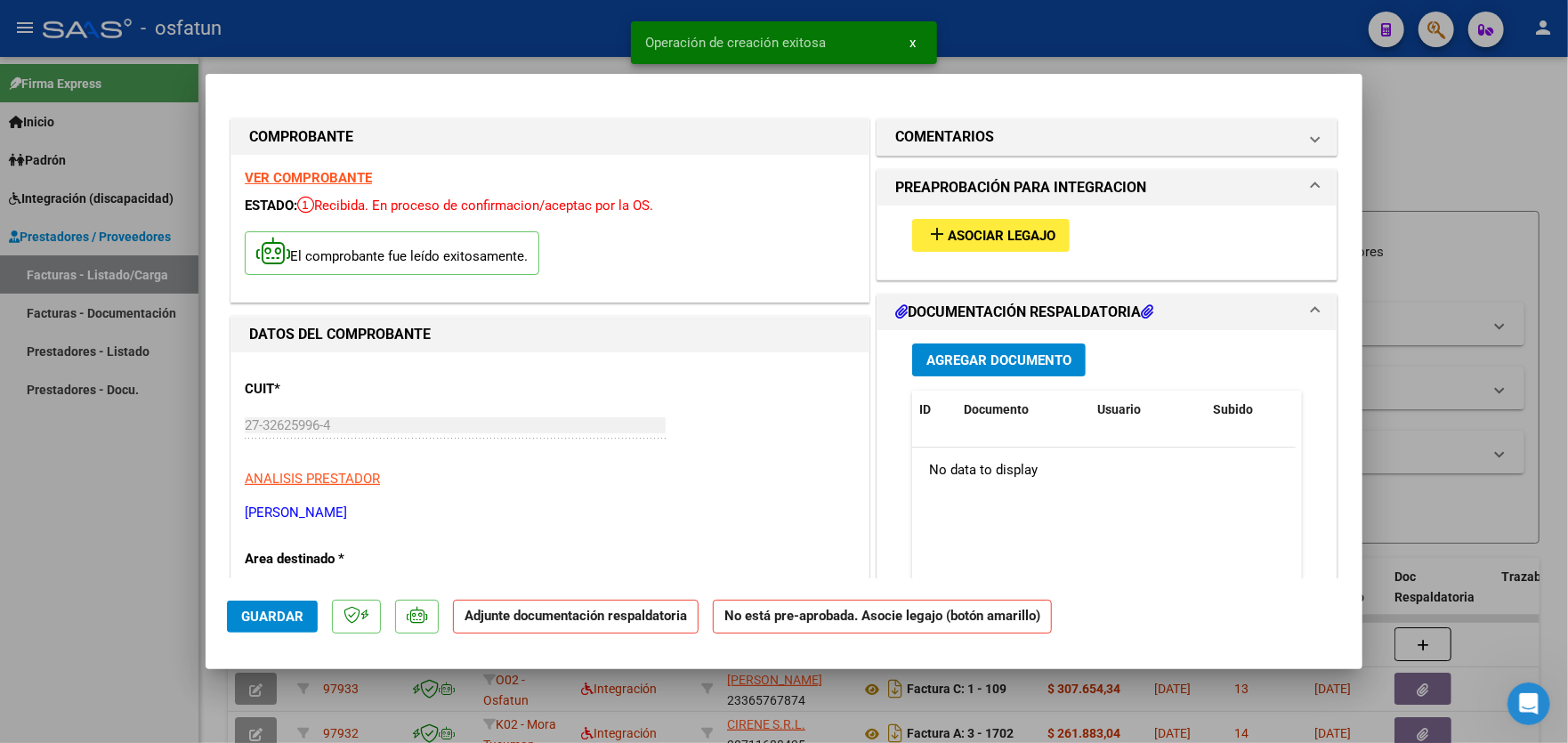
click at [1018, 231] on span "Asociar Legajo" at bounding box center [1001, 235] width 107 height 16
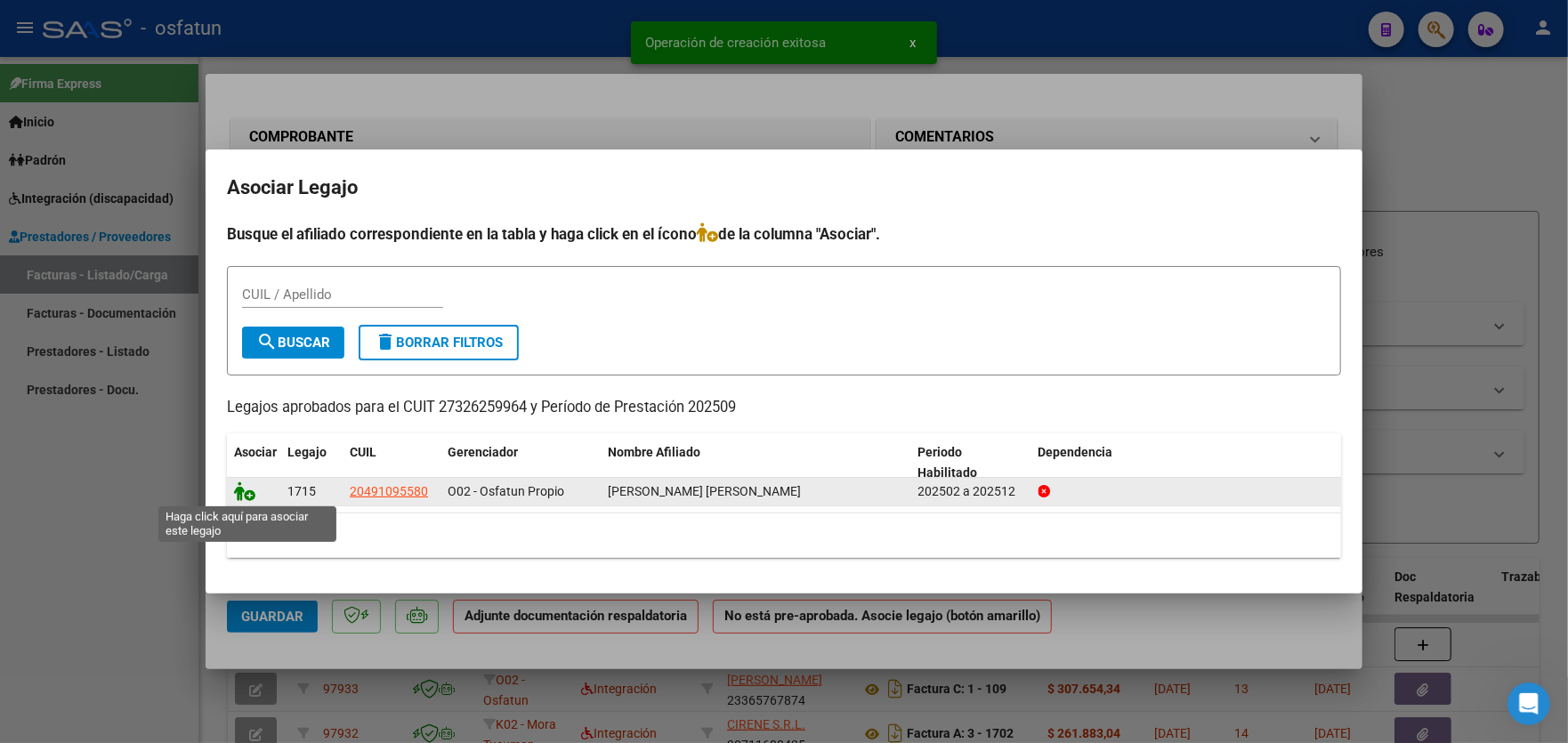
click at [245, 495] on icon at bounding box center [245, 491] width 21 height 20
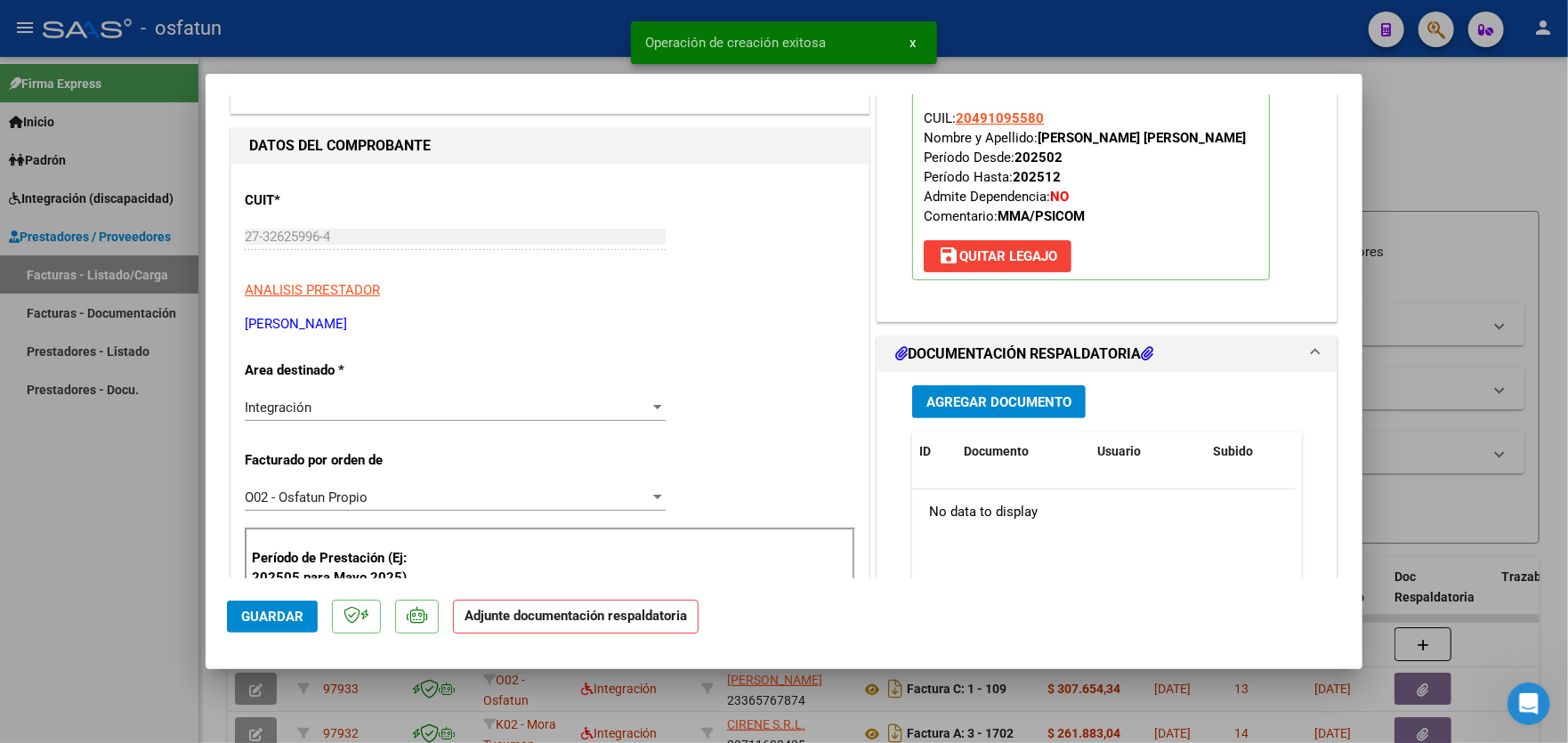
scroll to position [267, 0]
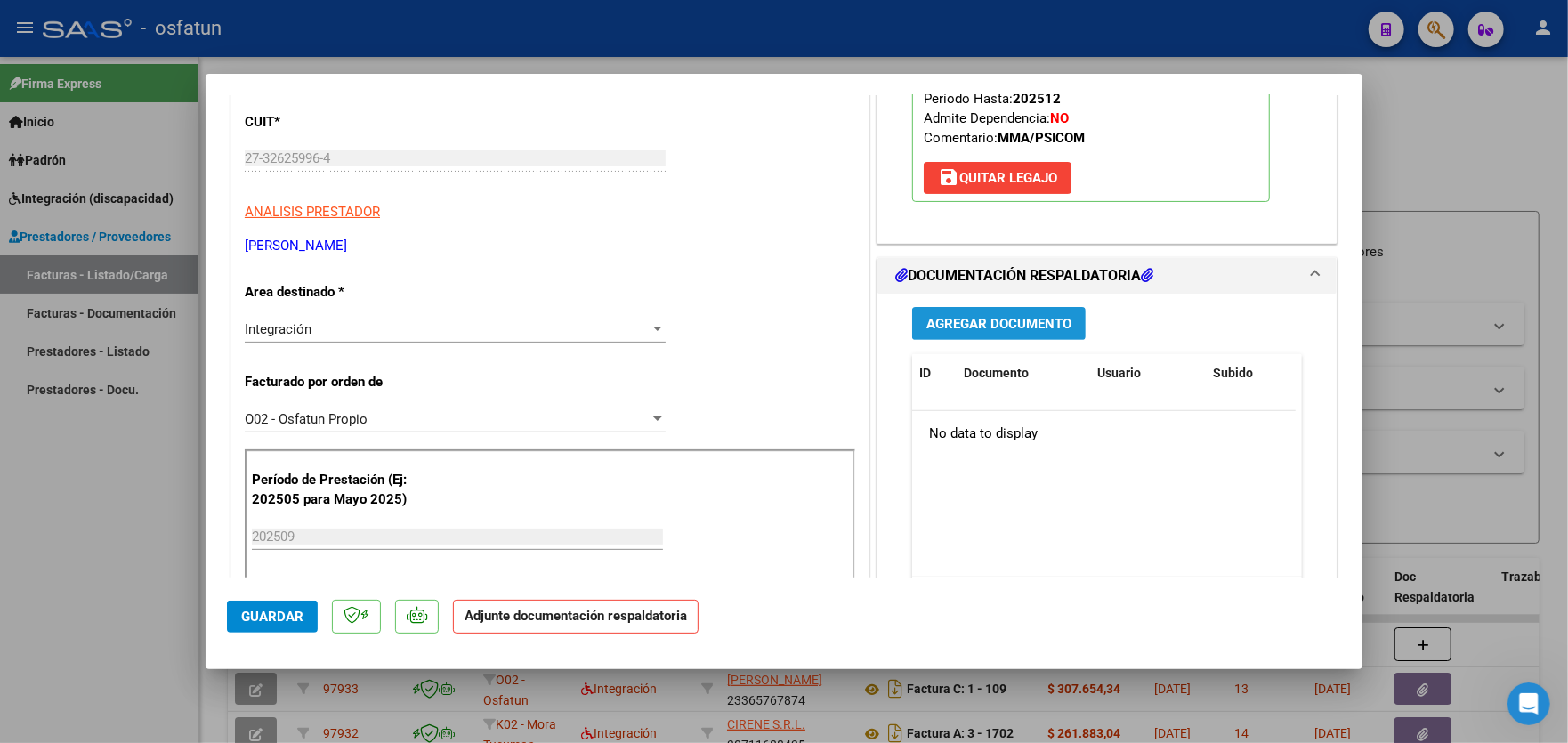
click at [998, 315] on span "Agregar Documento" at bounding box center [999, 323] width 145 height 16
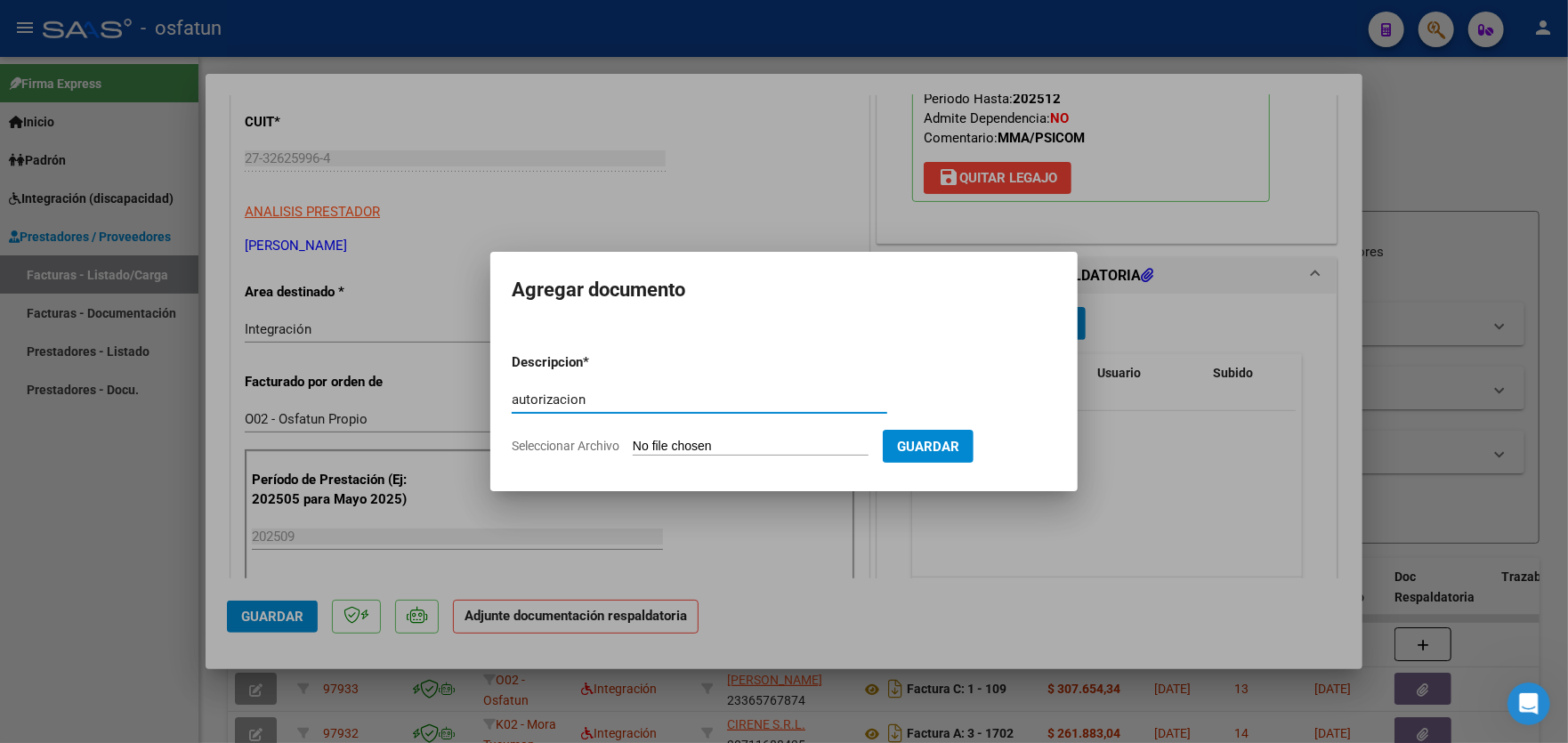
type input "autorizacion"
click at [691, 442] on input "Seleccionar Archivo" at bounding box center [750, 446] width 235 height 17
type input "C:\fakepath\PRESTACION [MEDICAL_DATA] - PACIENTE [PERSON_NAME] -PERIODO SEPTIEM…"
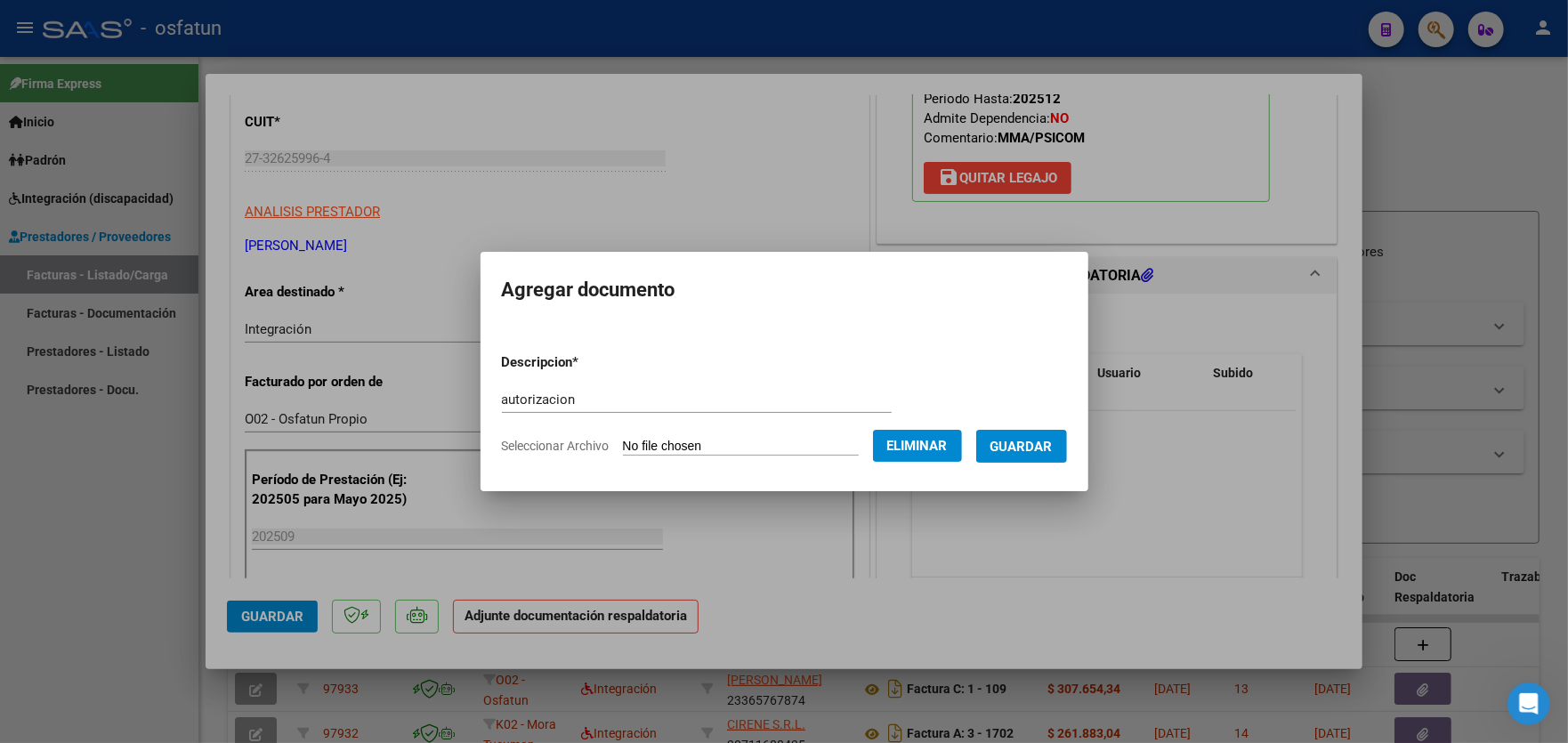
click at [1035, 450] on span "Guardar" at bounding box center [1021, 446] width 62 height 16
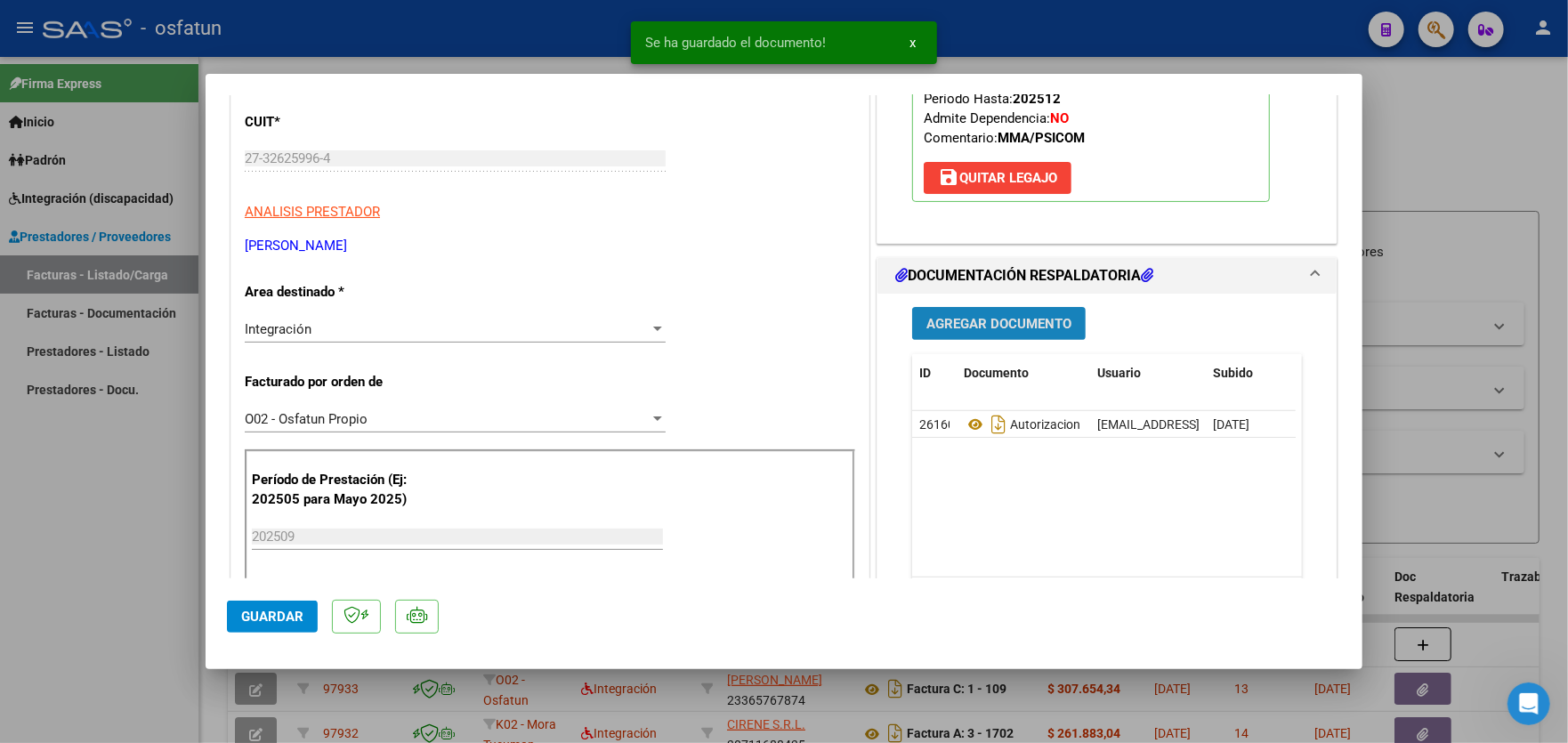
click at [1034, 323] on span "Agregar Documento" at bounding box center [999, 323] width 145 height 16
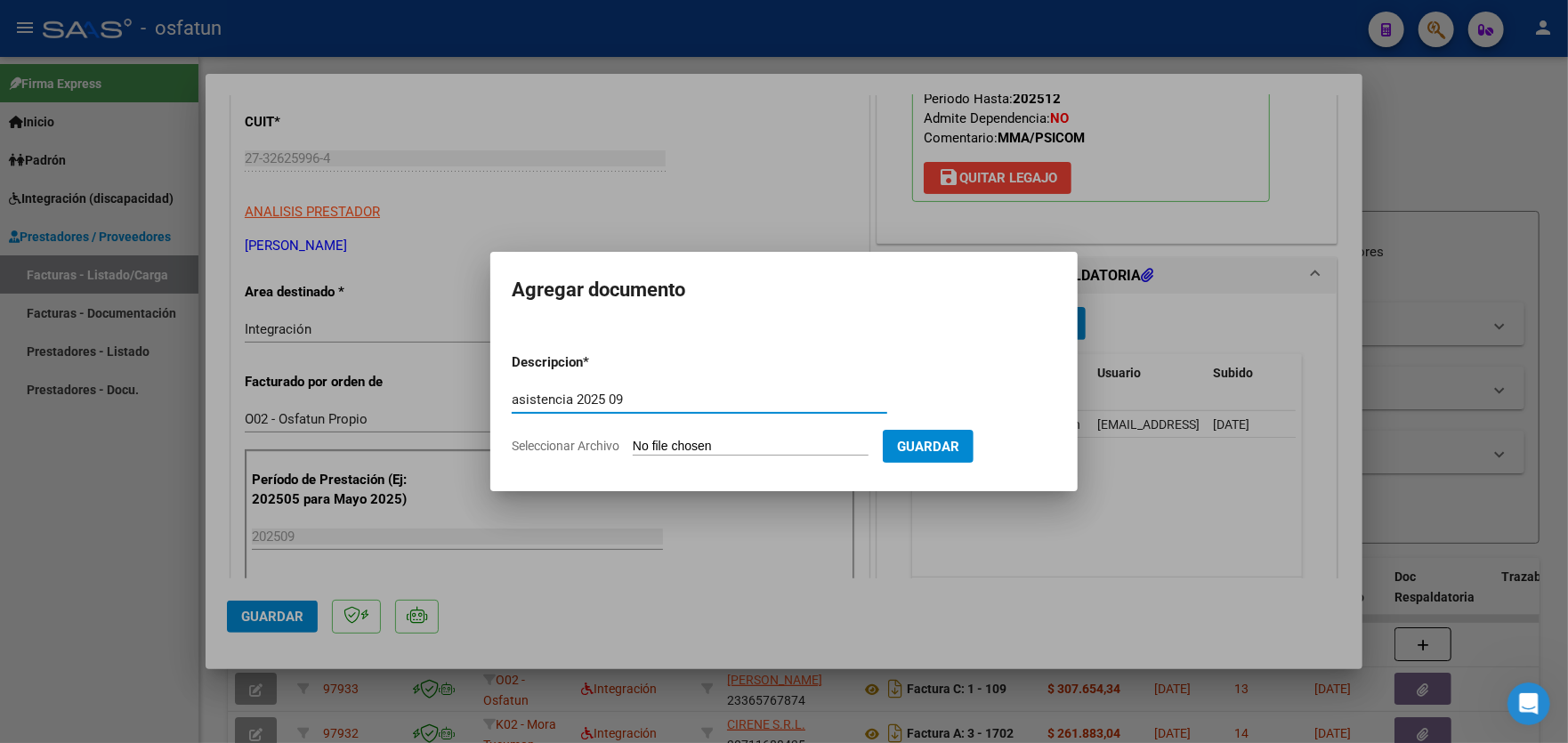
type input "asistencia 2025 09"
click at [810, 433] on form "Descripcion * asistencia 2025 09 Escriba aquí una descripcion Seleccionar Archi…" at bounding box center [784, 403] width 545 height 130
click at [772, 446] on input "Seleccionar Archivo" at bounding box center [750, 446] width 235 height 17
type input "C:\fakepath\PRESTACION [MEDICAL_DATA] - PACIENTE [PERSON_NAME] -PERIODO SEPTIEM…"
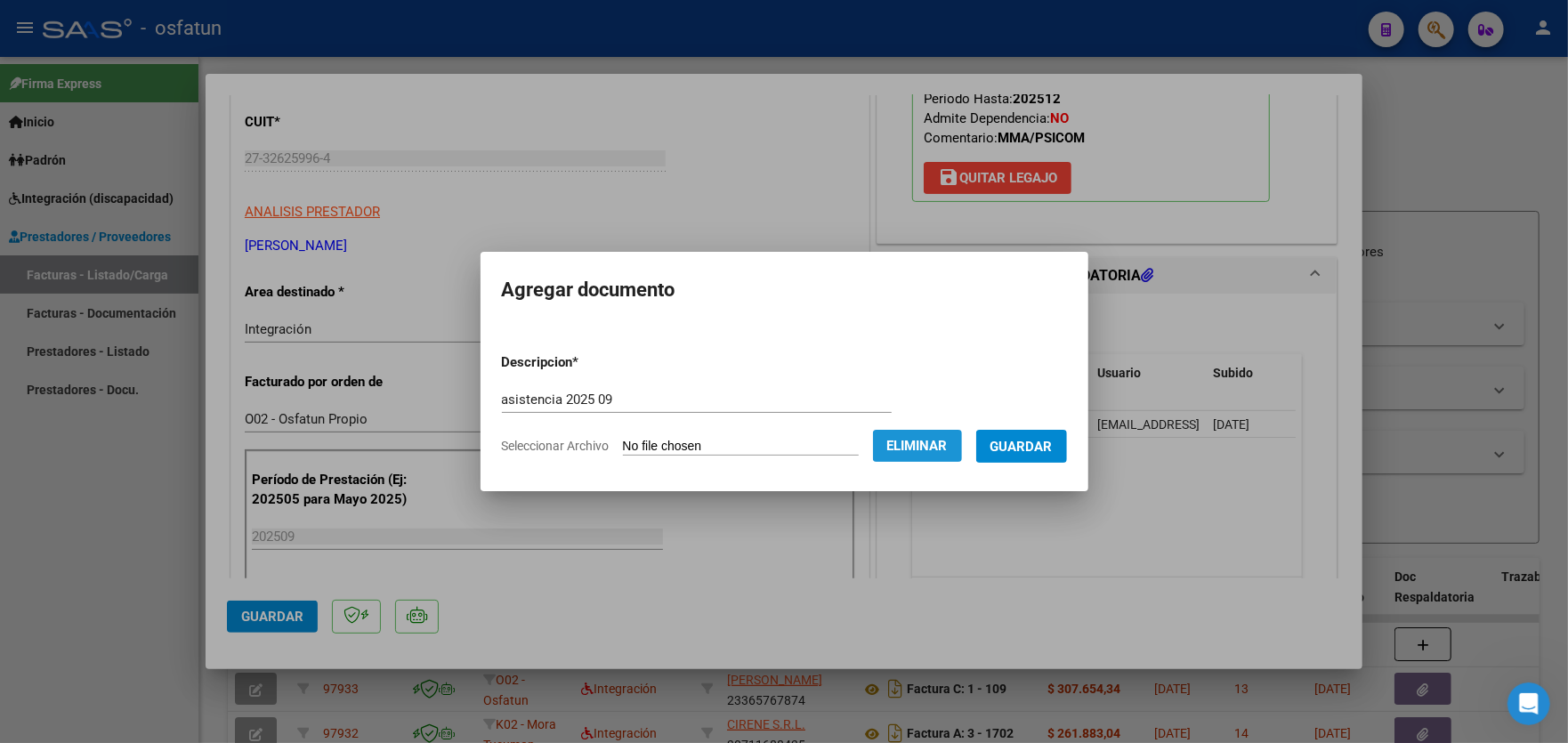
click at [922, 439] on span "Eliminar" at bounding box center [917, 445] width 61 height 16
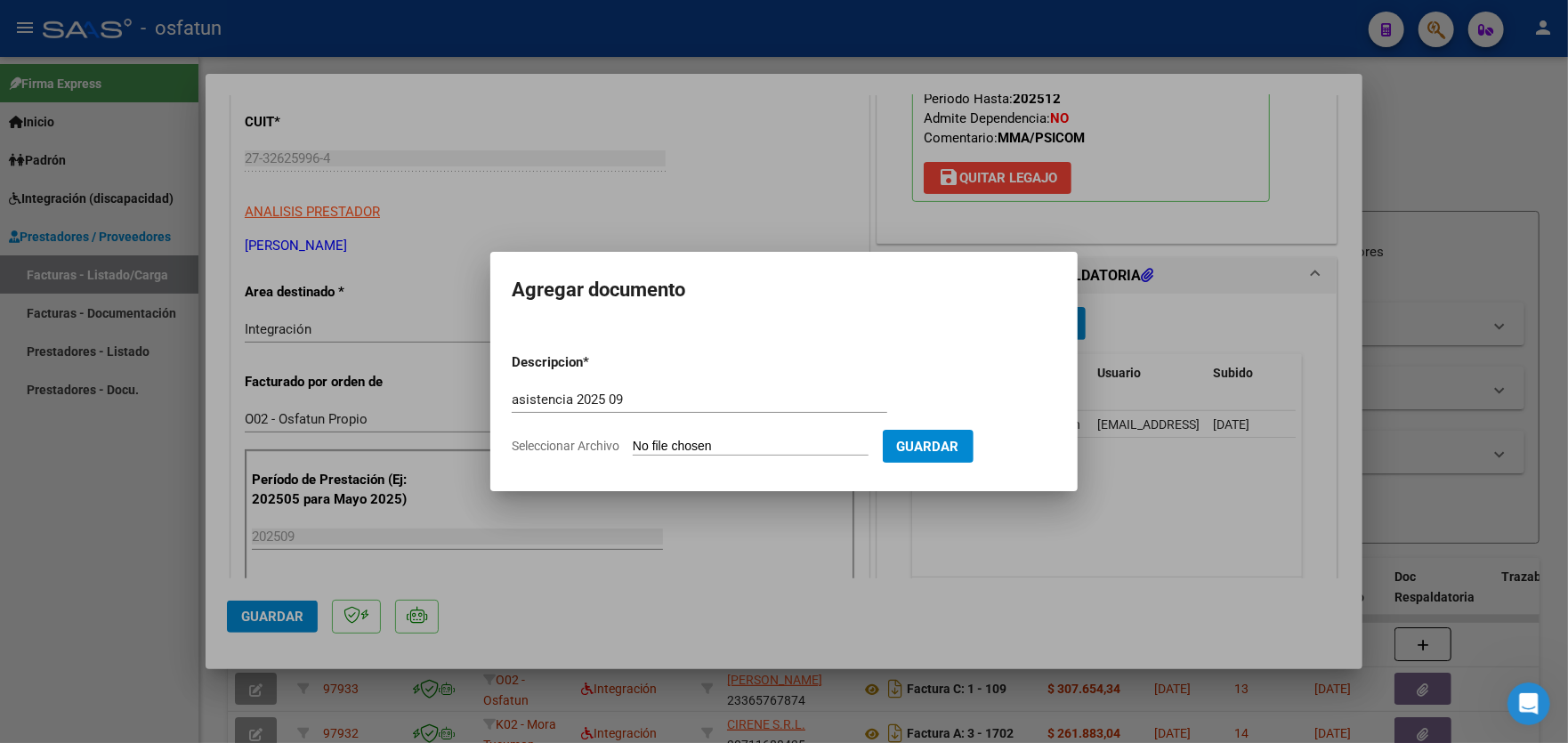
click at [817, 446] on input "Seleccionar Archivo" at bounding box center [750, 446] width 235 height 17
type input "C:\fakepath\PRESTACION [MEDICAL_DATA] - PACIENTE [PERSON_NAME] -PERIODO SEPTIEM…"
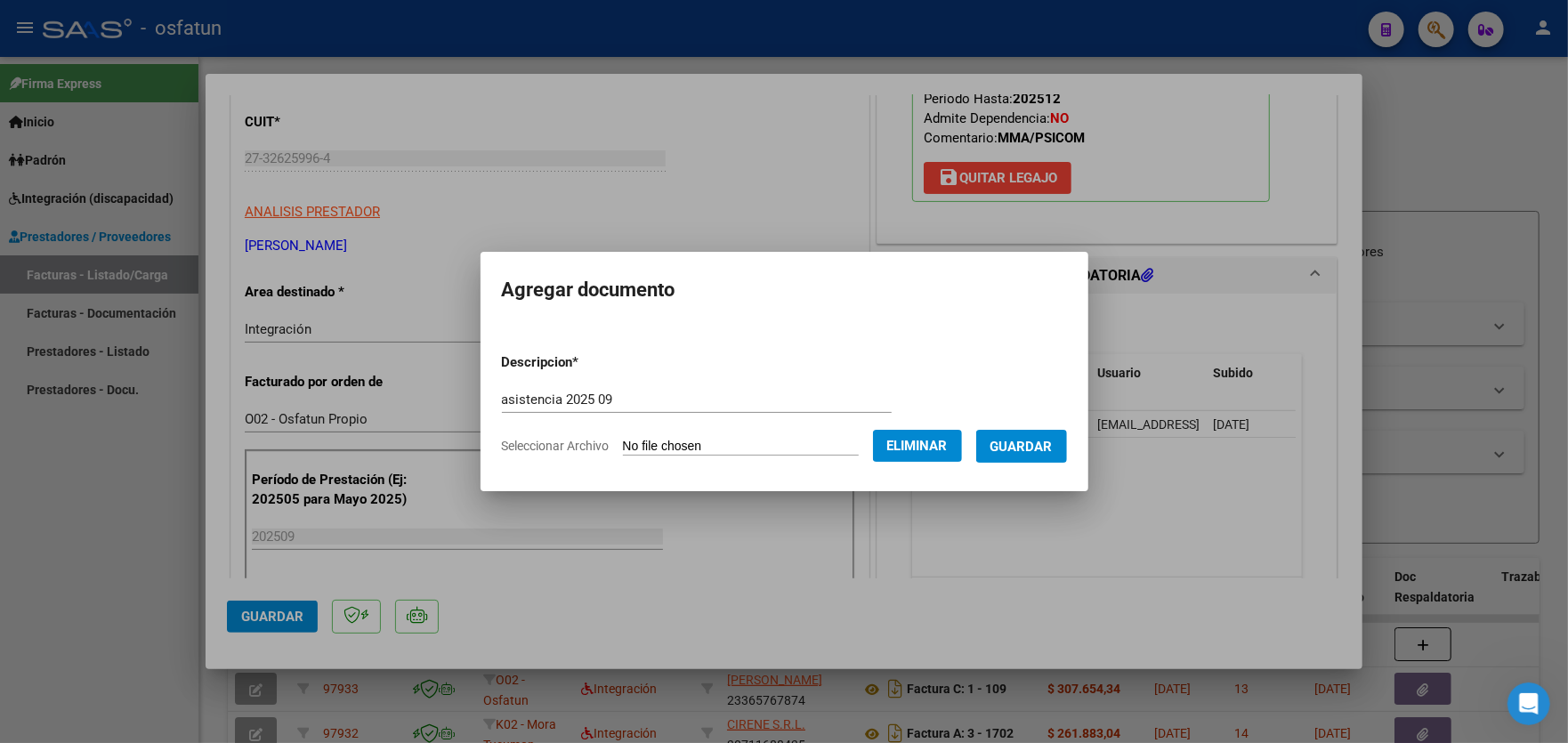
click at [1039, 445] on span "Guardar" at bounding box center [1021, 446] width 62 height 16
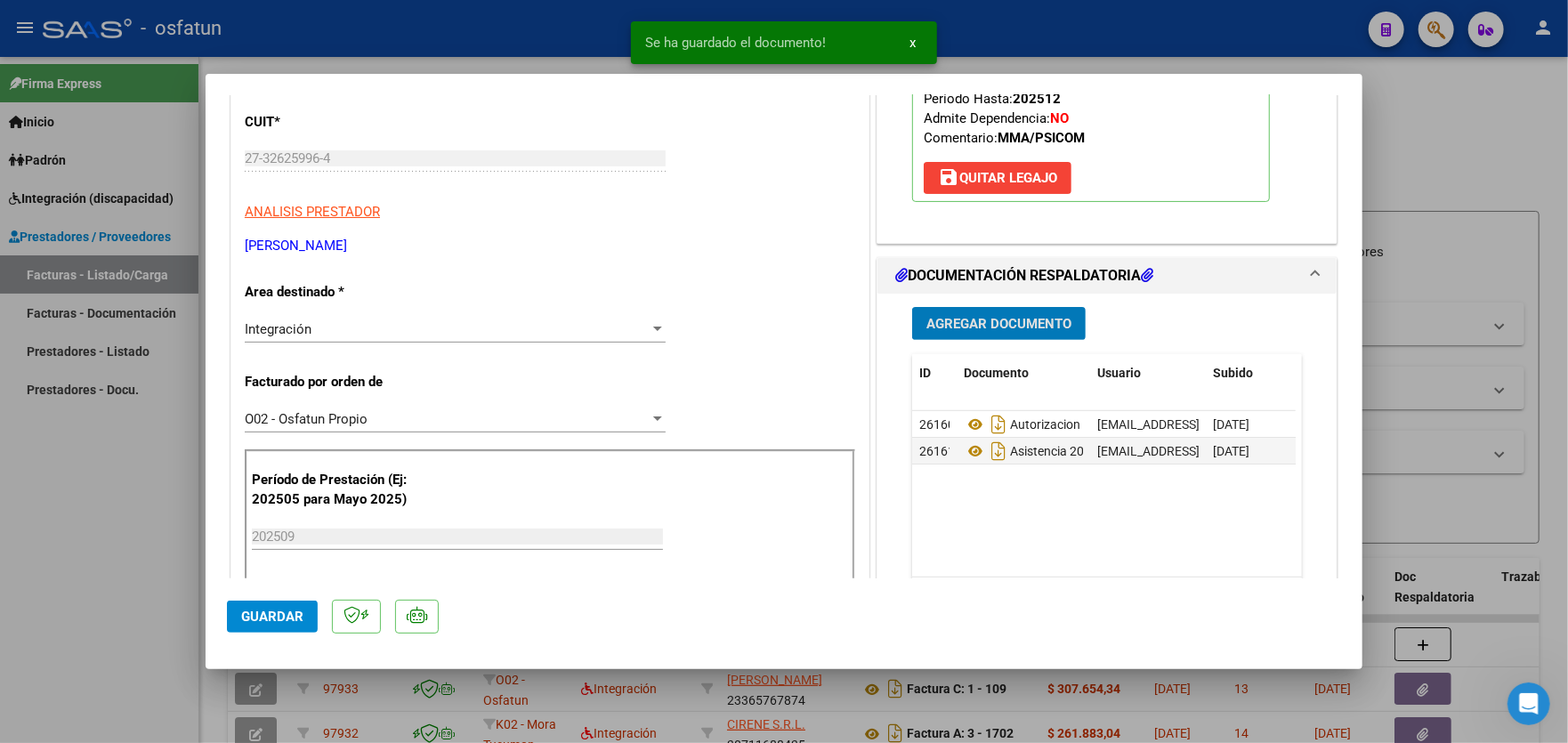
click at [282, 614] on span "Guardar" at bounding box center [272, 616] width 62 height 16
click at [136, 526] on div at bounding box center [784, 371] width 1568 height 743
type input "$ 0,00"
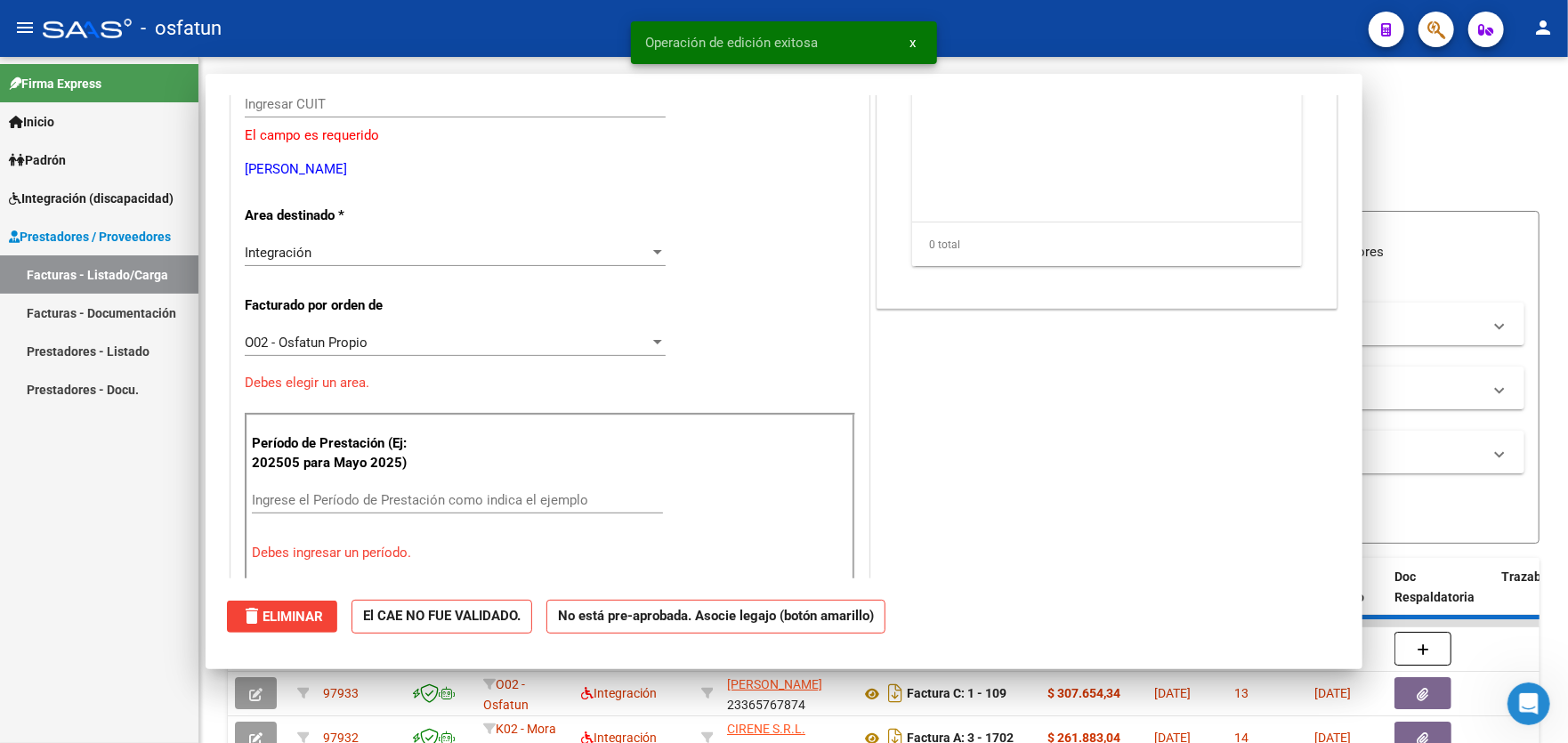
scroll to position [0, 0]
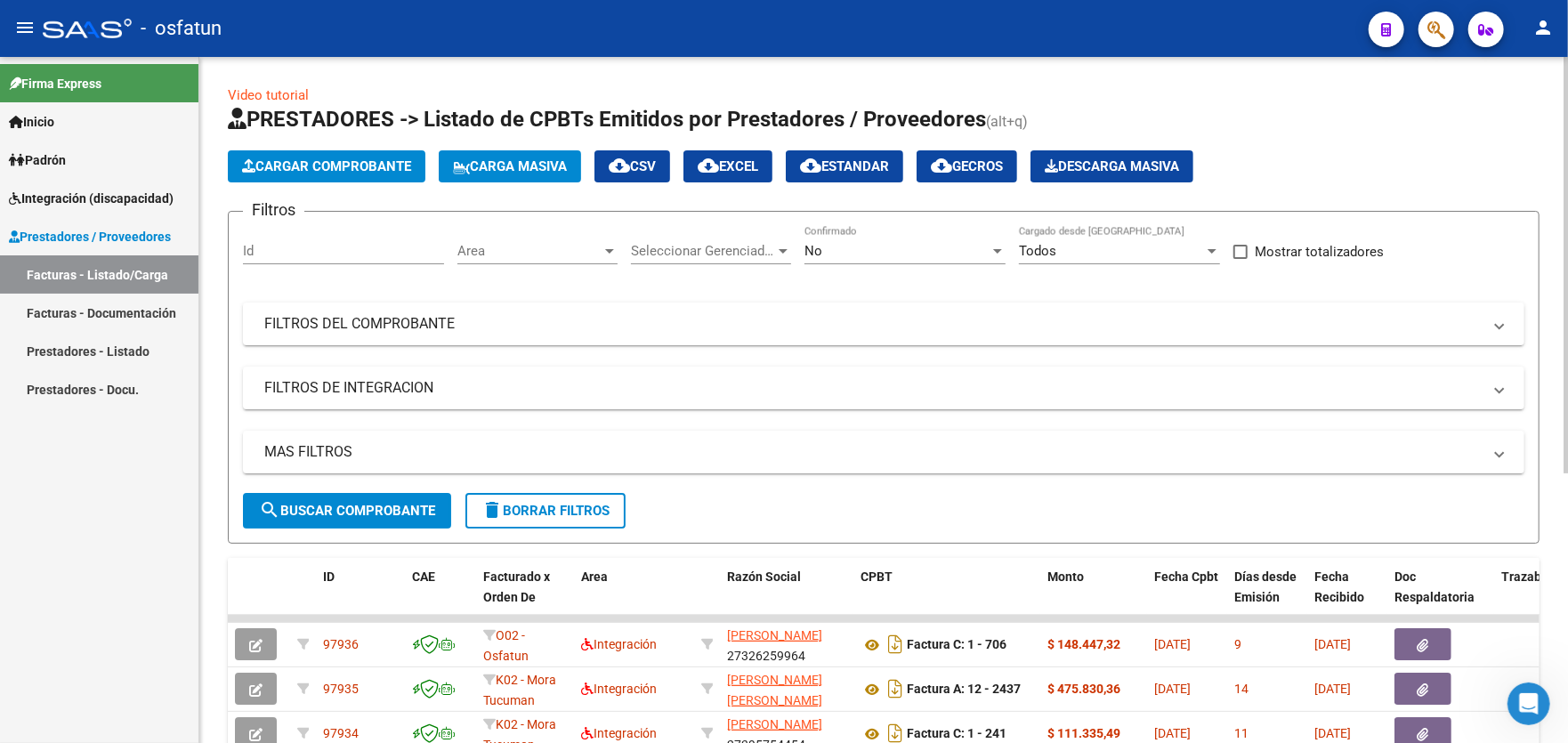
click at [316, 166] on span "Cargar Comprobante" at bounding box center [326, 166] width 169 height 16
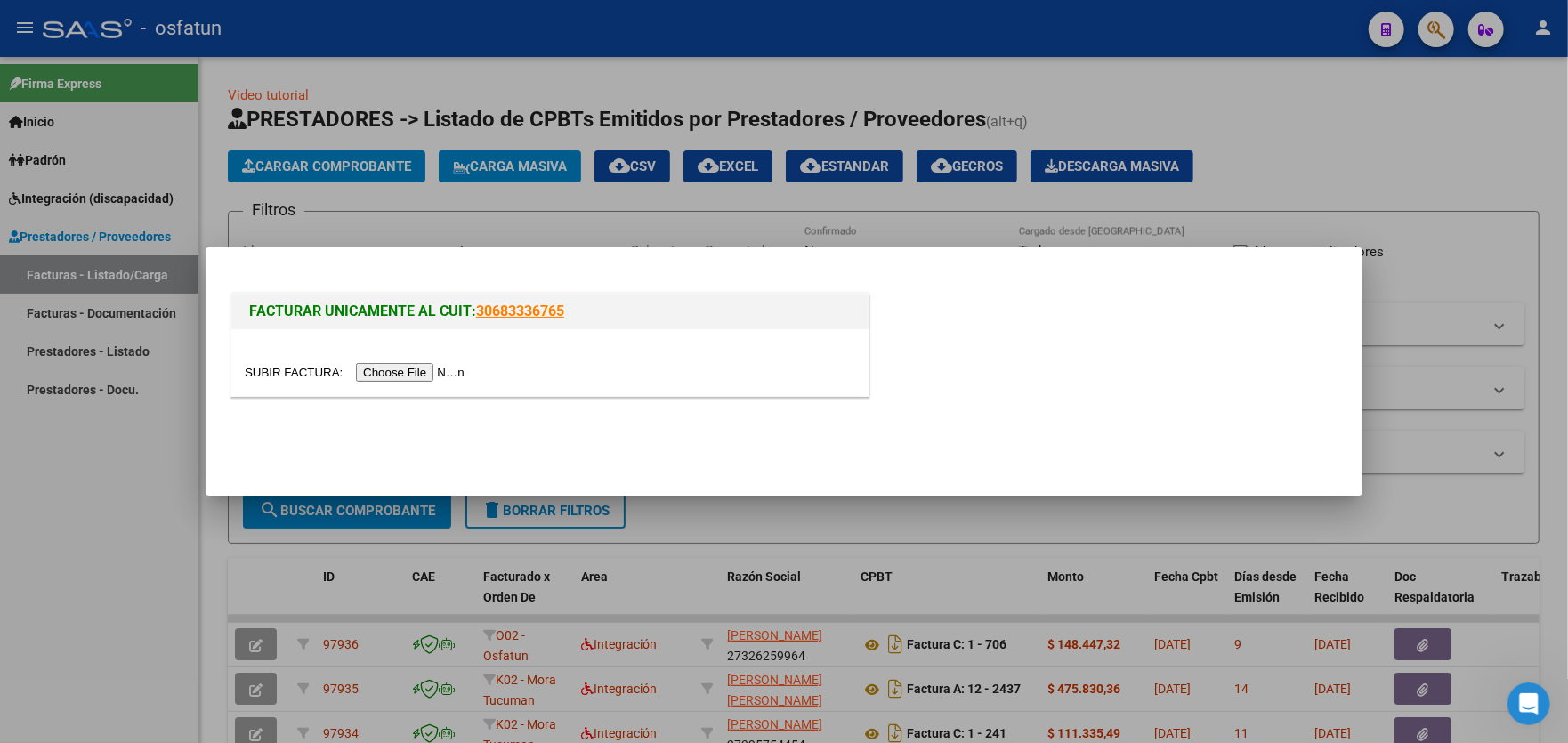
click at [419, 375] on input "file" at bounding box center [357, 372] width 226 height 19
click at [411, 378] on input "file" at bounding box center [357, 372] width 226 height 19
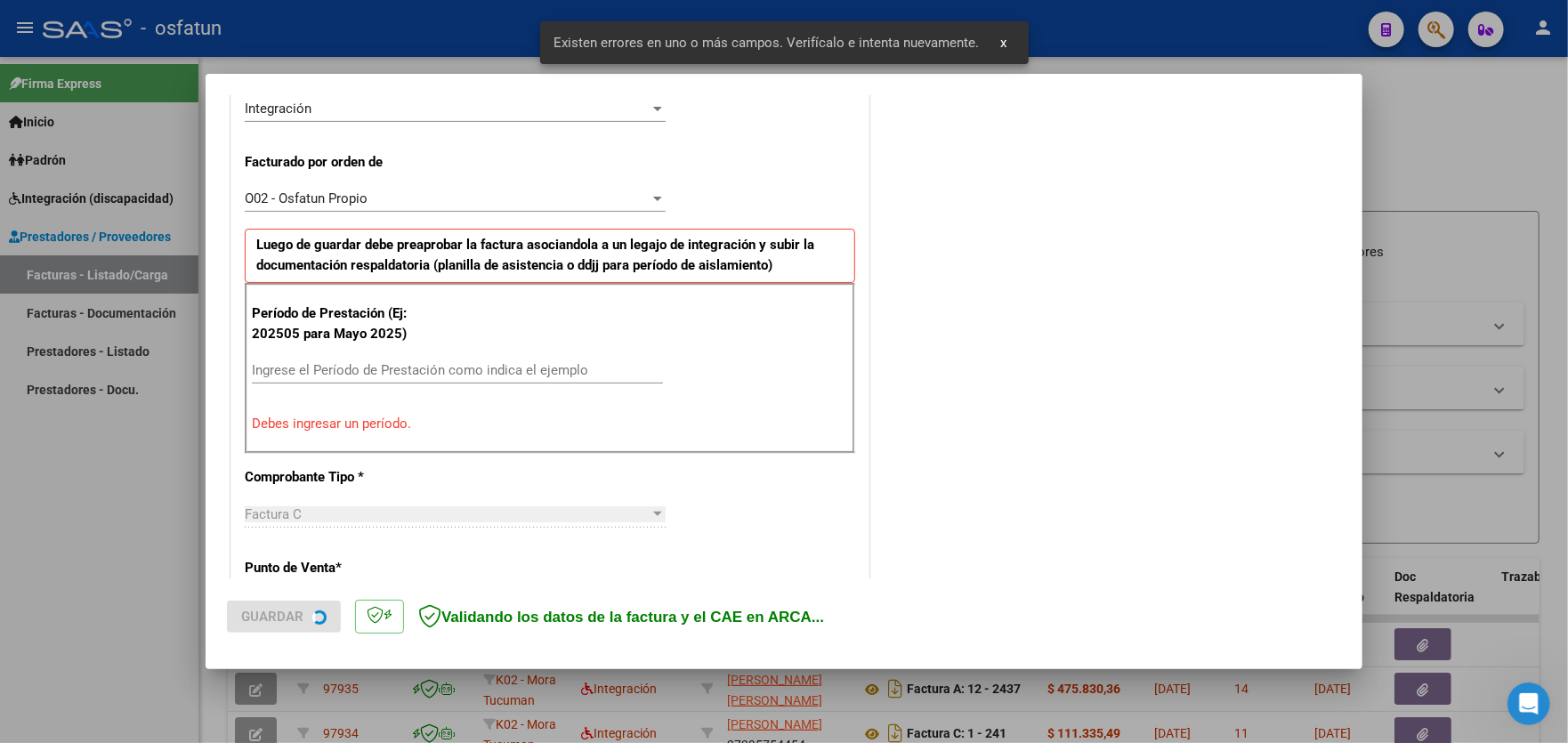
scroll to position [466, 0]
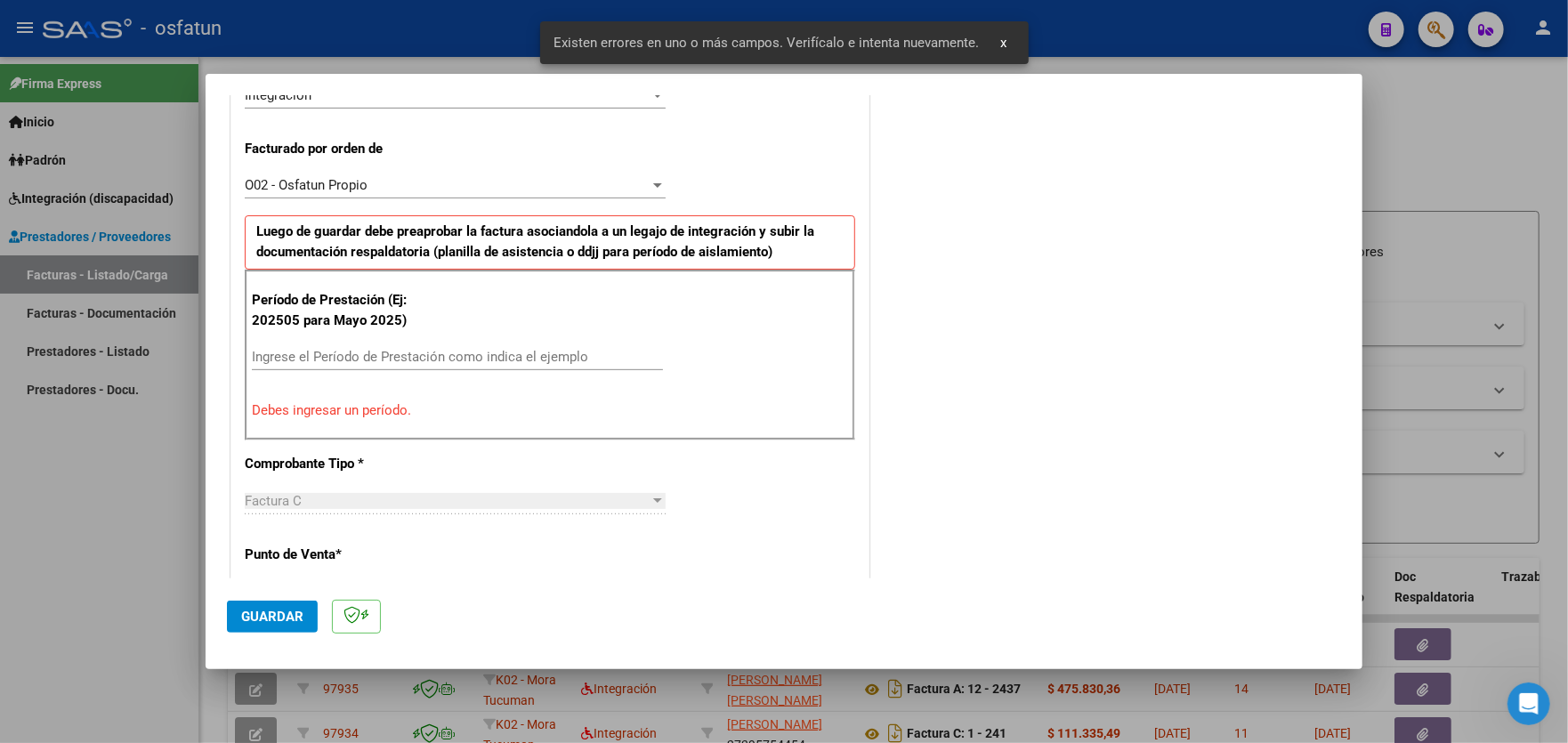
click at [416, 354] on input "Ingrese el Período de Prestación como indica el ejemplo" at bounding box center [457, 356] width 411 height 16
type input "202509"
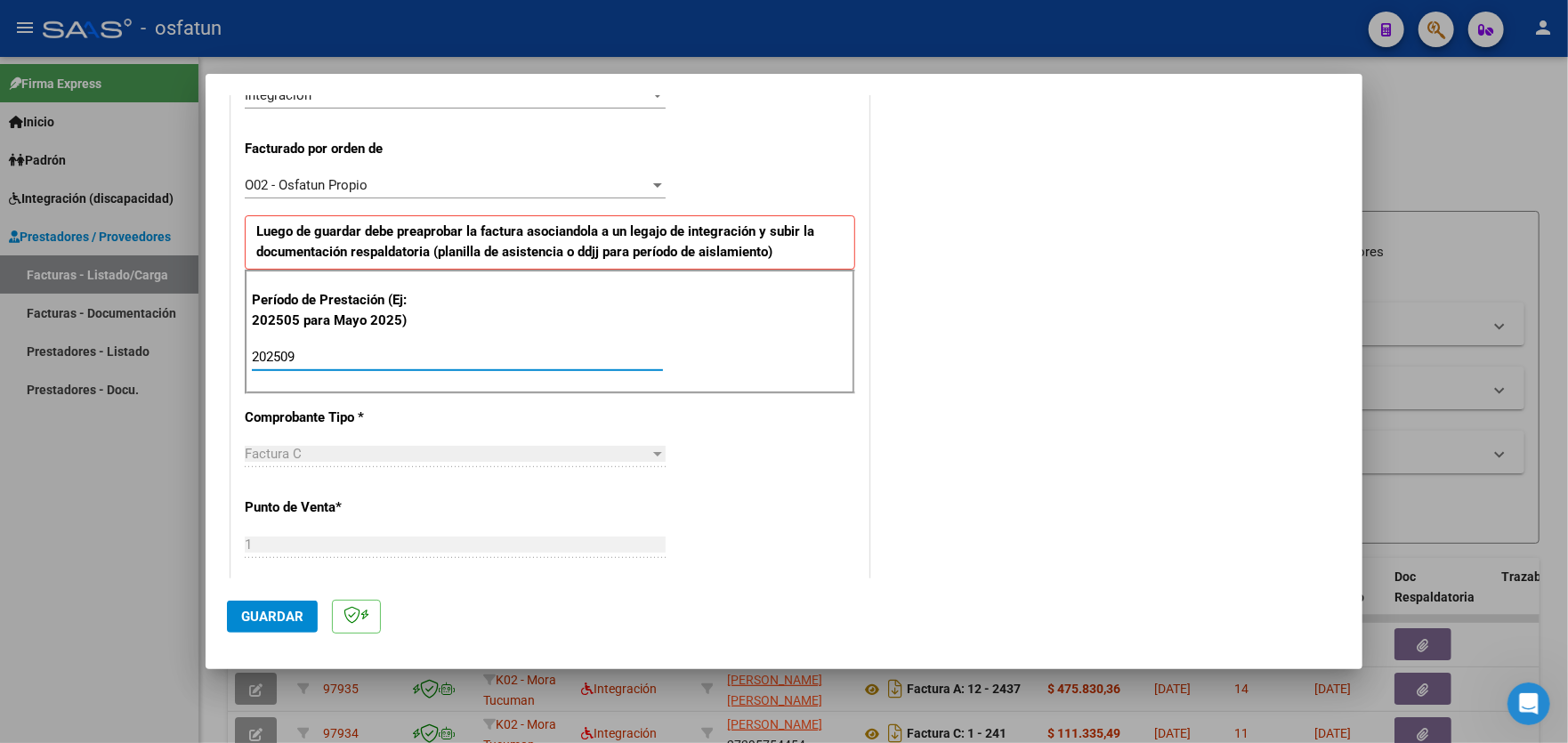
type input "202509"
click at [277, 619] on span "Guardar" at bounding box center [272, 616] width 62 height 16
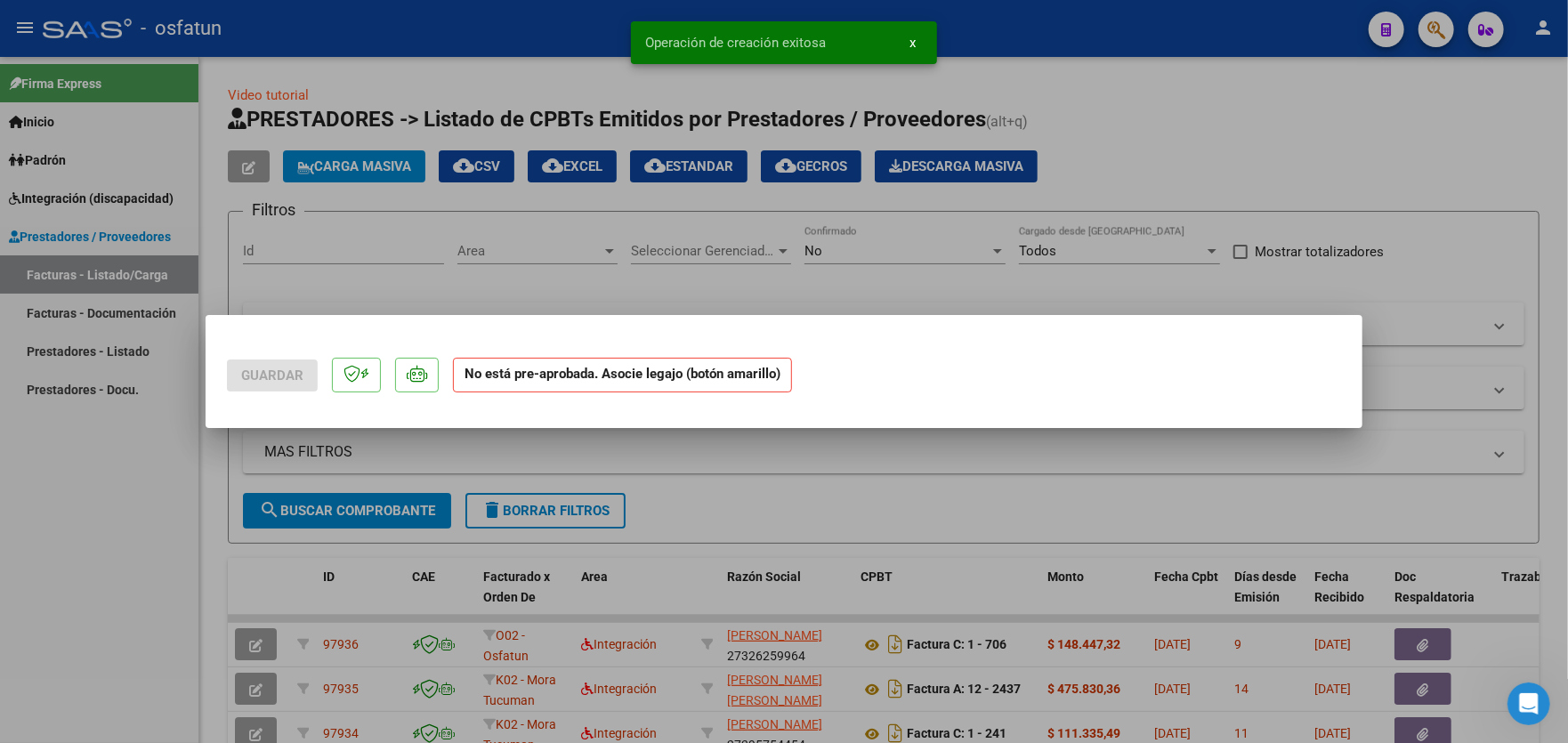
scroll to position [0, 0]
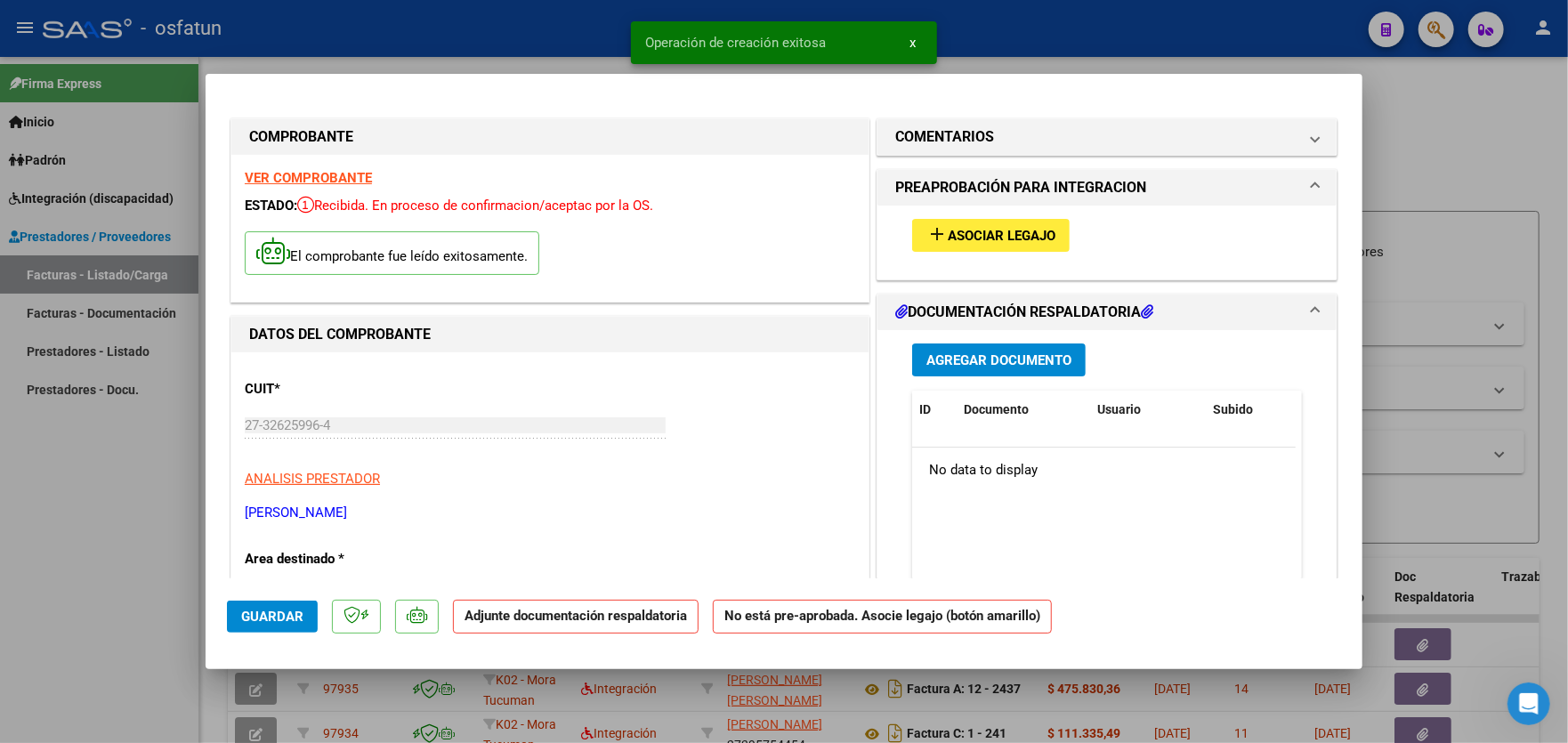
click at [987, 243] on span "Asociar Legajo" at bounding box center [1001, 235] width 107 height 16
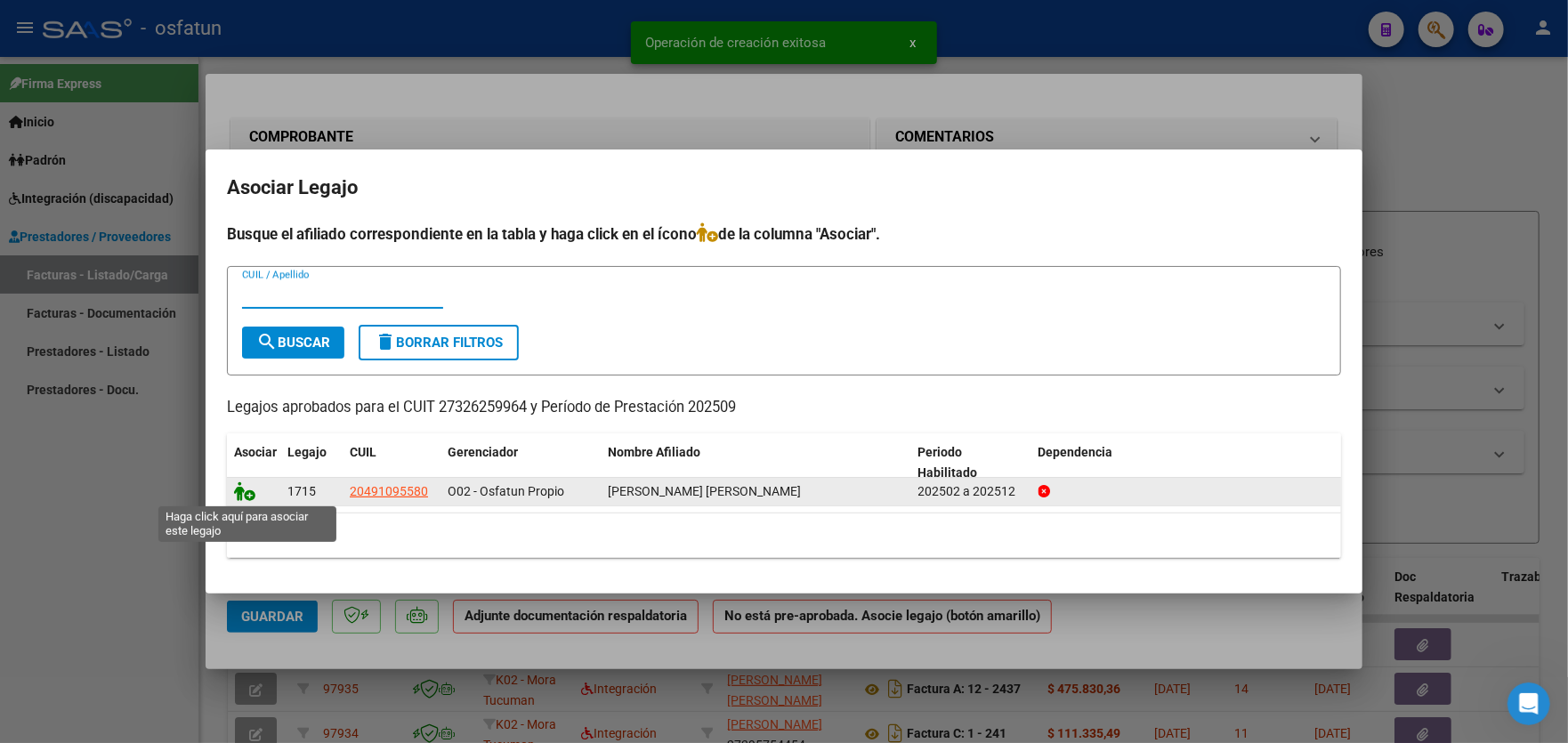
click at [248, 497] on icon at bounding box center [245, 491] width 21 height 20
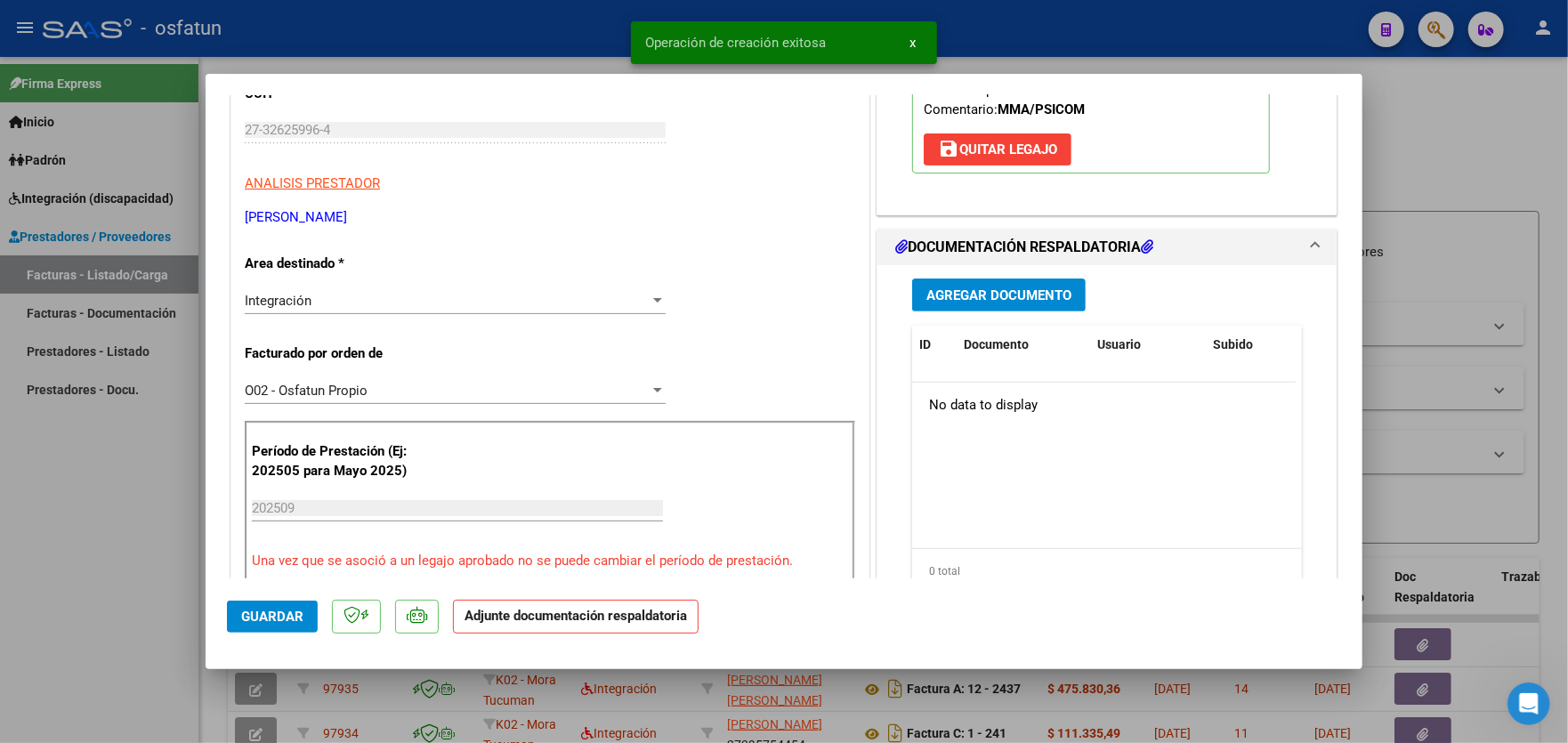
scroll to position [355, 0]
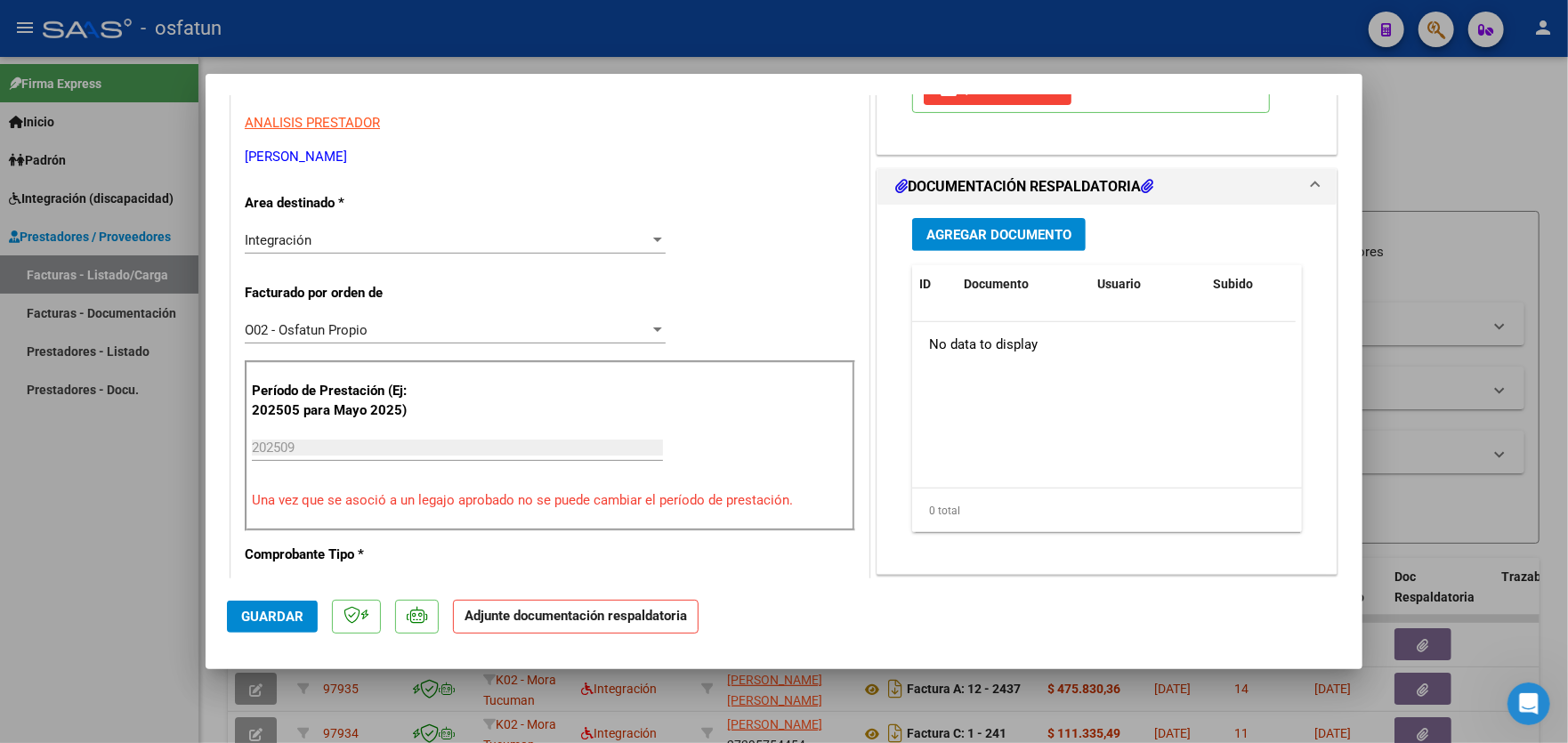
click at [998, 235] on span "Agregar Documento" at bounding box center [999, 234] width 145 height 16
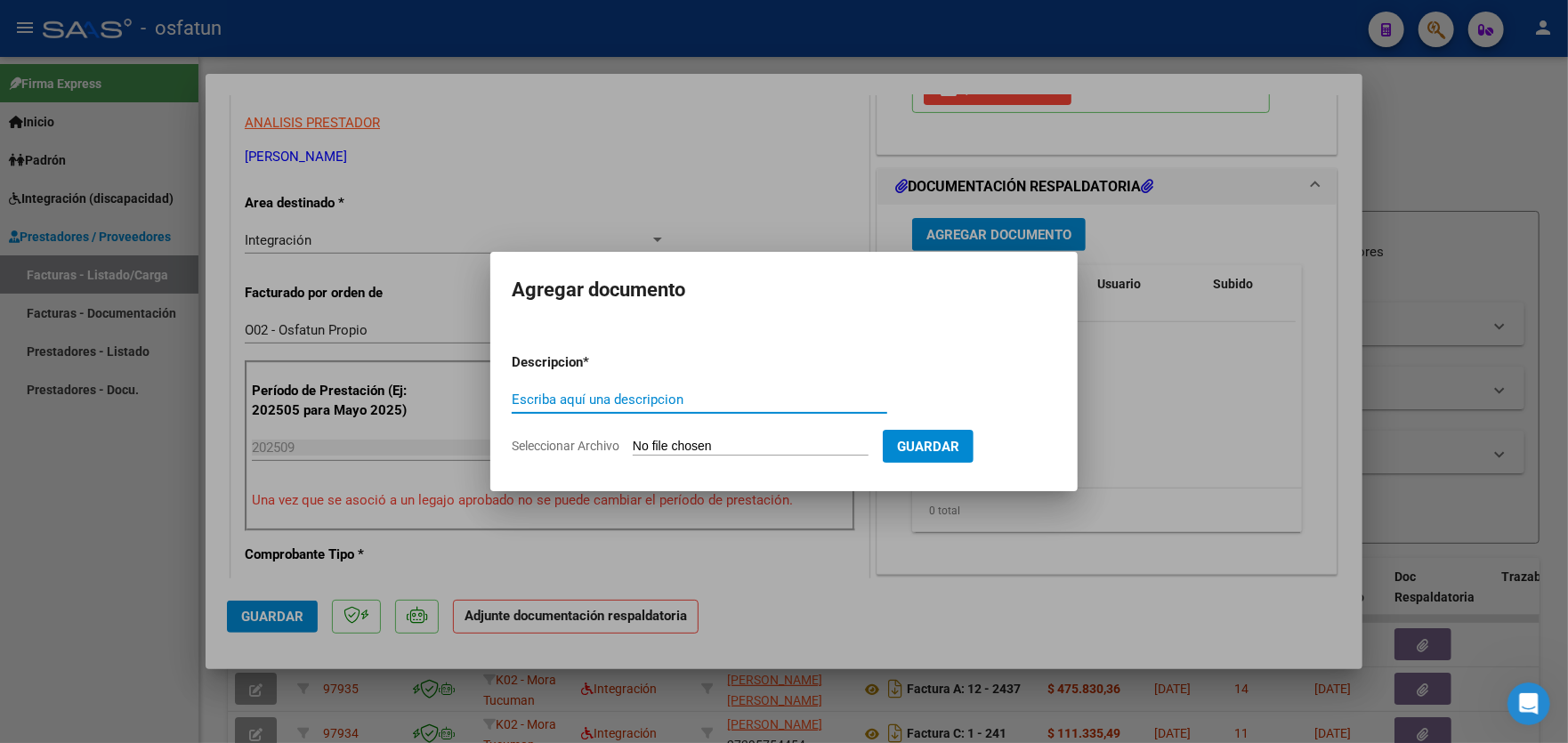
click at [716, 443] on input "Seleccionar Archivo" at bounding box center [750, 446] width 235 height 17
type input "C:\fakepath\asistencia (10).pdf"
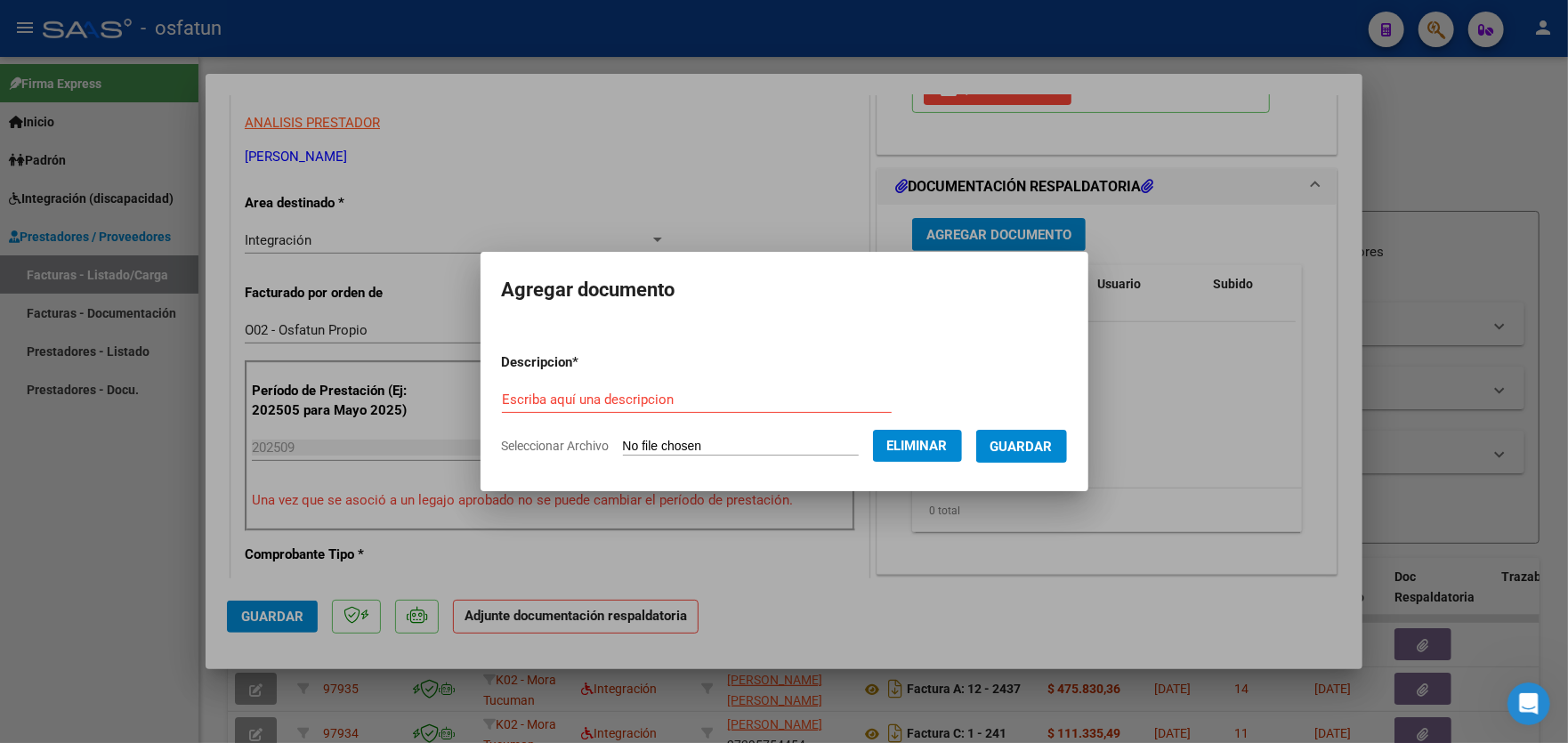
click at [714, 380] on form "Descripcion * Escriba aquí una descripcion Seleccionar Archivo Eliminar Guardar" at bounding box center [784, 403] width 565 height 130
click at [712, 397] on input "Escriba aquí una descripcion" at bounding box center [696, 399] width 390 height 16
type input "asistencia 2025 09"
click at [1047, 443] on span "Guardar" at bounding box center [1021, 446] width 62 height 16
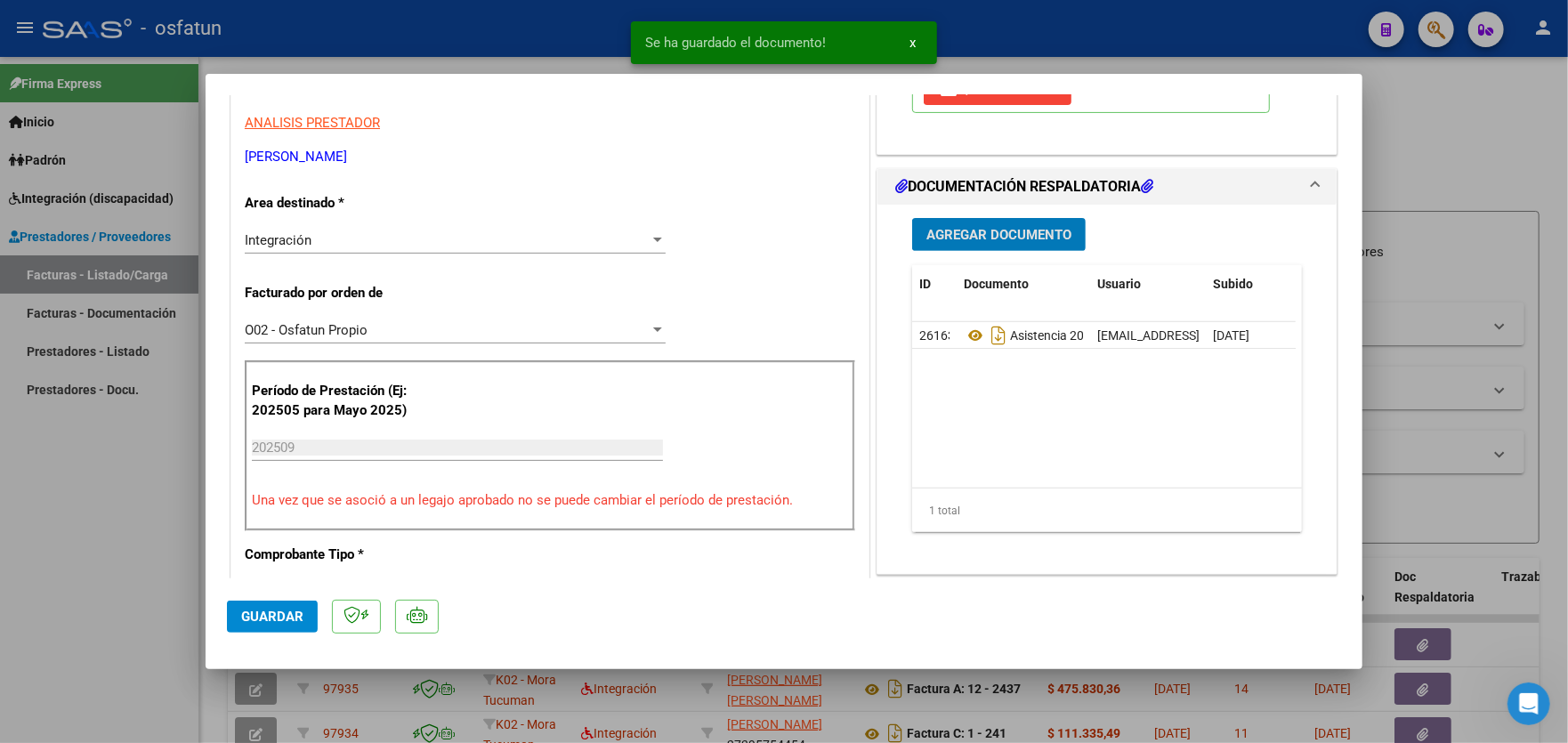
click at [1011, 232] on span "Agregar Documento" at bounding box center [999, 234] width 145 height 16
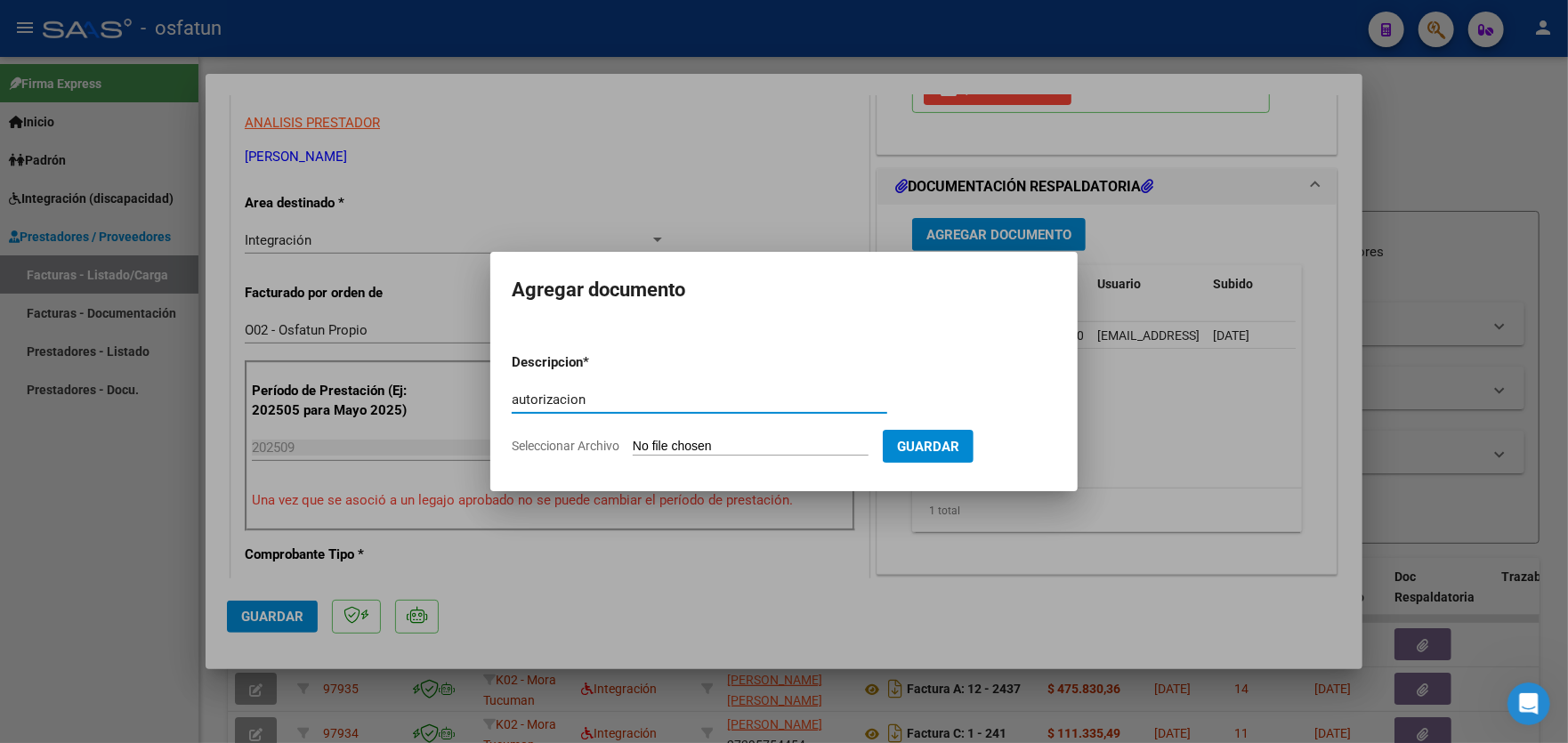
type input "autorizacion"
click at [731, 437] on app-file-uploader "Seleccionar Archivo" at bounding box center [697, 445] width 371 height 16
click at [749, 446] on input "Seleccionar Archivo" at bounding box center [750, 446] width 235 height 17
type input "C:\fakepath\PRESTACION MODULO MAESTRA DE APOYO - PACIENTE [PERSON_NAME] - PERIO…"
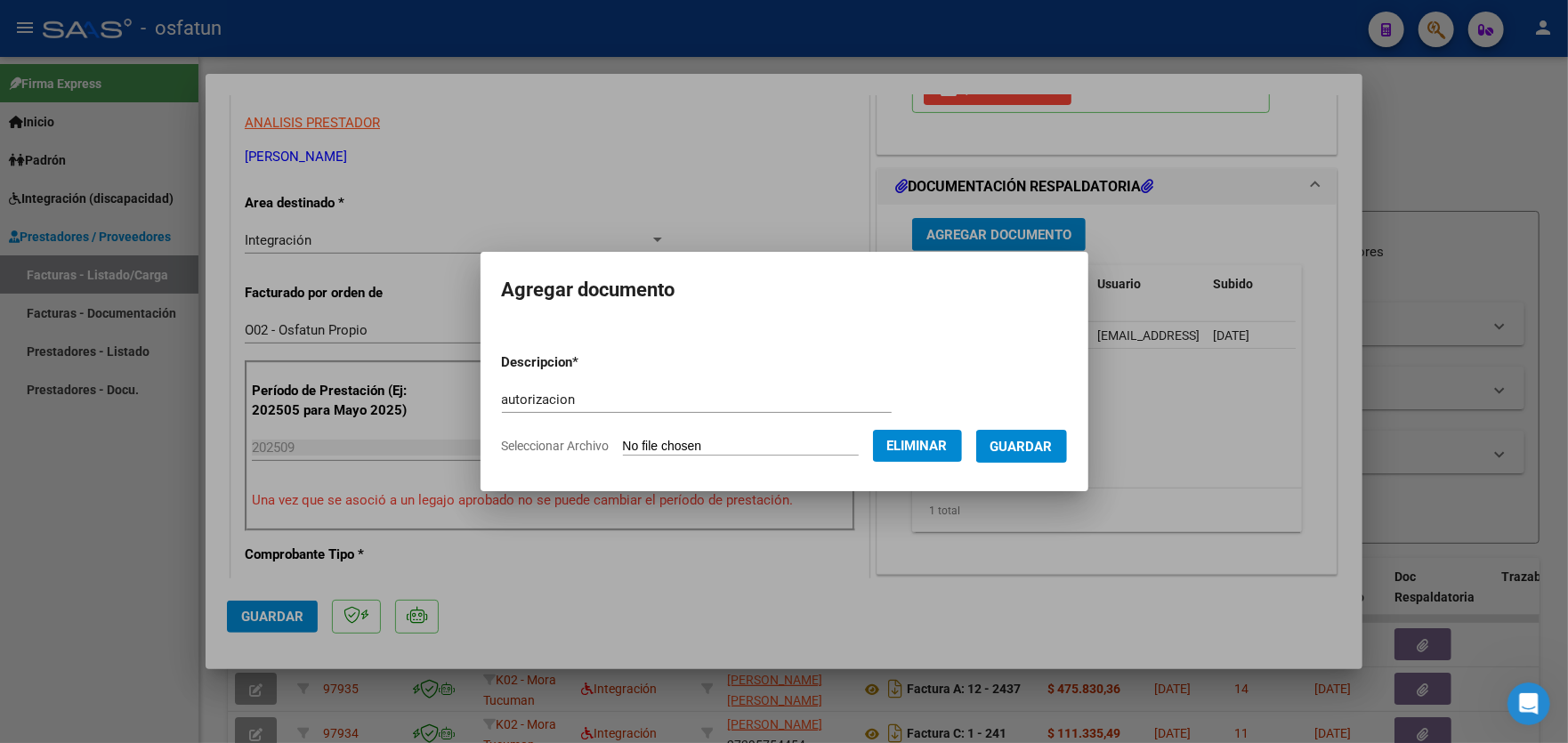
click at [1052, 446] on span "Guardar" at bounding box center [1021, 446] width 62 height 16
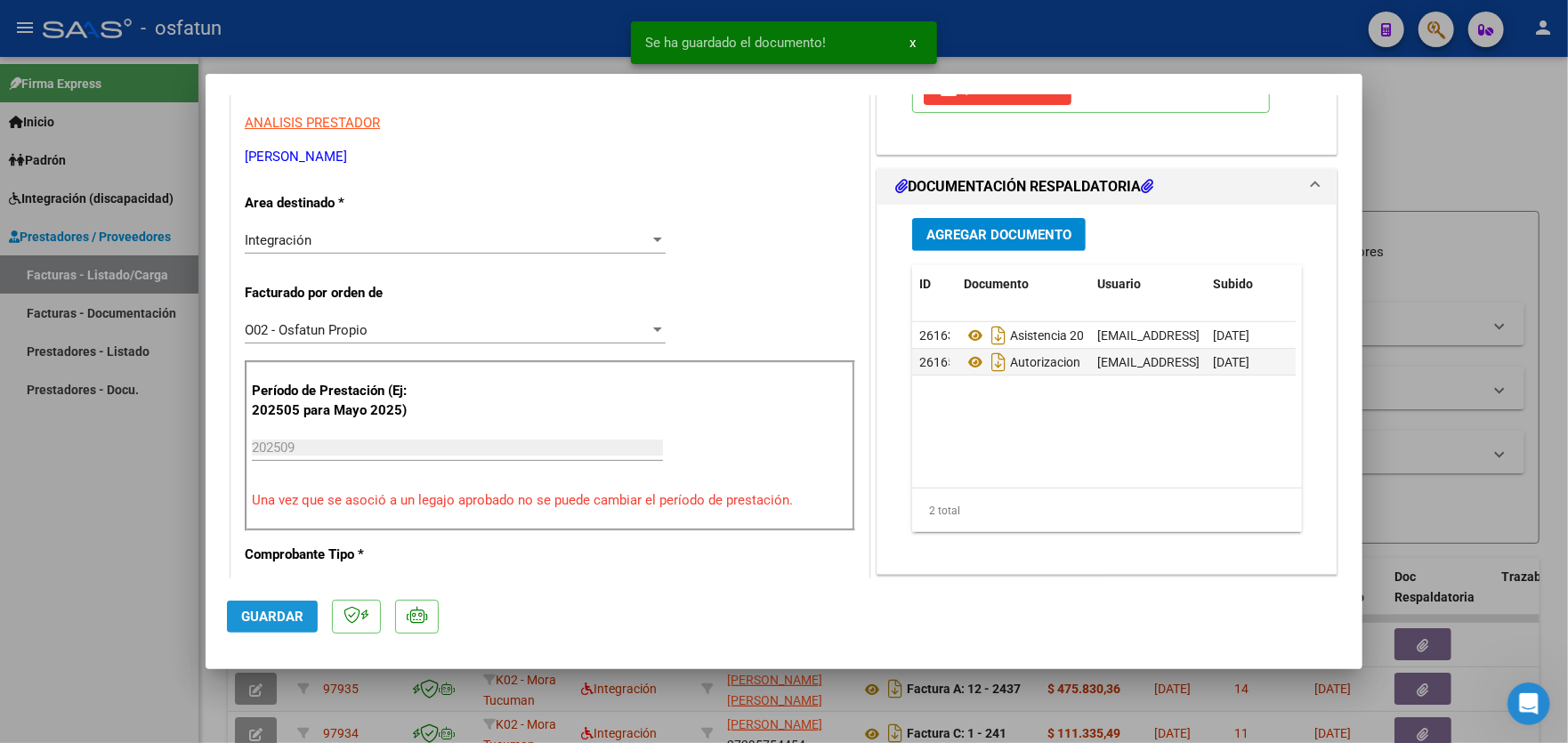
click at [280, 611] on span "Guardar" at bounding box center [272, 616] width 62 height 16
click at [112, 533] on div at bounding box center [784, 371] width 1568 height 743
type input "$ 0,00"
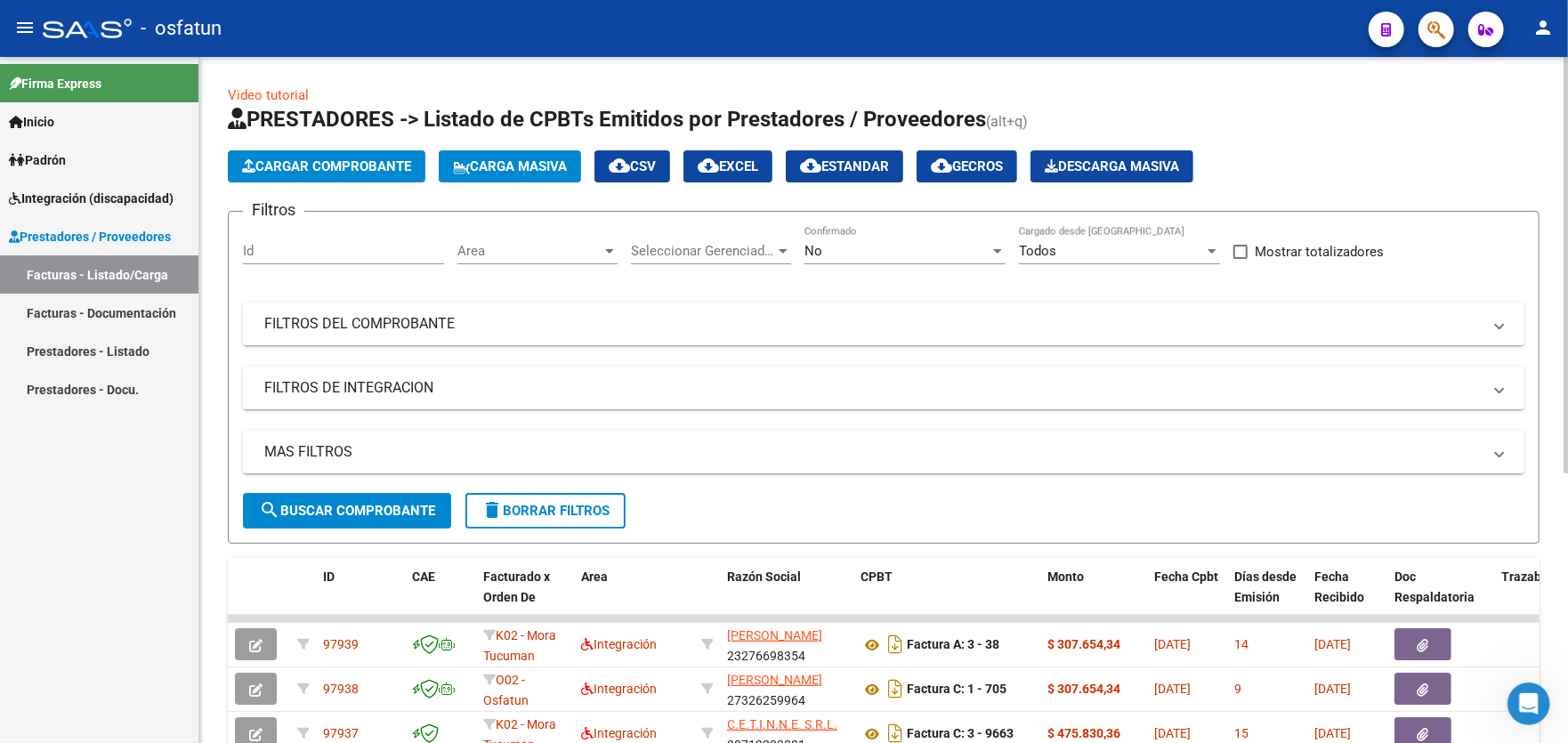
click at [300, 163] on span "Cargar Comprobante" at bounding box center [326, 166] width 169 height 16
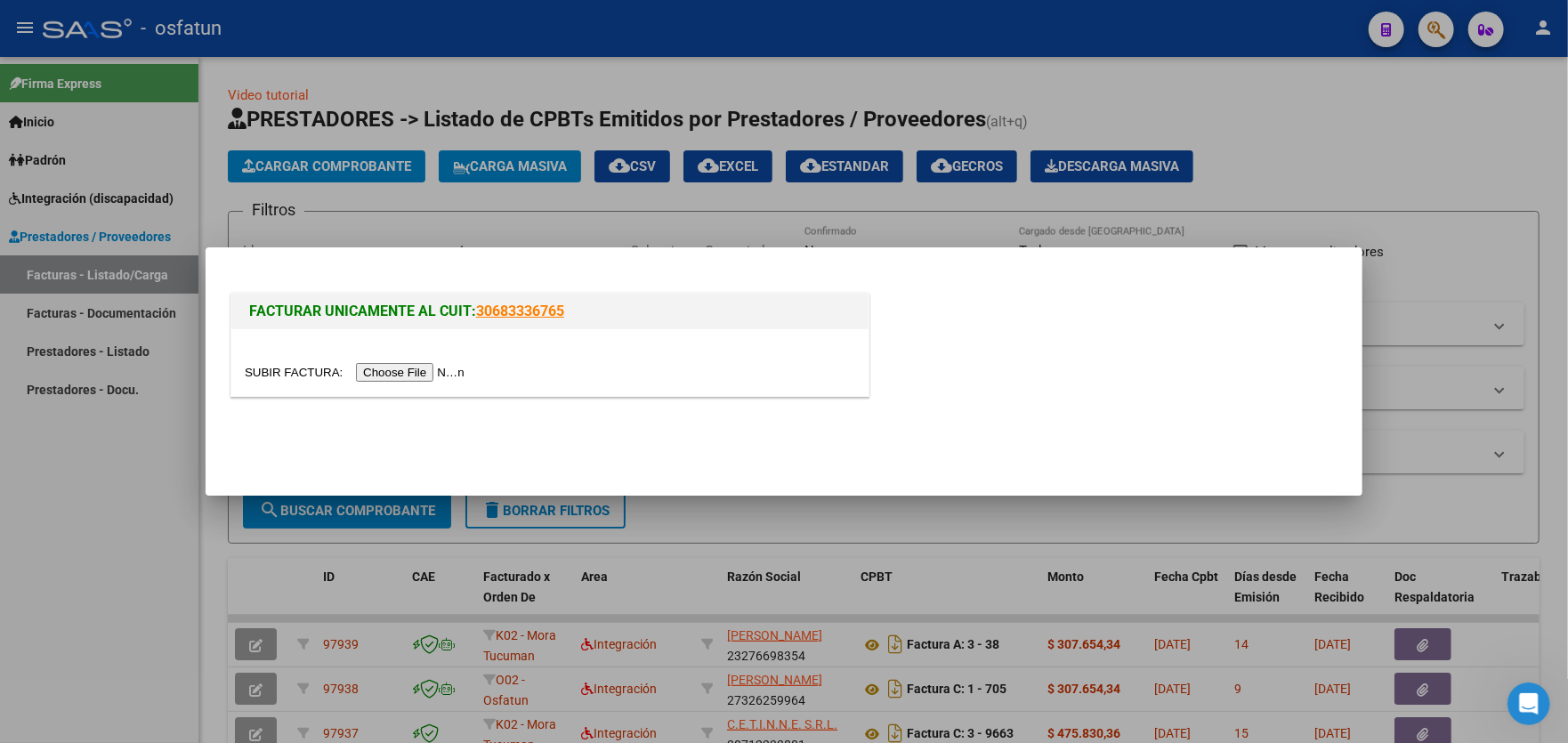
click at [433, 376] on input "file" at bounding box center [357, 372] width 226 height 19
click at [413, 375] on input "file" at bounding box center [357, 372] width 226 height 19
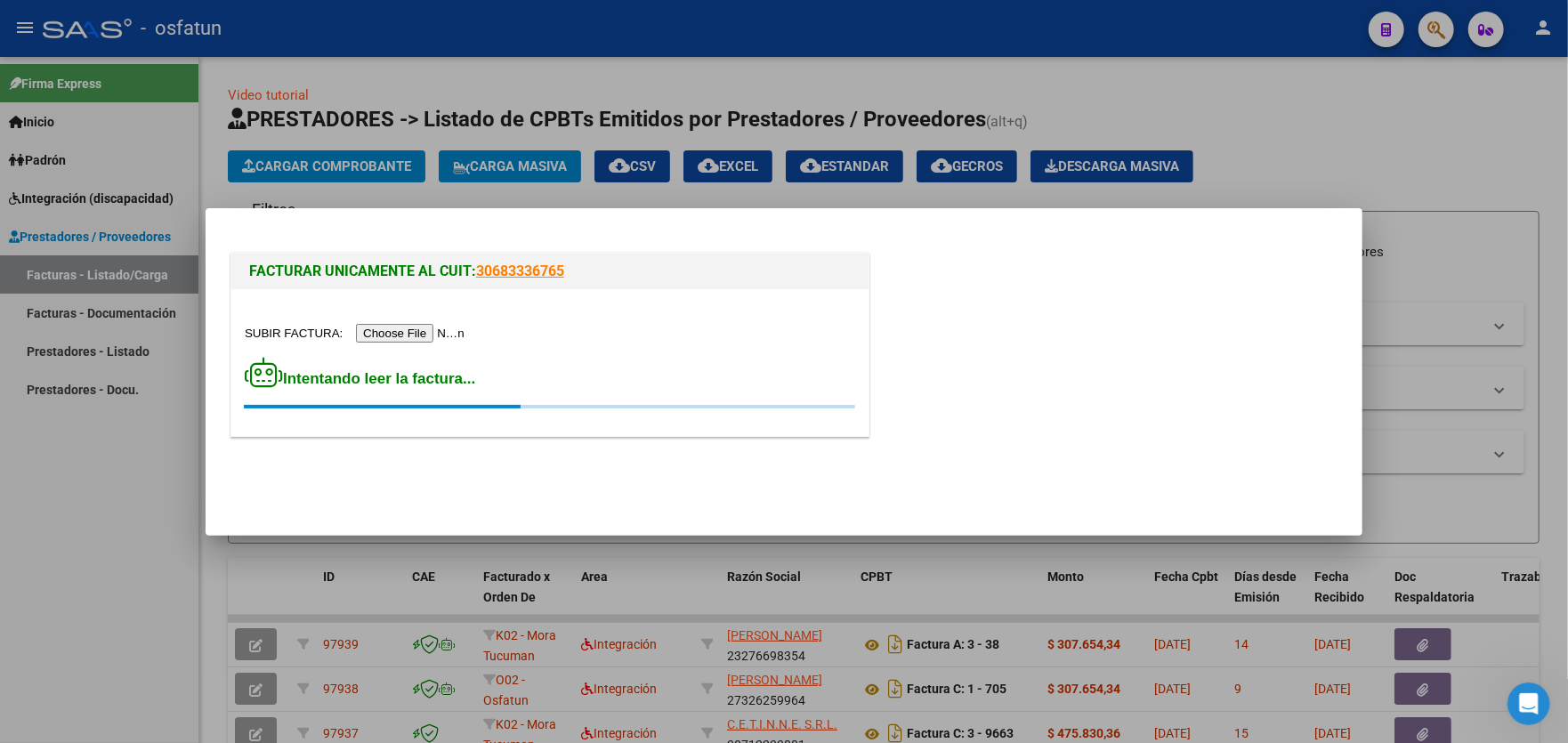
click at [1394, 129] on div at bounding box center [784, 371] width 1568 height 743
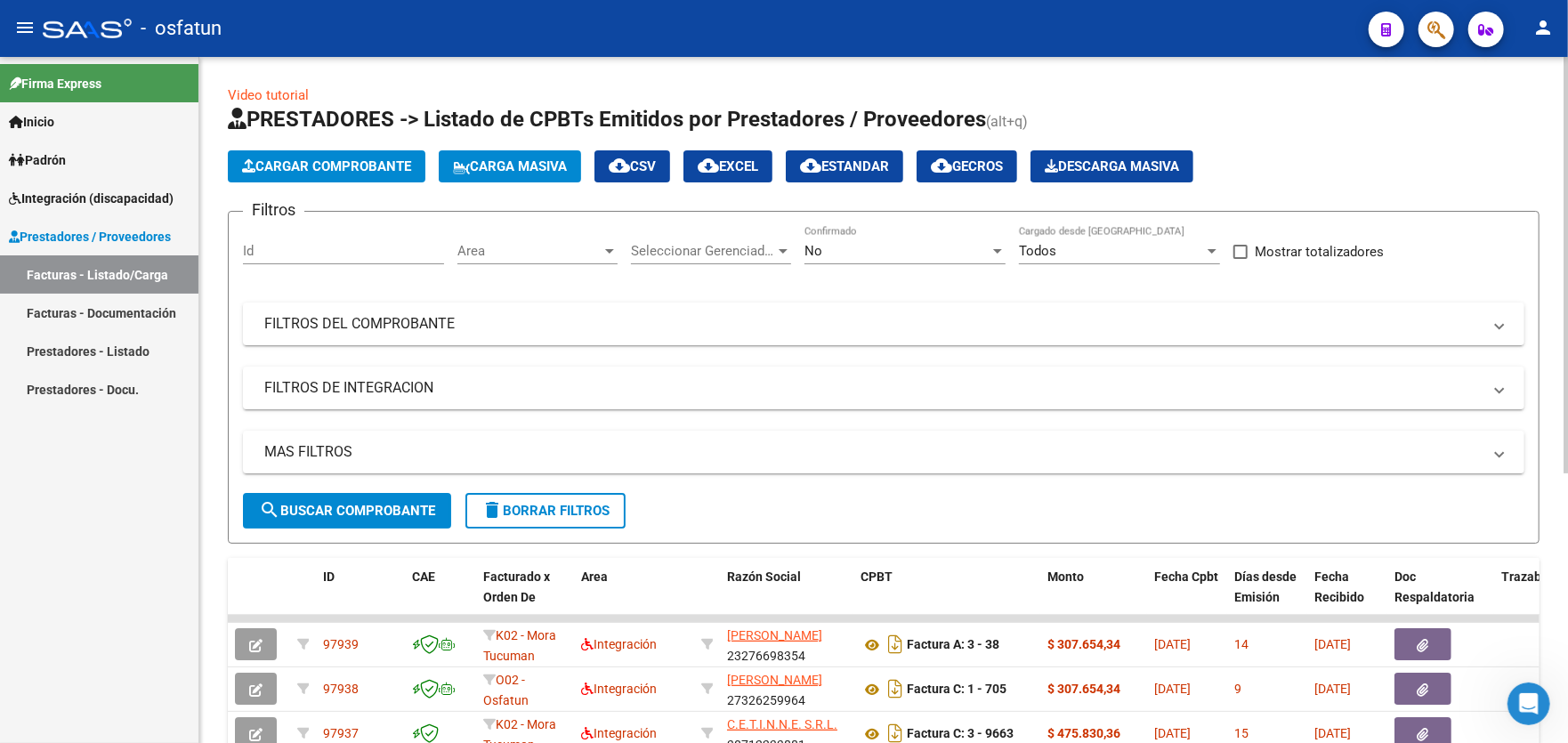
click at [393, 95] on div "Video tutorial PRESTADORES -> Listado de CPBTs Emitidos por Prestadores / Prove…" at bounding box center [883, 601] width 1311 height 1033
click at [349, 164] on span "Cargar Comprobante" at bounding box center [326, 166] width 169 height 16
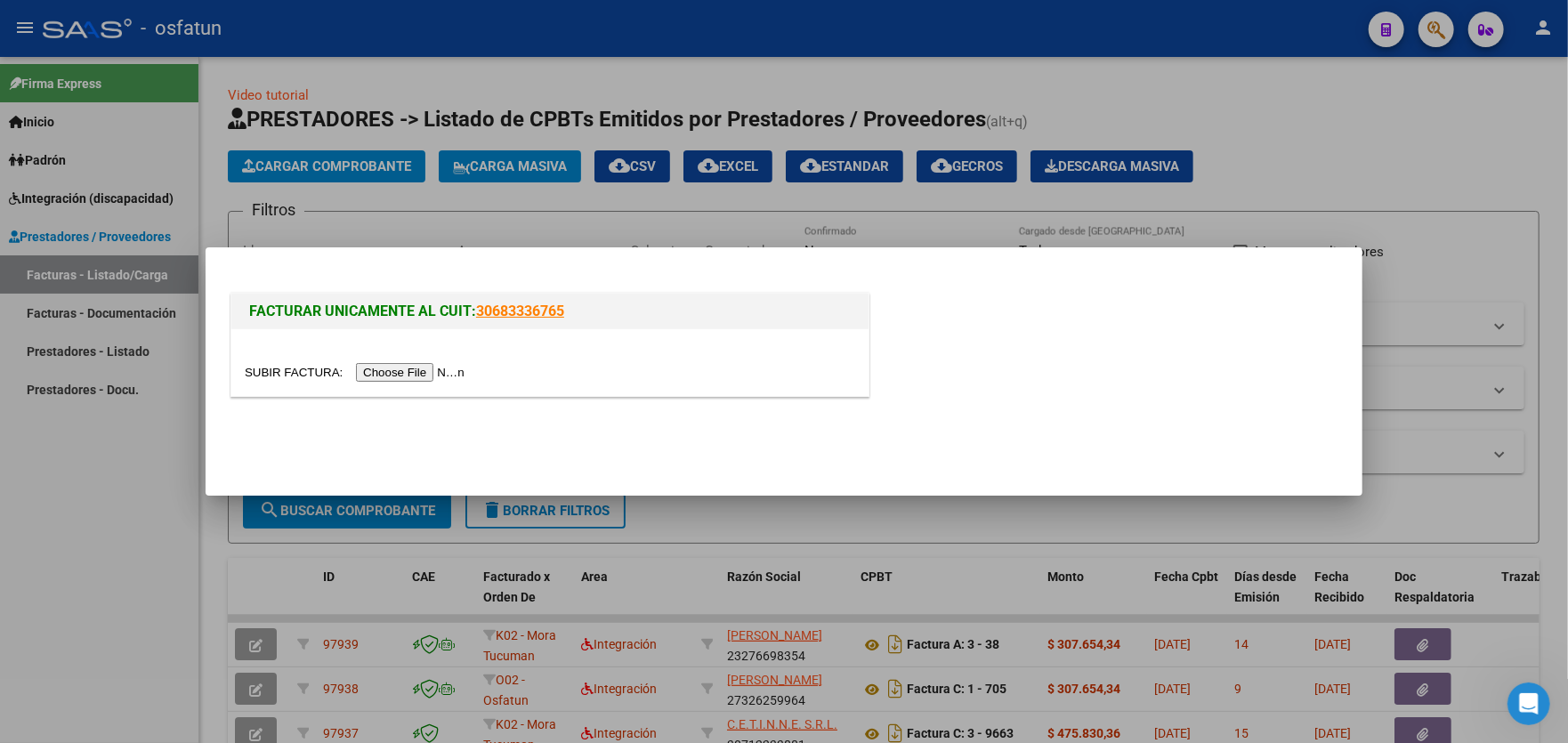
click at [436, 373] on input "file" at bounding box center [357, 372] width 226 height 19
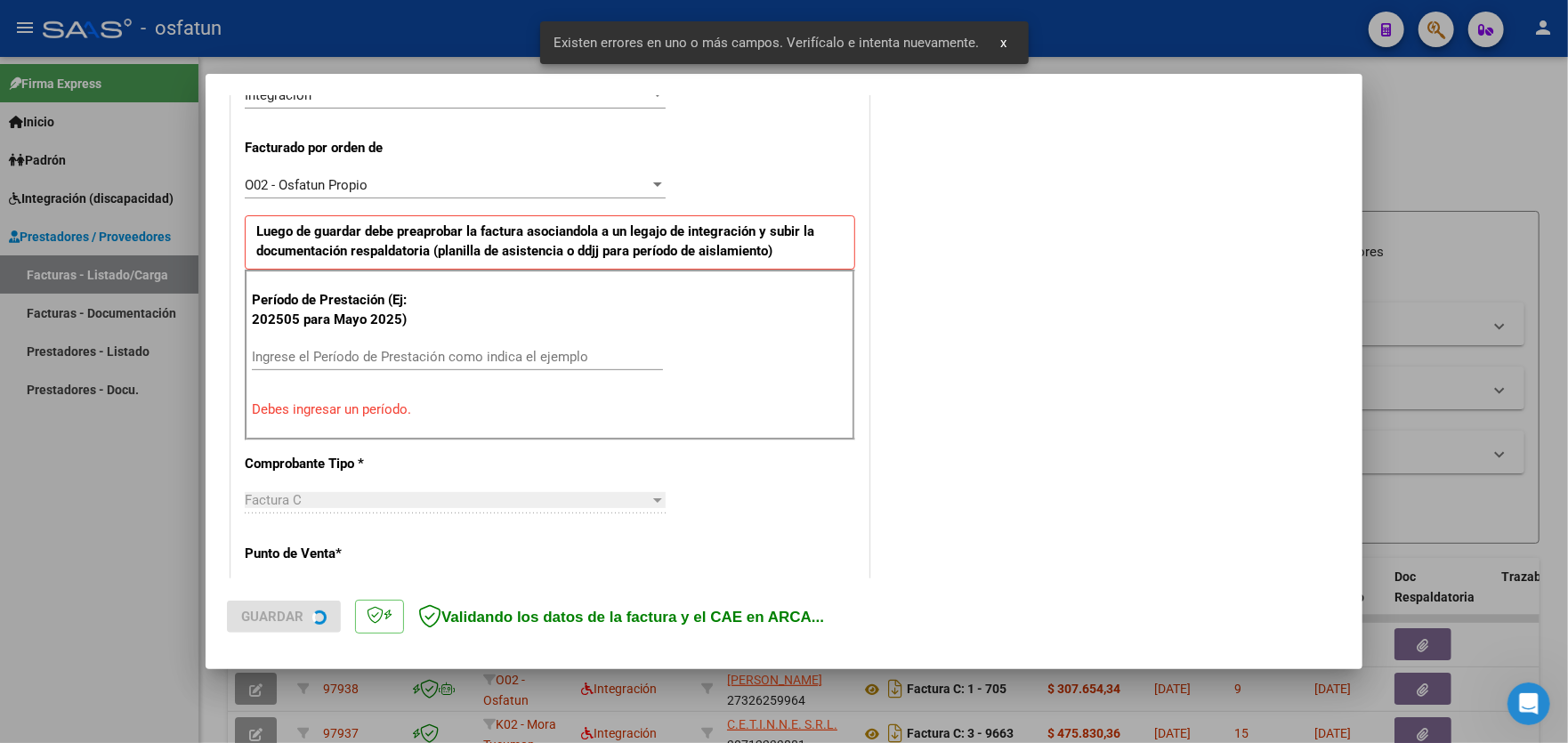
scroll to position [466, 0]
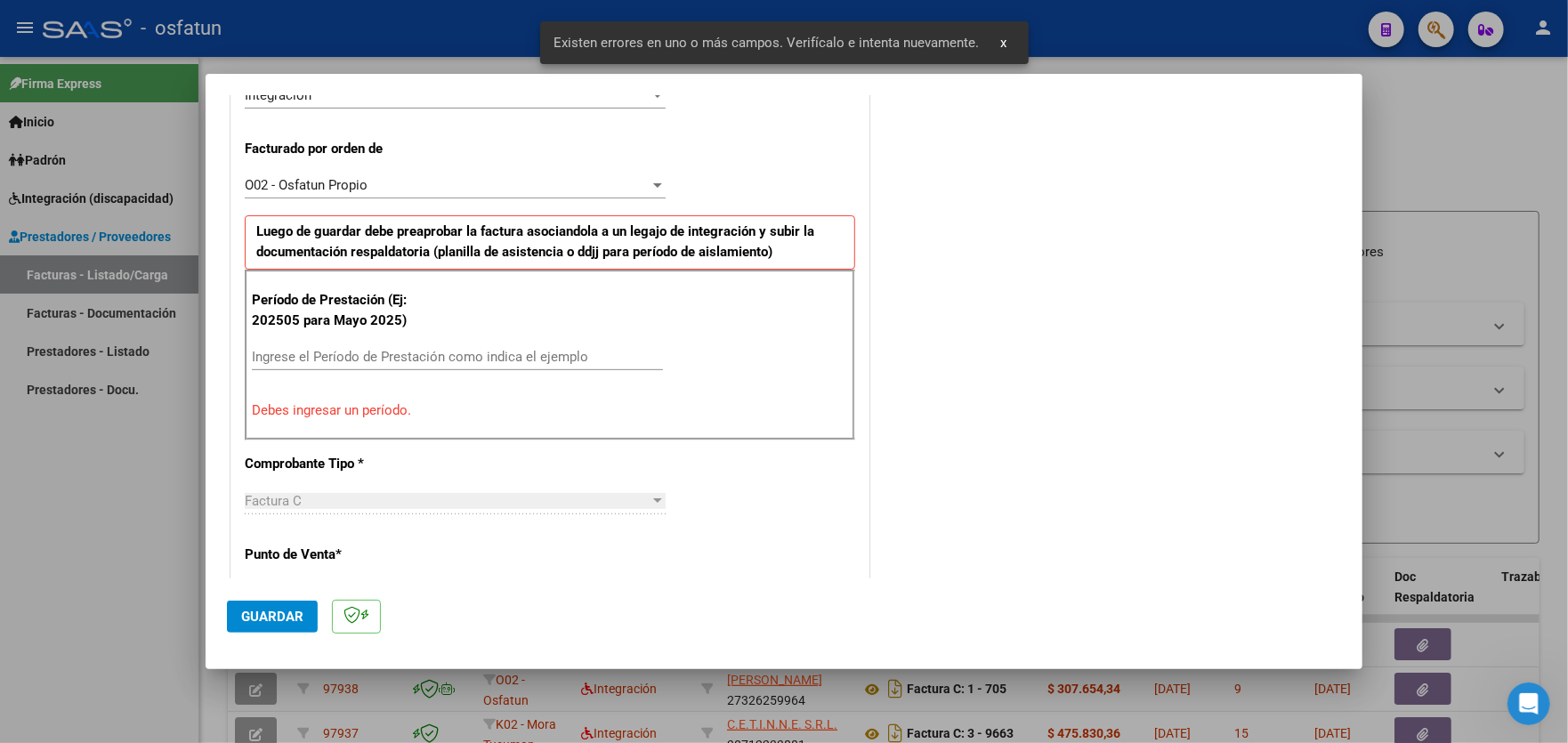
click at [438, 346] on div "Ingrese el Período de Prestación como indica el ejemplo" at bounding box center [457, 356] width 411 height 26
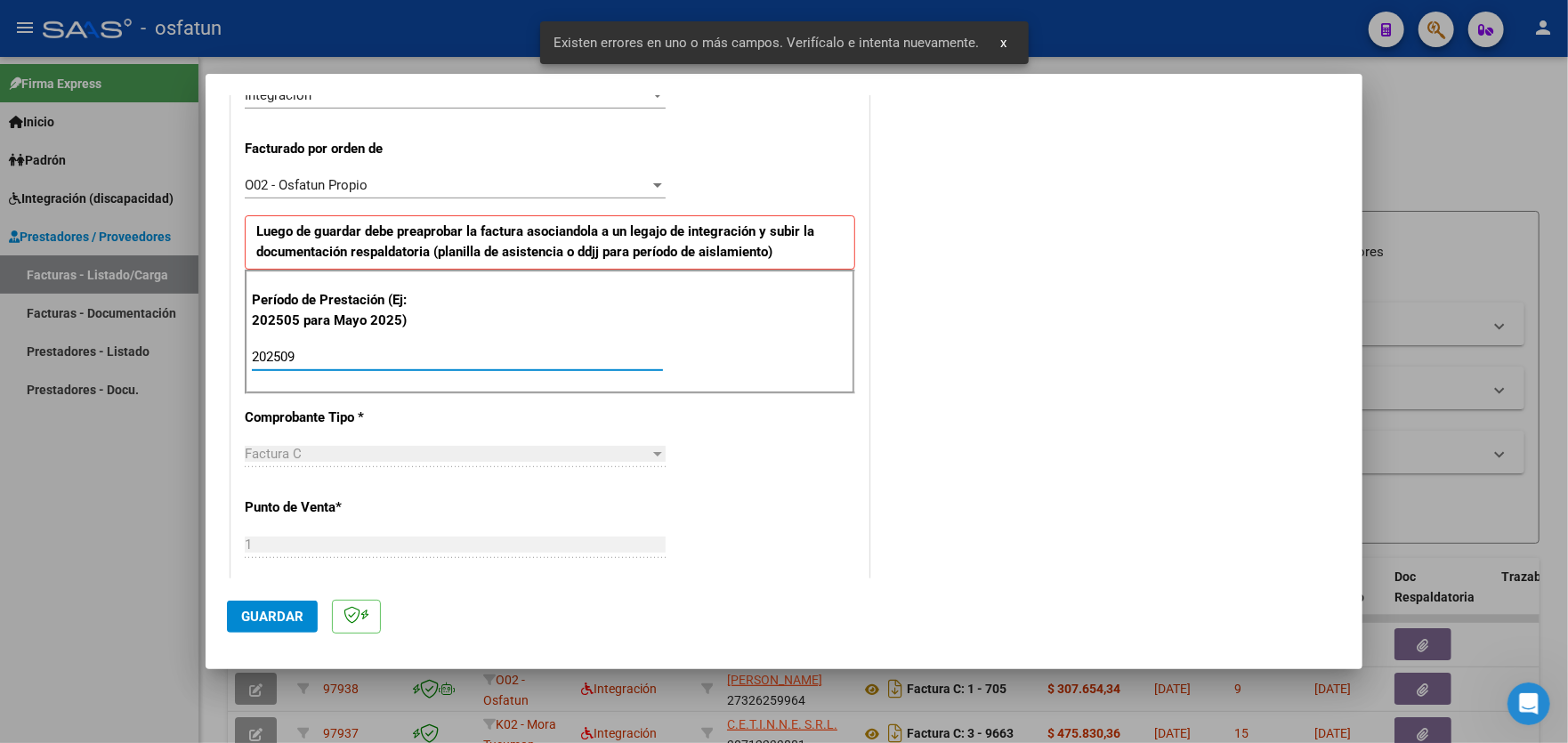
type input "202509"
click at [268, 621] on span "Guardar" at bounding box center [272, 616] width 62 height 16
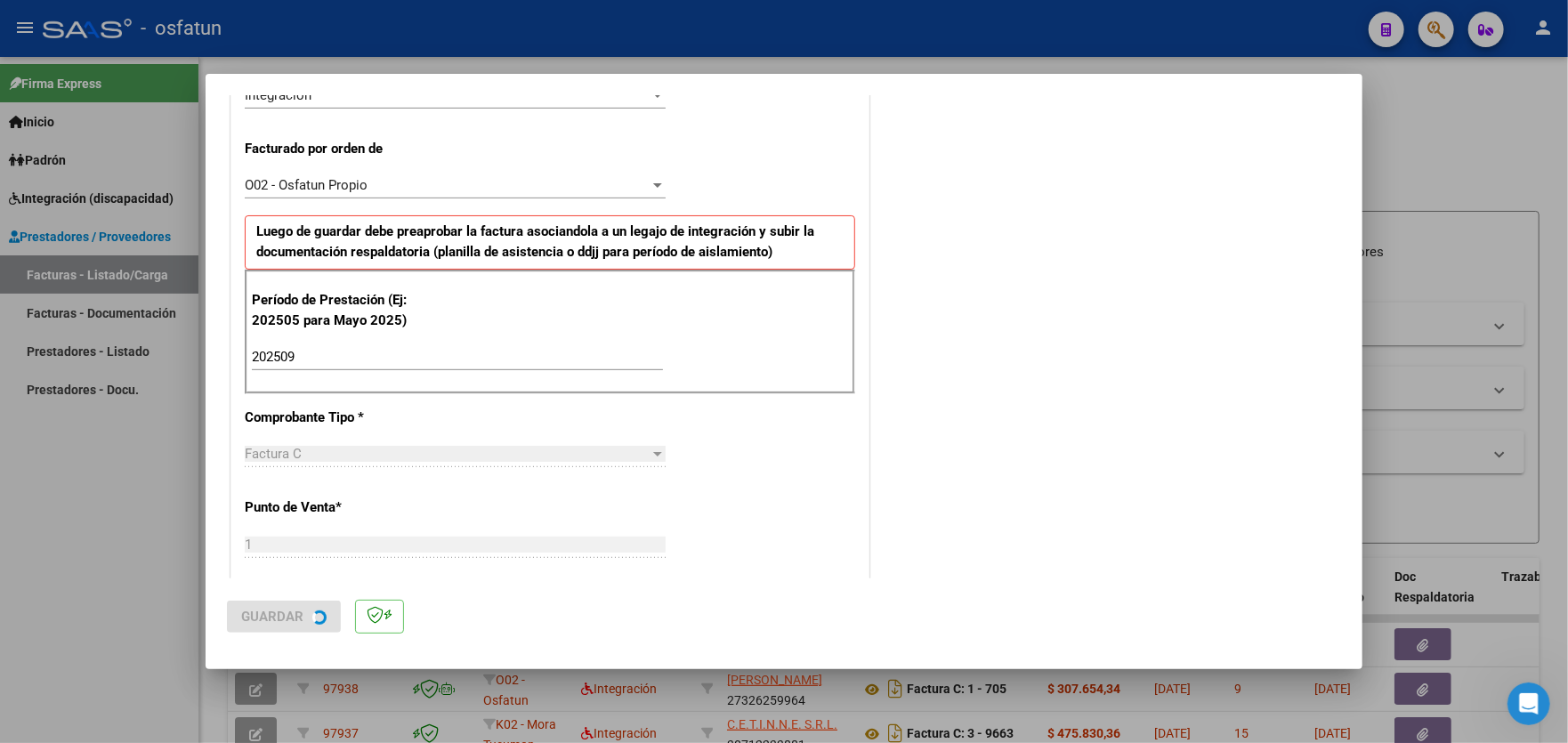
scroll to position [0, 0]
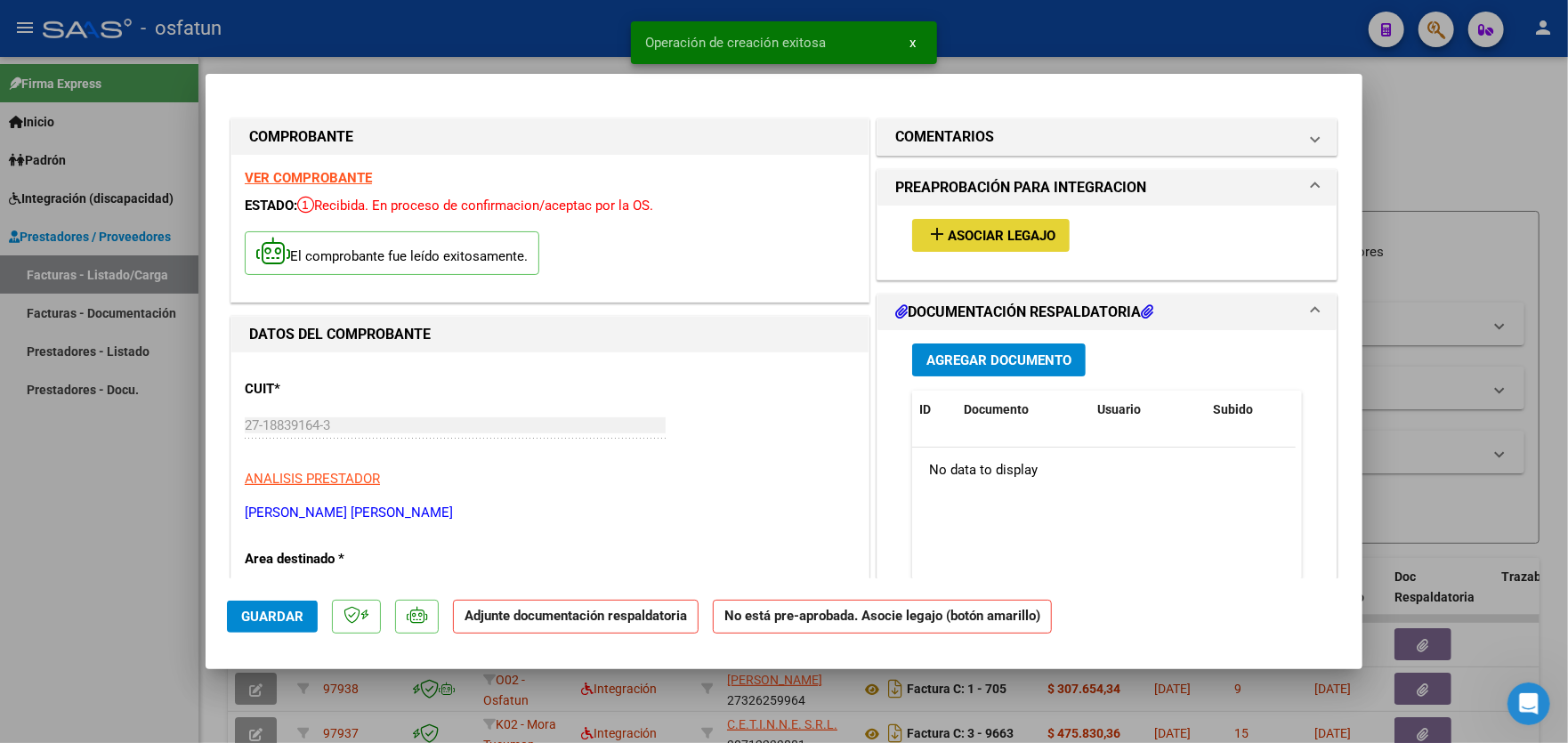
click at [1023, 244] on button "add Asociar Legajo" at bounding box center [990, 235] width 157 height 33
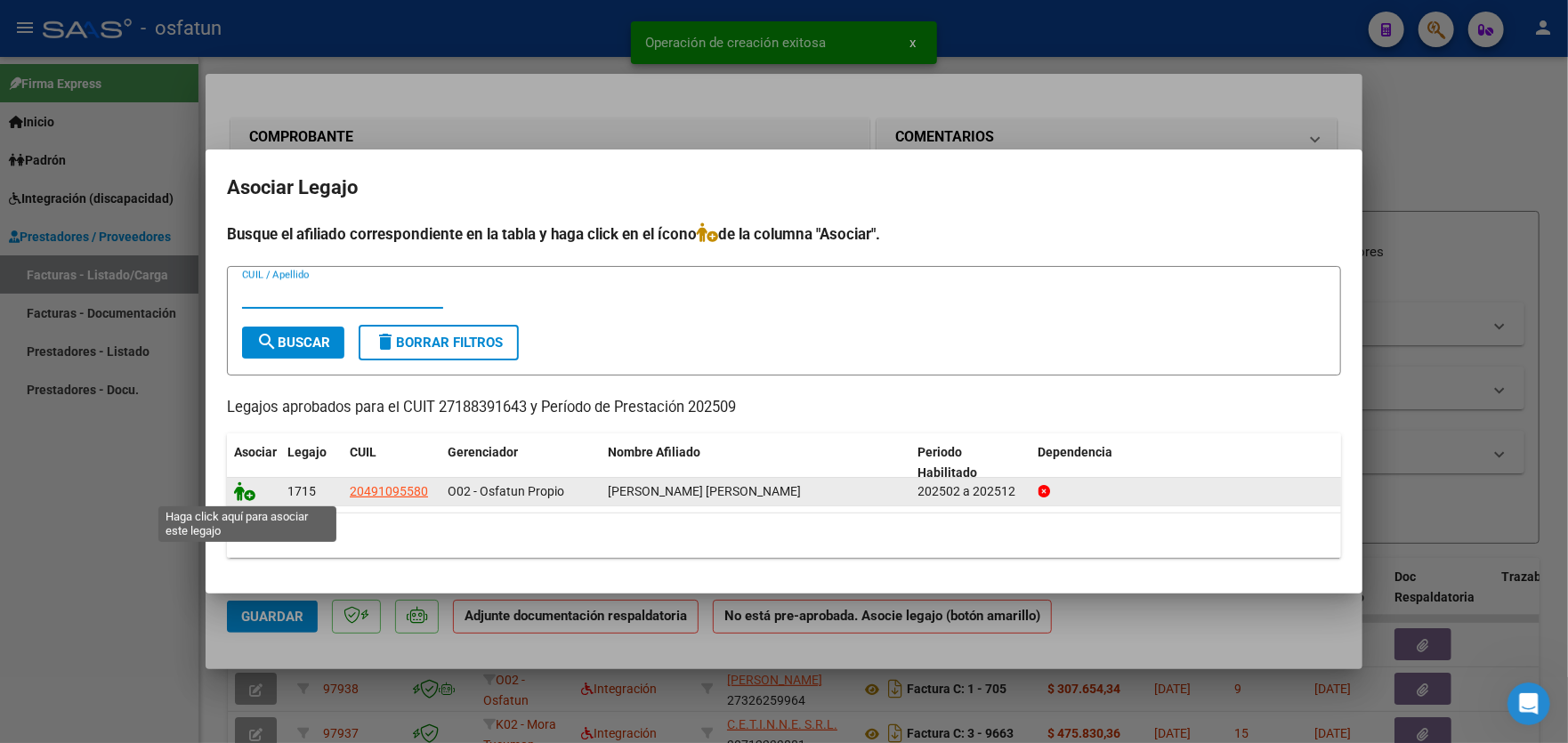
click at [249, 495] on icon at bounding box center [245, 491] width 21 height 20
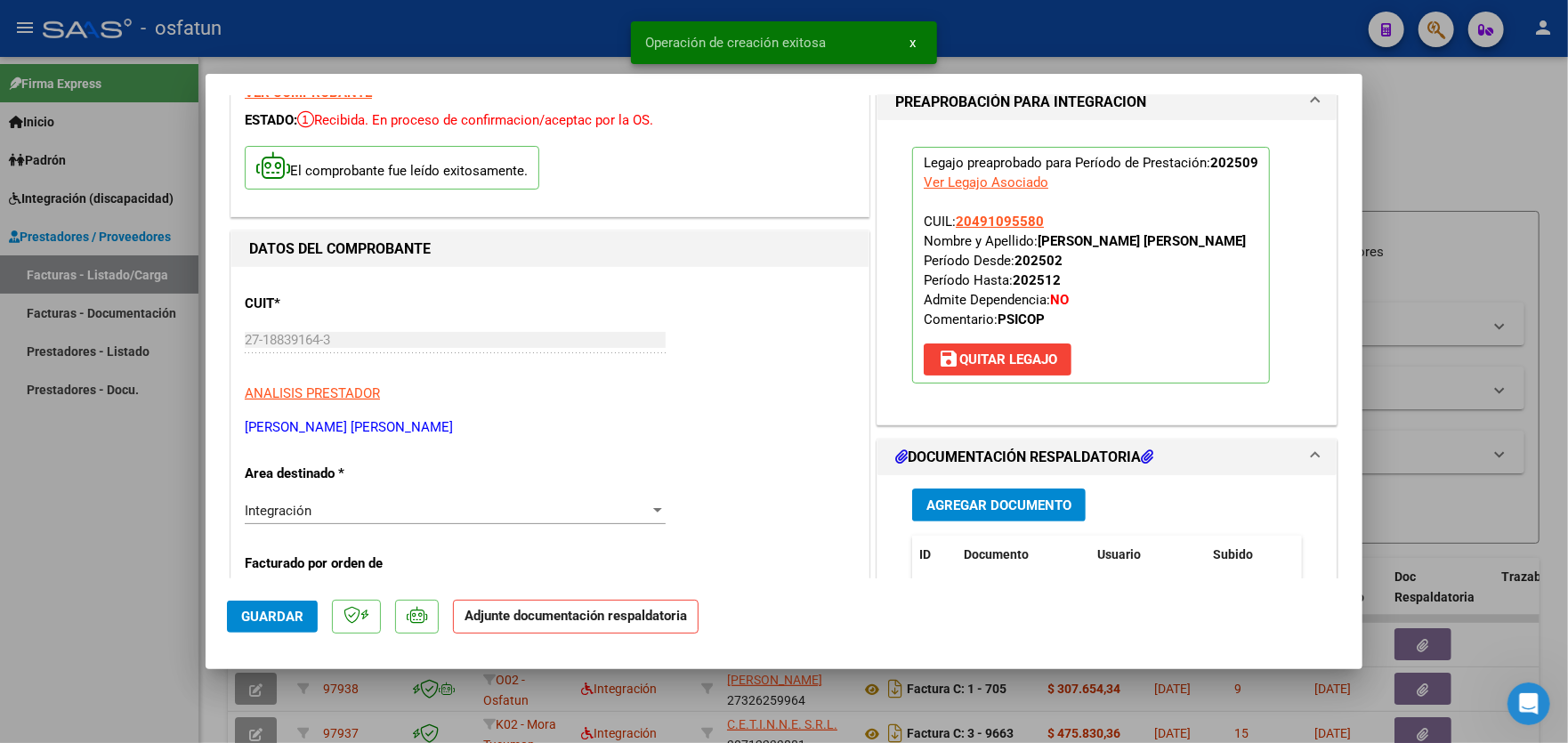
scroll to position [267, 0]
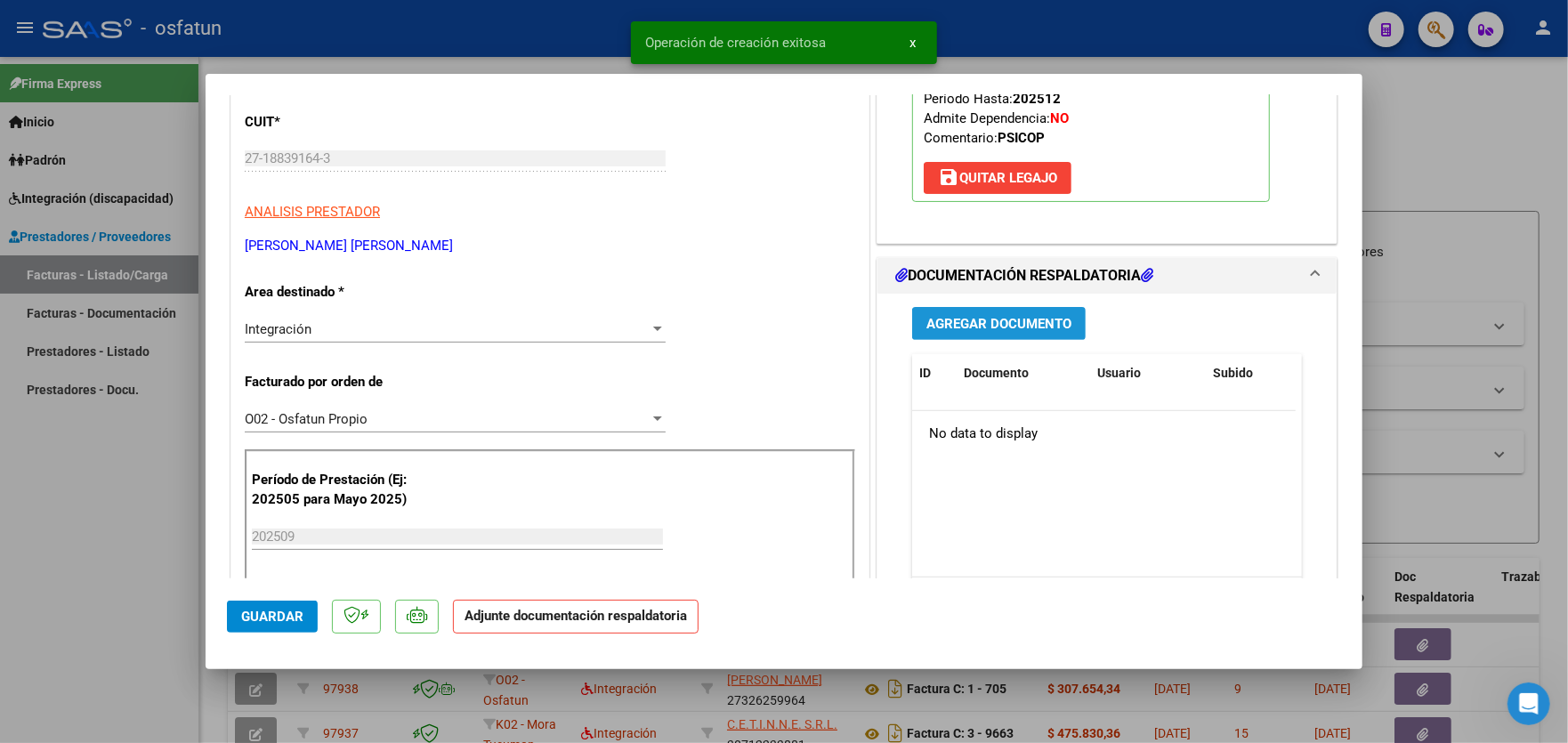
click at [1015, 324] on span "Agregar Documento" at bounding box center [999, 323] width 145 height 16
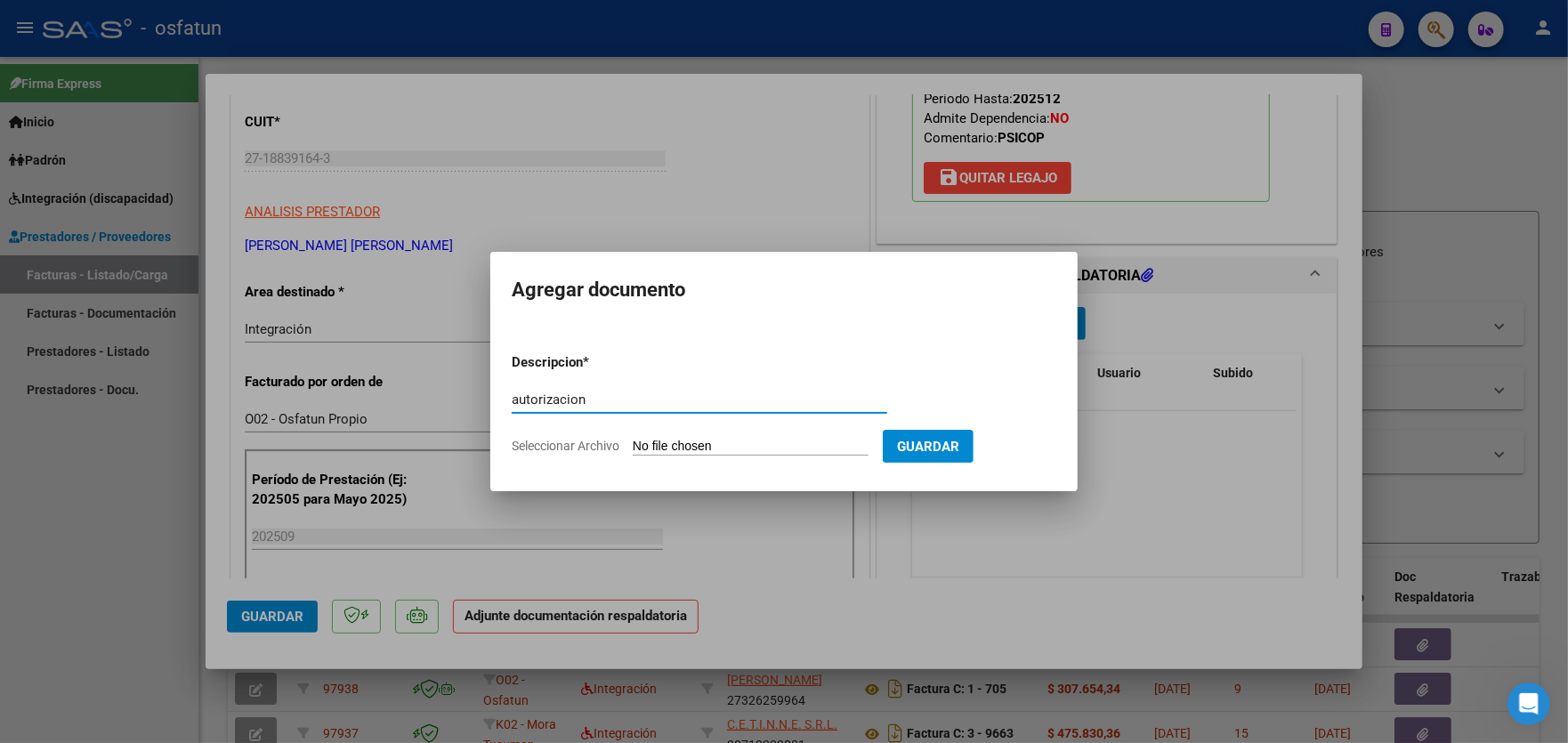
type input "autorizacion"
click at [679, 441] on input "Seleccionar Archivo" at bounding box center [750, 446] width 235 height 17
type input "C:\fakepath\facturación psp sep- [PERSON_NAME] -1.pdf"
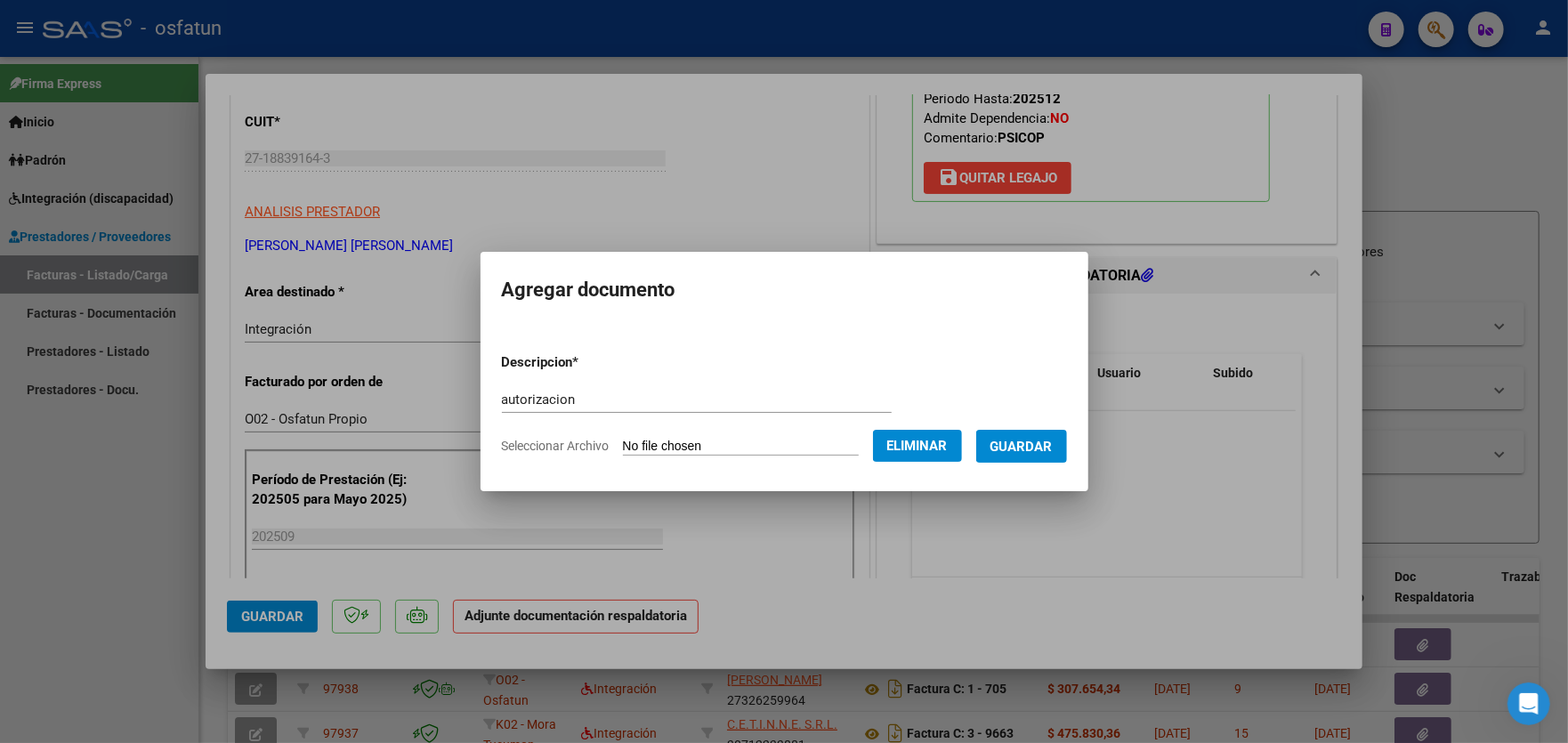
click at [1026, 450] on span "Guardar" at bounding box center [1021, 446] width 62 height 16
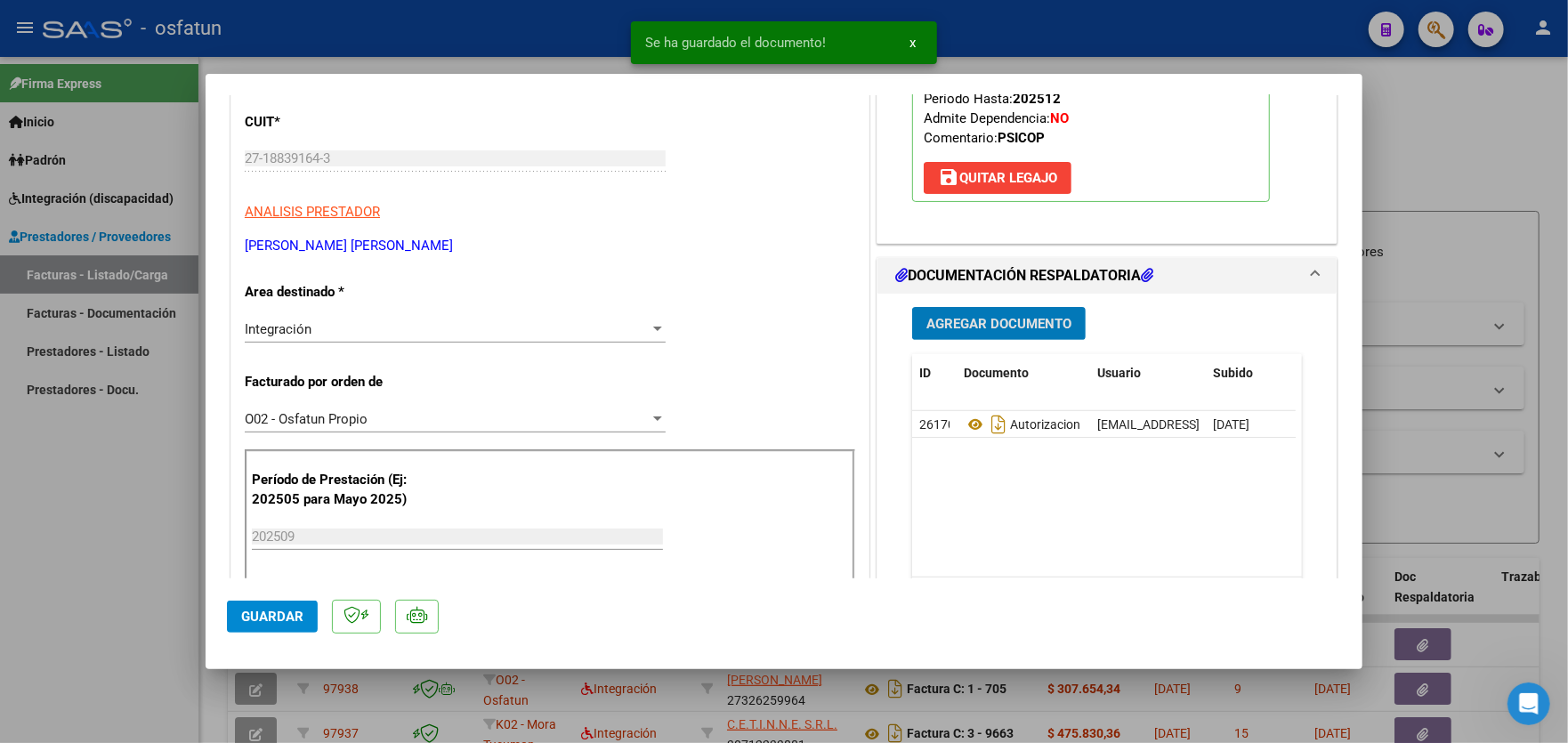
click at [1023, 325] on span "Agregar Documento" at bounding box center [999, 323] width 145 height 16
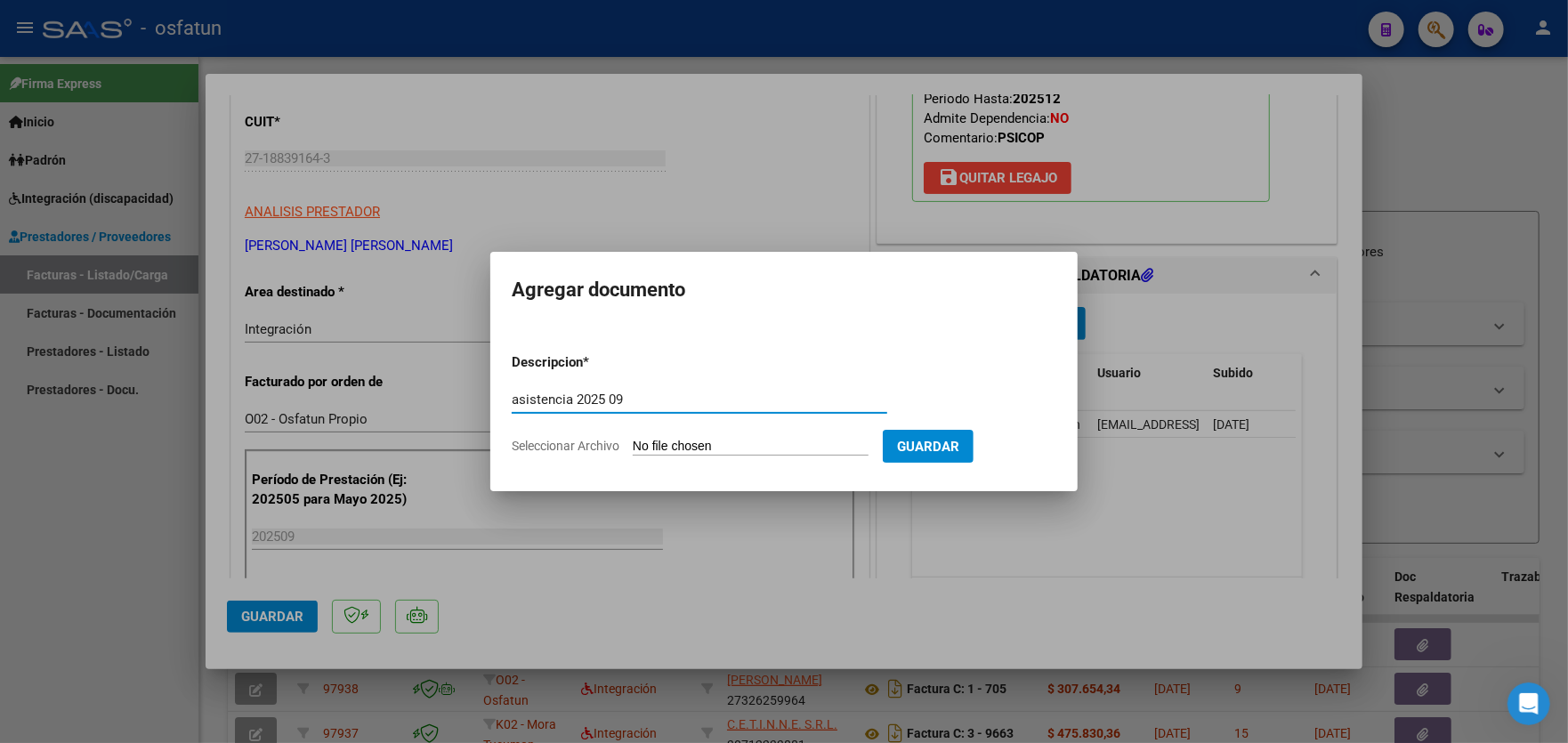
type input "asistencia 2025 09"
click at [770, 437] on app-file-uploader "Seleccionar Archivo" at bounding box center [697, 445] width 371 height 16
click at [770, 438] on input "Seleccionar Archivo" at bounding box center [750, 446] width 235 height 17
type input "C:\fakepath\facturación psp sep- [PERSON_NAME] -3.pdf"
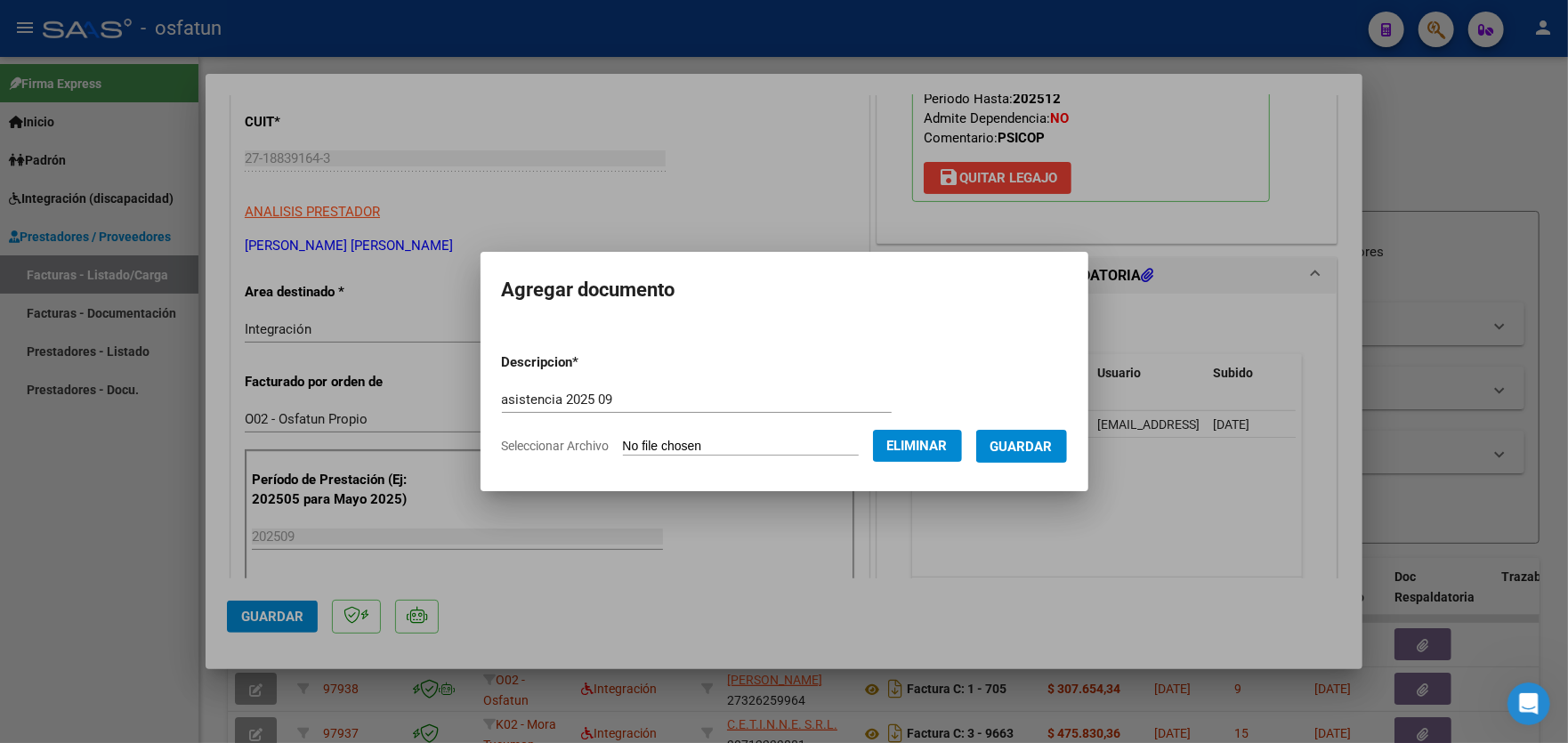
click at [1037, 448] on span "Guardar" at bounding box center [1021, 446] width 62 height 16
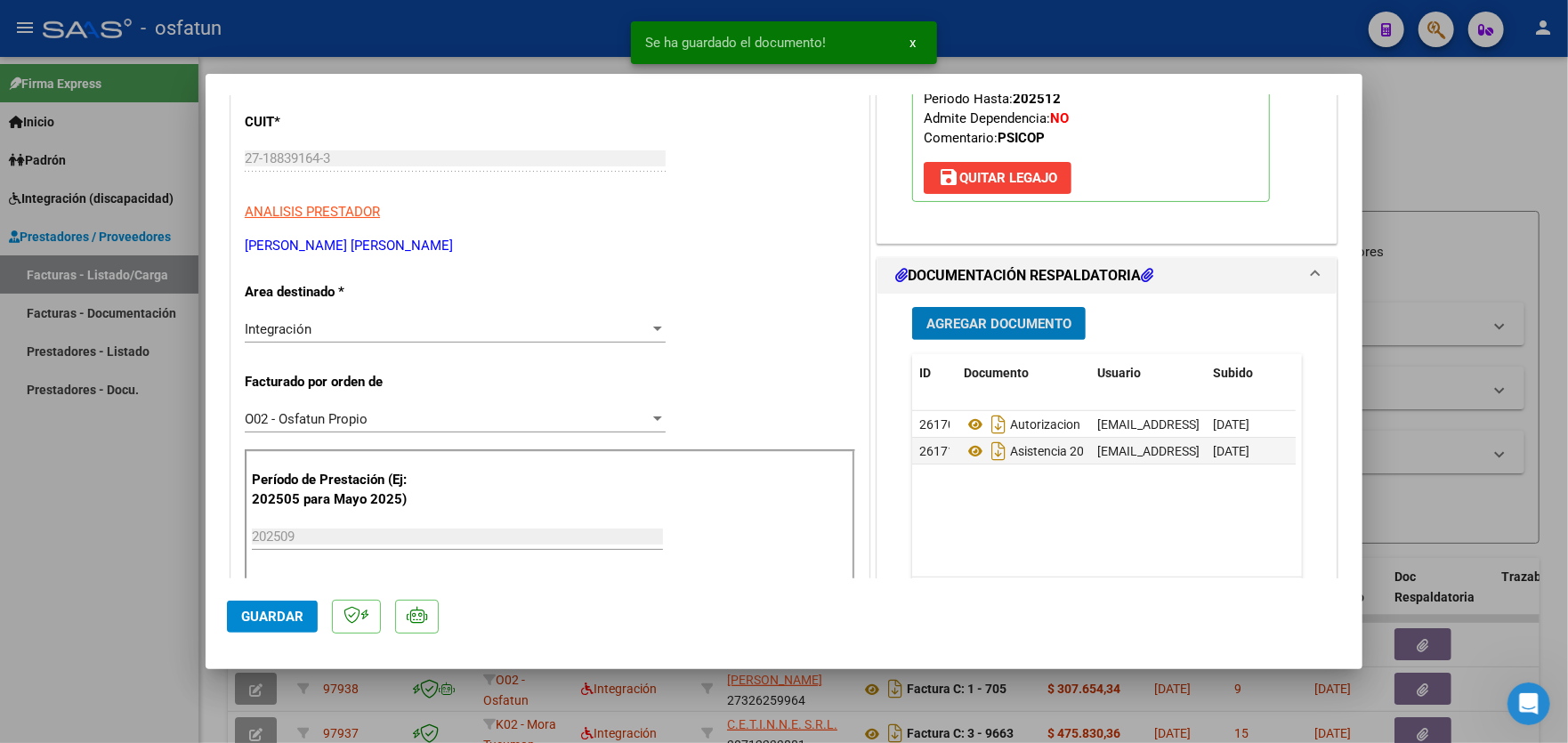
click at [292, 614] on span "Guardar" at bounding box center [272, 616] width 62 height 16
click at [49, 455] on div at bounding box center [784, 371] width 1568 height 743
type input "$ 0,00"
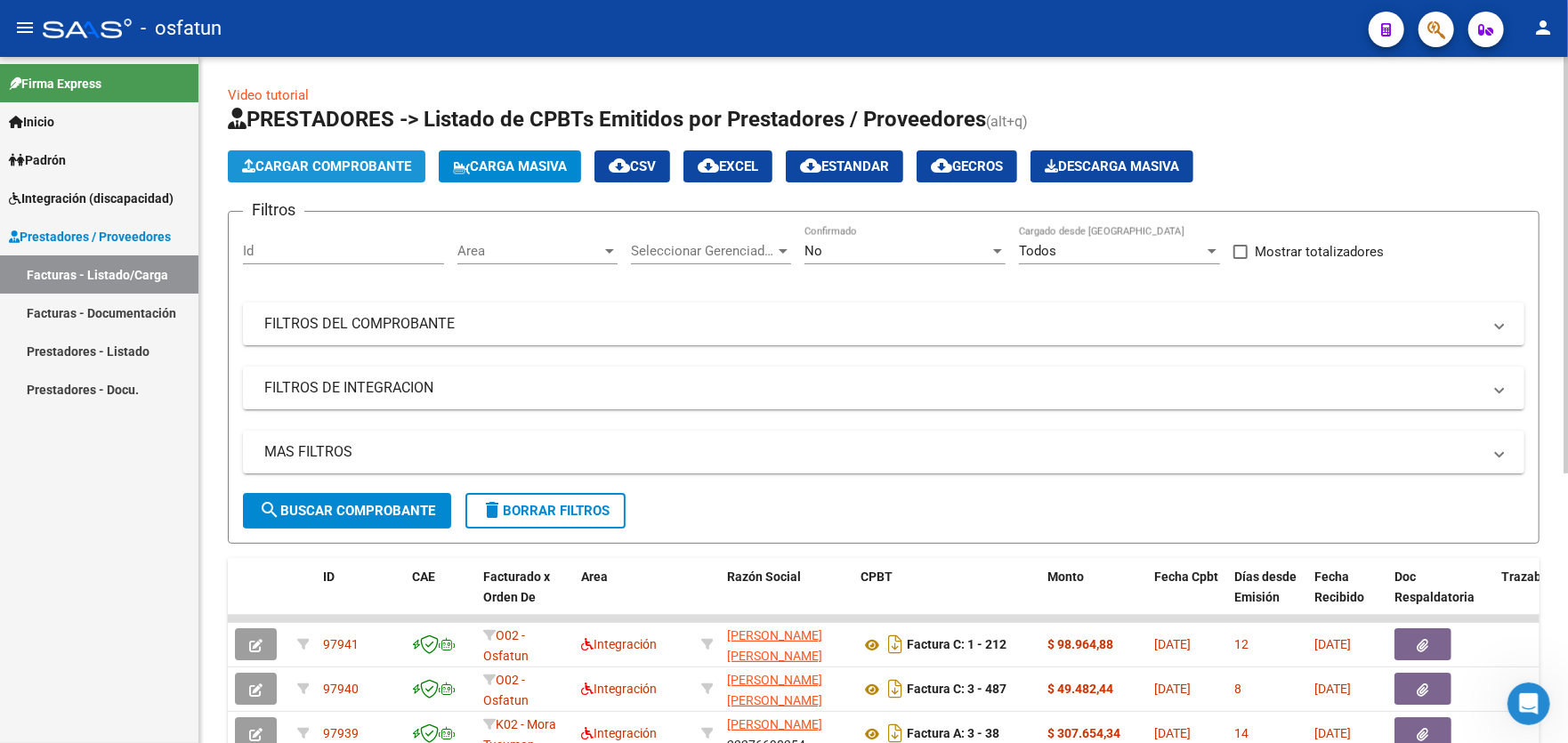
click at [338, 168] on span "Cargar Comprobante" at bounding box center [326, 166] width 169 height 16
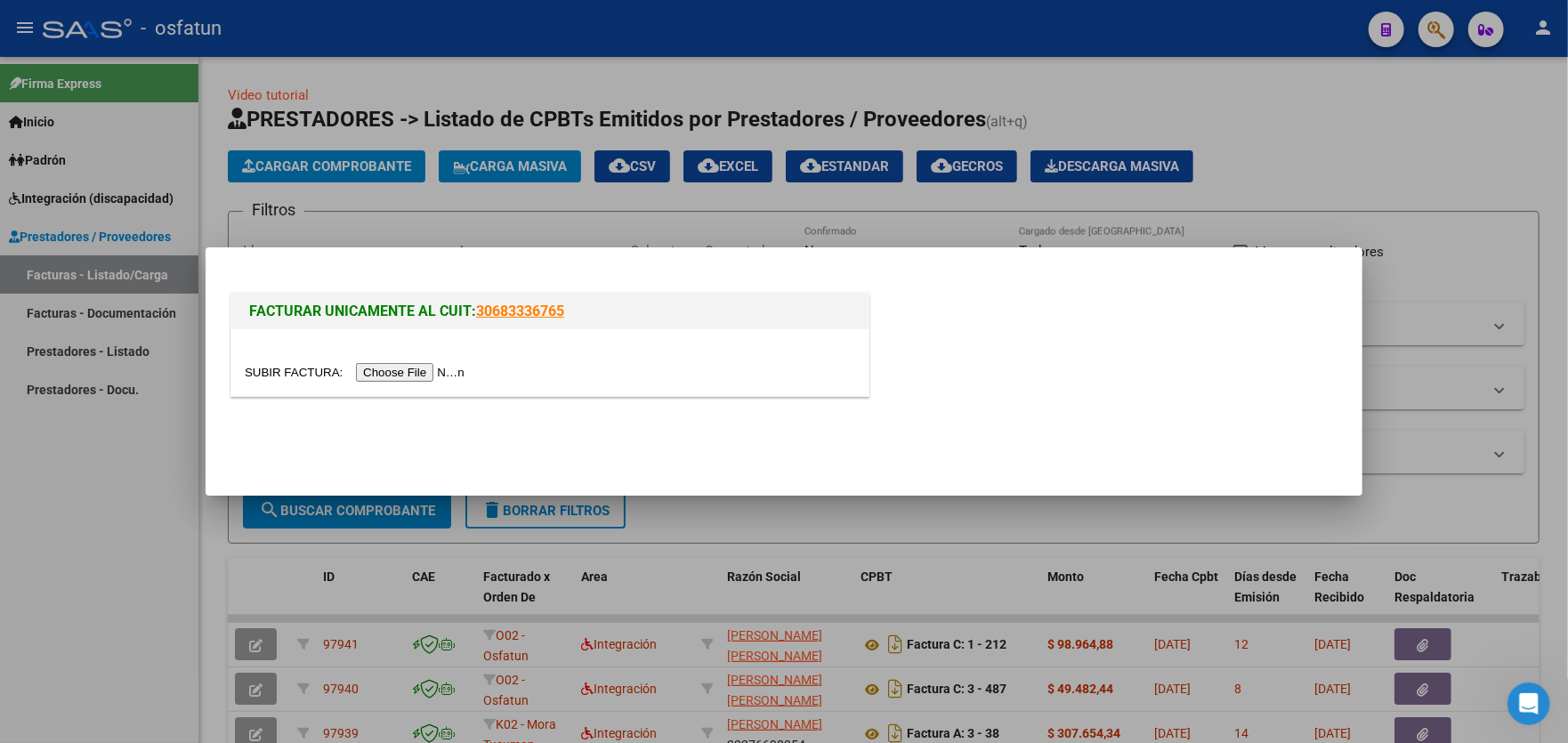
click at [395, 368] on input "file" at bounding box center [357, 372] width 226 height 19
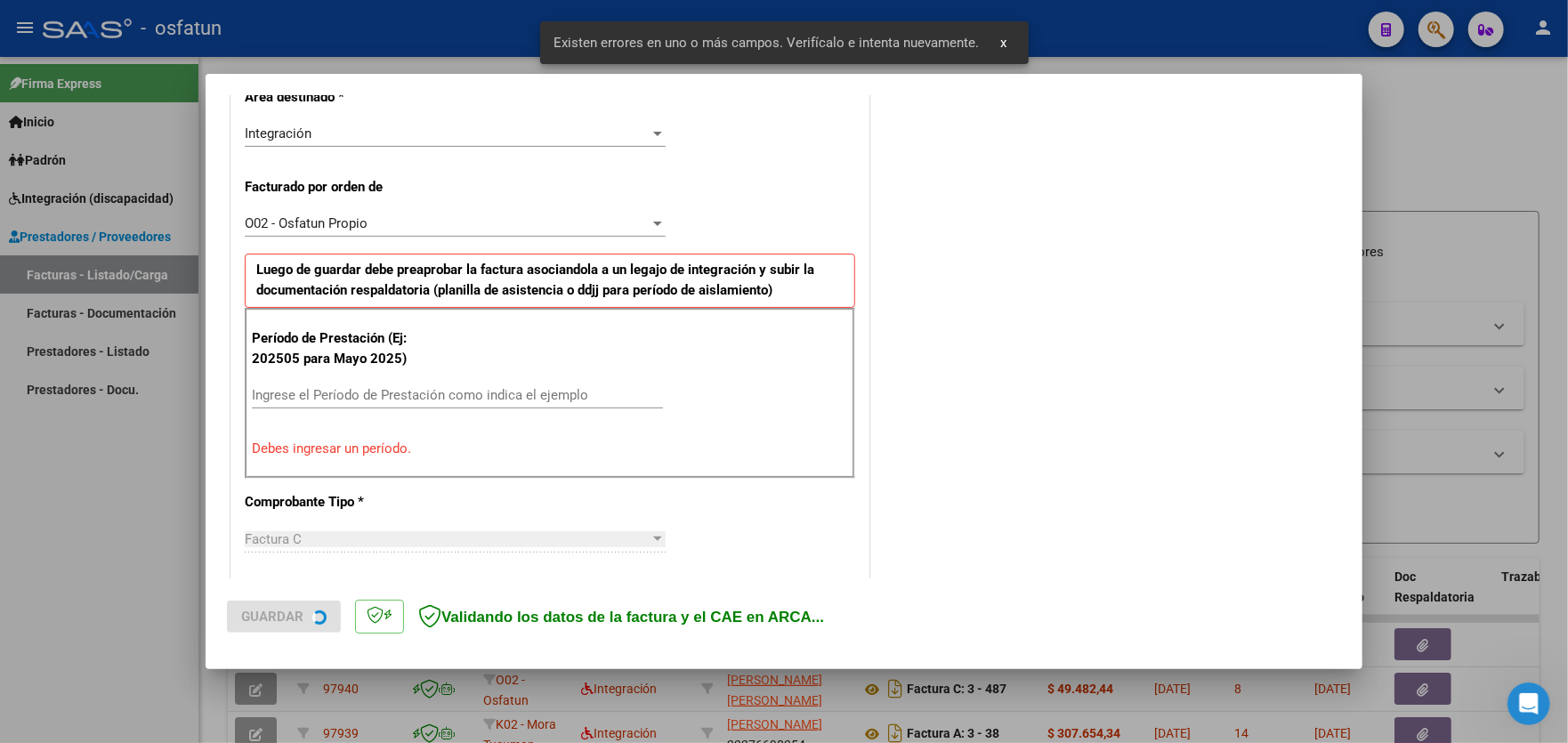
scroll to position [433, 0]
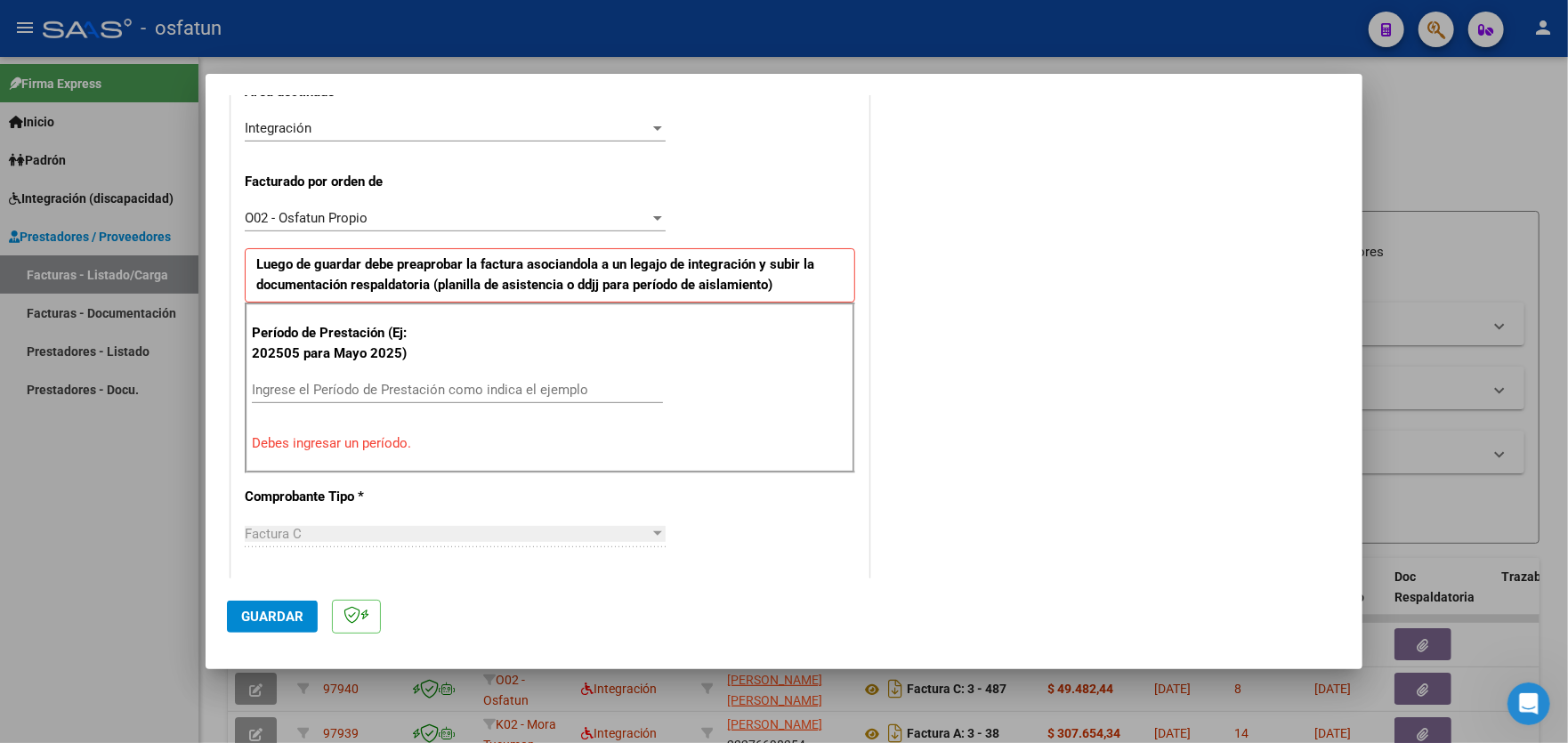
click at [474, 386] on input "Ingrese el Período de Prestación como indica el ejemplo" at bounding box center [457, 390] width 411 height 16
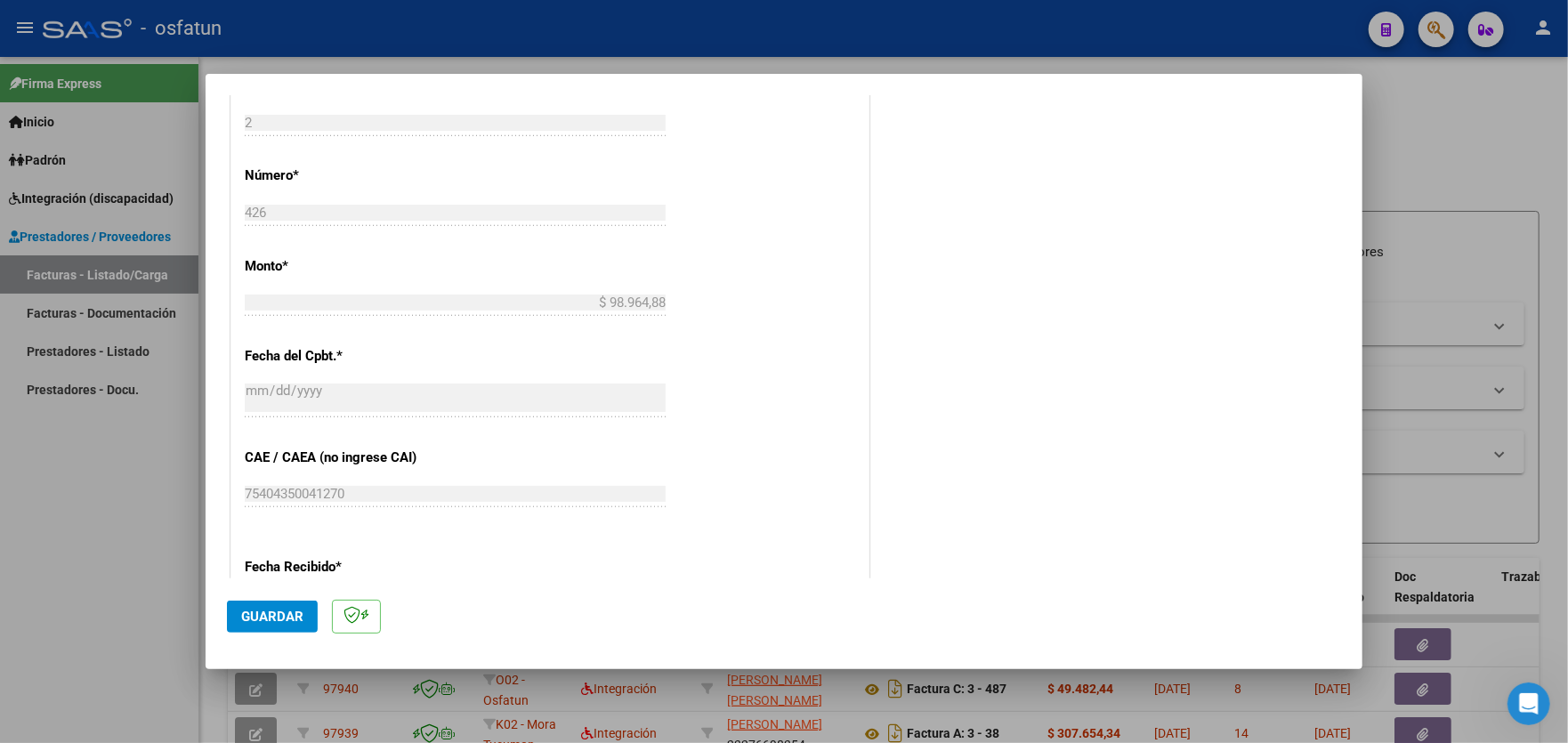
scroll to position [978, 0]
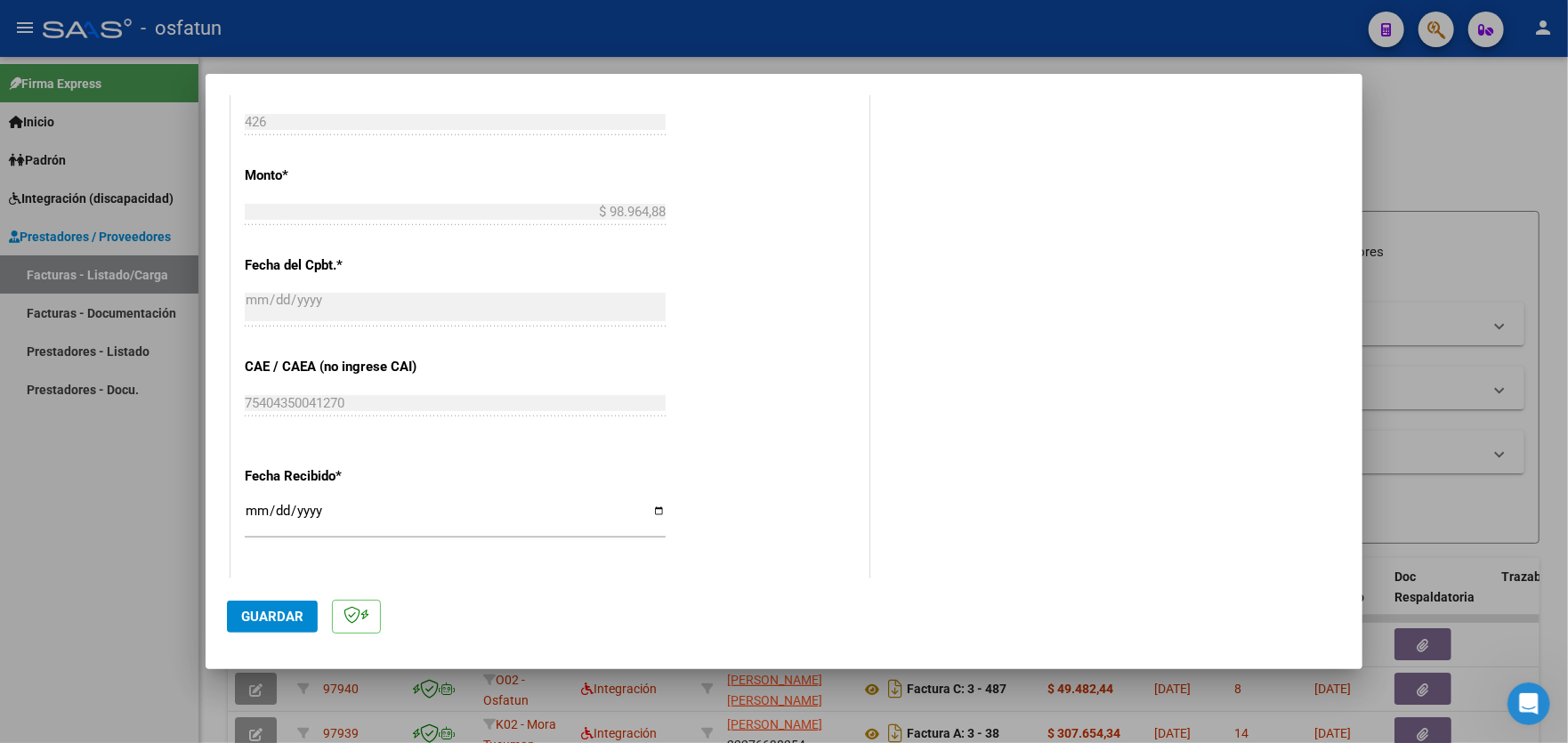
type input "202509"
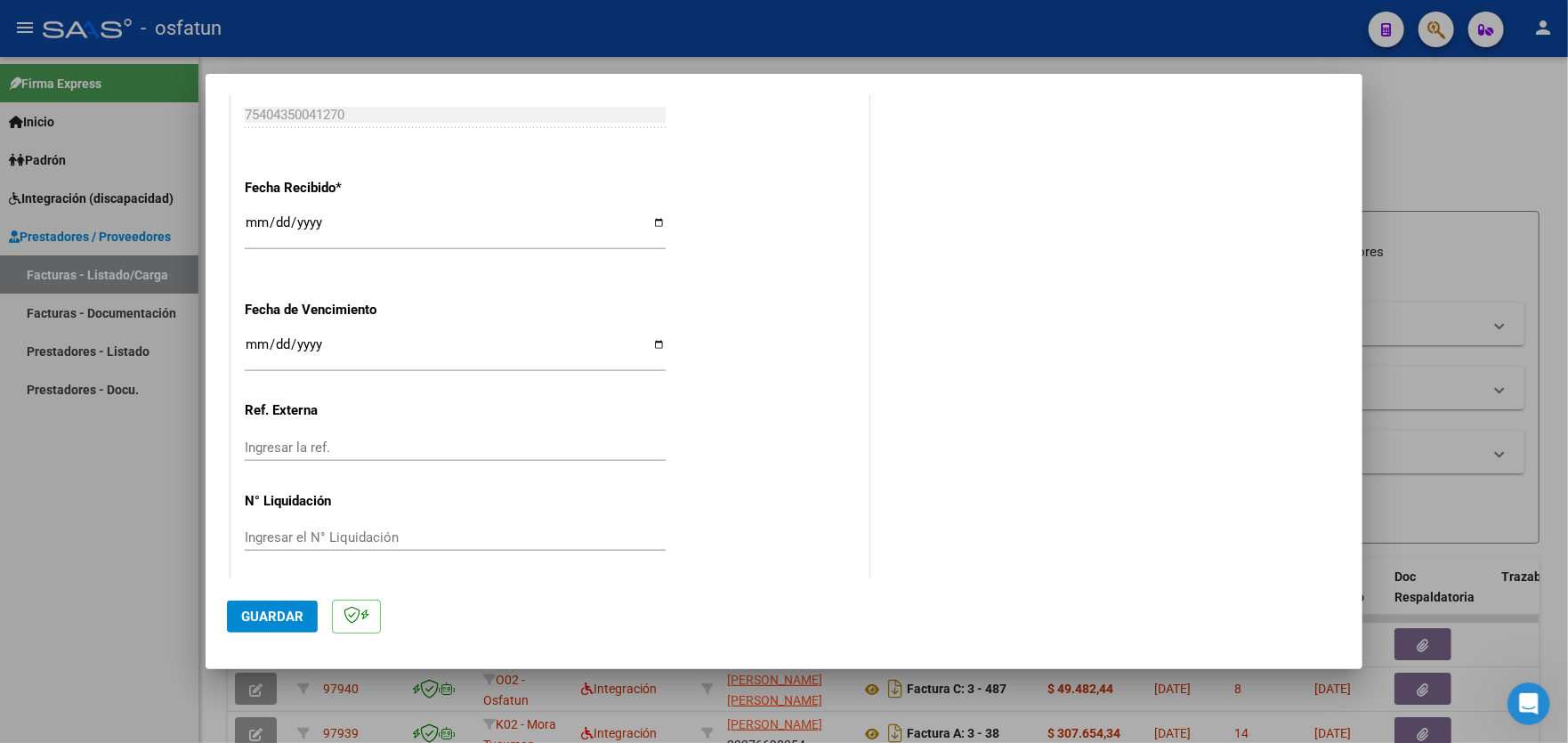
scroll to position [1271, 0]
click at [263, 615] on span "Guardar" at bounding box center [272, 616] width 62 height 16
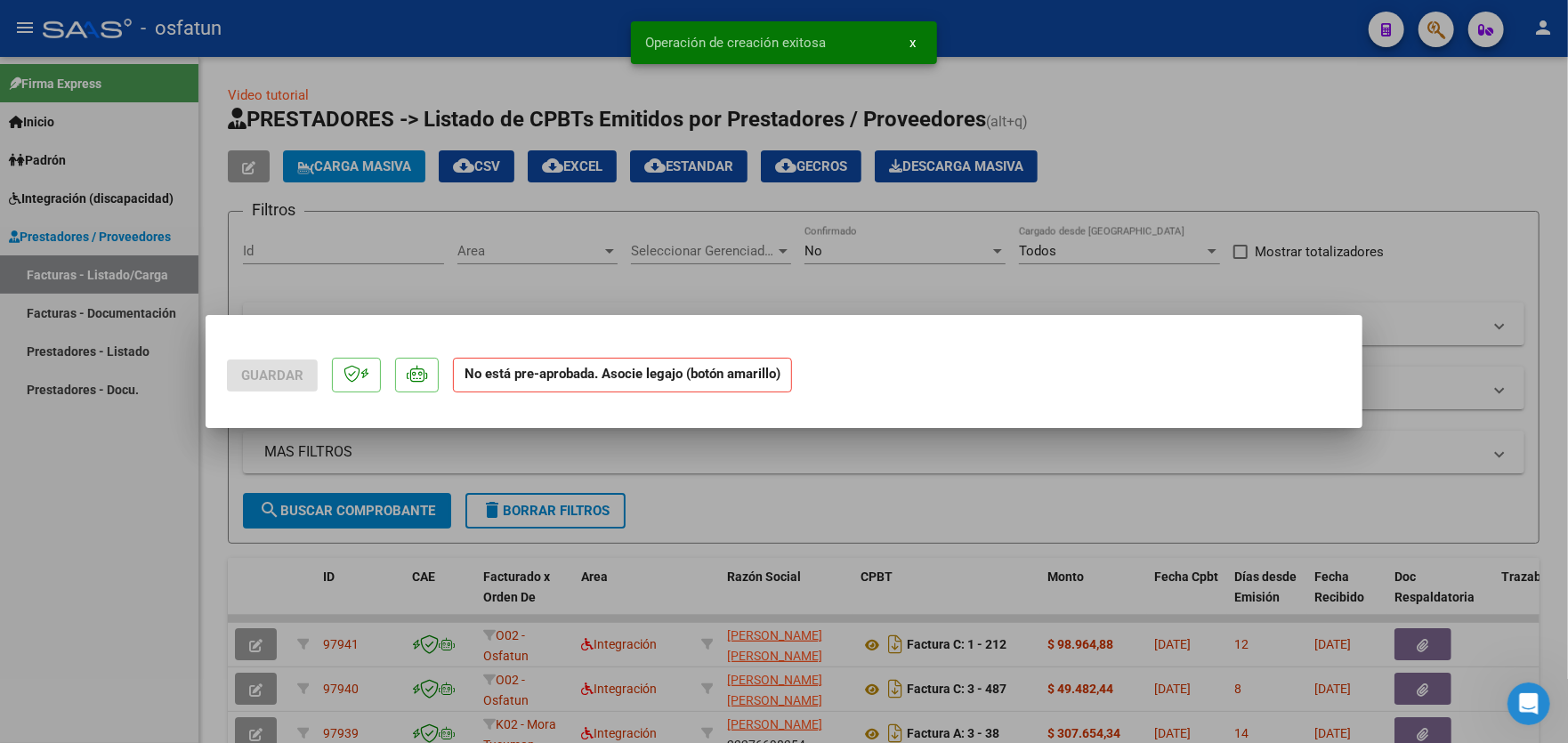
scroll to position [0, 0]
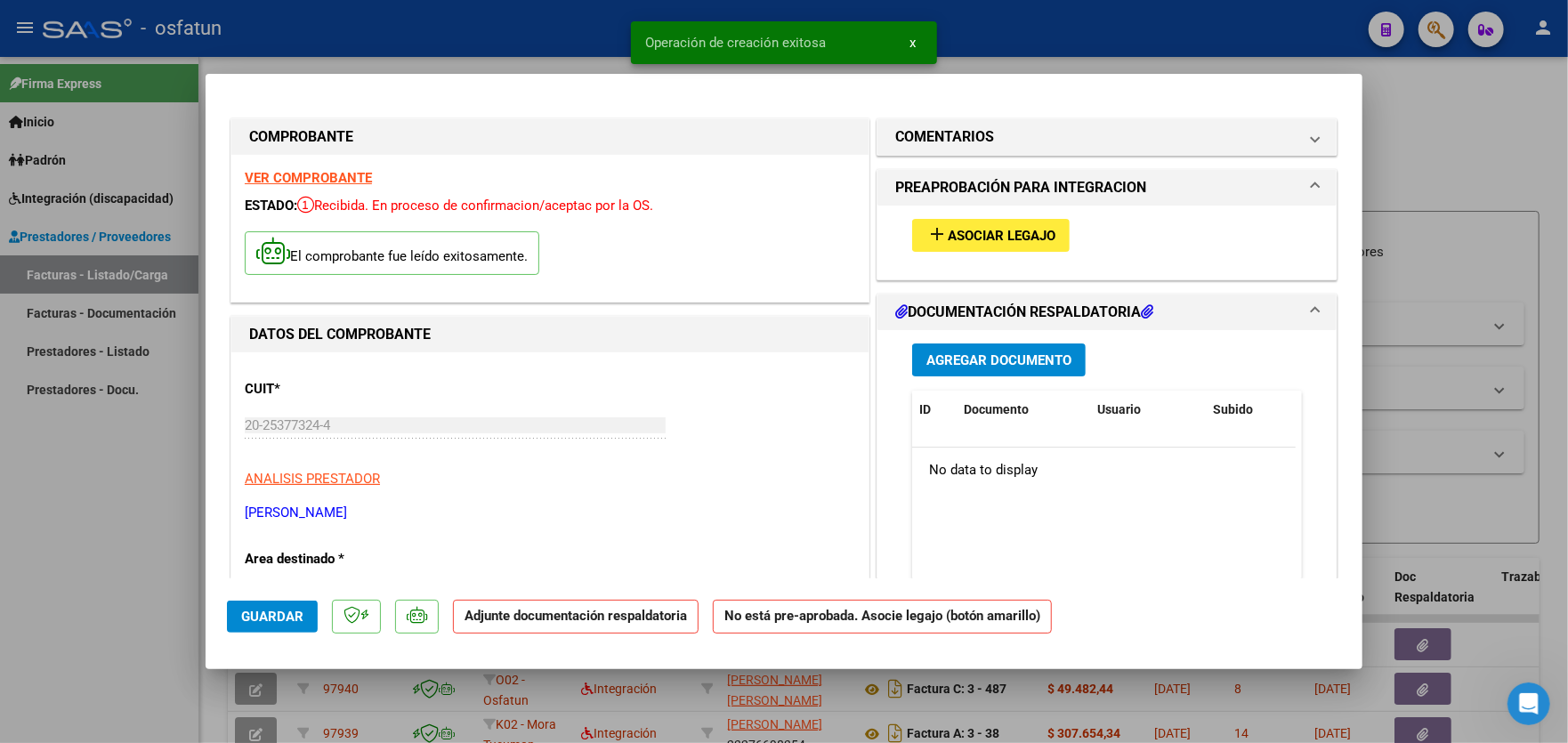
click at [1002, 230] on span "Asociar Legajo" at bounding box center [1001, 235] width 107 height 16
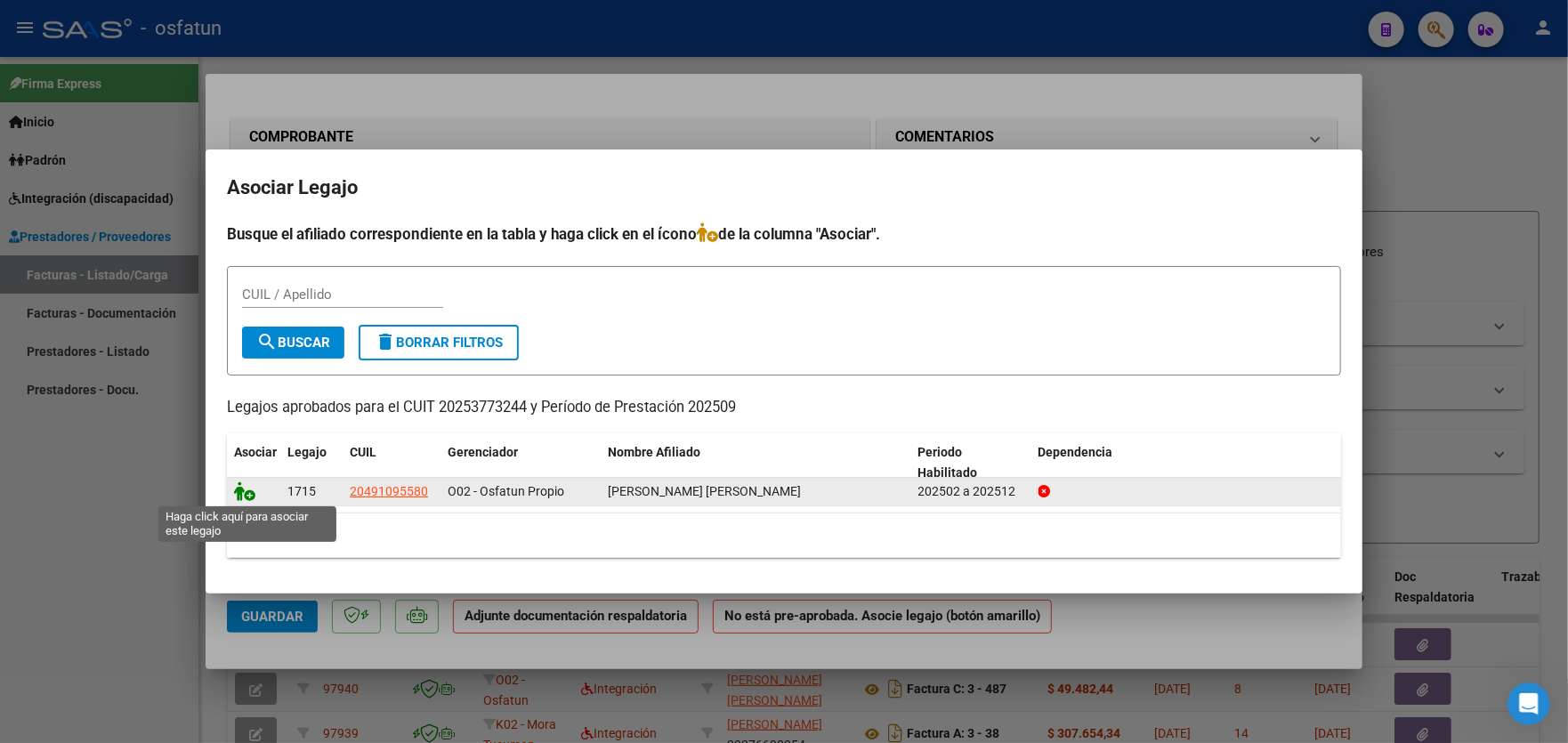
click at [251, 495] on icon at bounding box center [245, 491] width 21 height 20
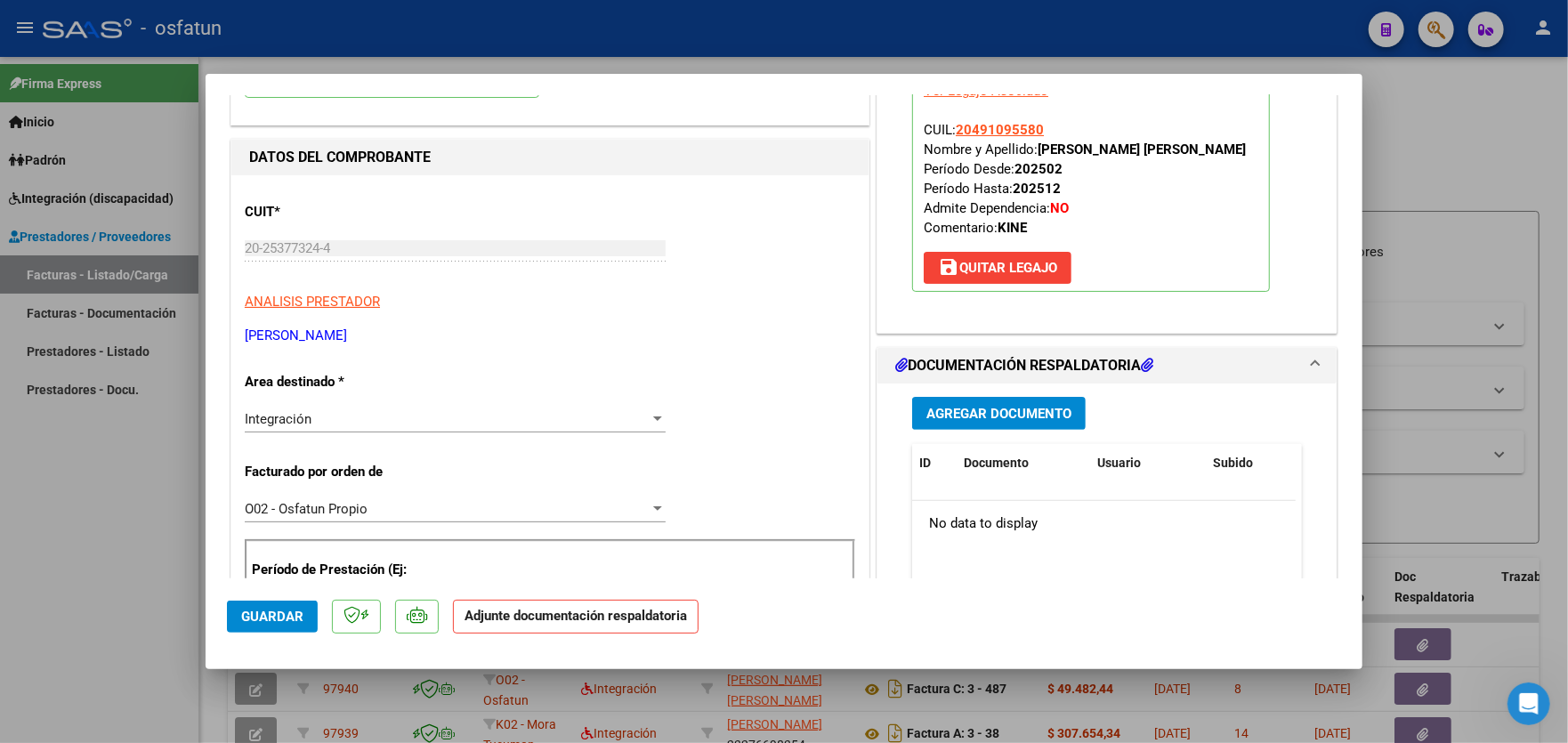
scroll to position [178, 0]
click at [988, 414] on span "Agregar Documento" at bounding box center [999, 413] width 145 height 16
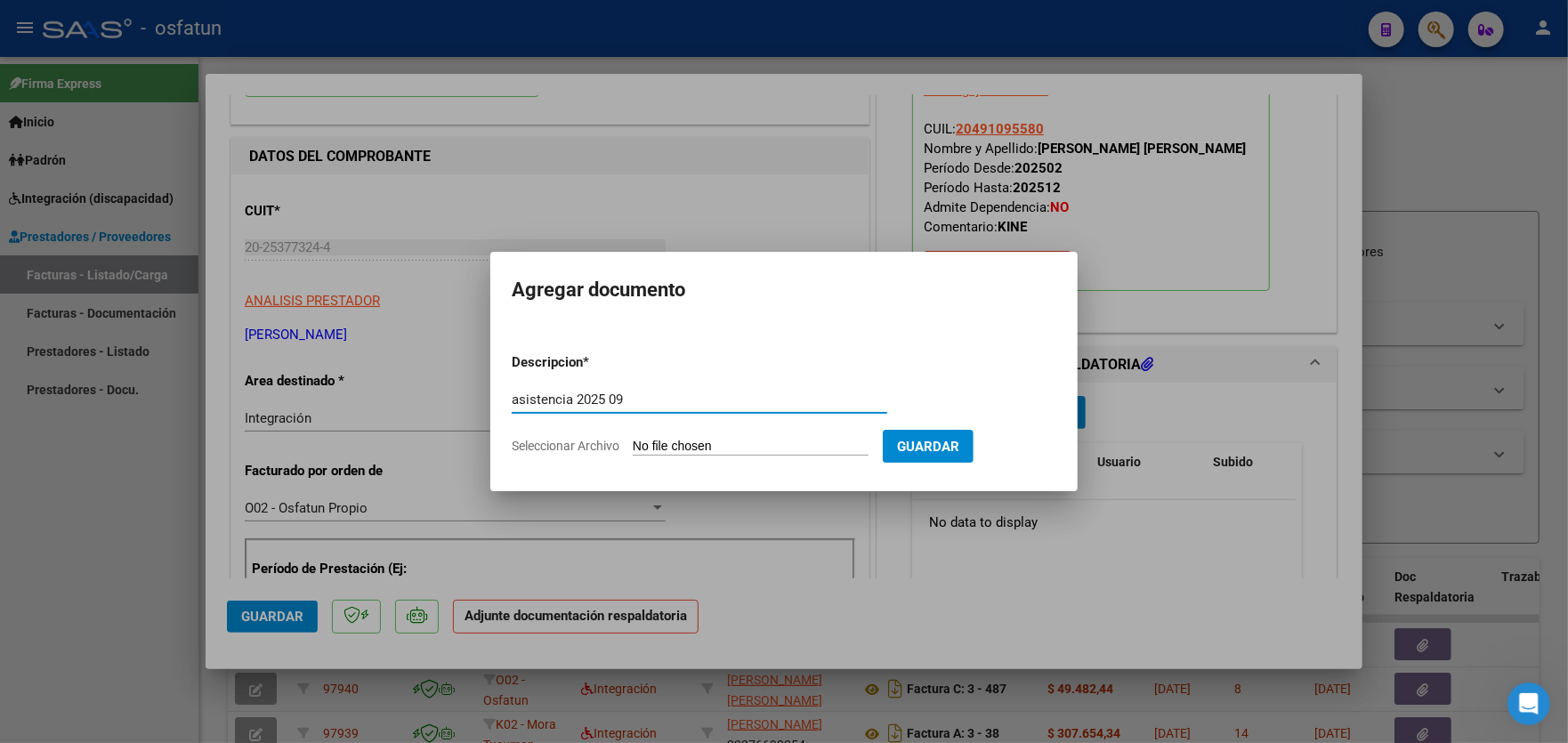
type input "asistencia 2025 09"
click at [706, 439] on input "Seleccionar Archivo" at bounding box center [750, 446] width 235 height 17
type input "C:\fakepath\sept25-2.pdf"
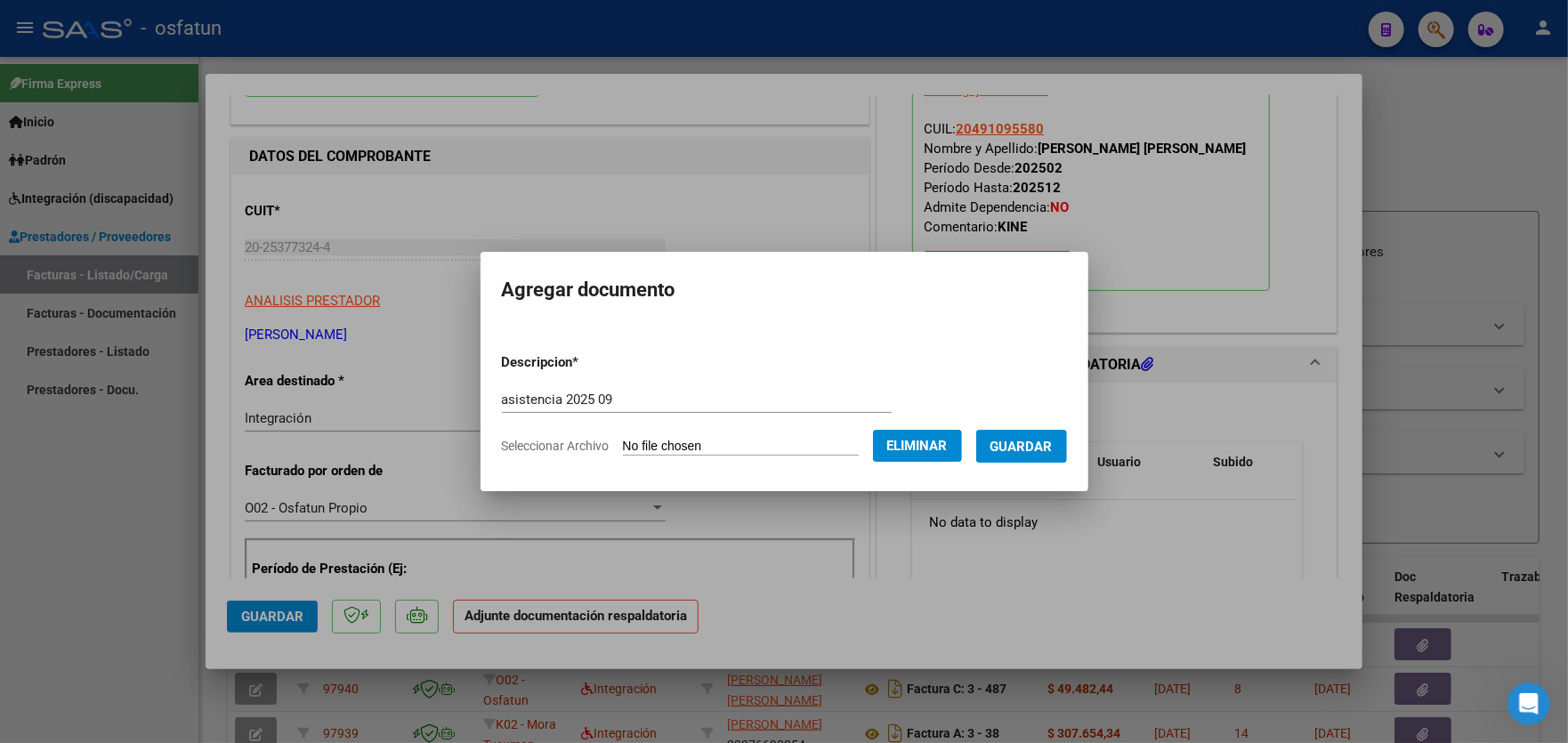
click at [1047, 439] on span "Guardar" at bounding box center [1021, 446] width 62 height 16
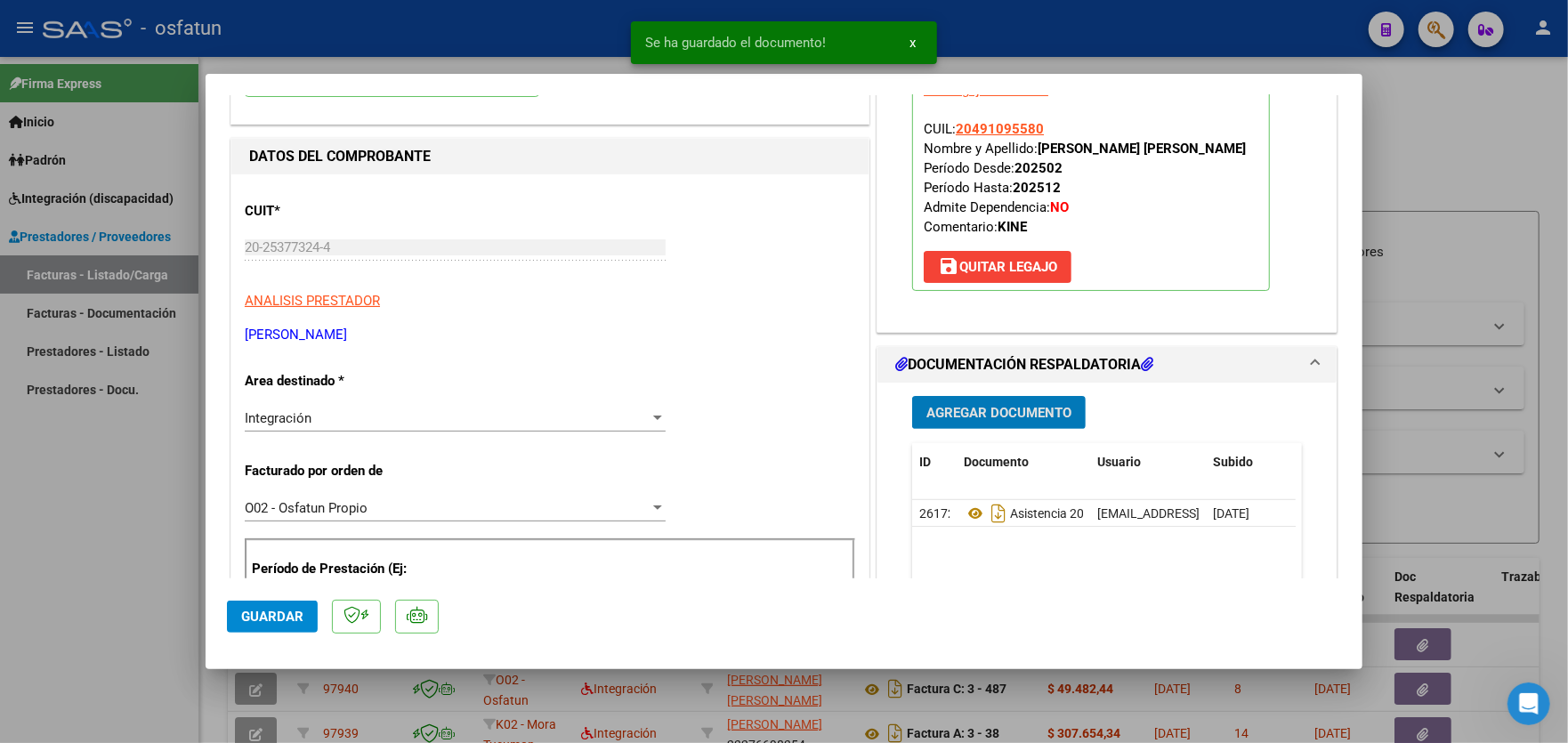
click at [1016, 408] on span "Agregar Documento" at bounding box center [999, 413] width 145 height 16
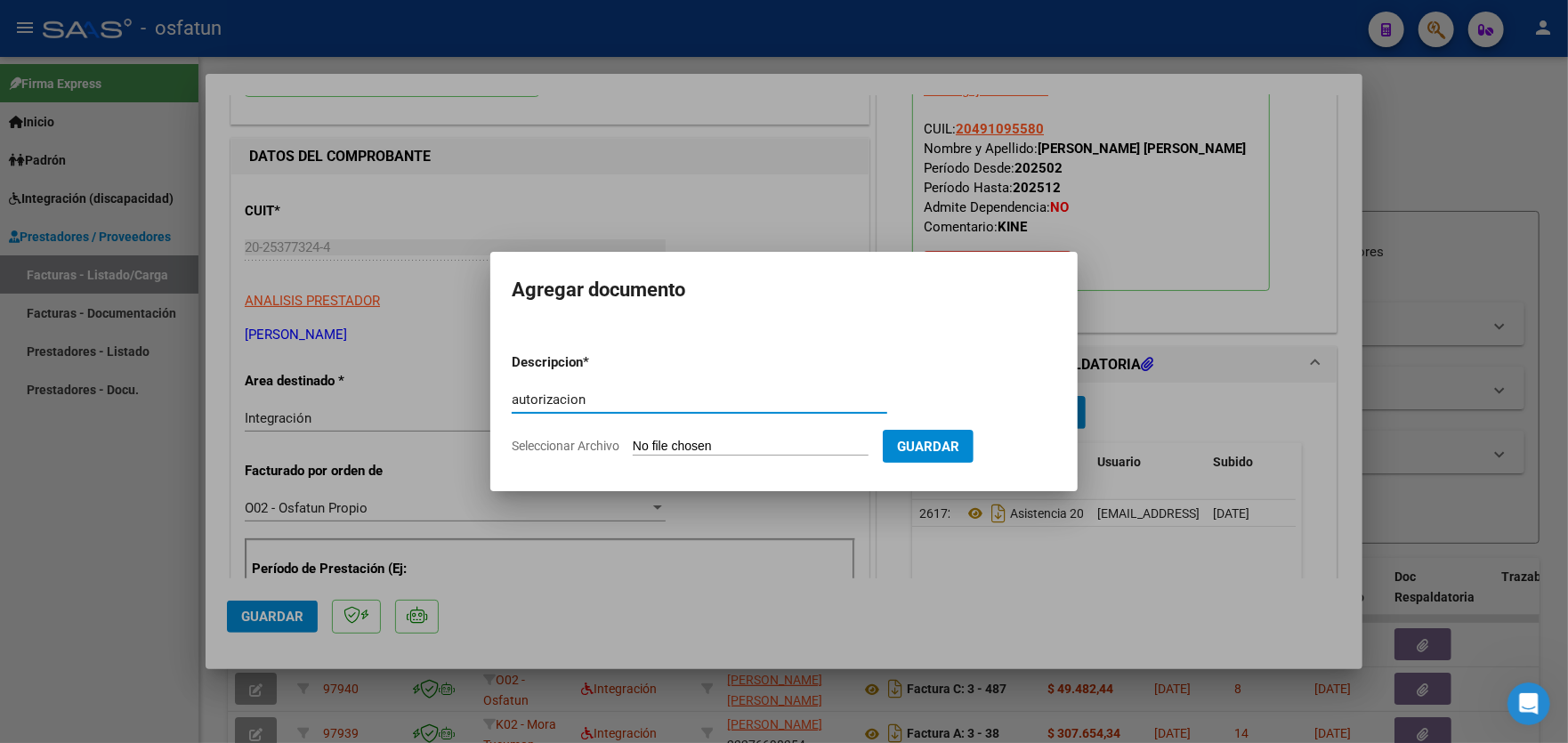
type input "autorizacion"
click at [799, 438] on input "Seleccionar Archivo" at bounding box center [750, 446] width 235 height 17
type input "C:\fakepath\sept25-3.pdf"
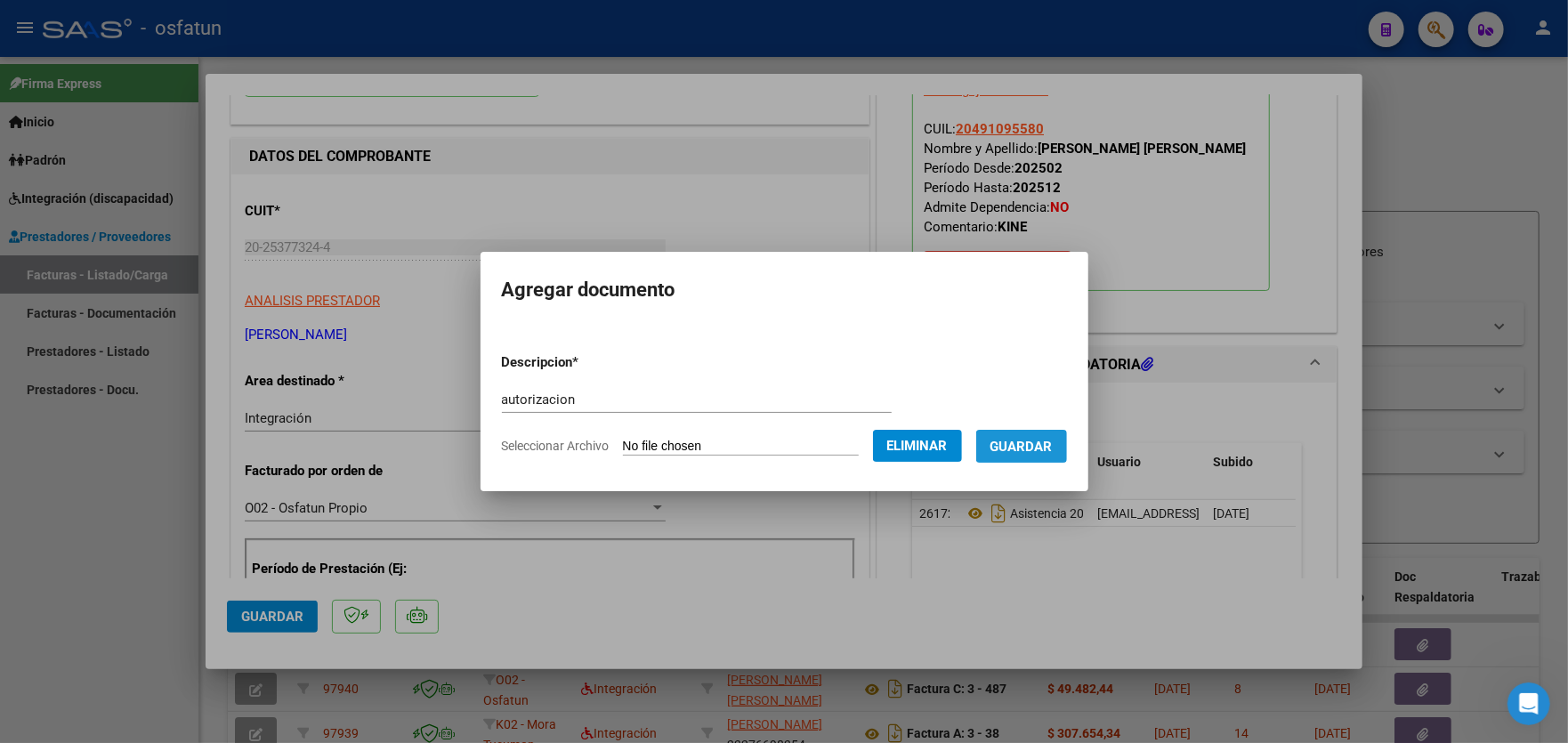
click at [1057, 434] on button "Guardar" at bounding box center [1021, 446] width 91 height 33
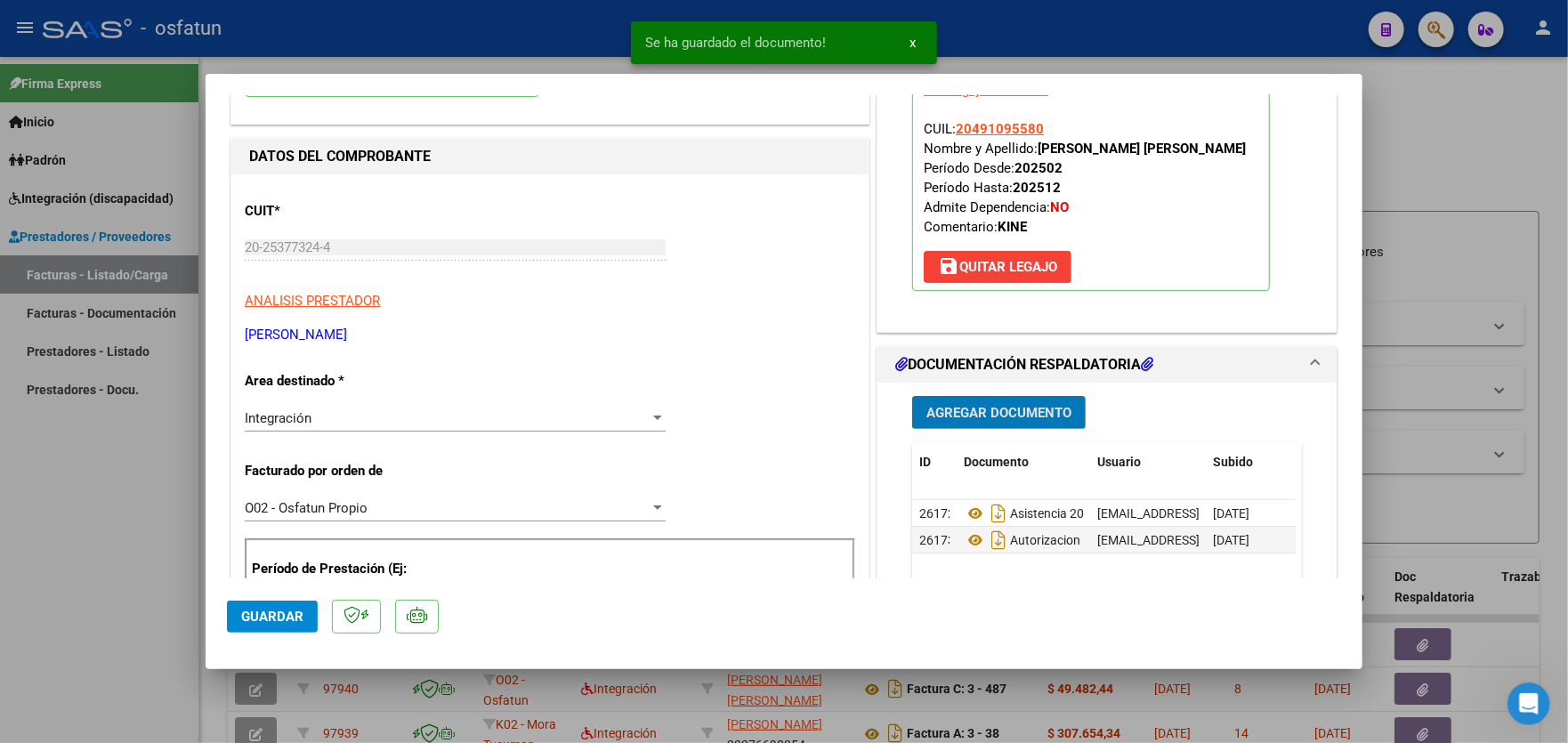
click at [277, 620] on span "Guardar" at bounding box center [272, 616] width 62 height 16
click at [88, 494] on div at bounding box center [784, 371] width 1568 height 743
type input "$ 0,00"
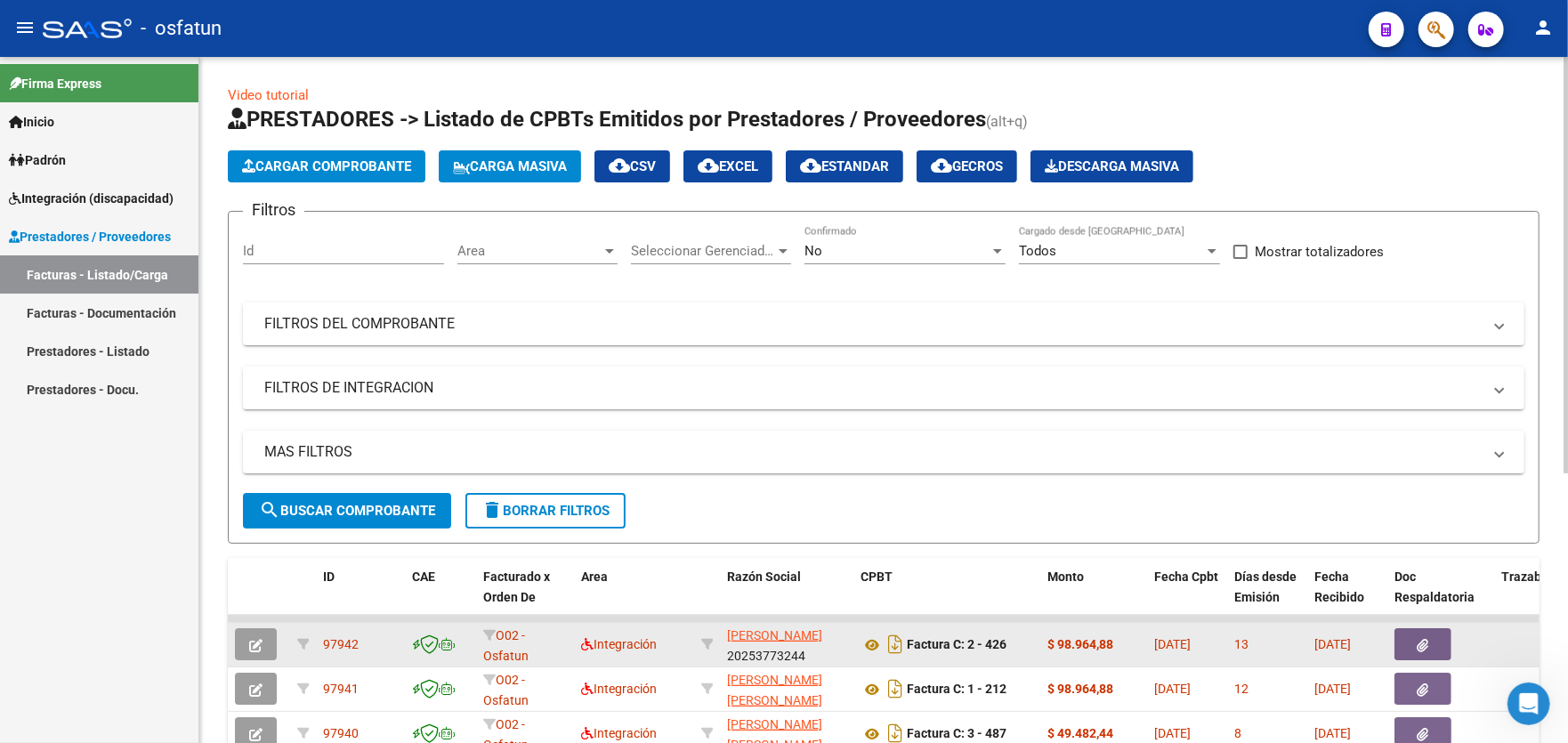
click at [1427, 643] on icon "button" at bounding box center [1424, 645] width 12 height 14
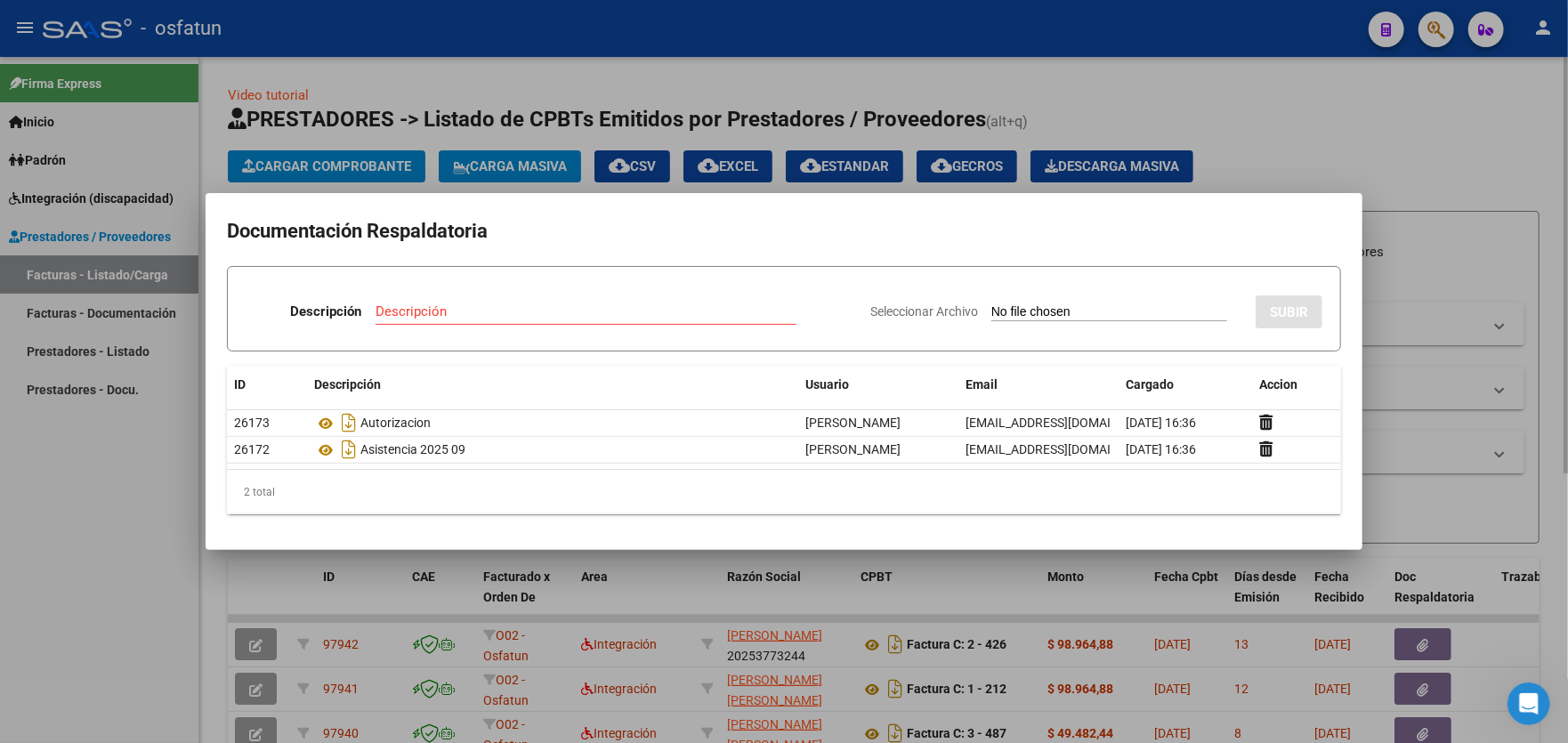
drag, startPoint x: 1488, startPoint y: 155, endPoint x: 1437, endPoint y: 145, distance: 52.0
click at [1486, 155] on div at bounding box center [784, 371] width 1568 height 743
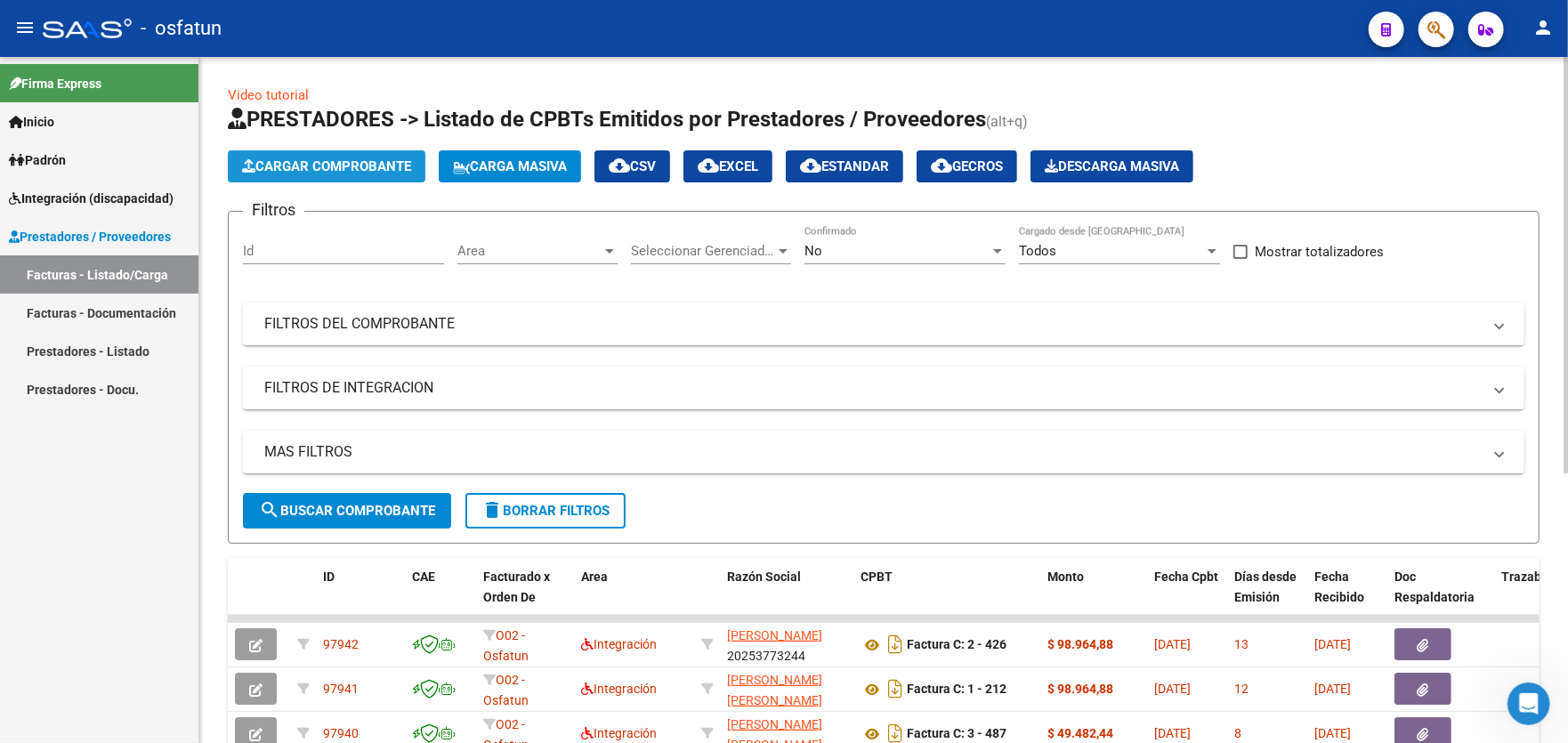
click at [313, 167] on span "Cargar Comprobante" at bounding box center [326, 166] width 169 height 16
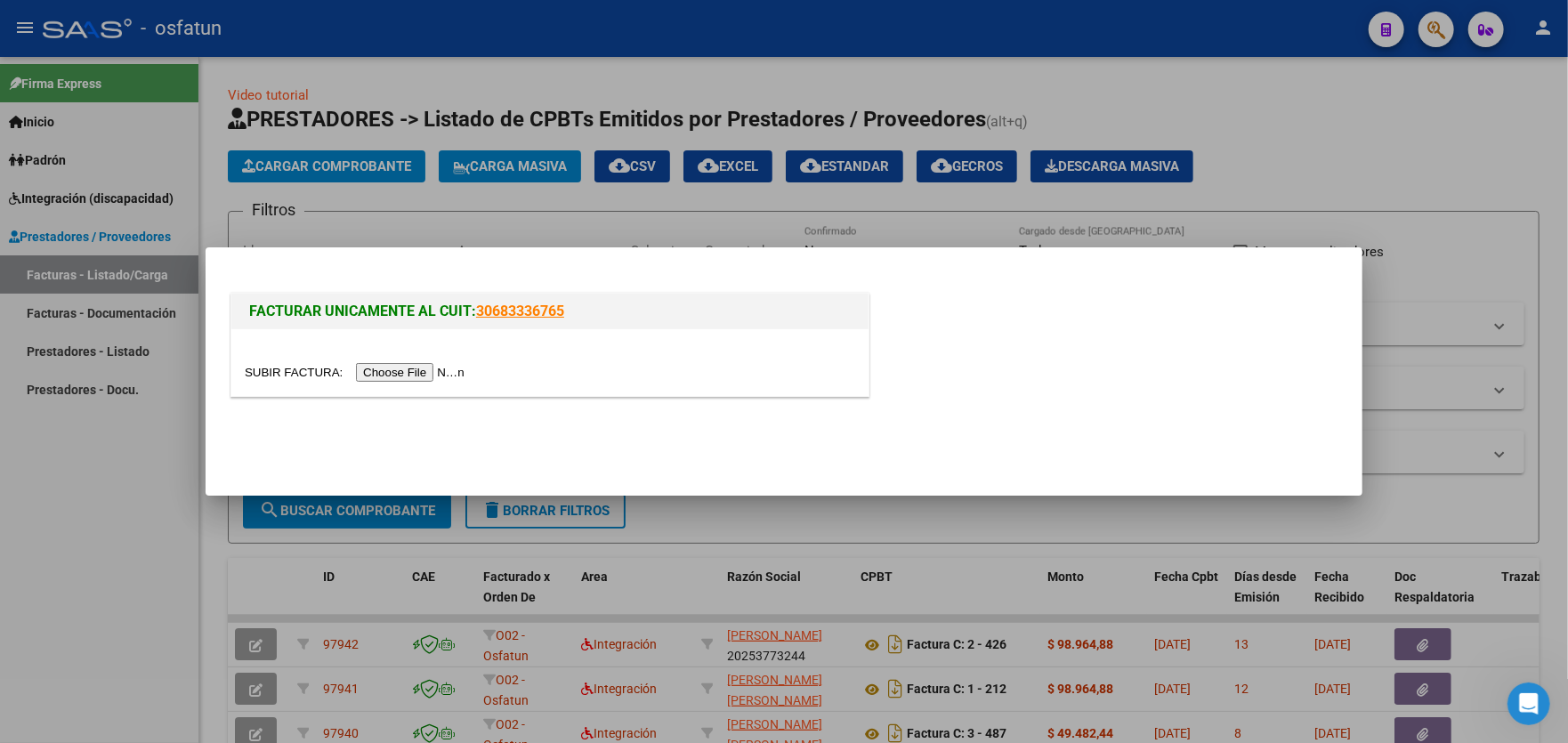
click at [423, 371] on input "file" at bounding box center [357, 372] width 226 height 19
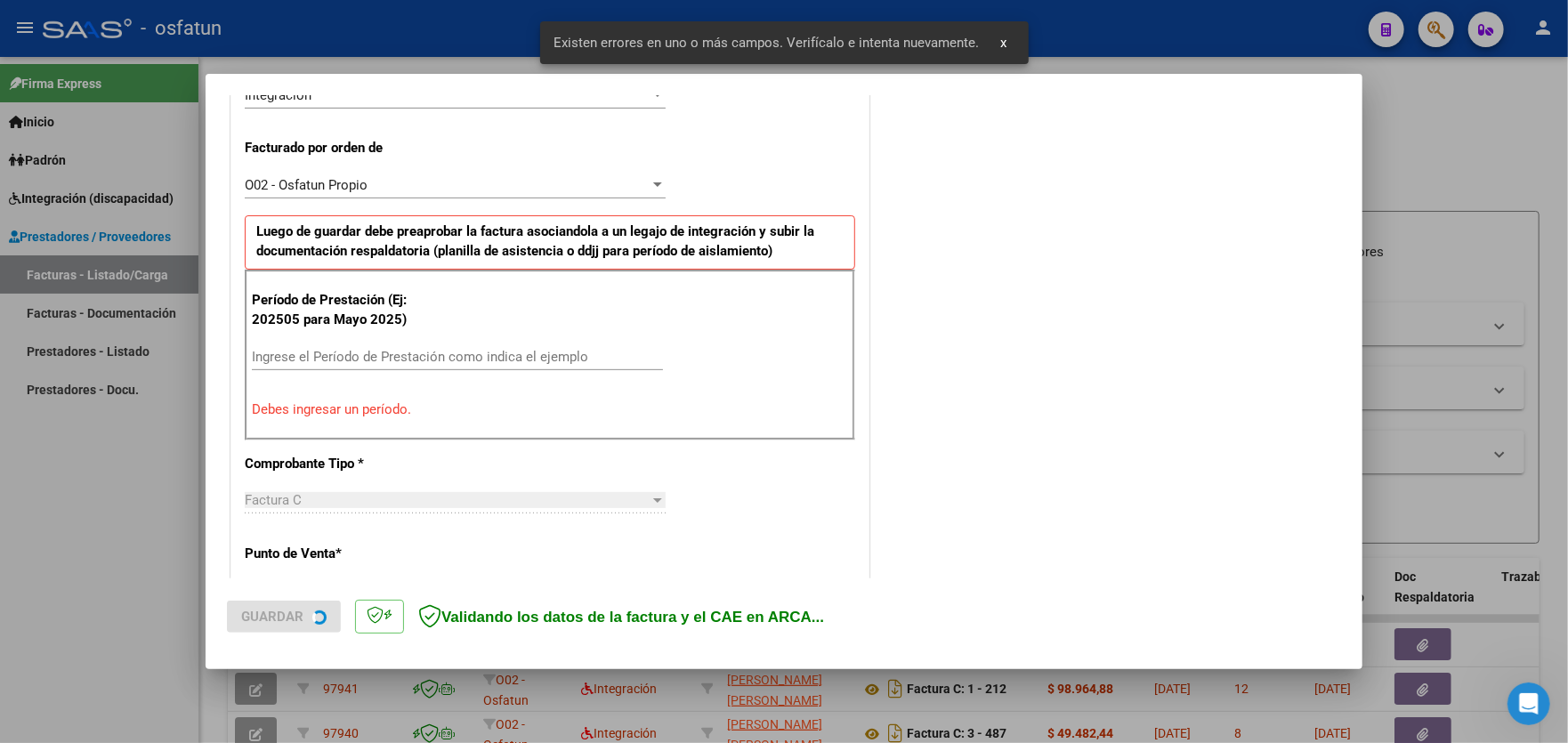
scroll to position [466, 0]
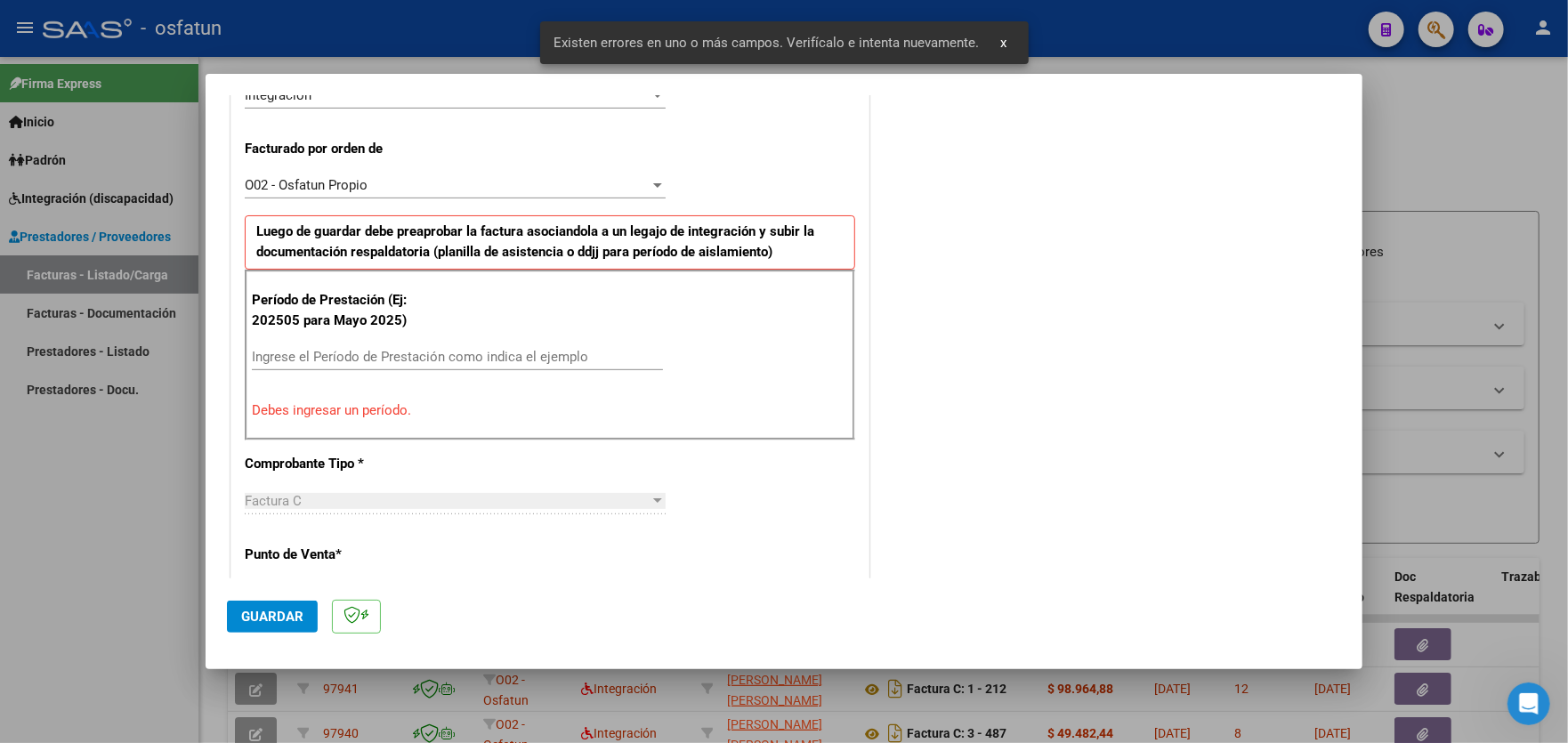
click at [416, 351] on input "Ingrese el Período de Prestación como indica el ejemplo" at bounding box center [457, 356] width 411 height 16
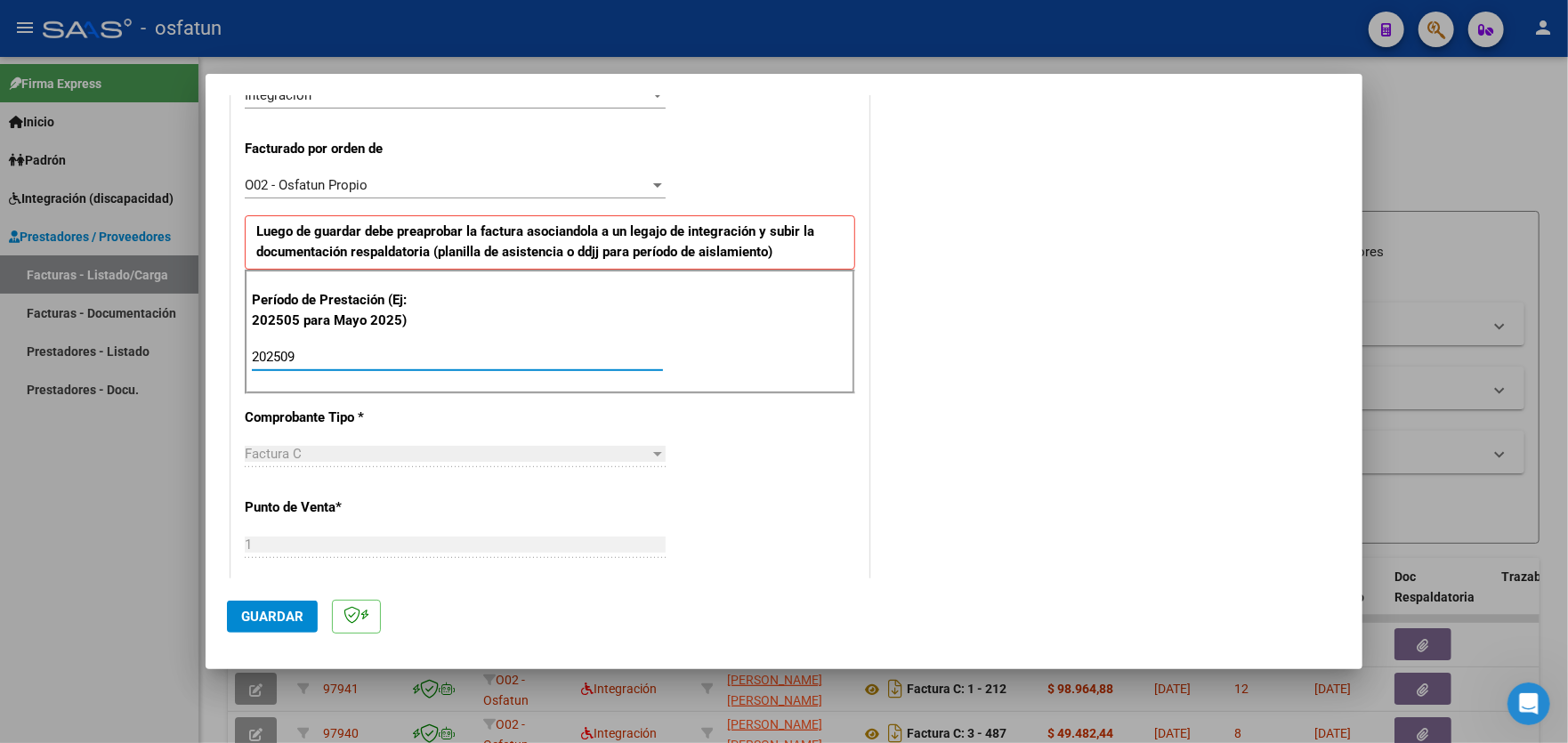
type input "202509"
click at [279, 615] on span "Guardar" at bounding box center [272, 616] width 62 height 16
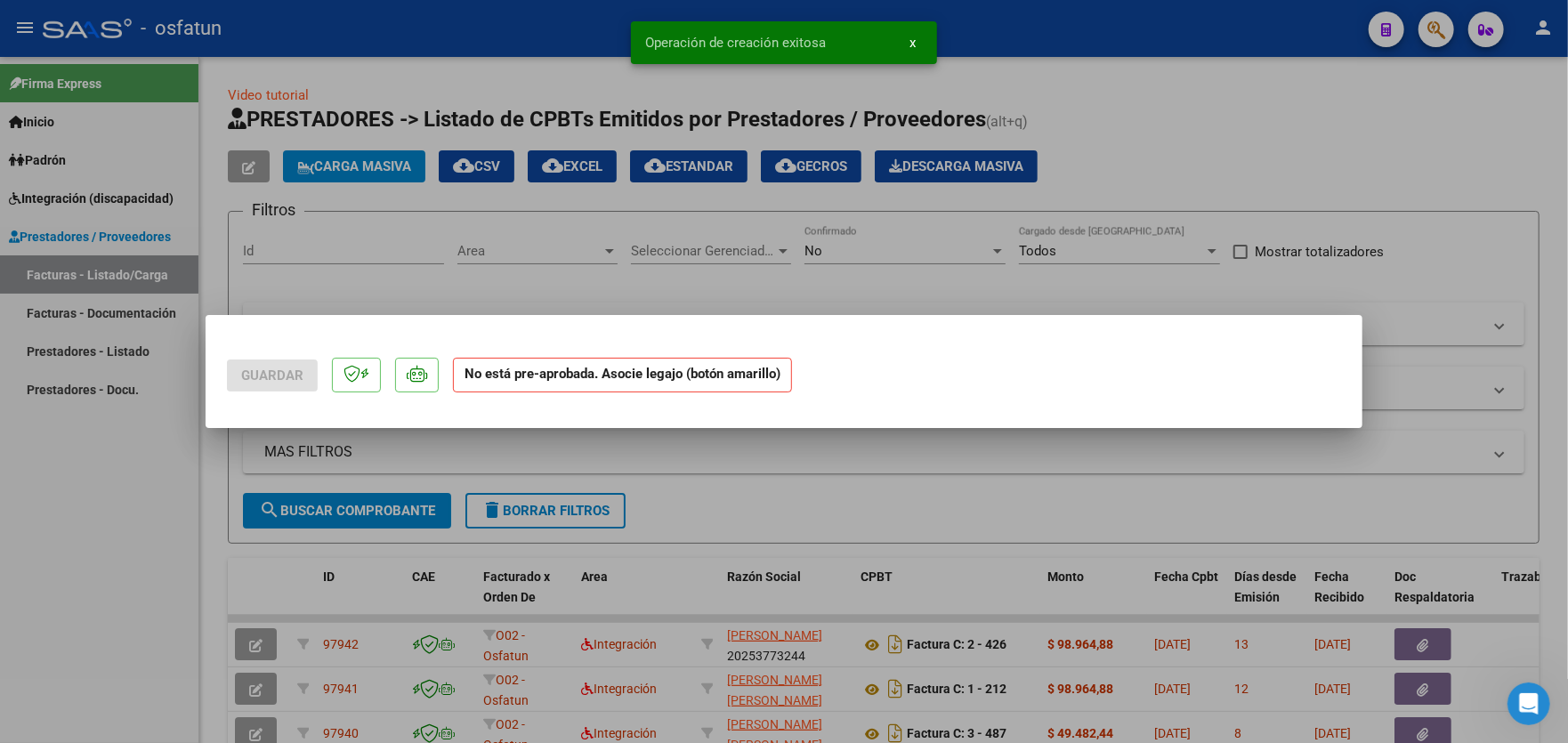
scroll to position [0, 0]
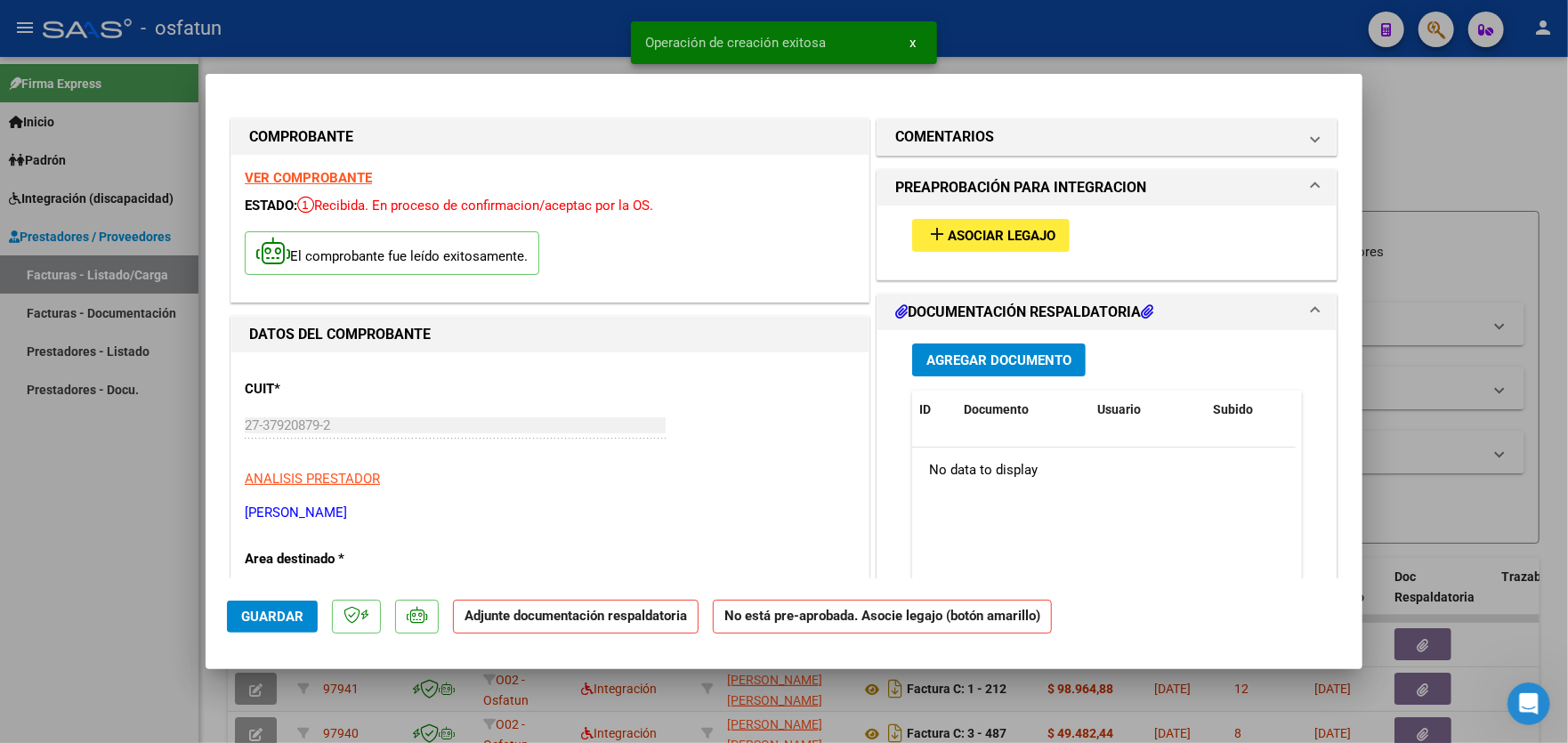
click at [1020, 248] on button "add Asociar Legajo" at bounding box center [990, 235] width 157 height 33
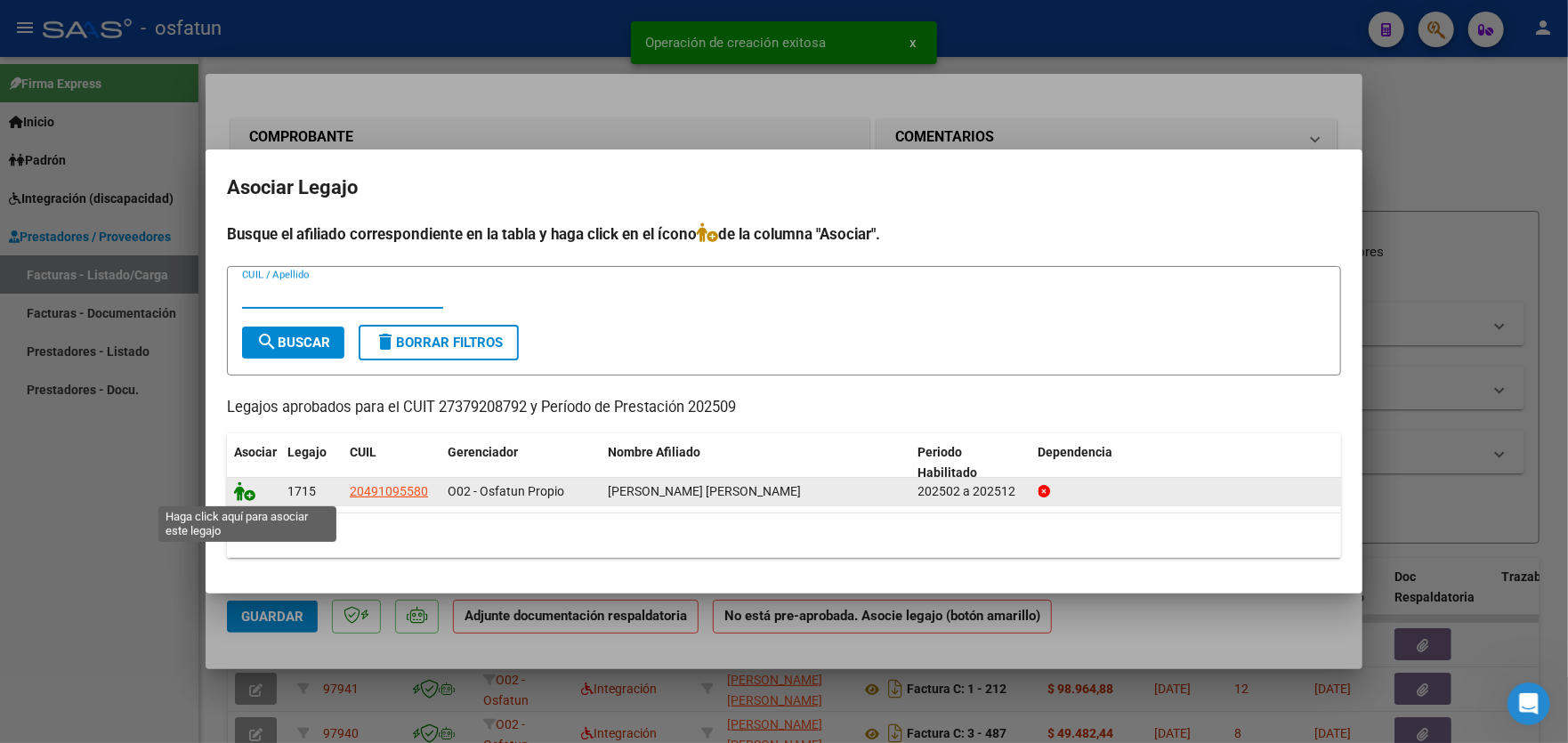
click at [250, 494] on icon at bounding box center [245, 491] width 21 height 20
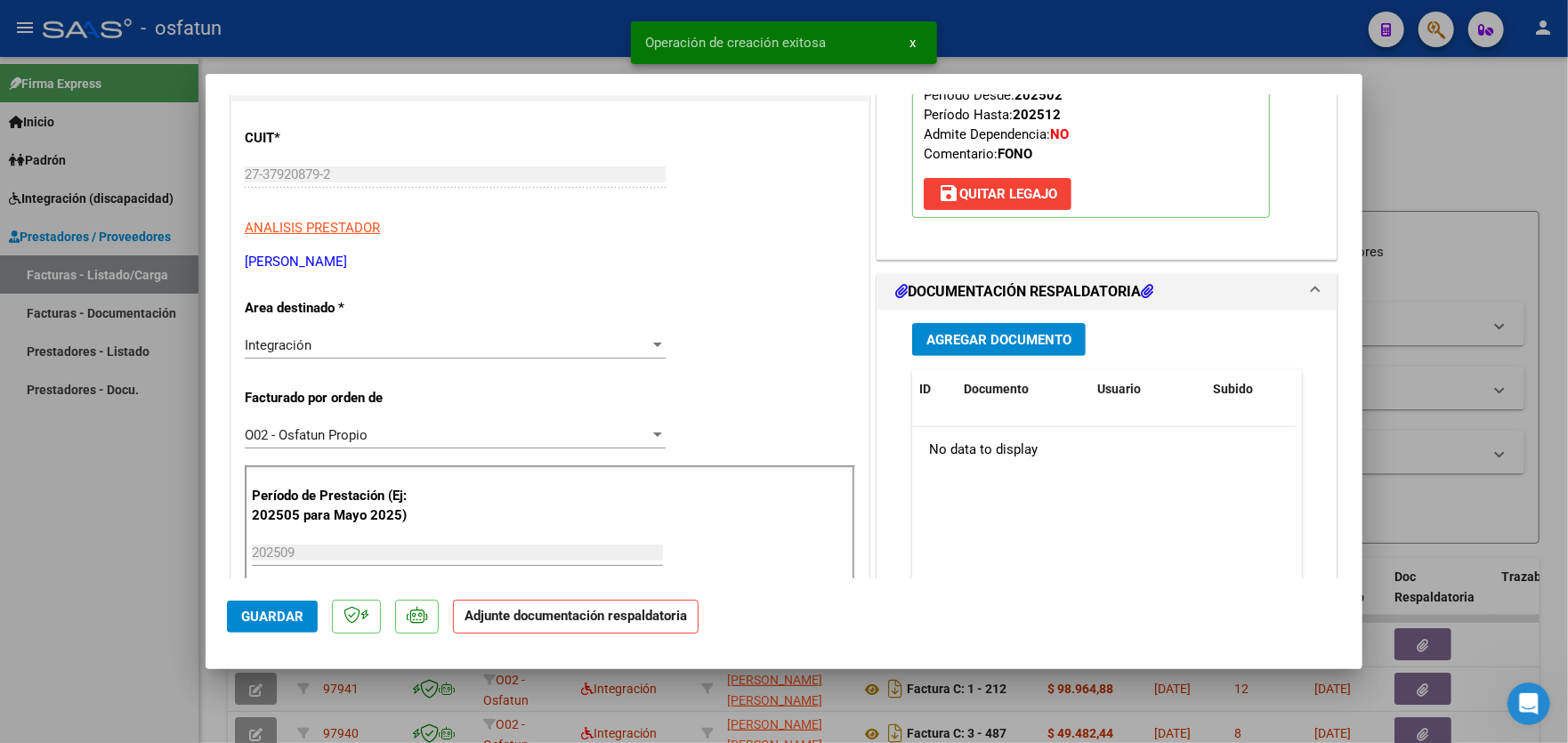
scroll to position [267, 0]
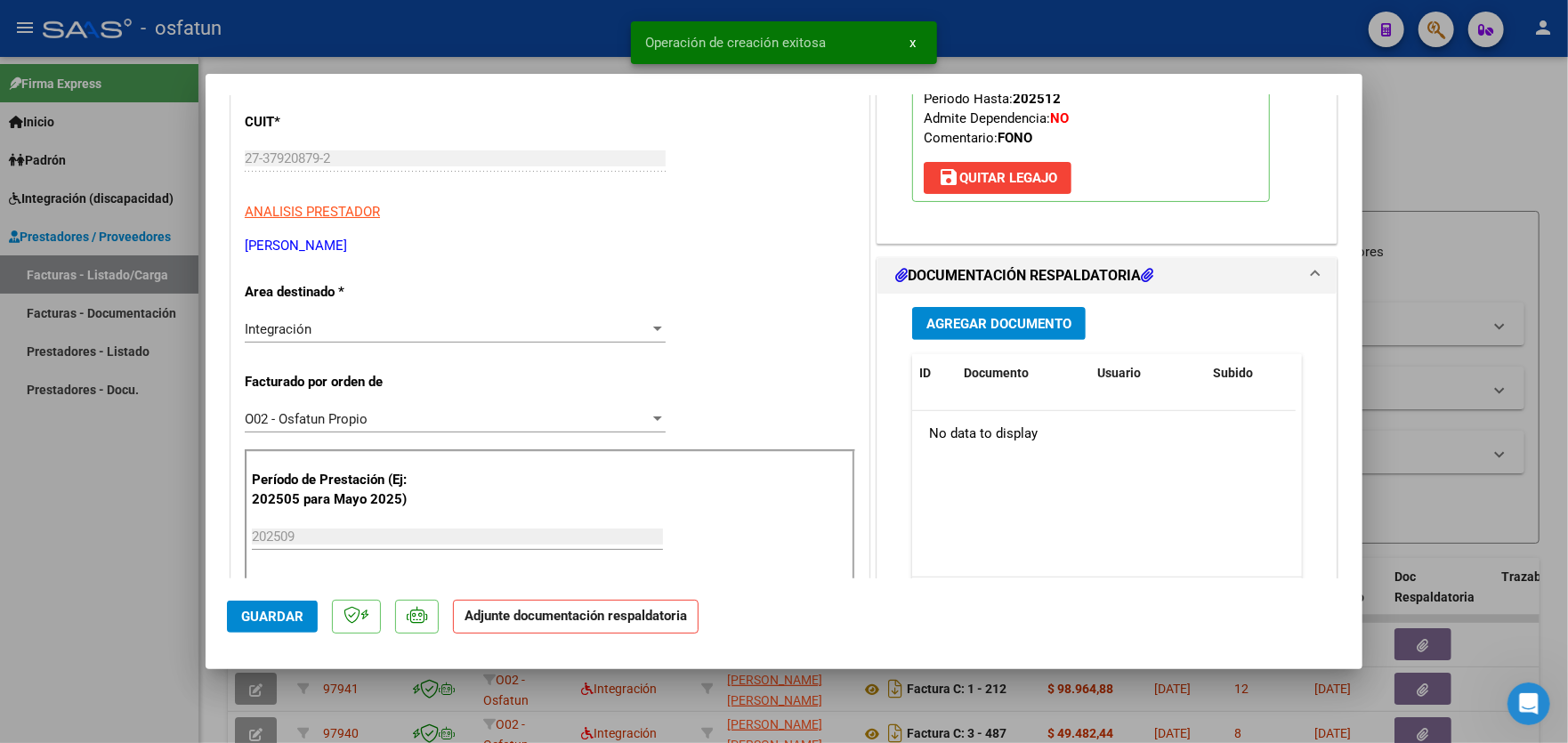
click at [985, 328] on span "Agregar Documento" at bounding box center [999, 323] width 145 height 16
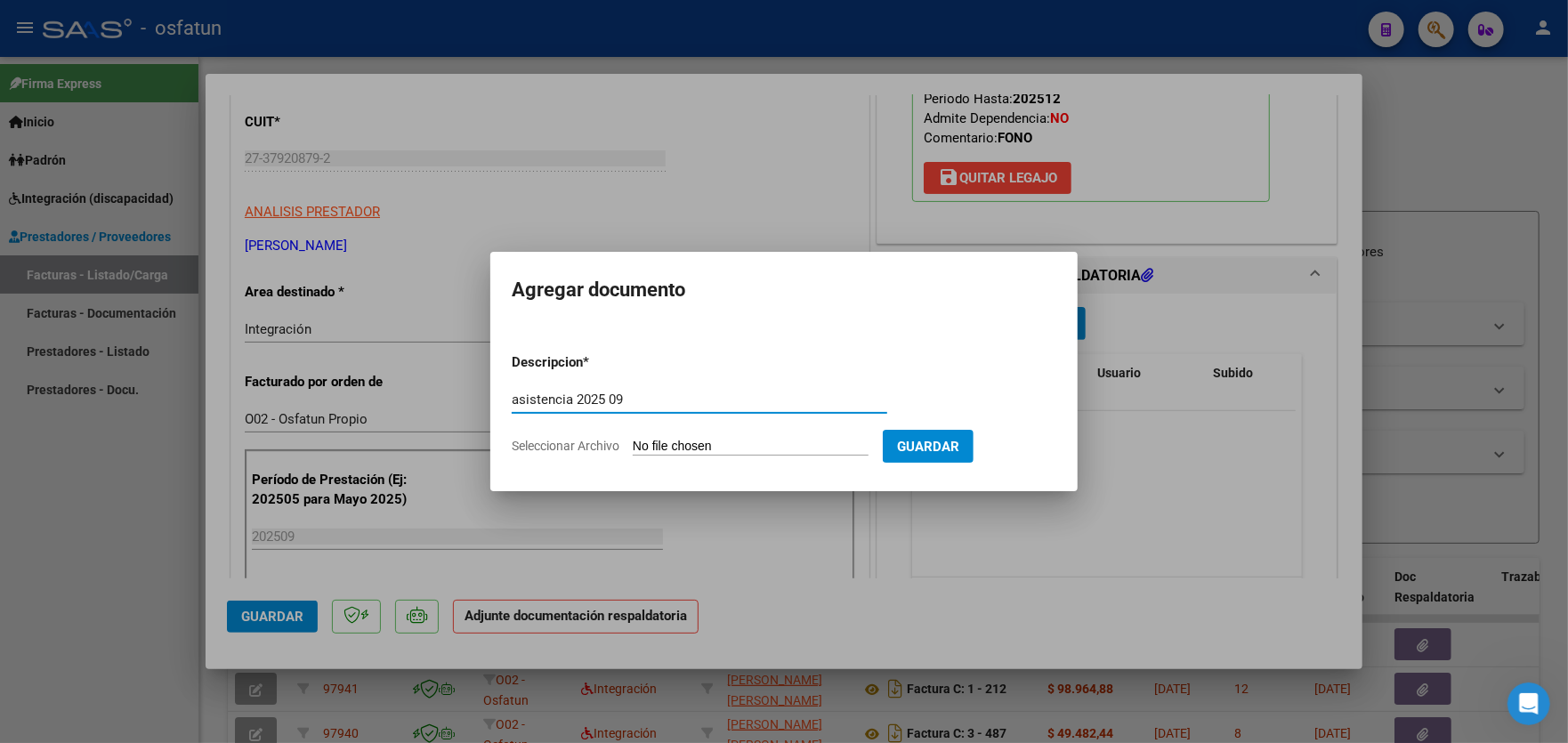
type input "asistencia 2025 09"
click at [706, 441] on input "Seleccionar Archivo" at bounding box center [750, 446] width 235 height 17
type input "C:\fakepath\asistencia (10).pdf"
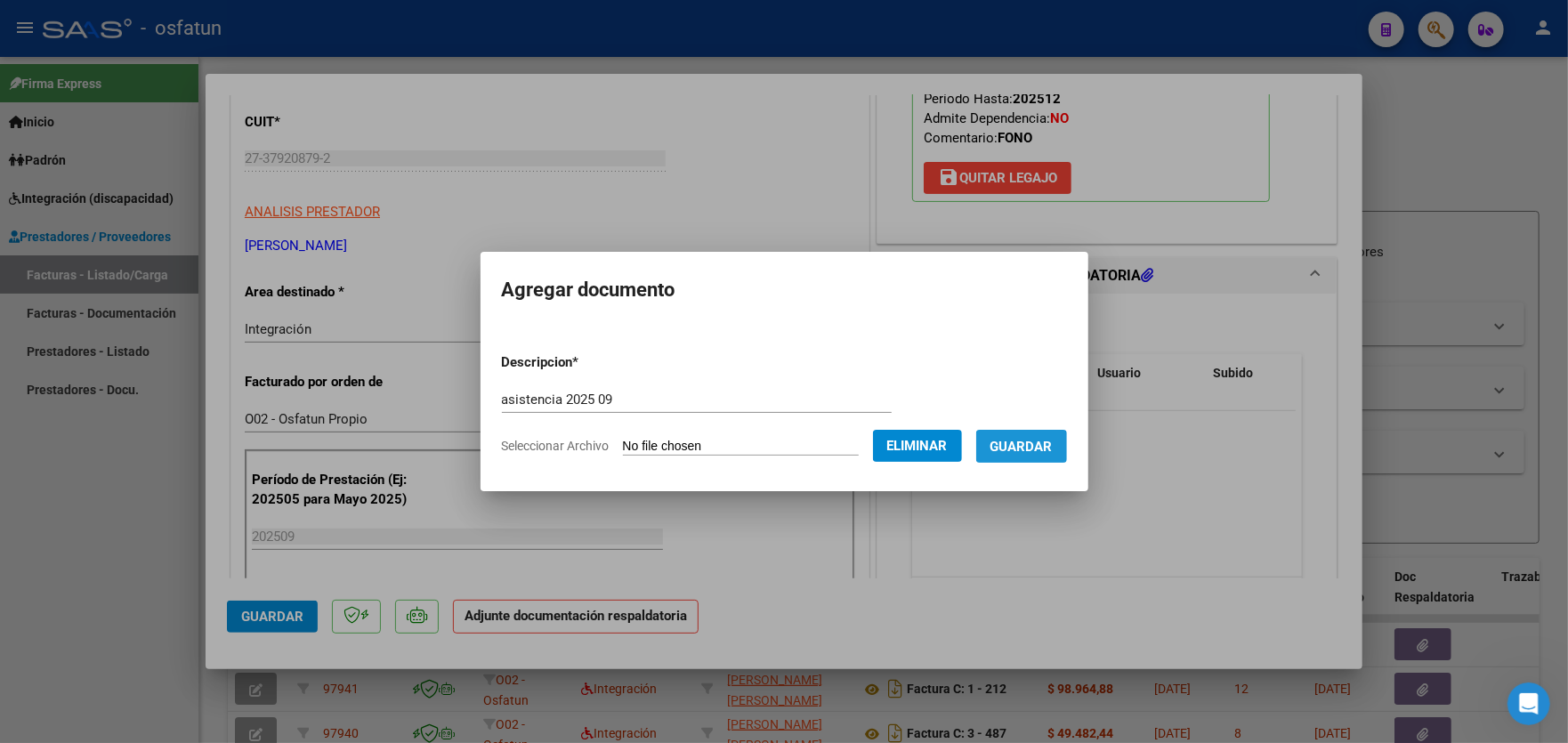
click at [1036, 447] on span "Guardar" at bounding box center [1021, 446] width 62 height 16
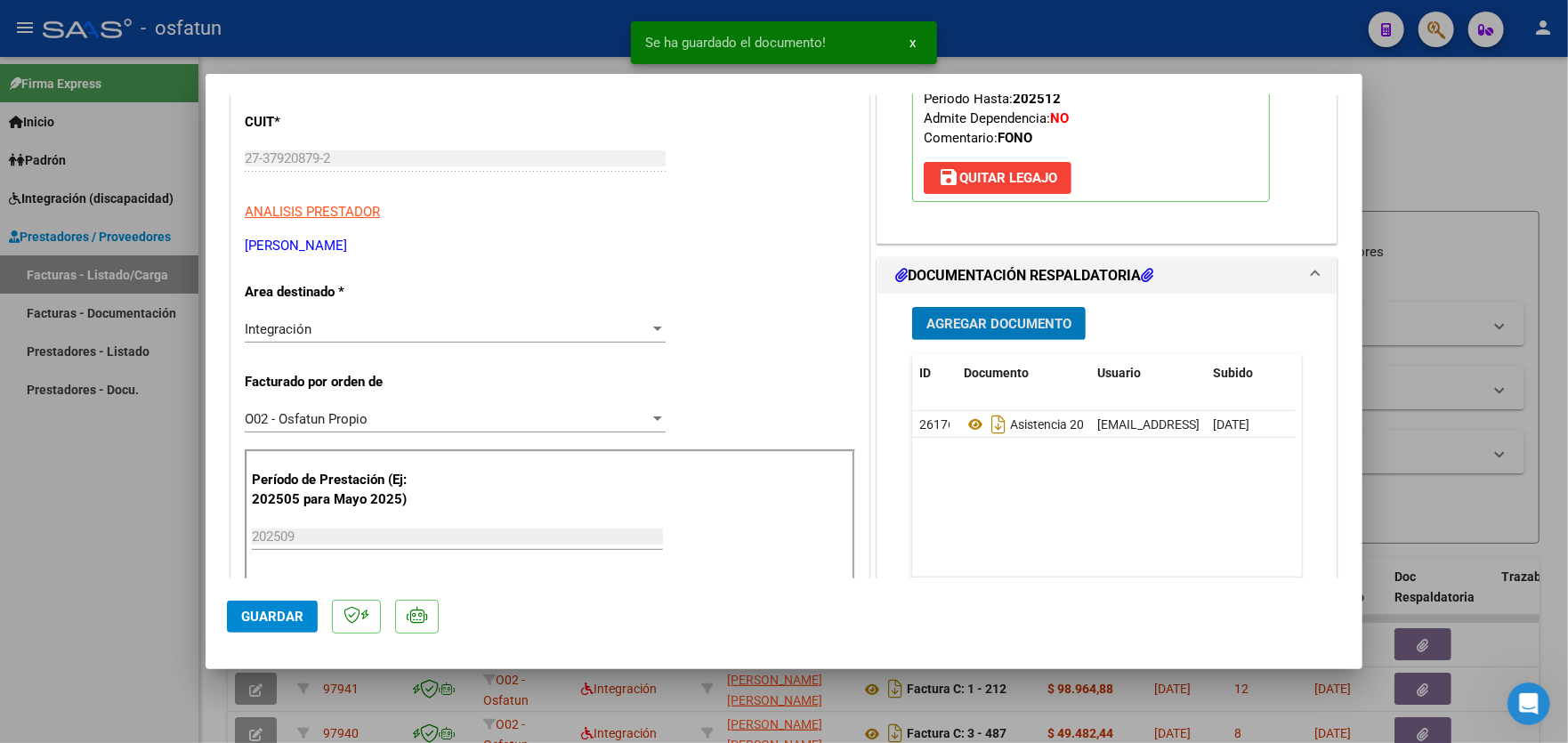
click at [976, 320] on span "Agregar Documento" at bounding box center [999, 323] width 145 height 16
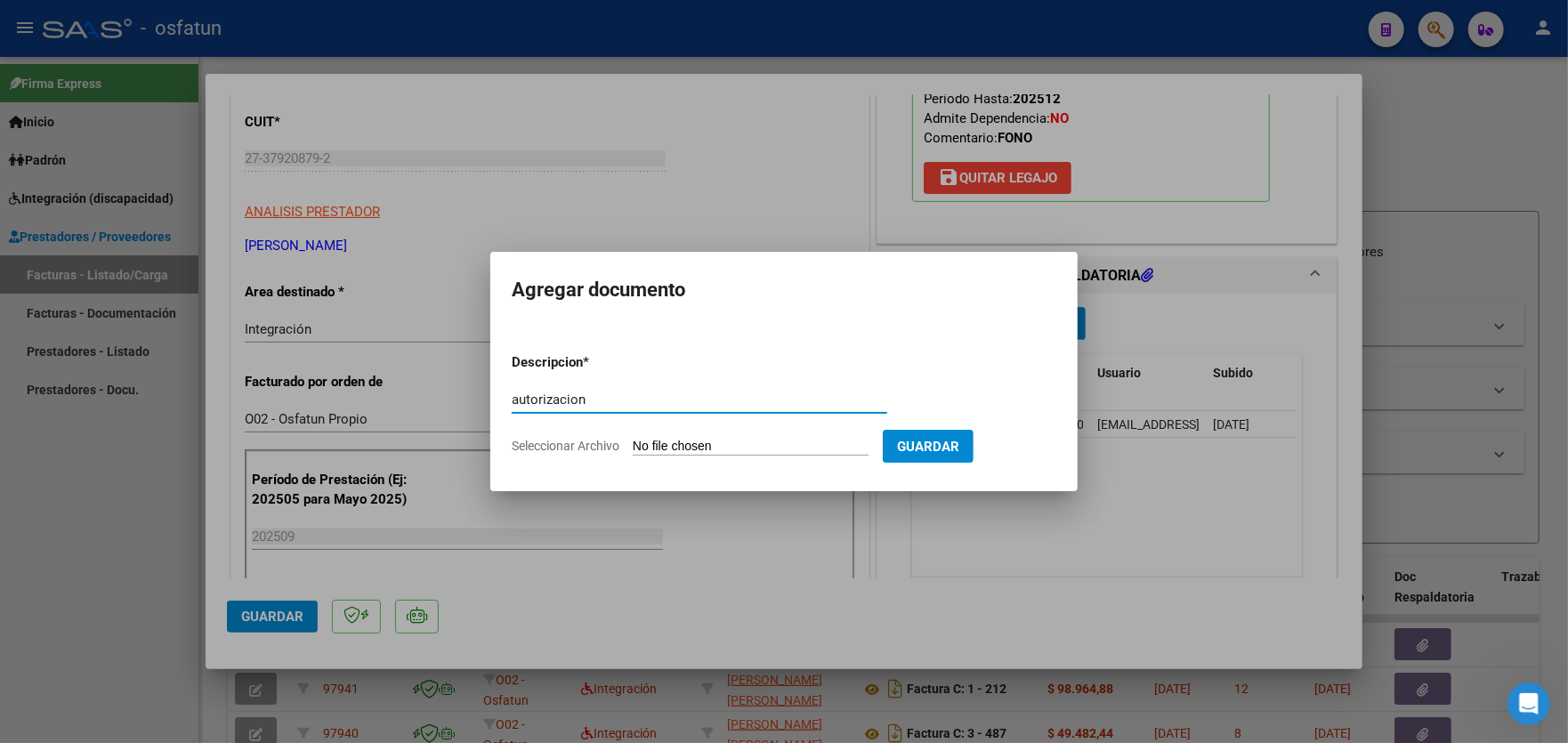
type input "autorizacion"
click at [701, 446] on input "Seleccionar Archivo" at bounding box center [750, 446] width 235 height 17
type input "C:\fakepath\PRESTACION FONOAUDIOLOGIA SEPTIEMBRE [PERSON_NAME]-5.pdf"
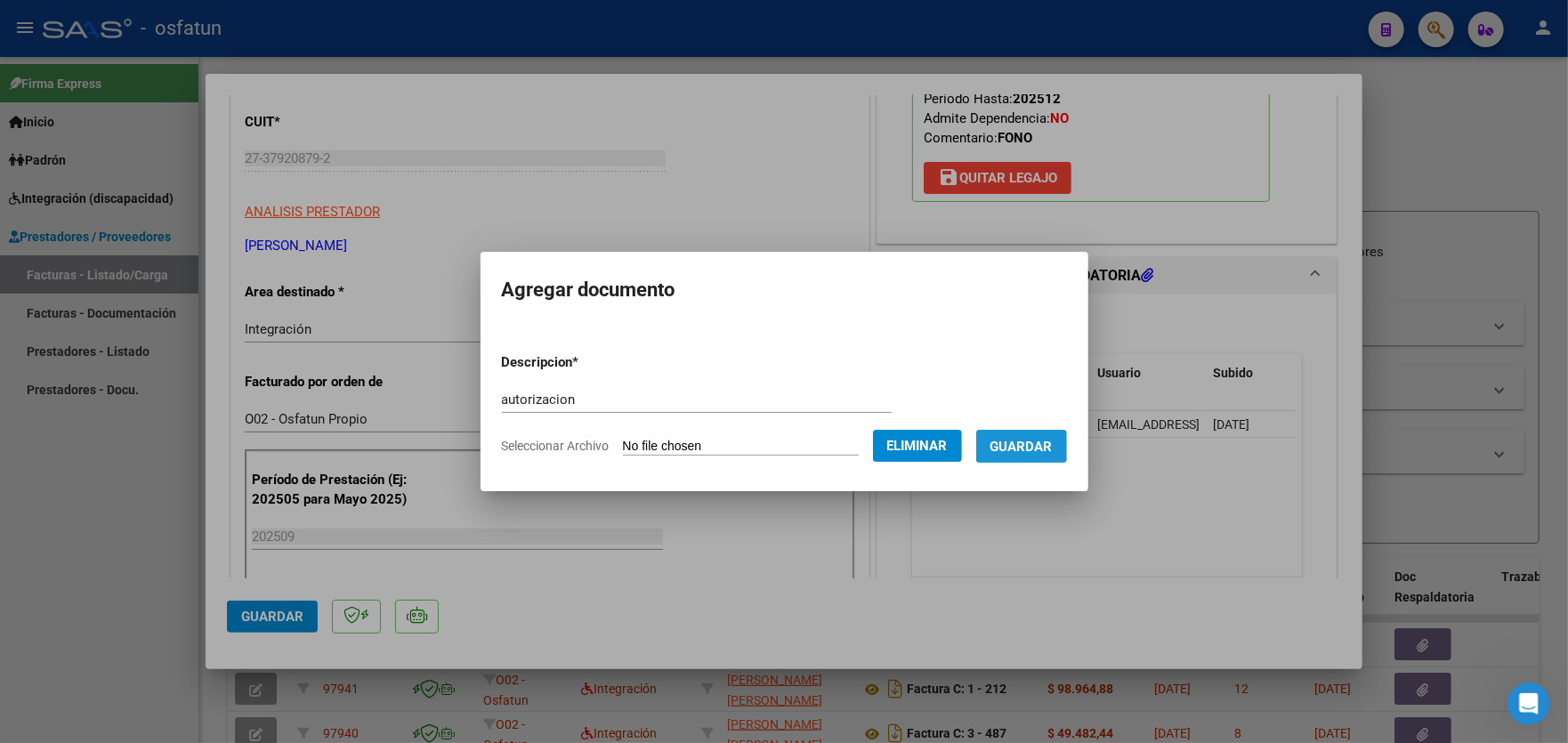
click at [1037, 449] on span "Guardar" at bounding box center [1021, 446] width 62 height 16
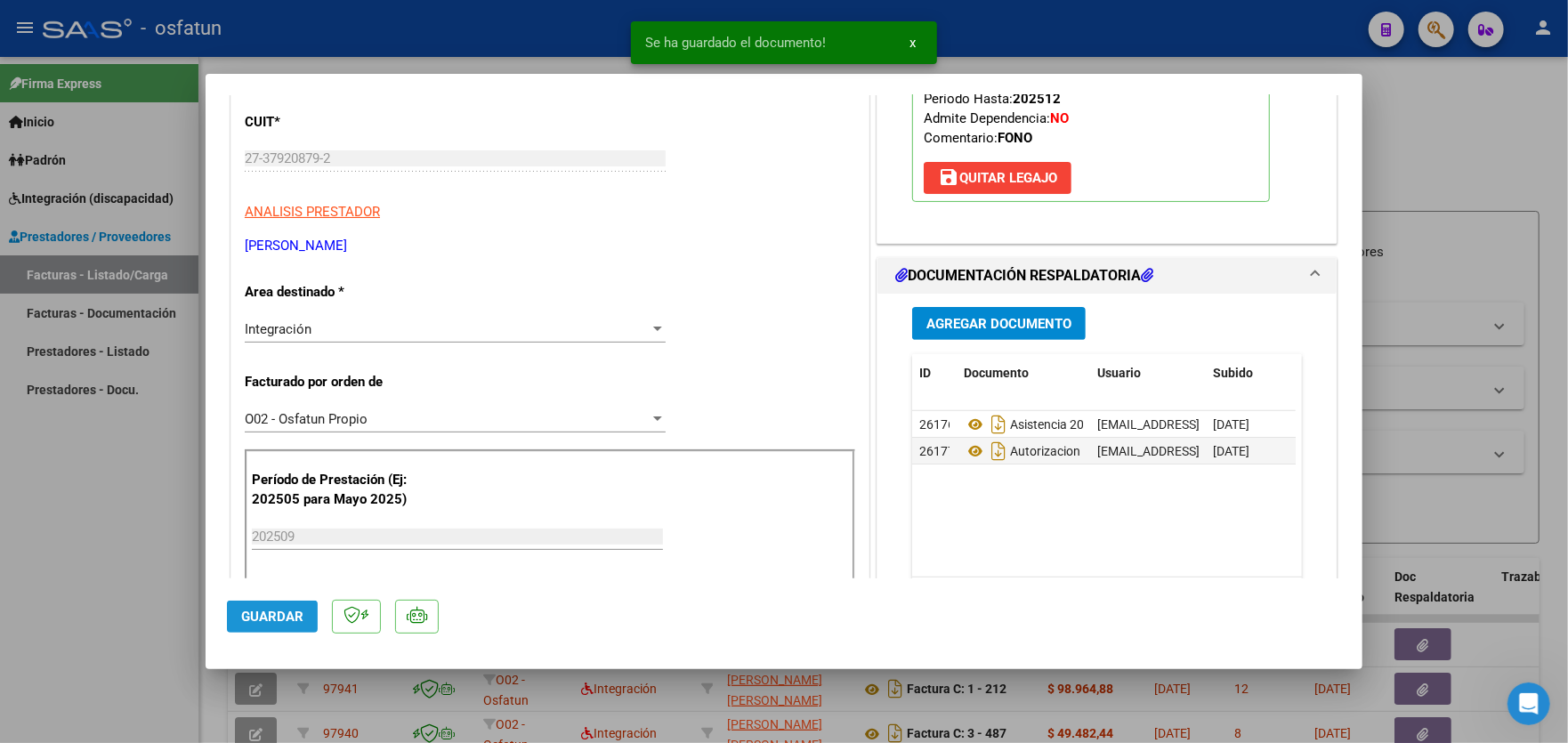
click at [253, 619] on span "Guardar" at bounding box center [272, 616] width 62 height 16
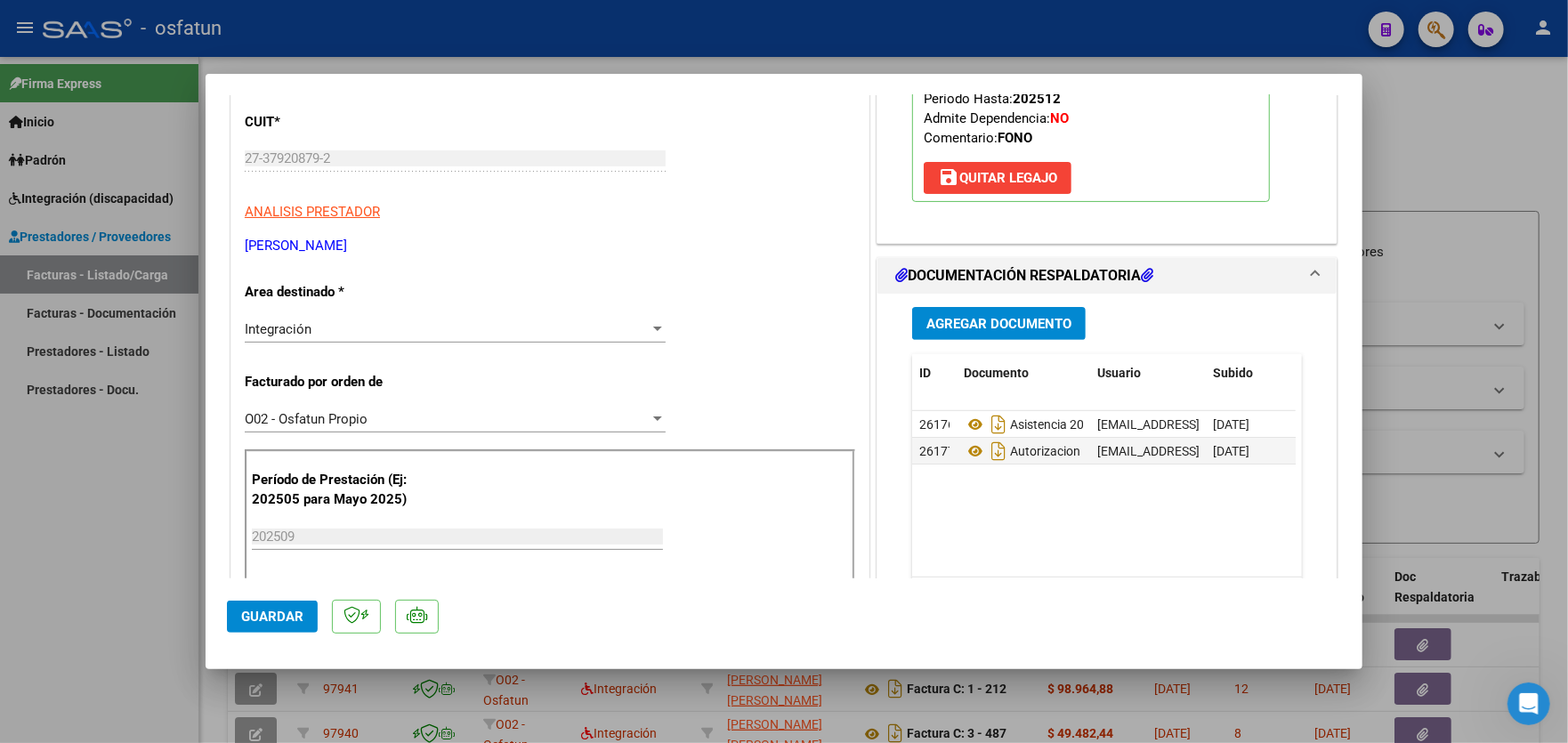
click at [251, 616] on span "Guardar" at bounding box center [272, 616] width 62 height 16
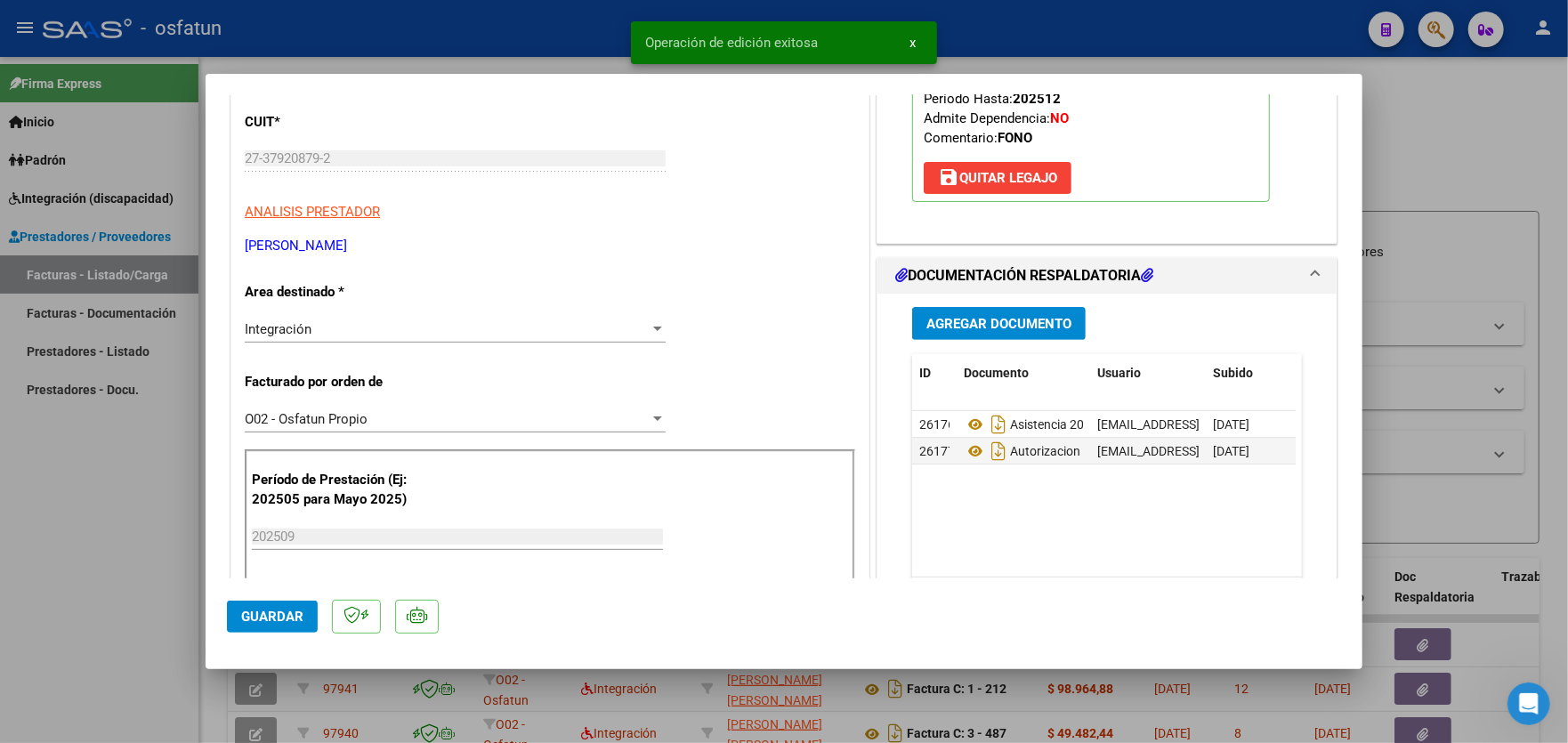
click at [134, 593] on div at bounding box center [784, 371] width 1568 height 743
type input "$ 0,00"
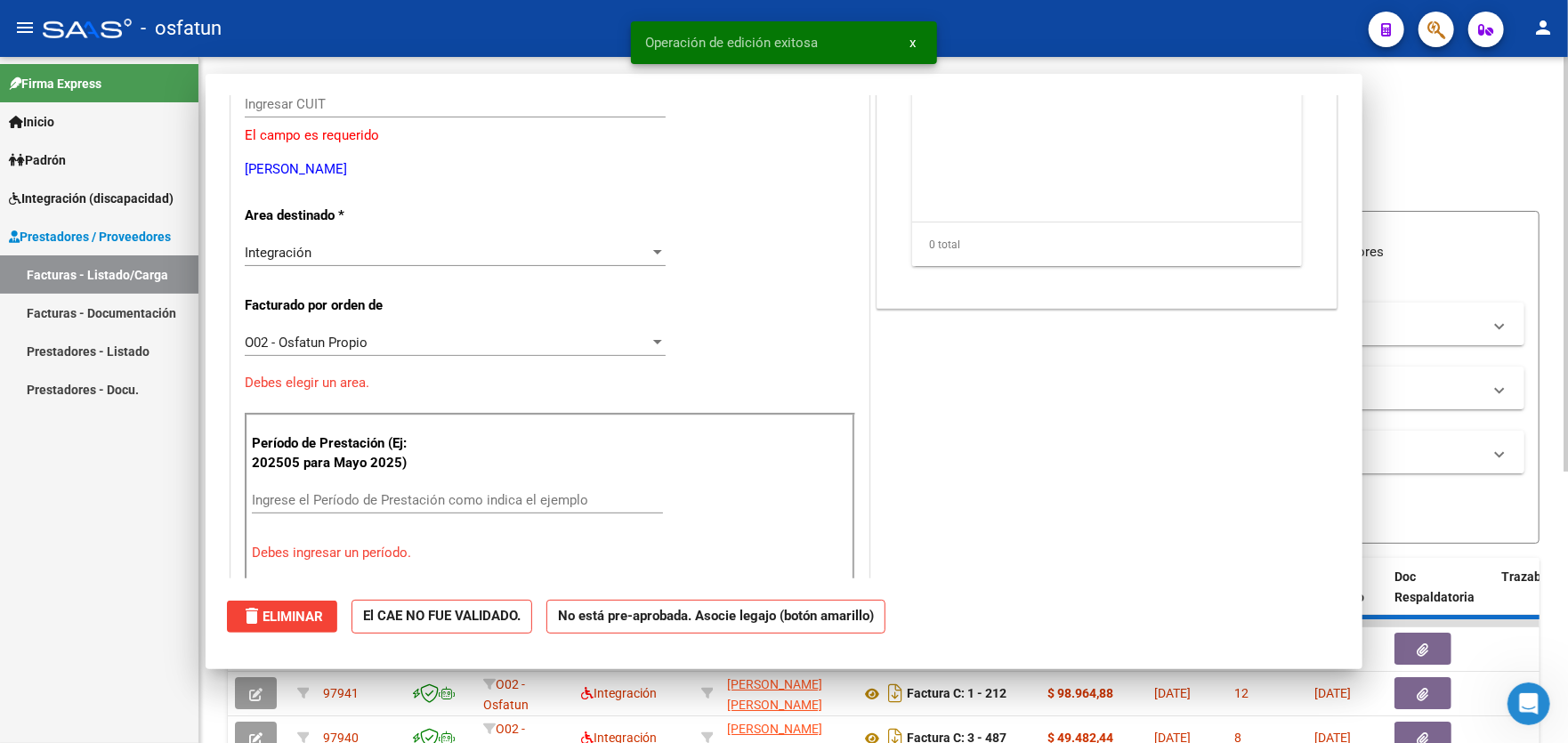
scroll to position [0, 0]
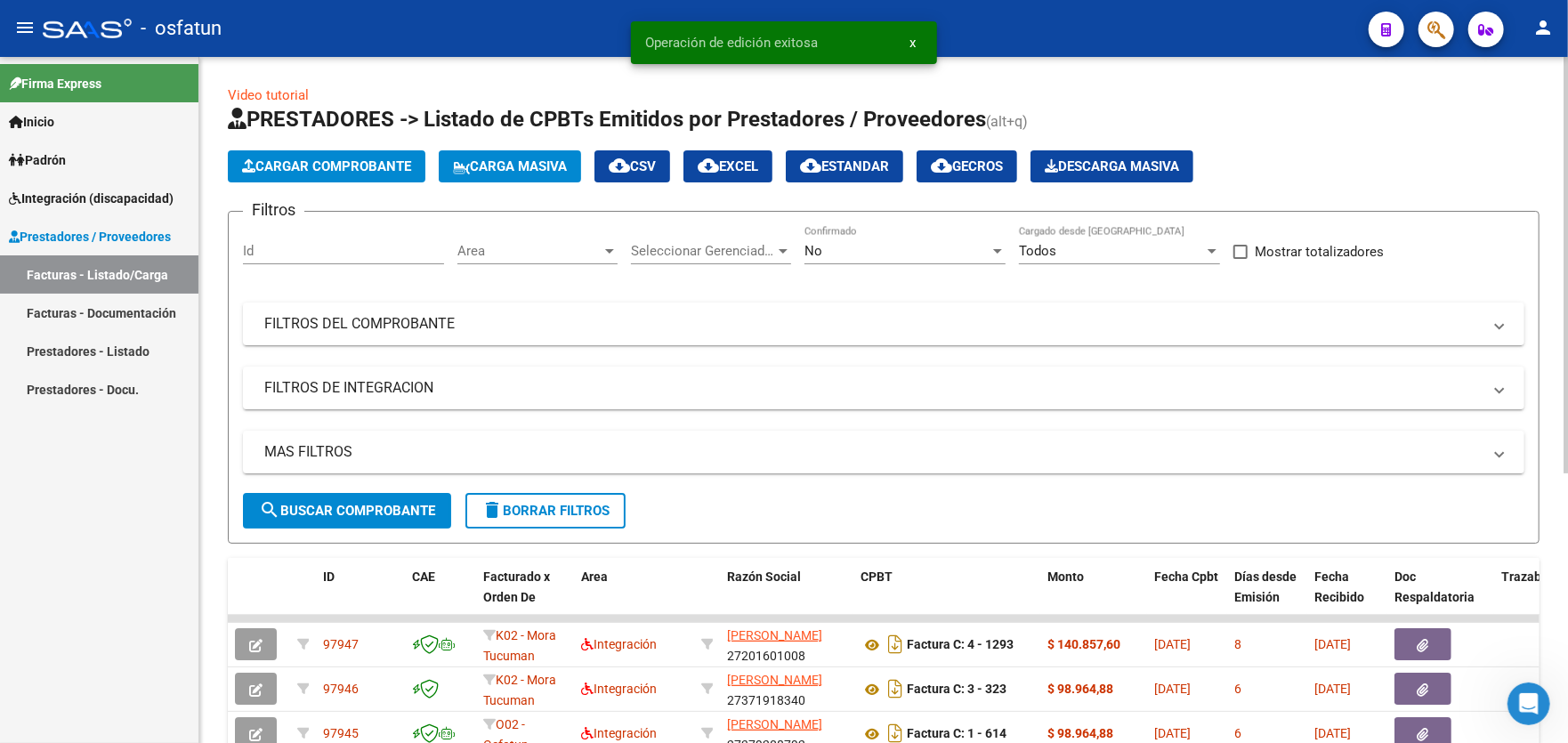
click at [339, 155] on button "Cargar Comprobante" at bounding box center [326, 166] width 197 height 32
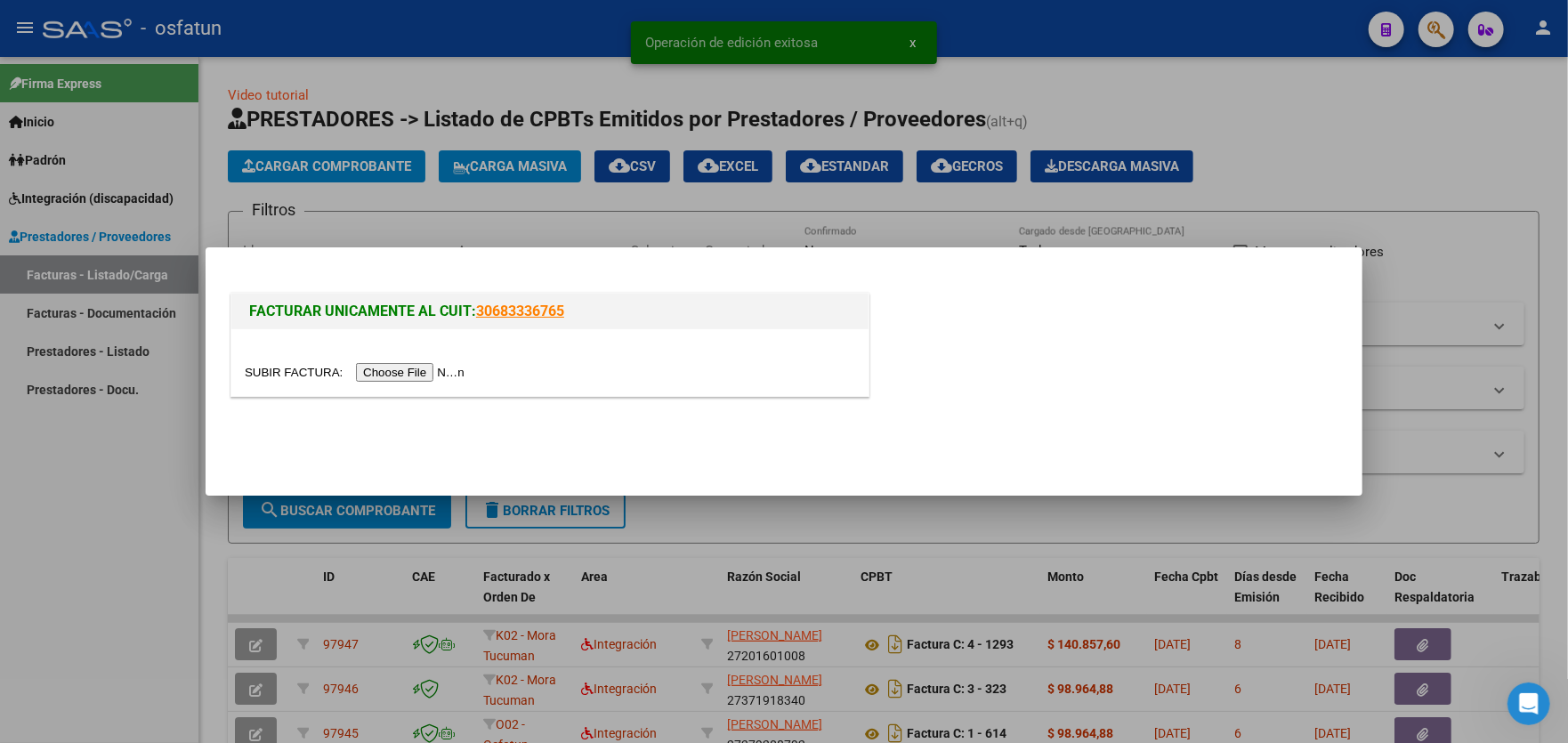
click at [435, 373] on input "file" at bounding box center [357, 372] width 226 height 19
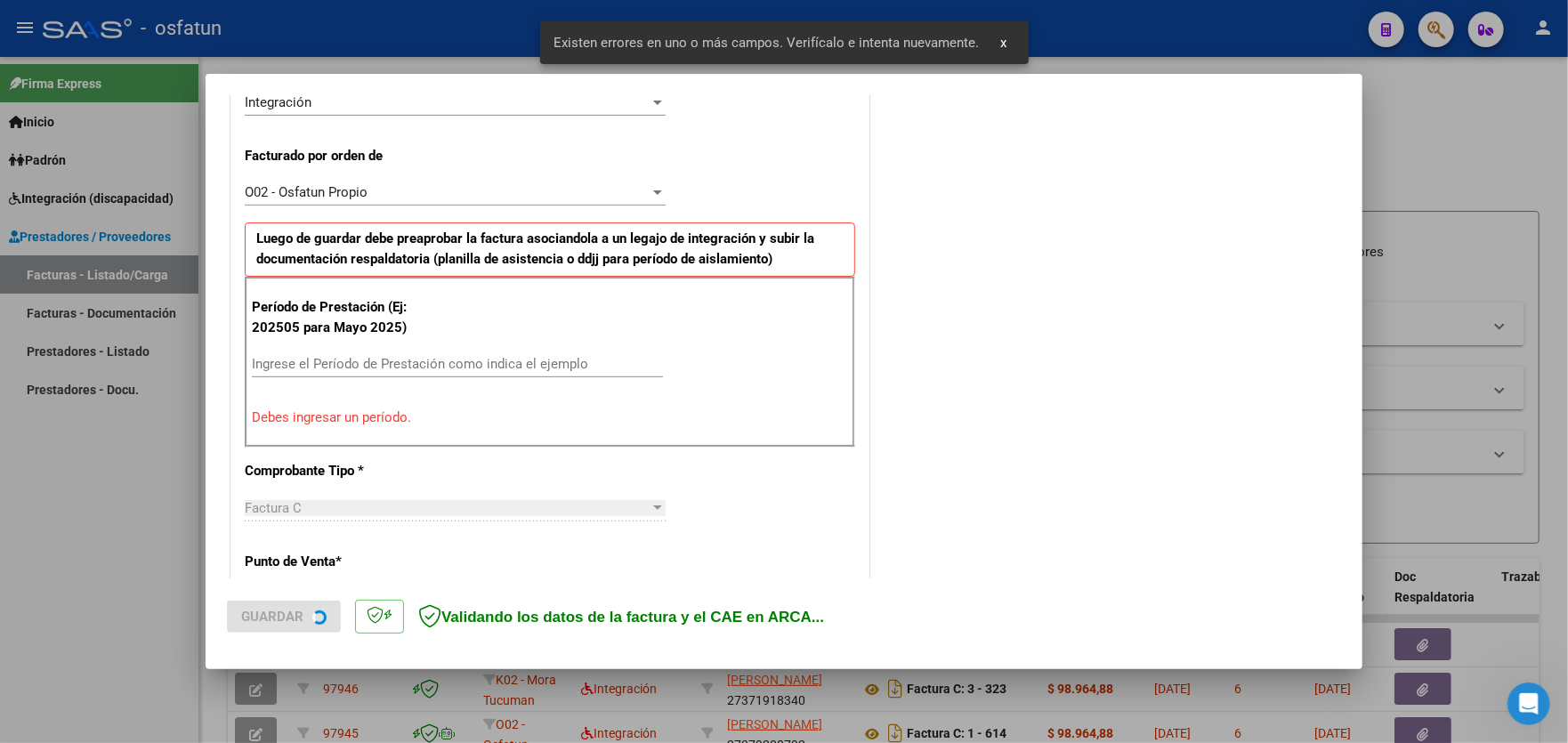
scroll to position [466, 0]
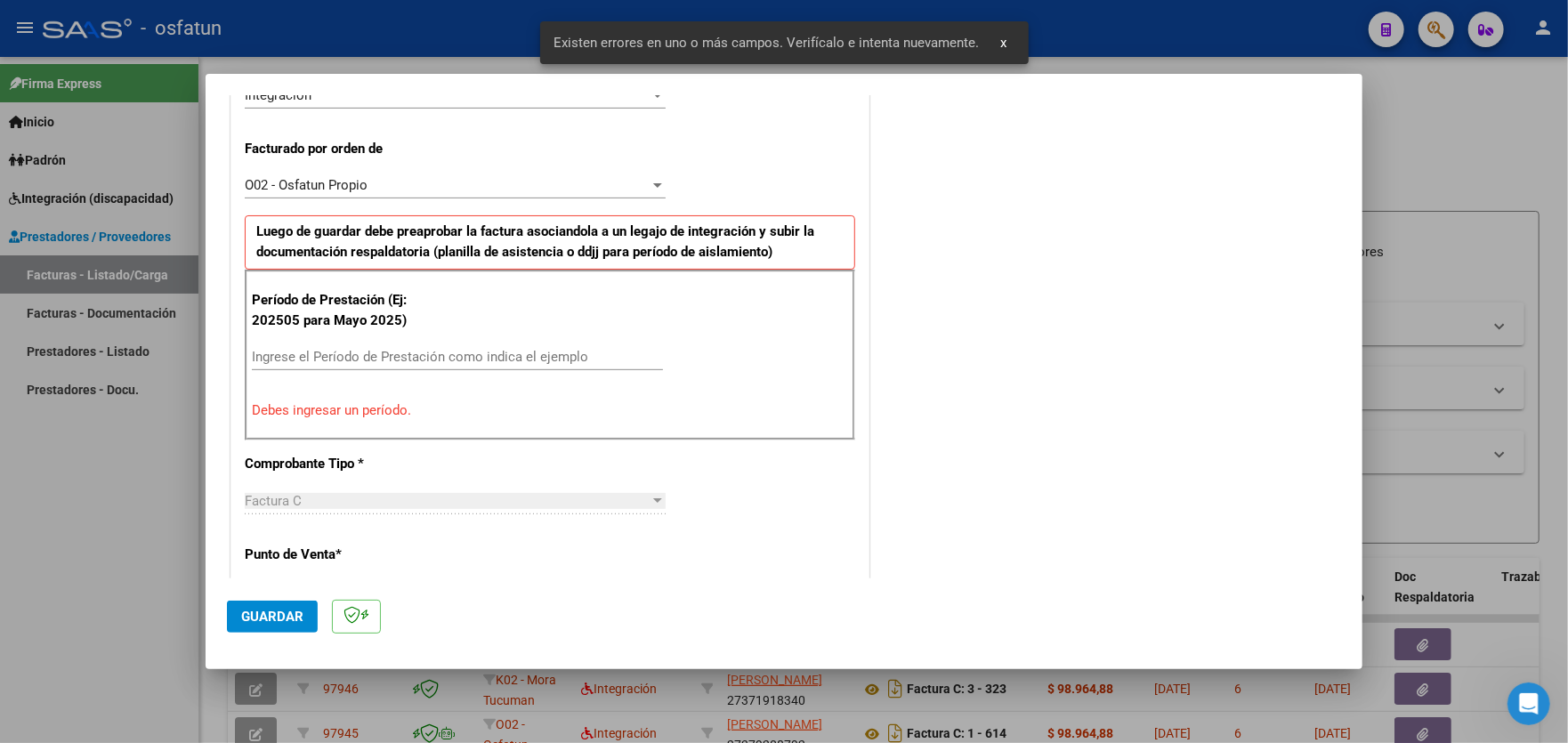
click at [465, 351] on input "Ingrese el Período de Prestación como indica el ejemplo" at bounding box center [457, 356] width 411 height 16
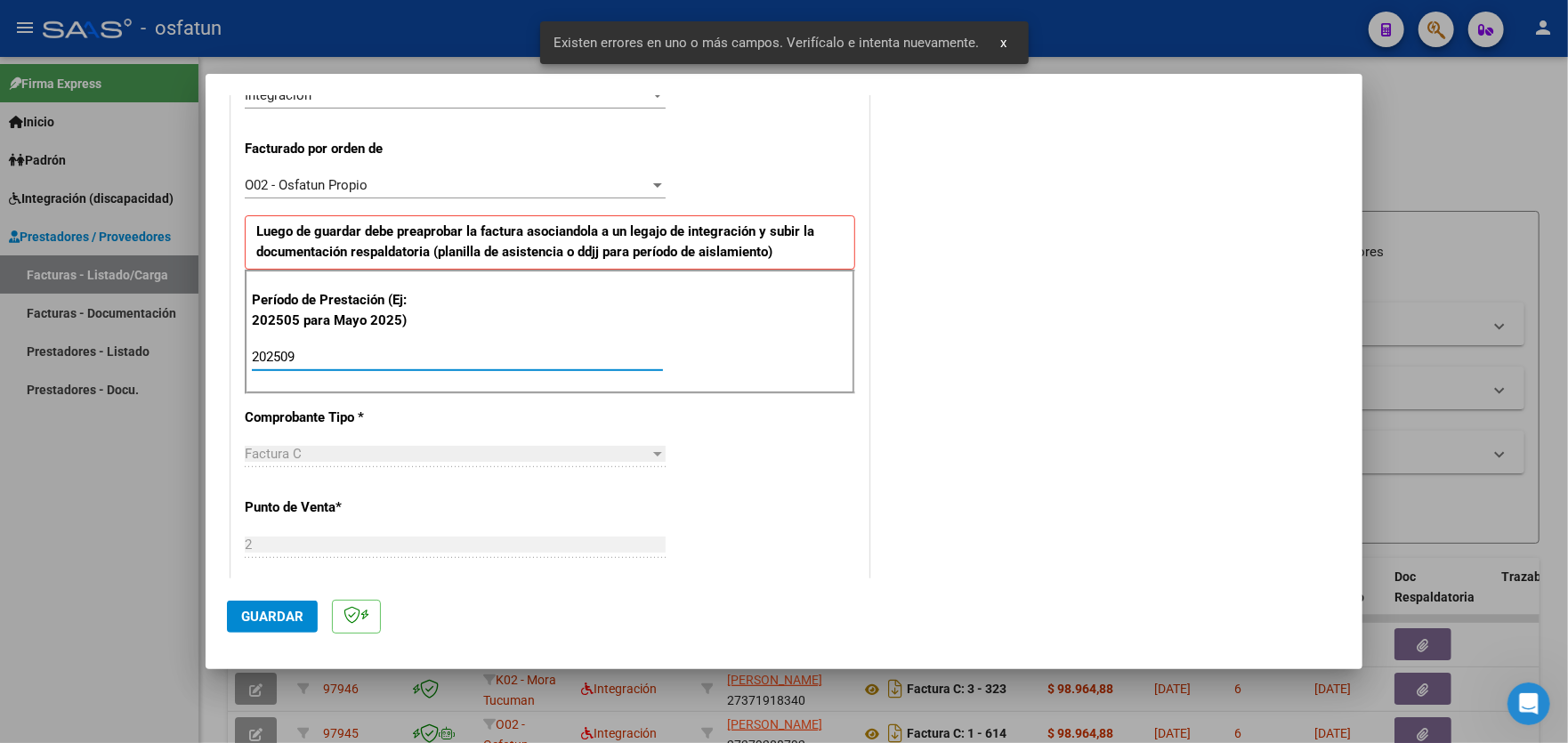
type input "202509"
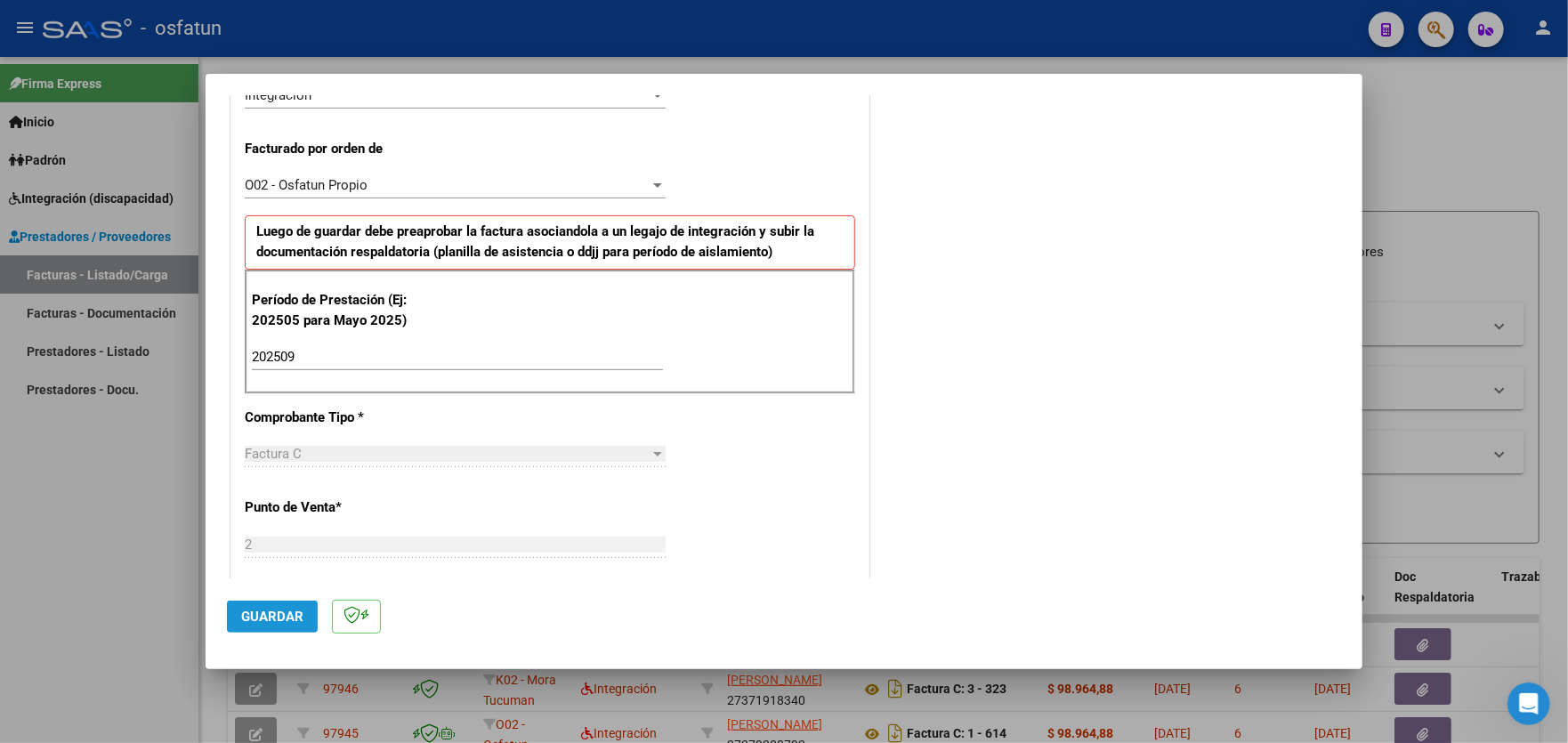
click at [271, 612] on span "Guardar" at bounding box center [272, 616] width 62 height 16
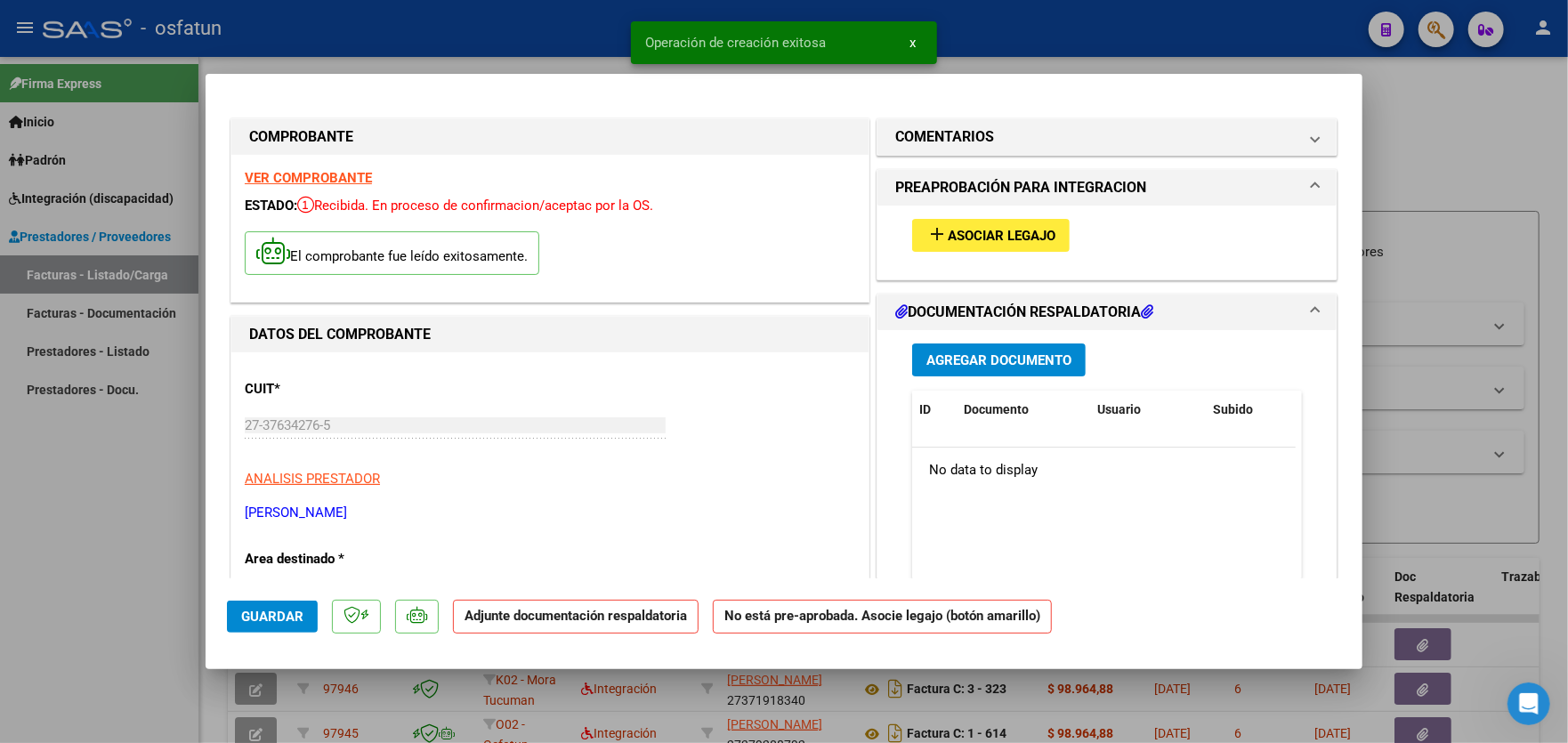
click at [1016, 232] on span "Asociar Legajo" at bounding box center [1001, 235] width 107 height 16
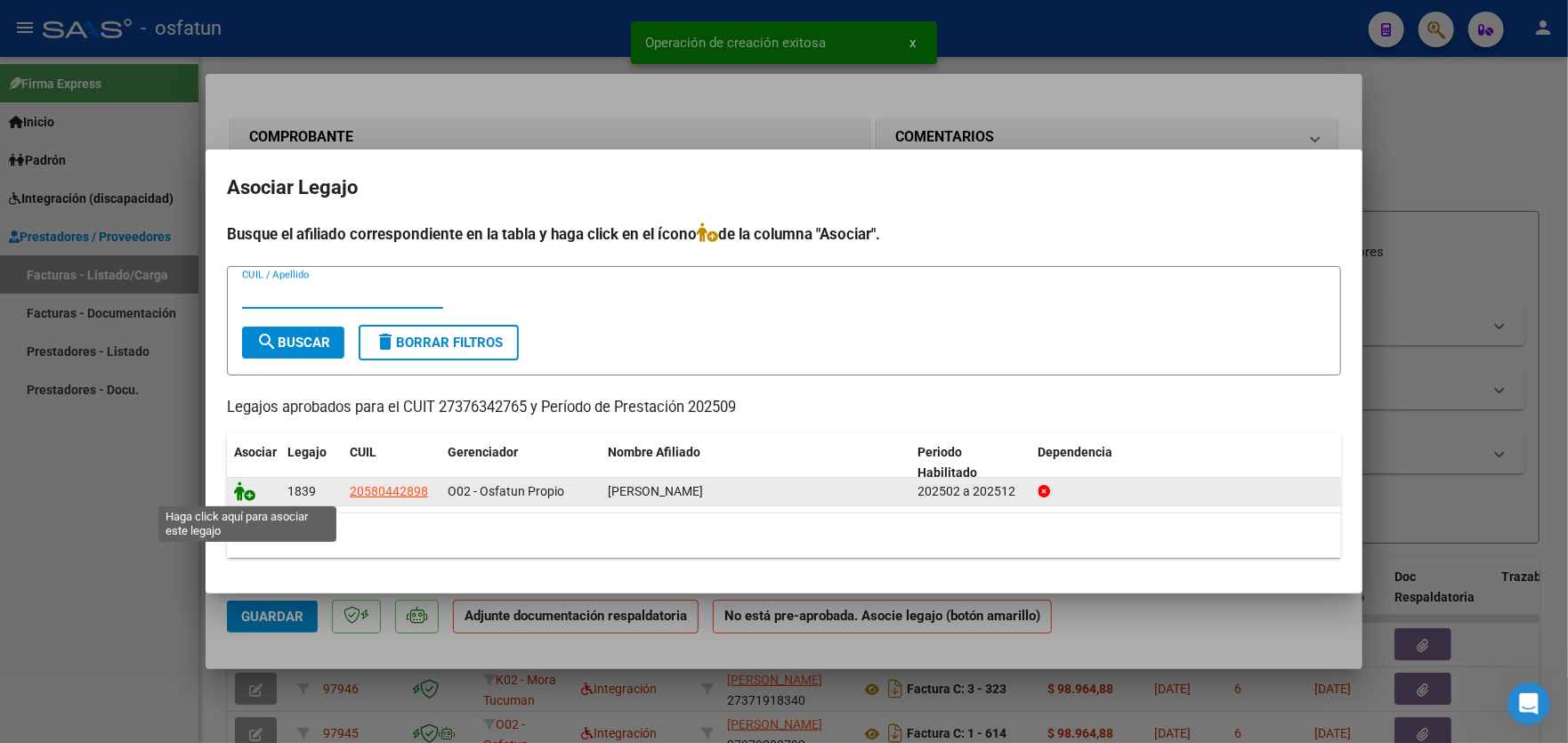
click at [252, 497] on icon at bounding box center [245, 491] width 21 height 20
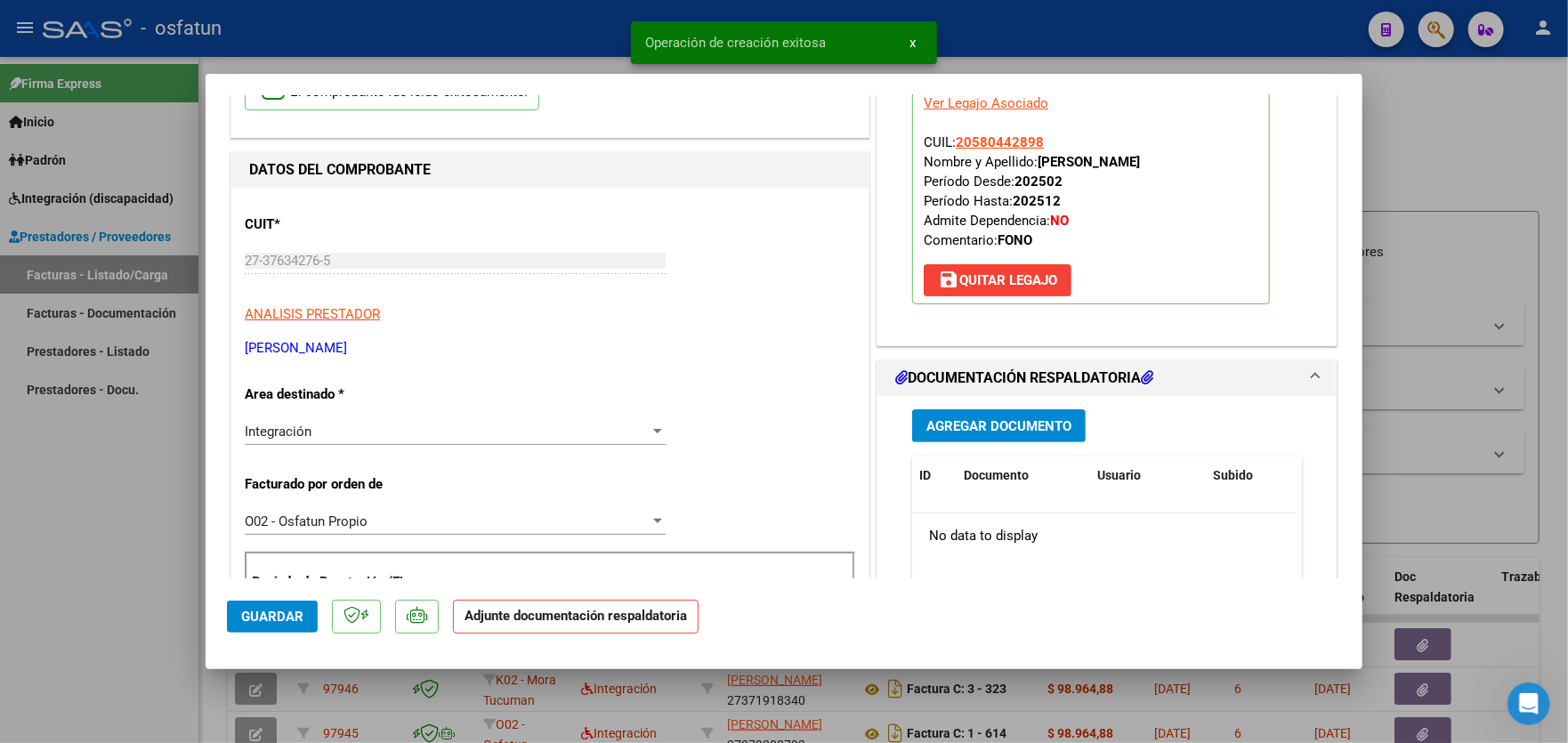
scroll to position [267, 0]
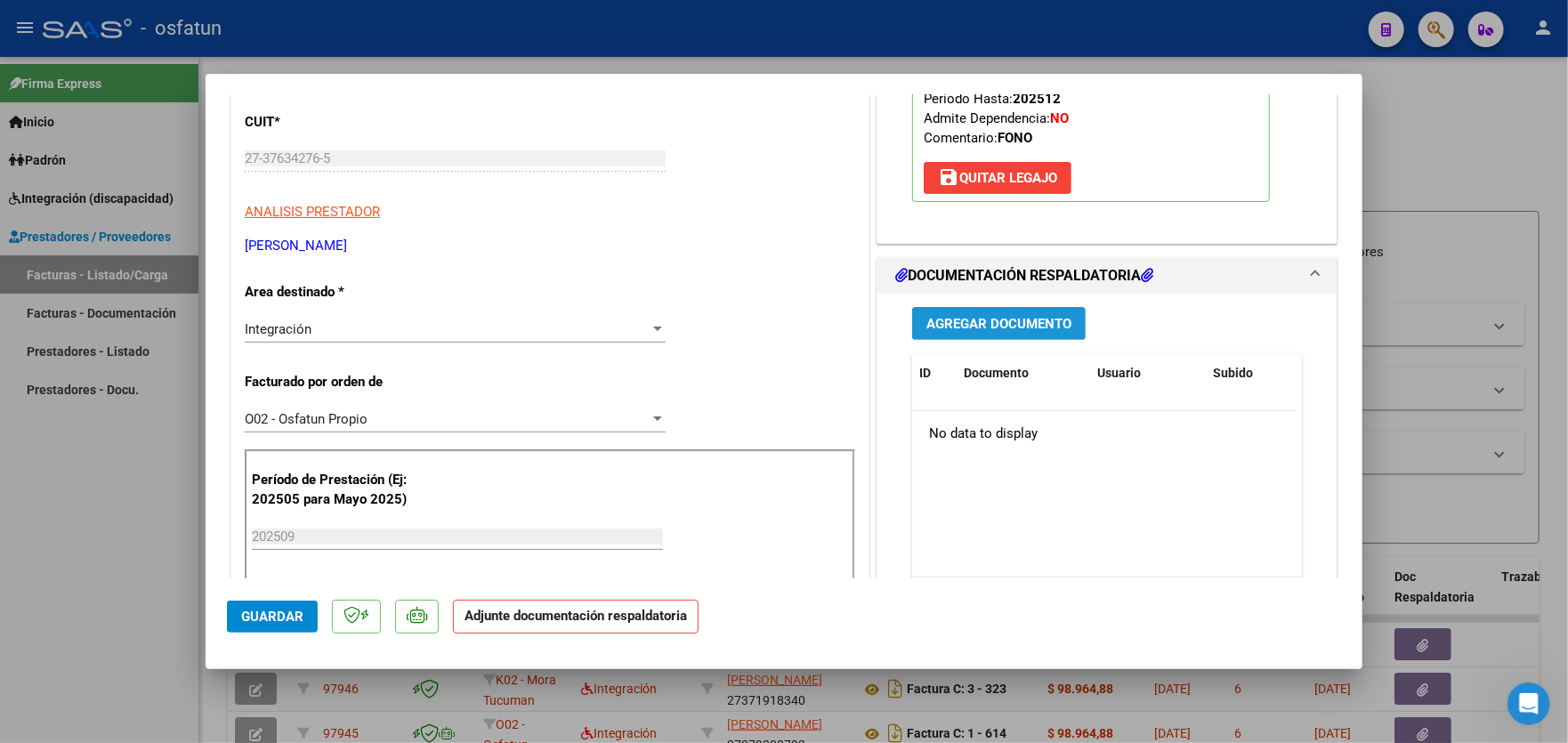
click at [974, 323] on span "Agregar Documento" at bounding box center [999, 323] width 145 height 16
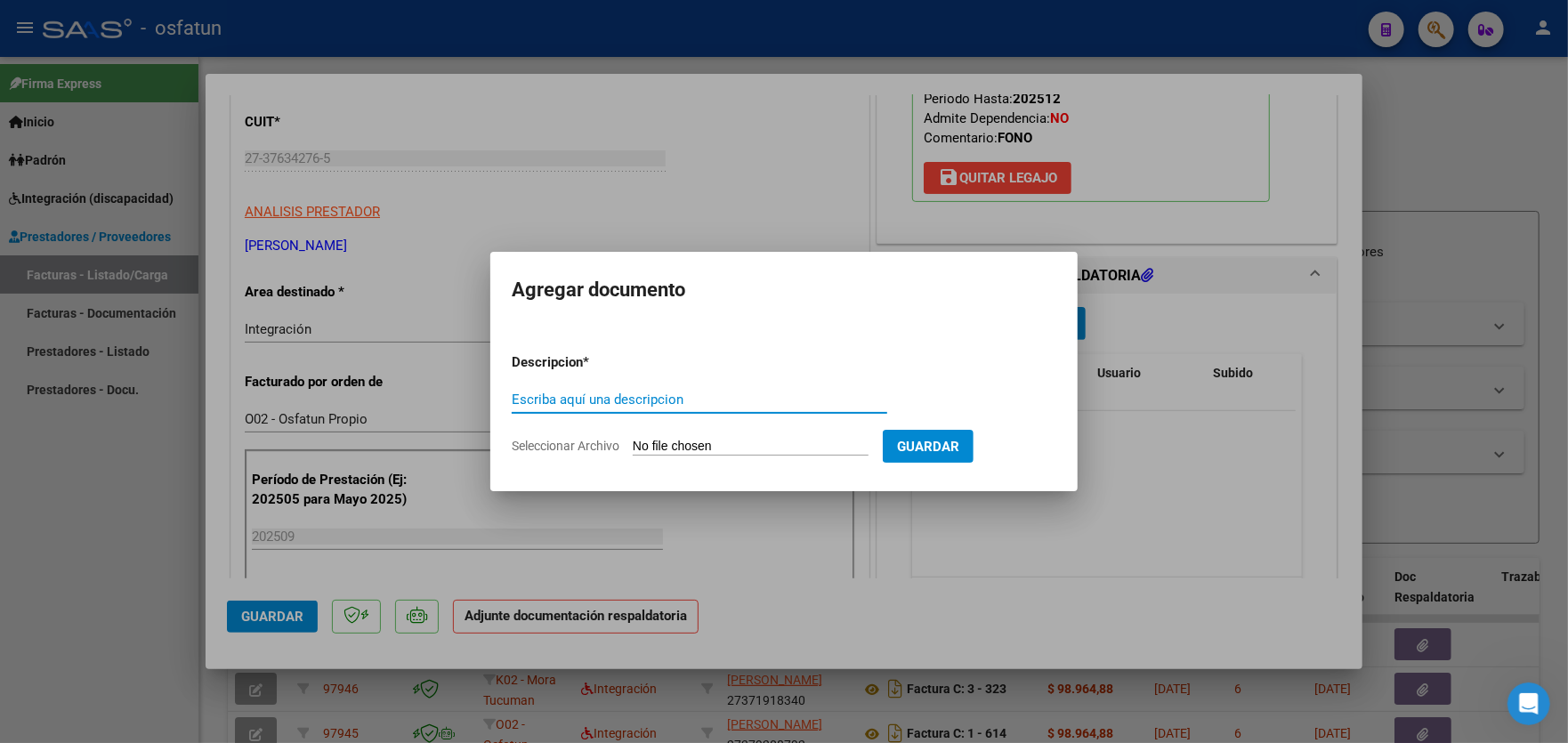
click at [625, 399] on input "Escriba aquí una descripcion" at bounding box center [699, 399] width 376 height 16
type input "asistencia 2025 09"
click at [712, 438] on input "Seleccionar Archivo" at bounding box center [750, 446] width 235 height 17
type input "C:\fakepath\asistencia [PERSON_NAME].pdf"
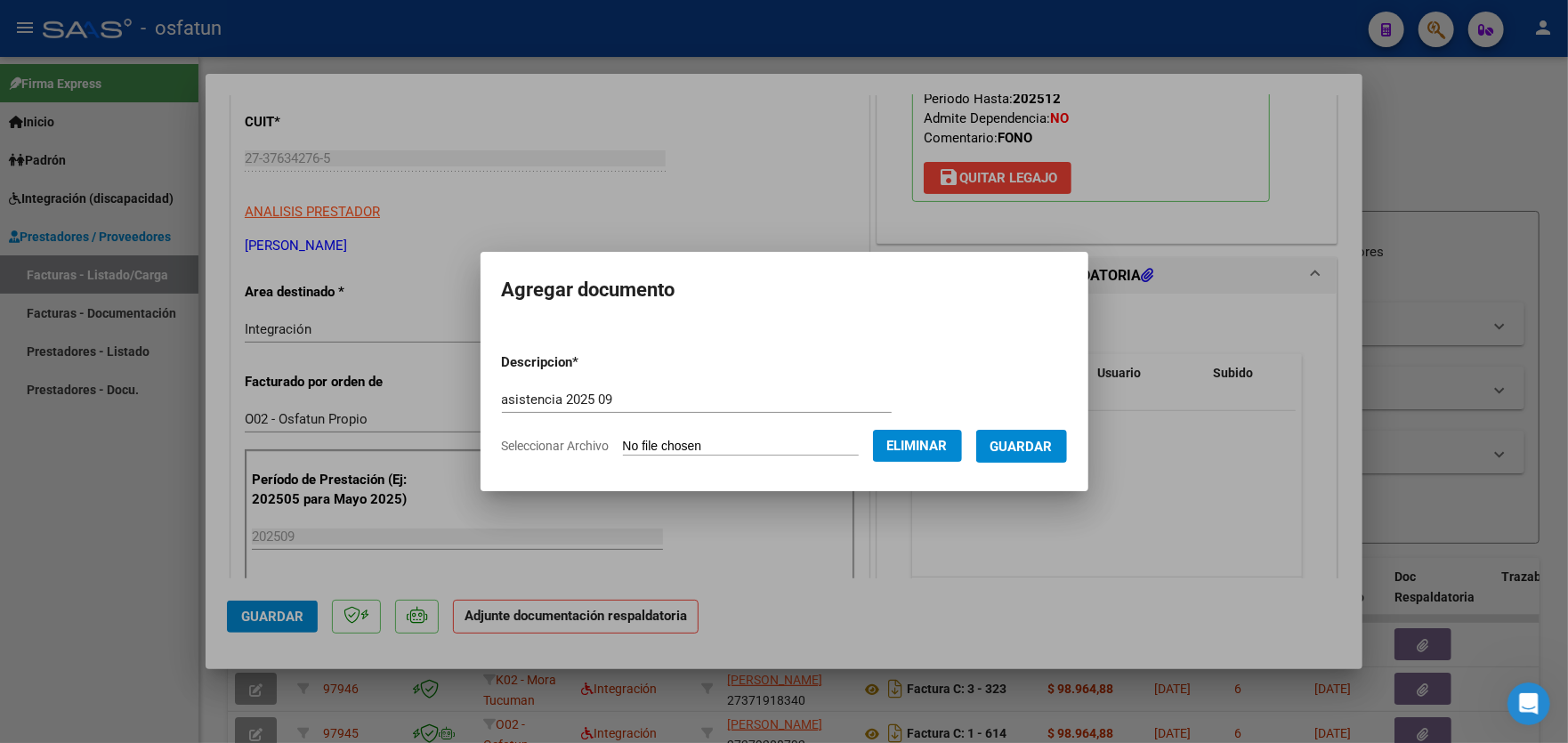
click at [1034, 450] on span "Guardar" at bounding box center [1021, 446] width 62 height 16
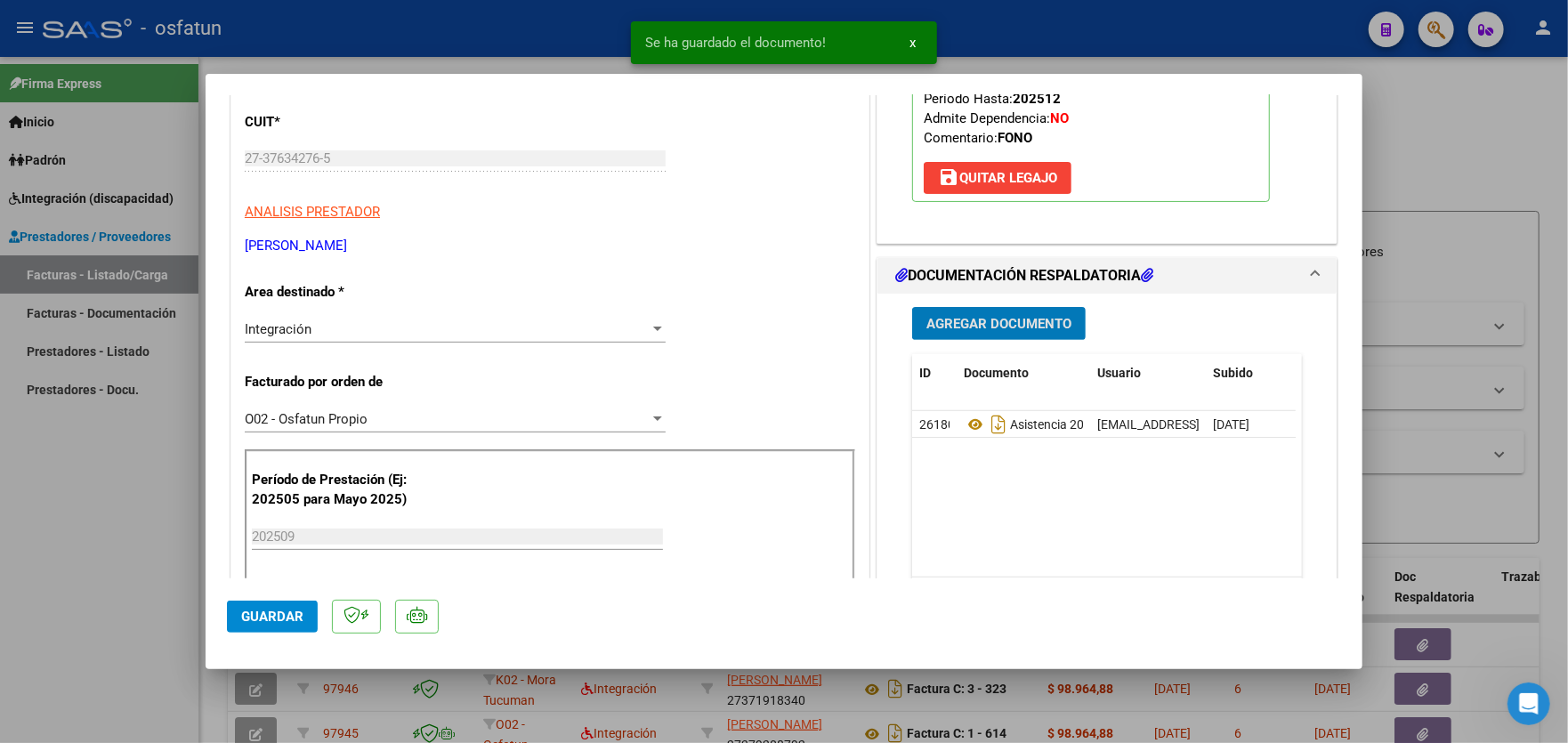
click at [995, 328] on span "Agregar Documento" at bounding box center [999, 323] width 145 height 16
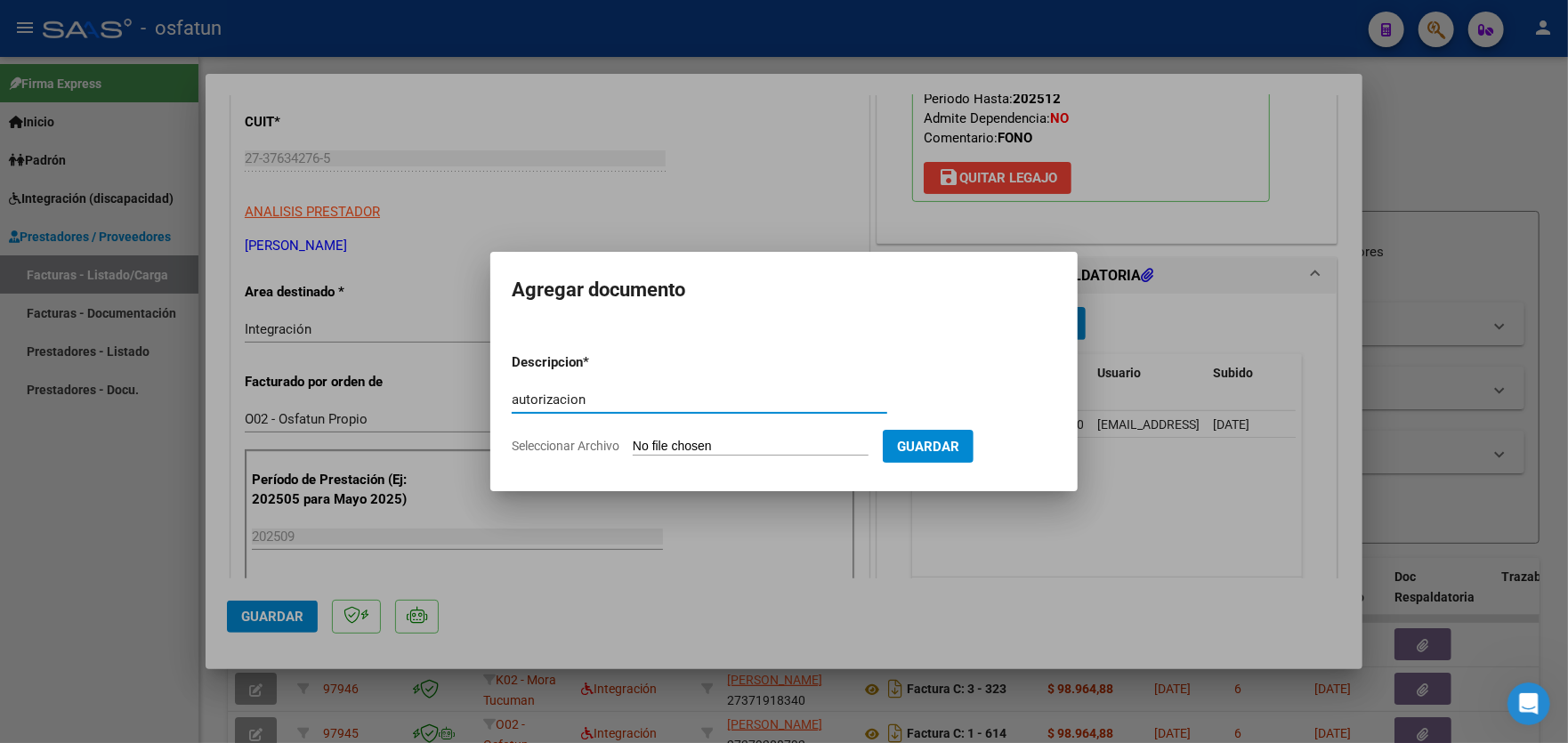
type input "autorizacion"
click at [718, 446] on input "Seleccionar Archivo" at bounding box center [750, 446] width 235 height 17
type input "C:\fakepath\aut.pdf"
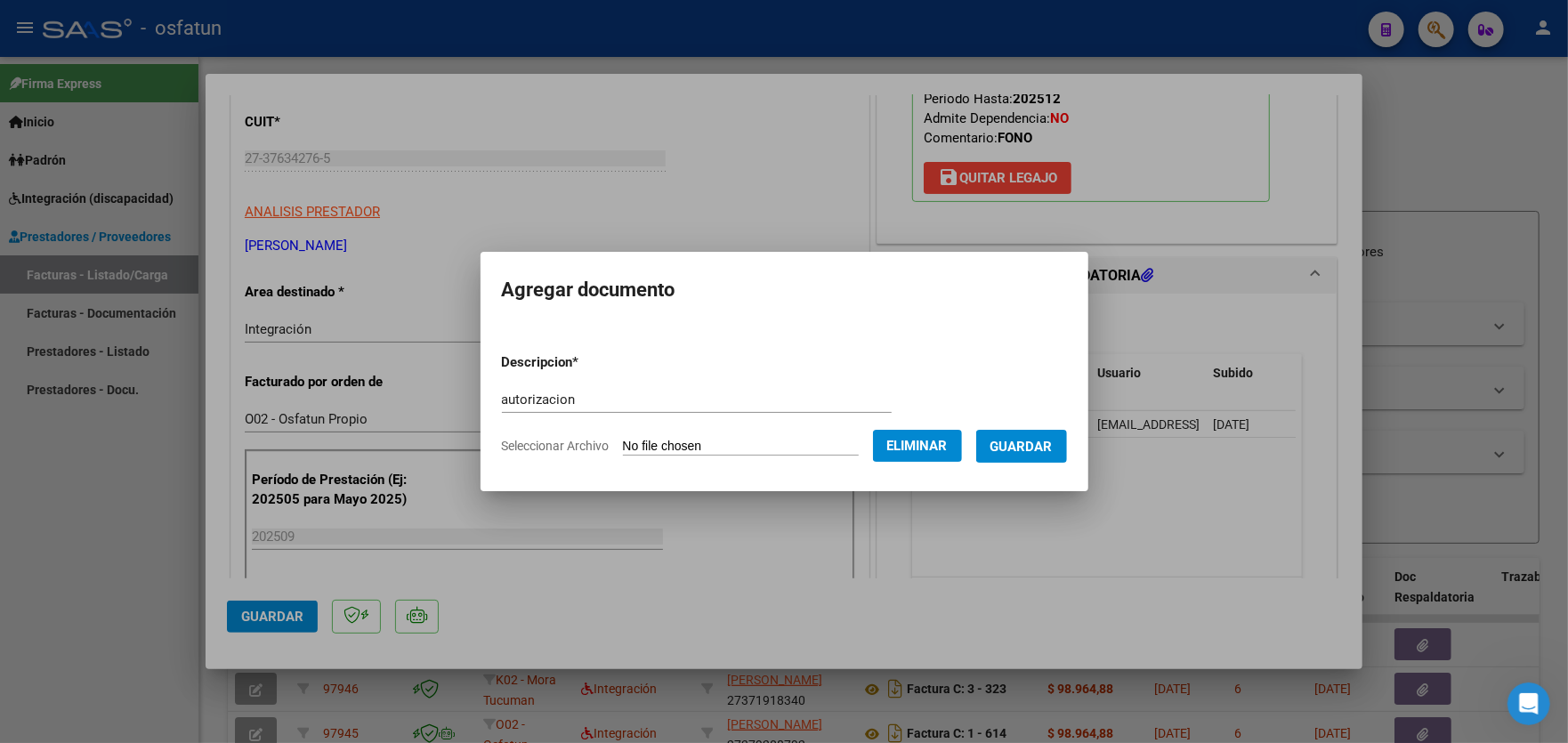
click at [1017, 442] on span "Guardar" at bounding box center [1021, 446] width 62 height 16
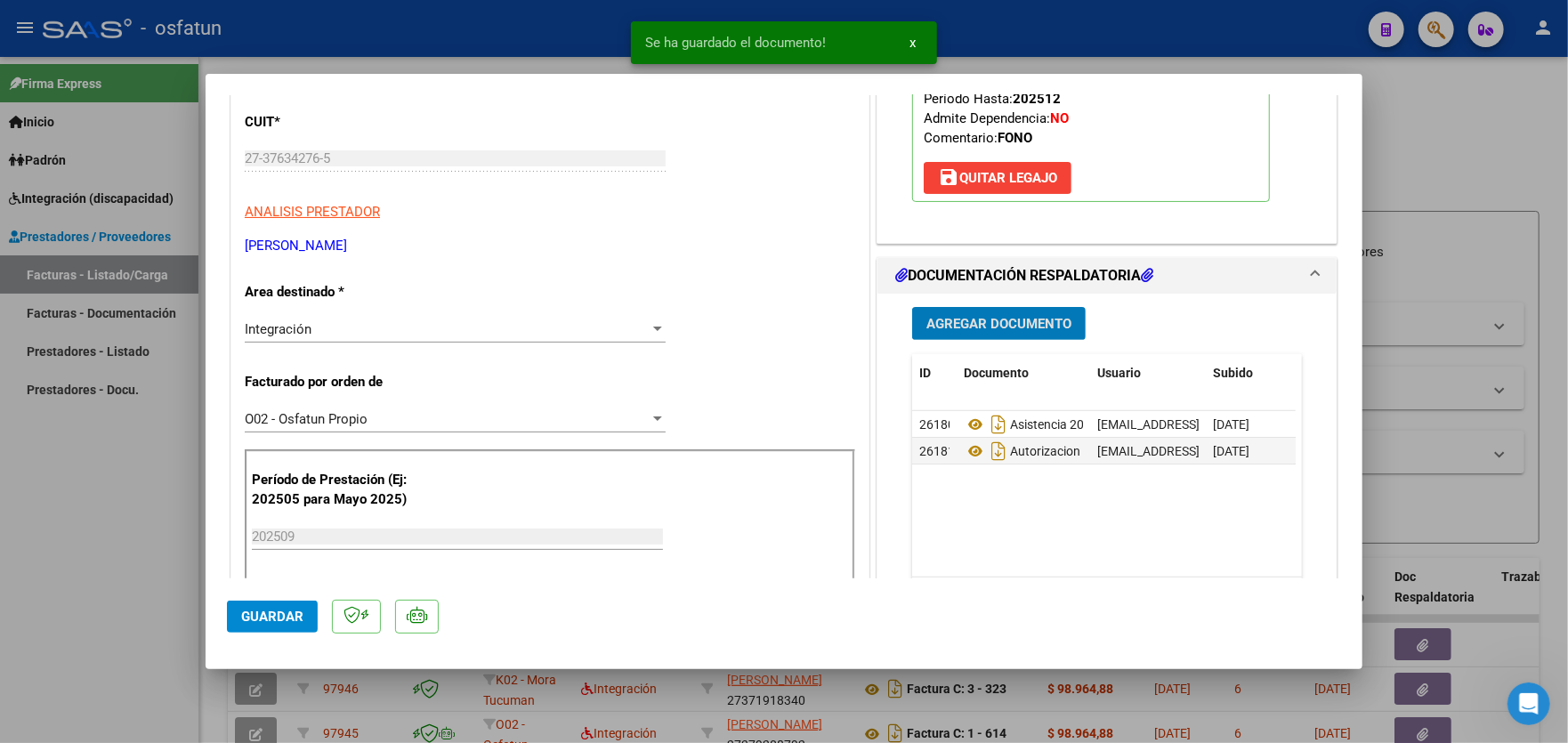
click at [268, 617] on span "Guardar" at bounding box center [272, 616] width 62 height 16
click at [33, 519] on div at bounding box center [784, 371] width 1568 height 743
type input "$ 0,00"
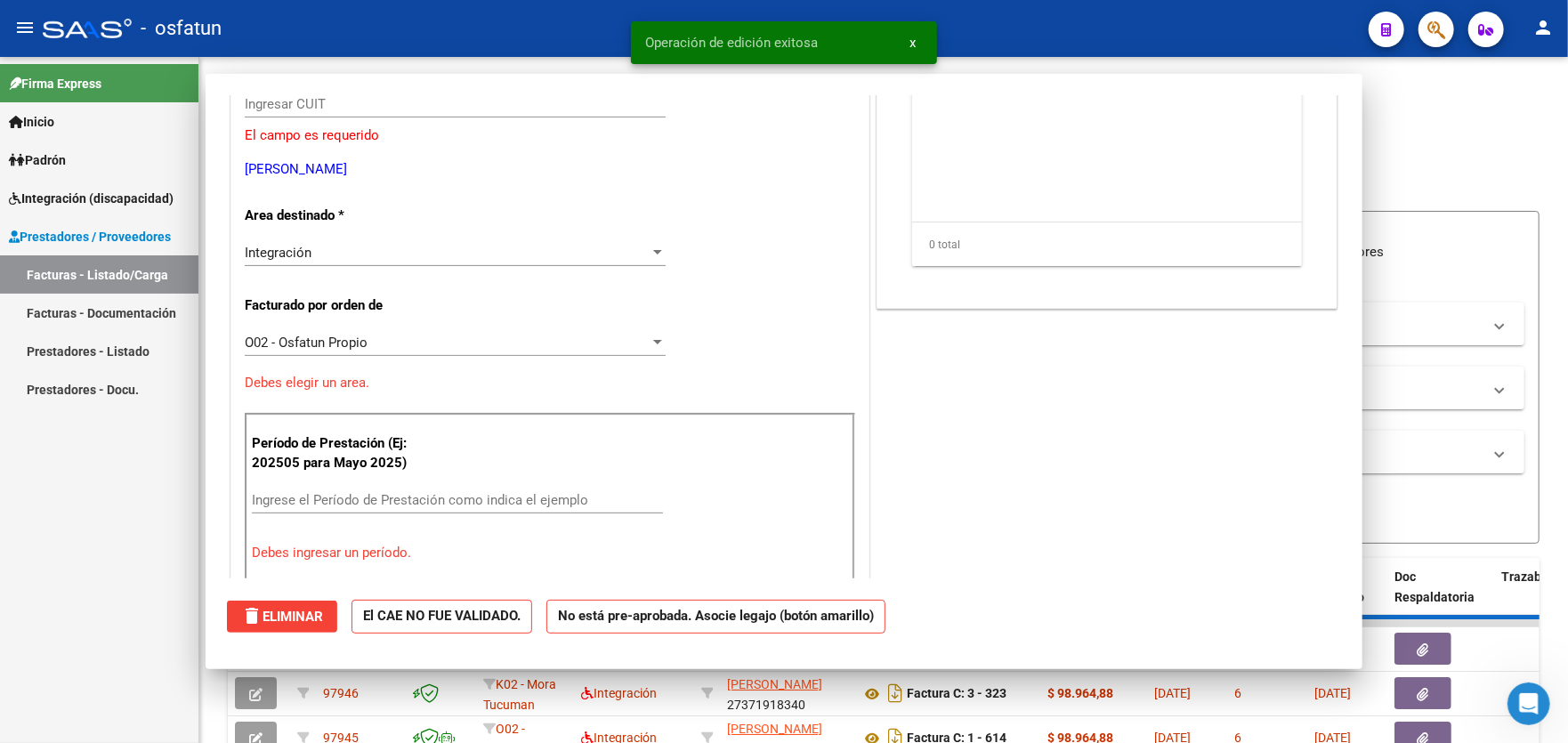
scroll to position [214, 0]
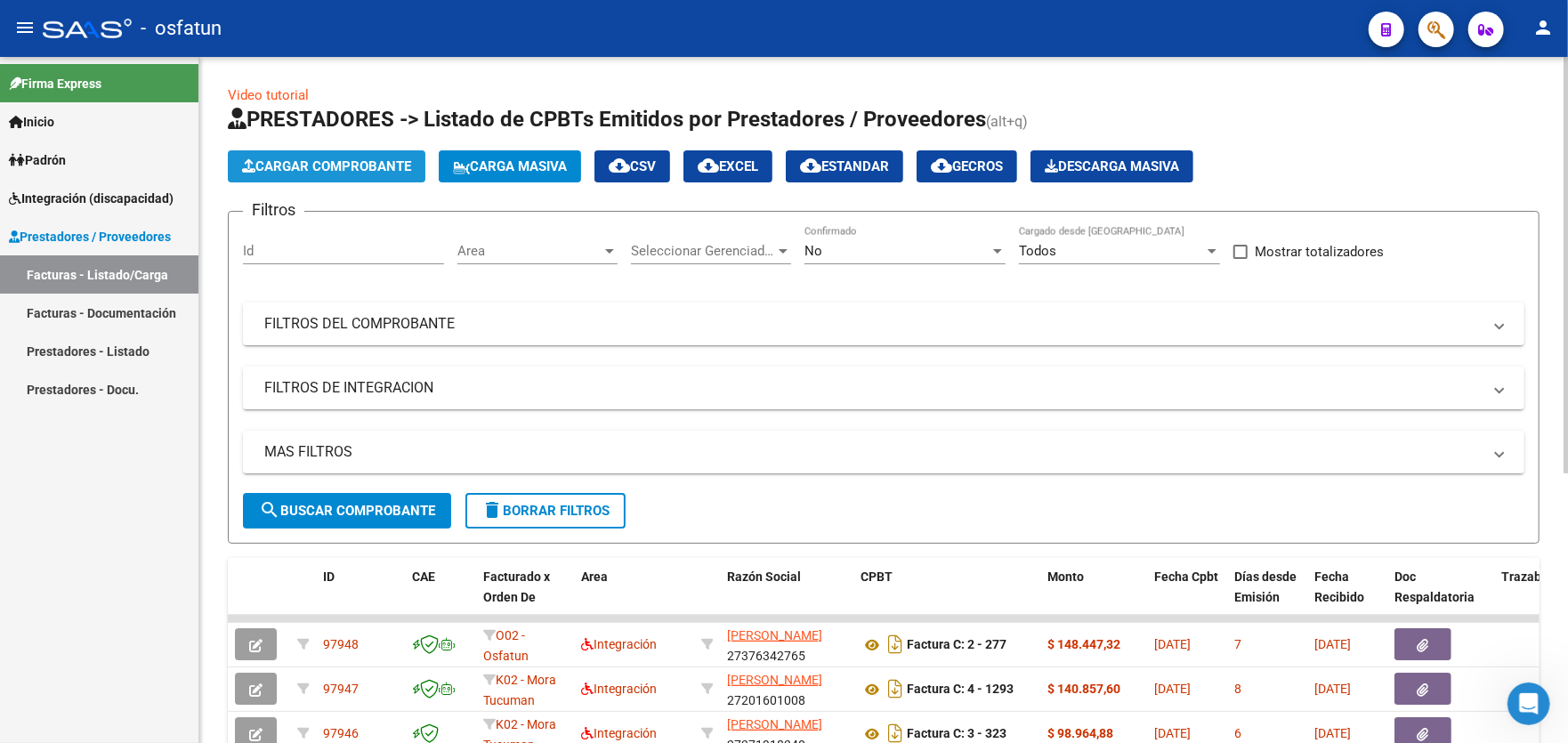
click at [300, 161] on span "Cargar Comprobante" at bounding box center [326, 166] width 169 height 16
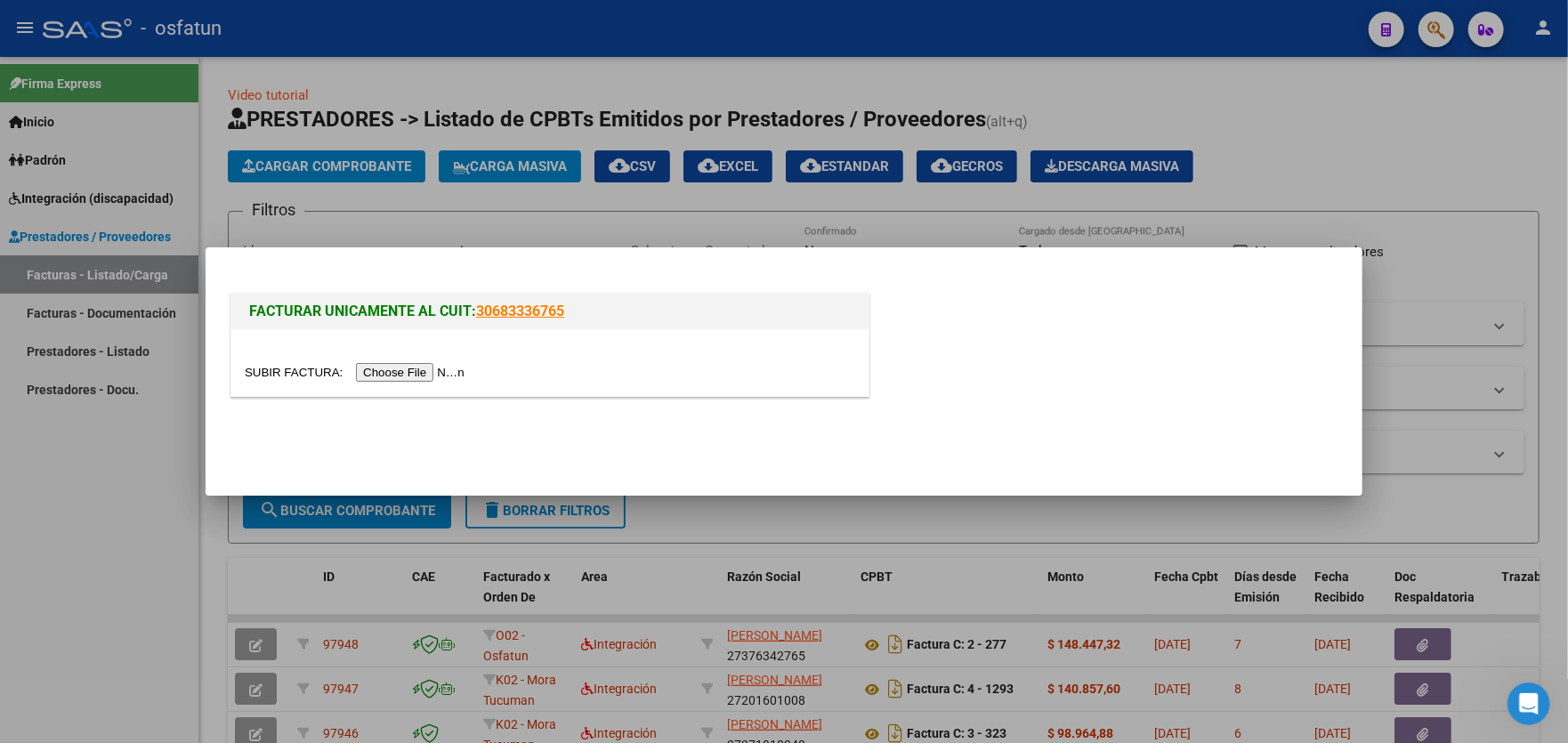
click at [423, 373] on input "file" at bounding box center [357, 372] width 226 height 19
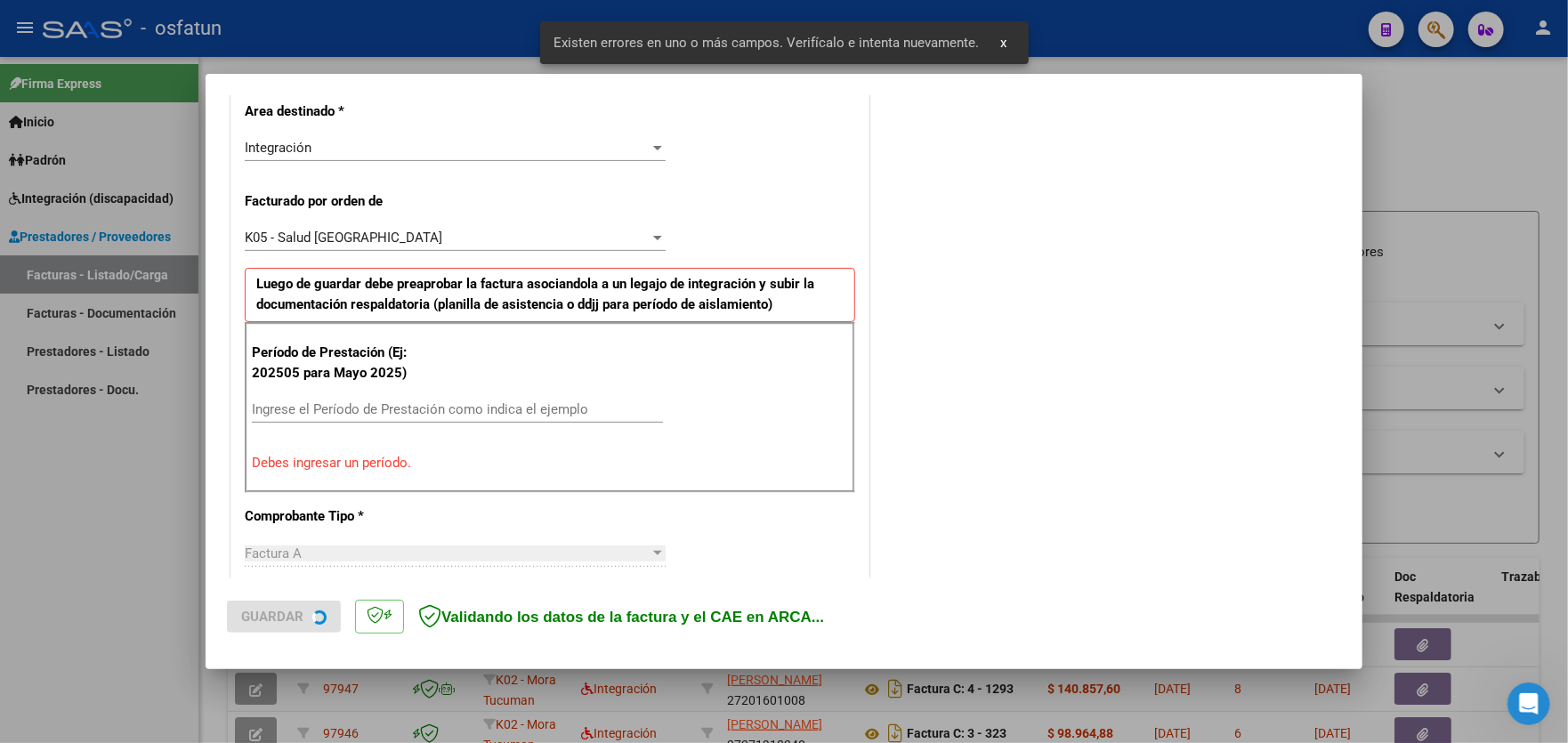
scroll to position [466, 0]
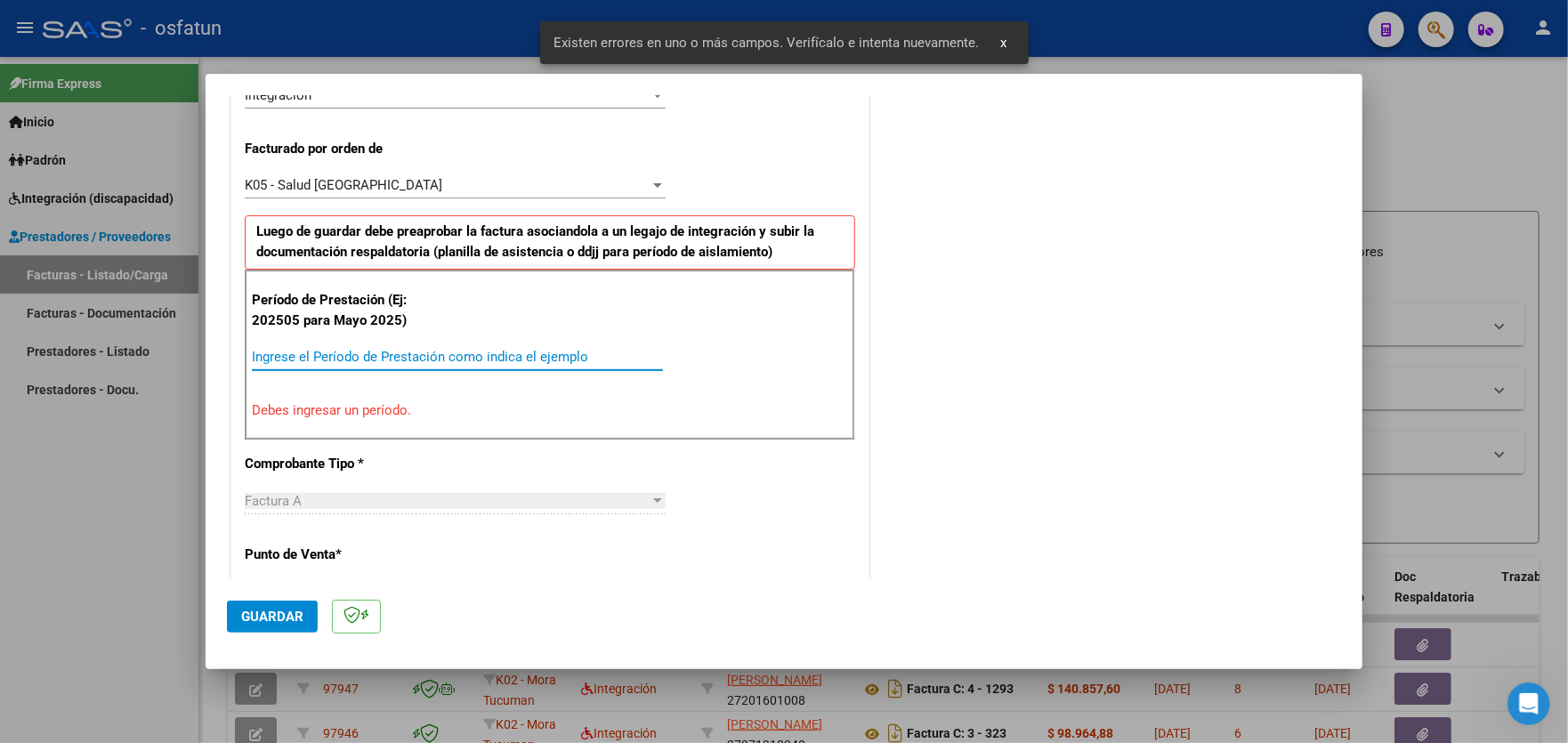
click at [410, 349] on input "Ingrese el Período de Prestación como indica el ejemplo" at bounding box center [457, 356] width 411 height 16
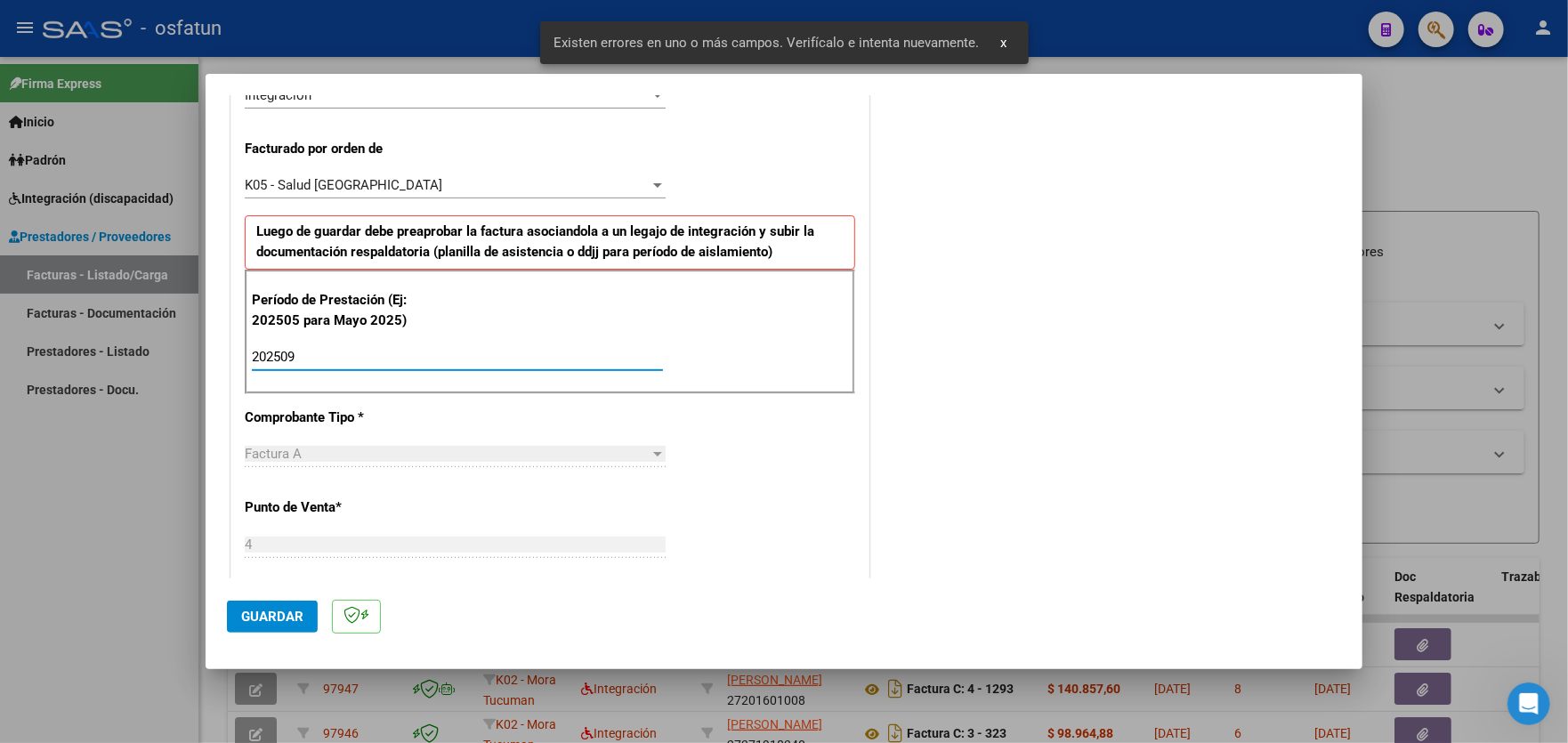
type input "202509"
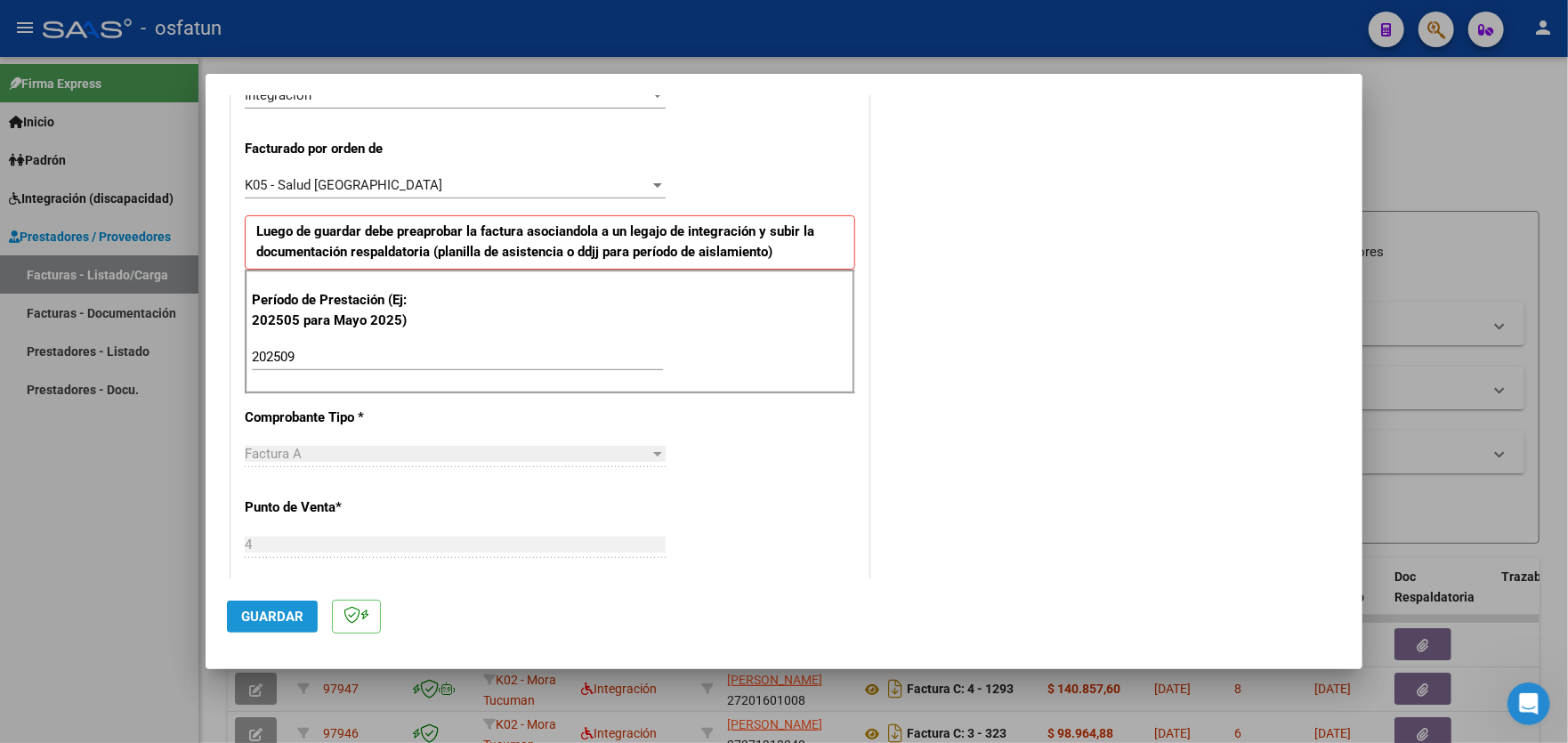
click at [261, 604] on button "Guardar" at bounding box center [271, 616] width 91 height 32
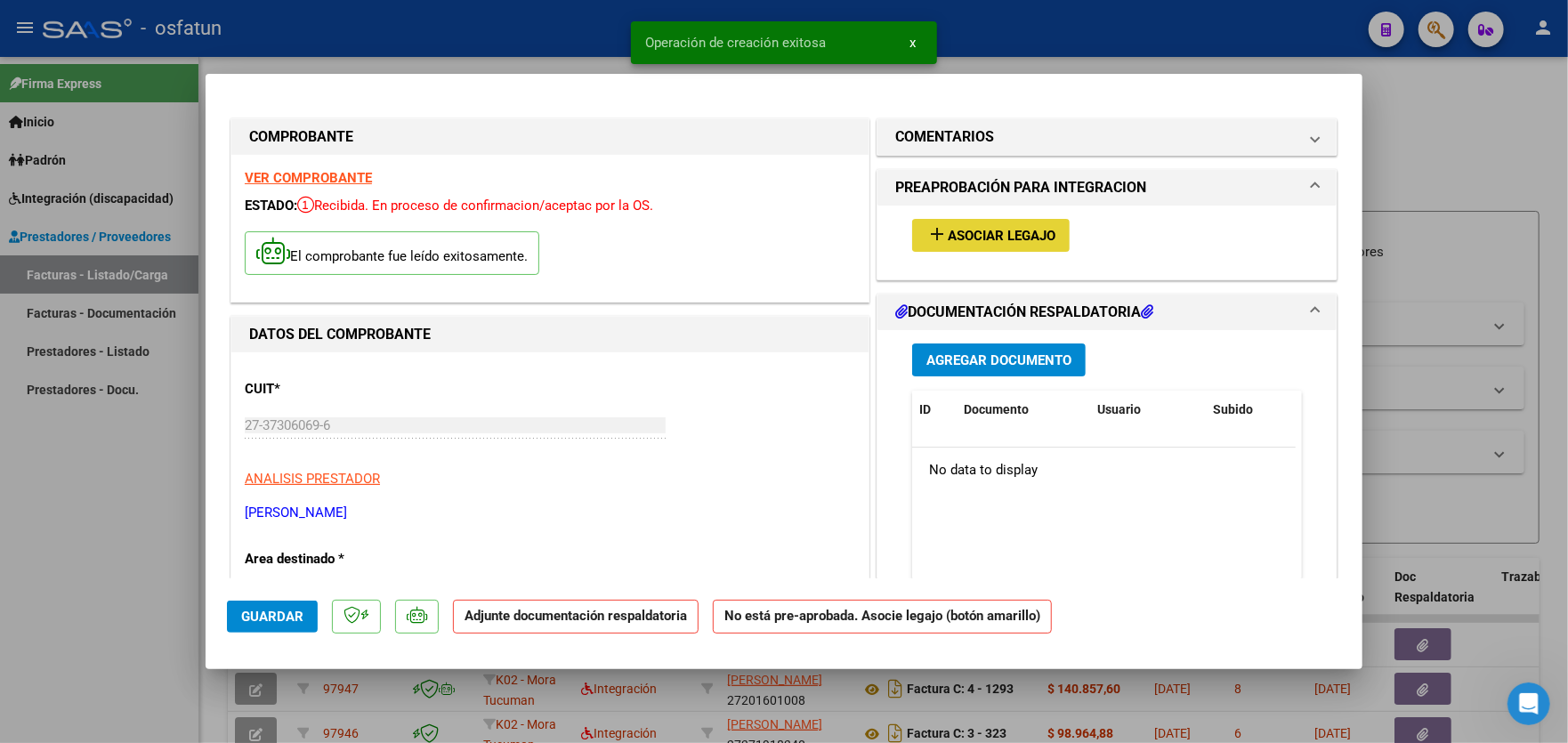
click at [950, 228] on span "Asociar Legajo" at bounding box center [1001, 235] width 107 height 16
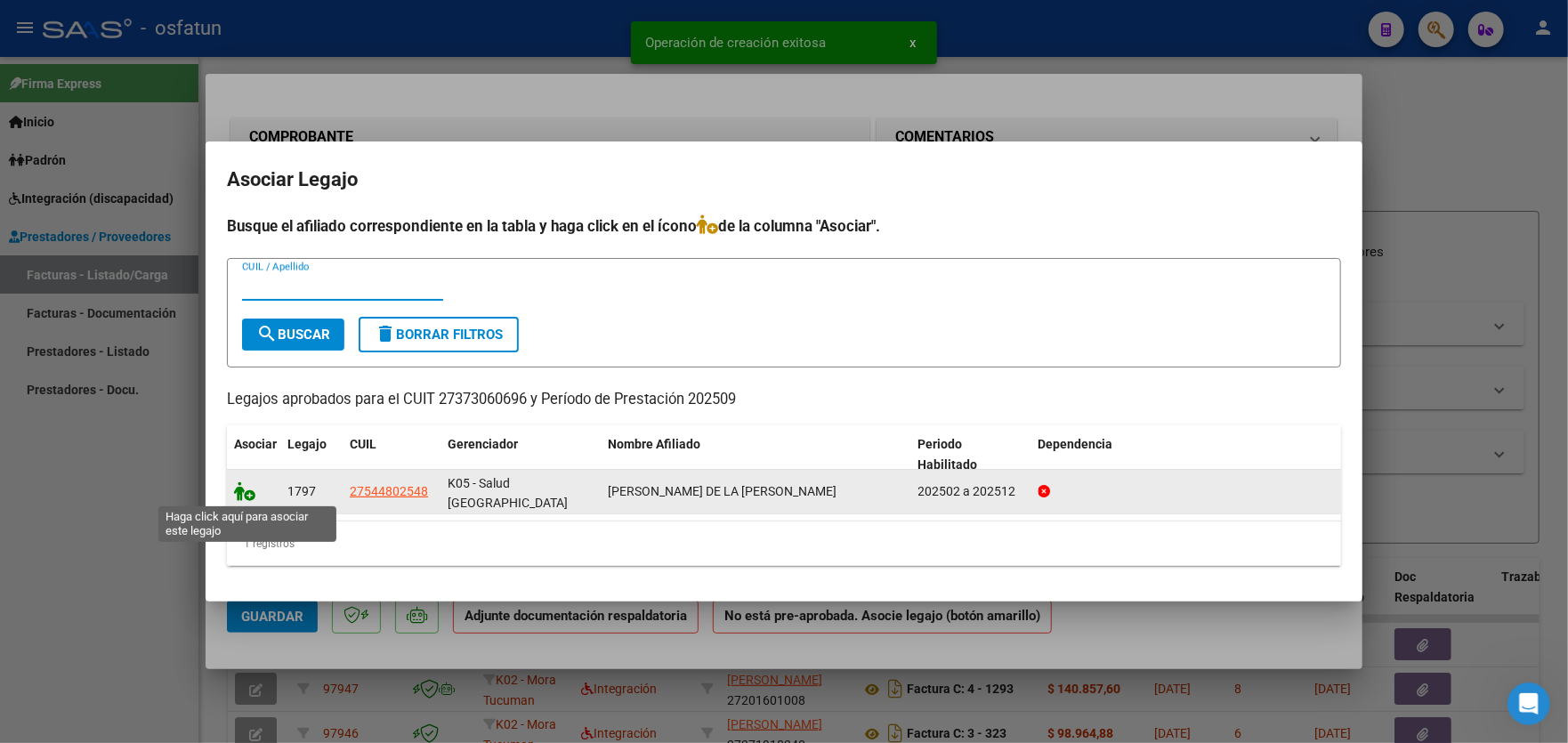
click at [250, 496] on icon at bounding box center [245, 491] width 21 height 20
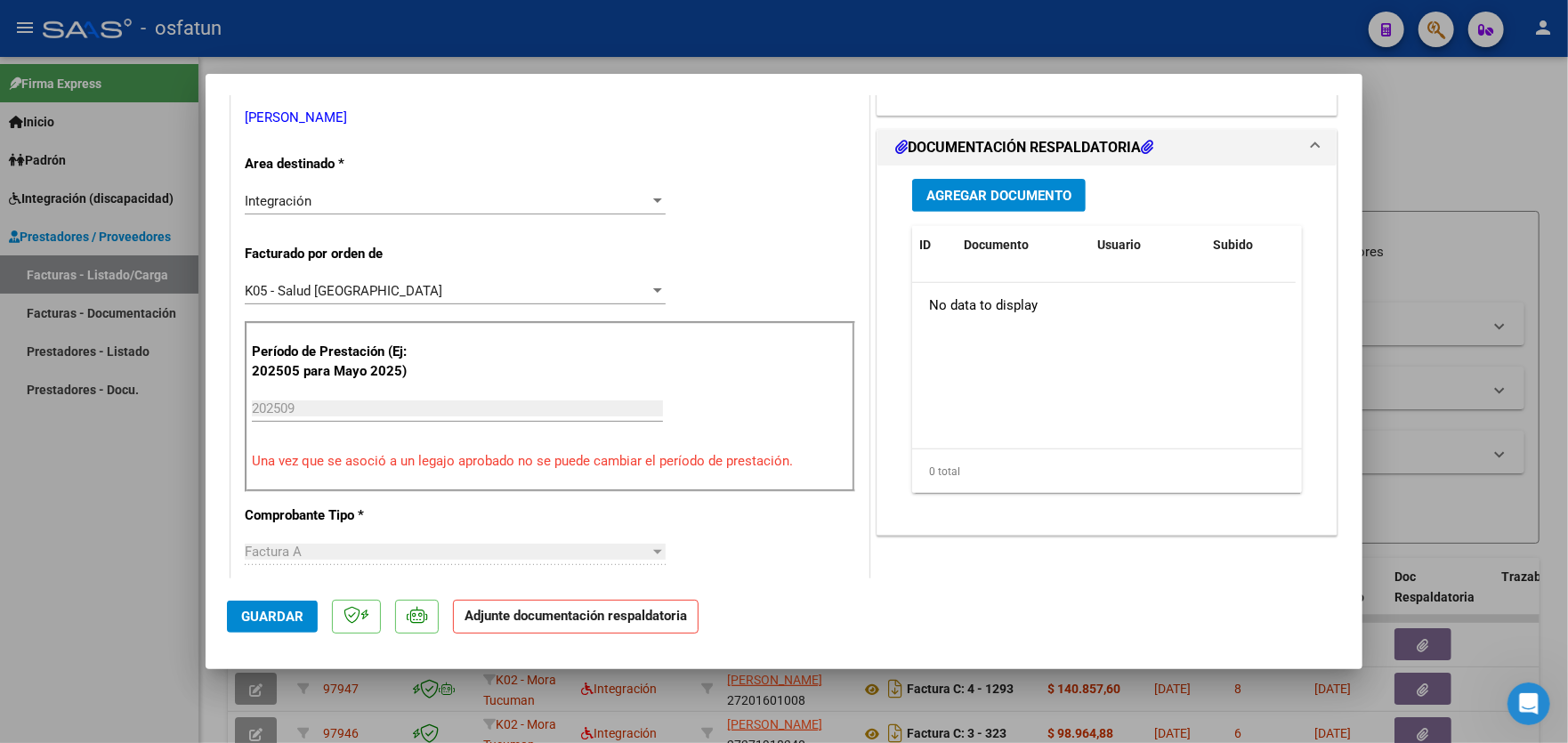
scroll to position [444, 0]
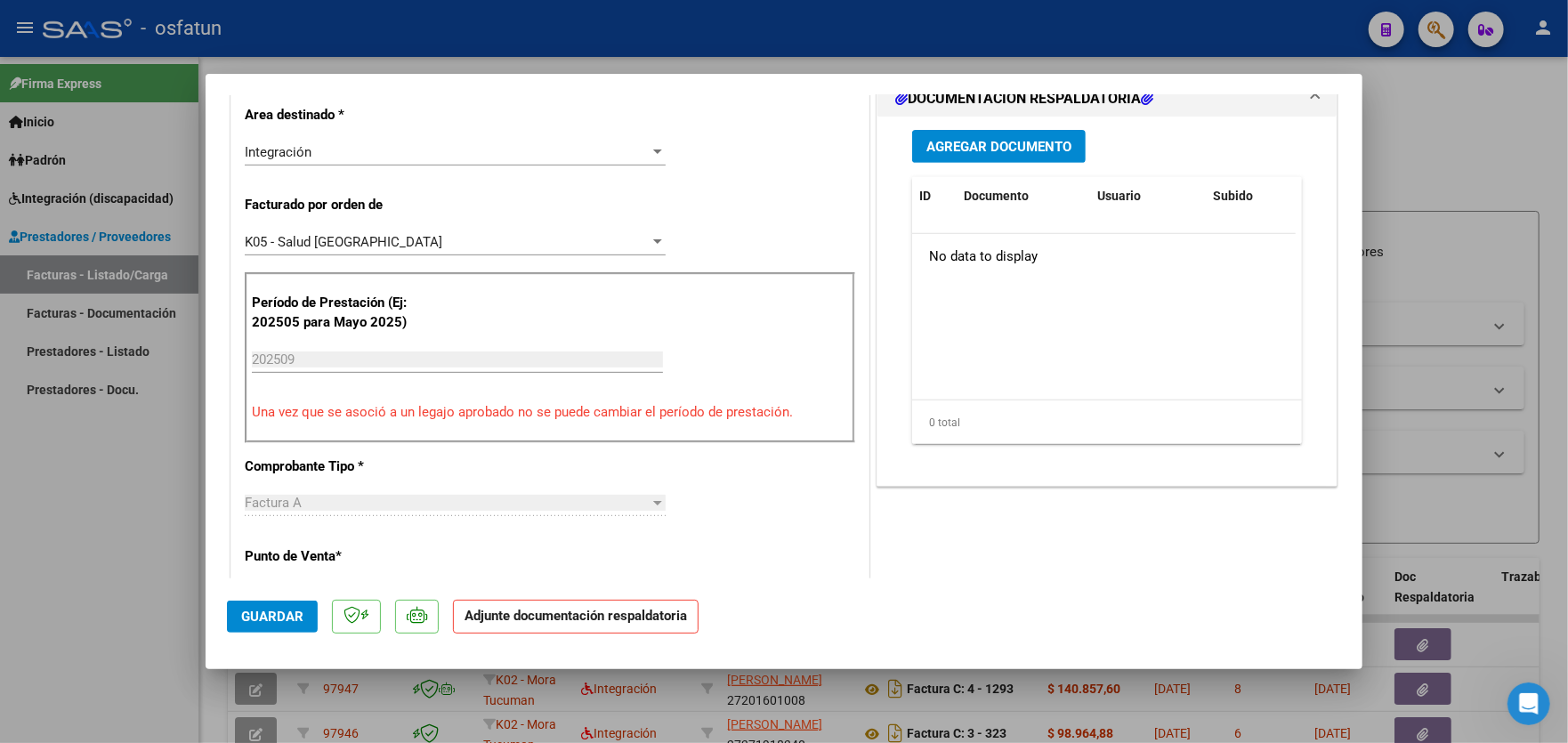
click at [1011, 145] on span "Agregar Documento" at bounding box center [999, 146] width 145 height 16
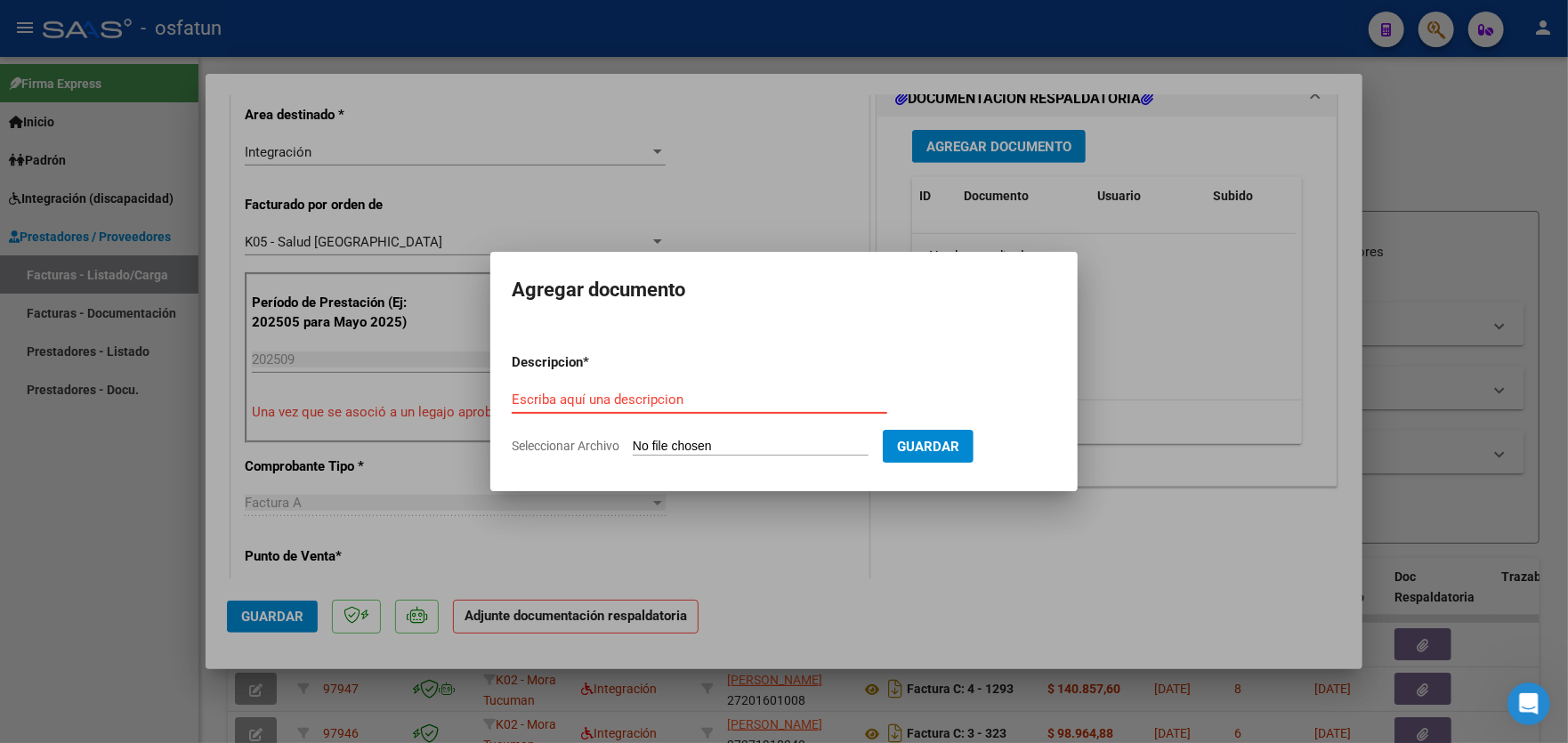
click at [722, 441] on input "Seleccionar Archivo" at bounding box center [750, 446] width 235 height 17
type input "C:\fakepath\Image_251014_141142.jpeg"
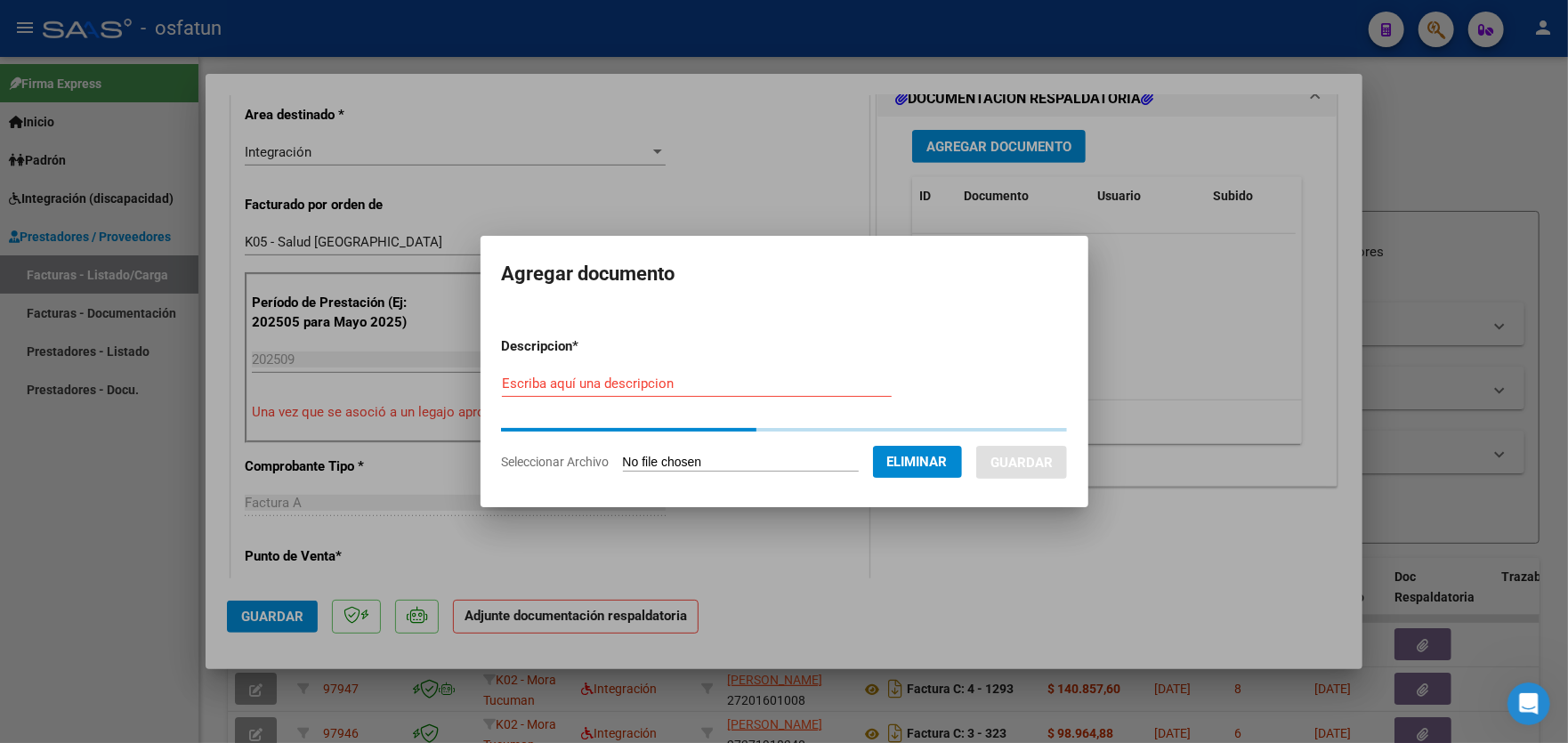
click at [696, 386] on input "Escriba aquí una descripcion" at bounding box center [696, 384] width 390 height 16
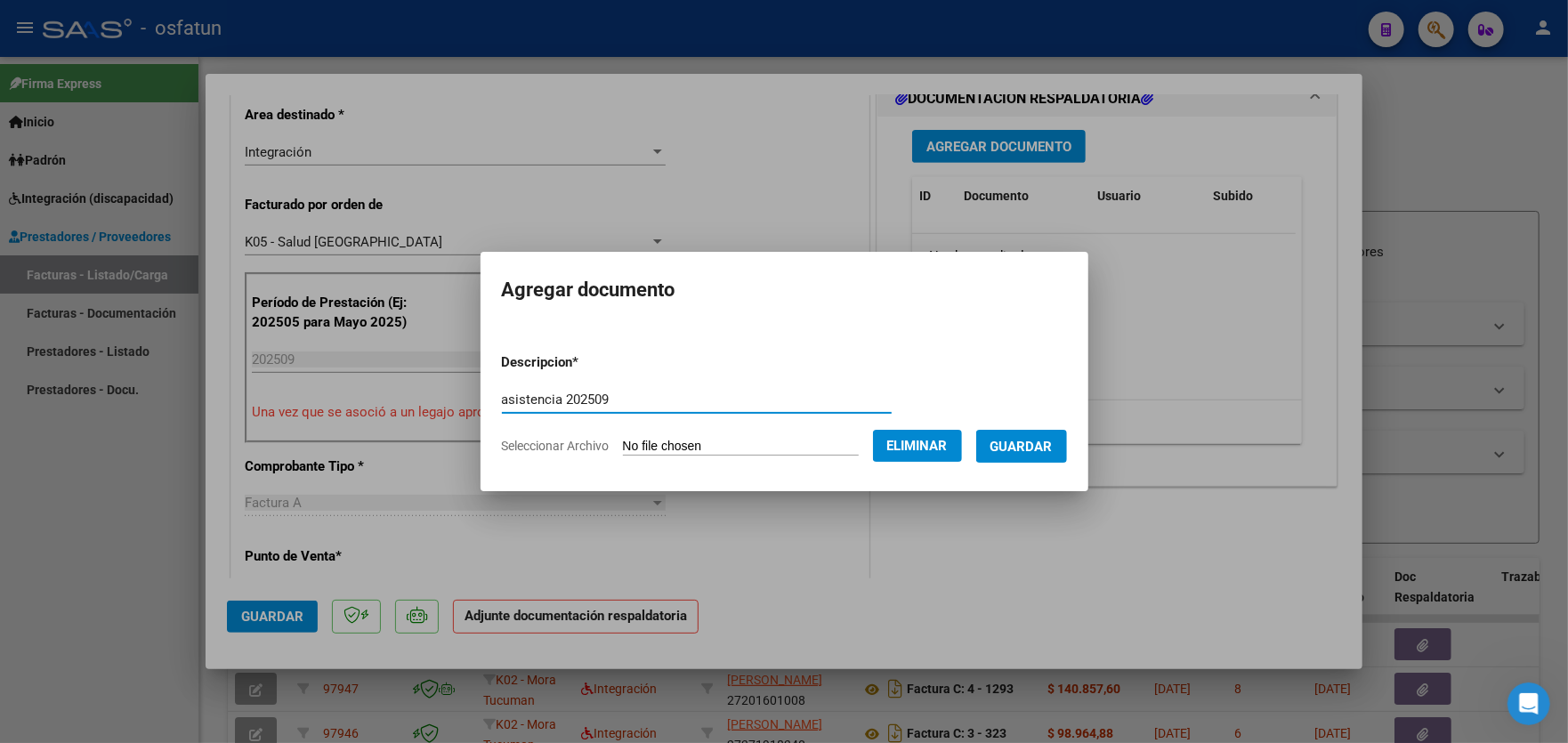
type input "asistencia 202509"
click at [1052, 446] on span "Guardar" at bounding box center [1021, 446] width 62 height 16
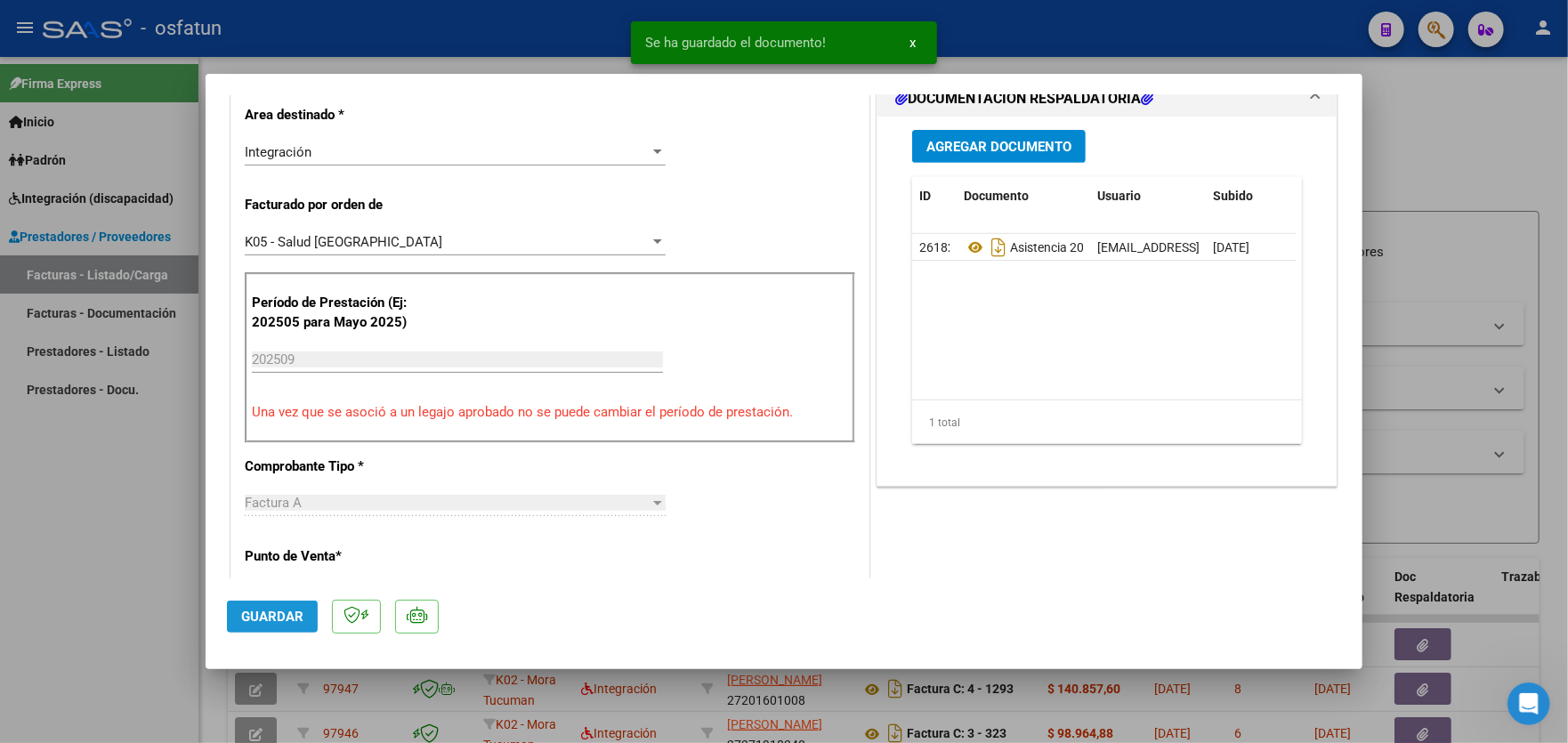
click at [290, 621] on span "Guardar" at bounding box center [272, 616] width 62 height 16
click at [78, 485] on div at bounding box center [784, 371] width 1568 height 743
type input "$ 0,00"
